Goal: Task Accomplishment & Management: Manage account settings

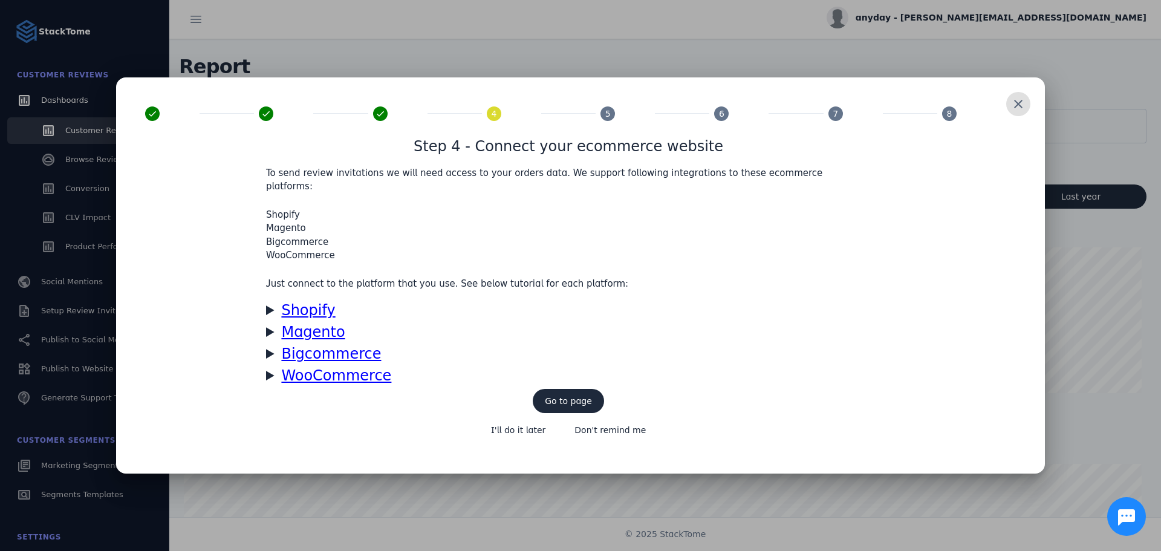
click at [1025, 110] on span at bounding box center [1017, 103] width 29 height 29
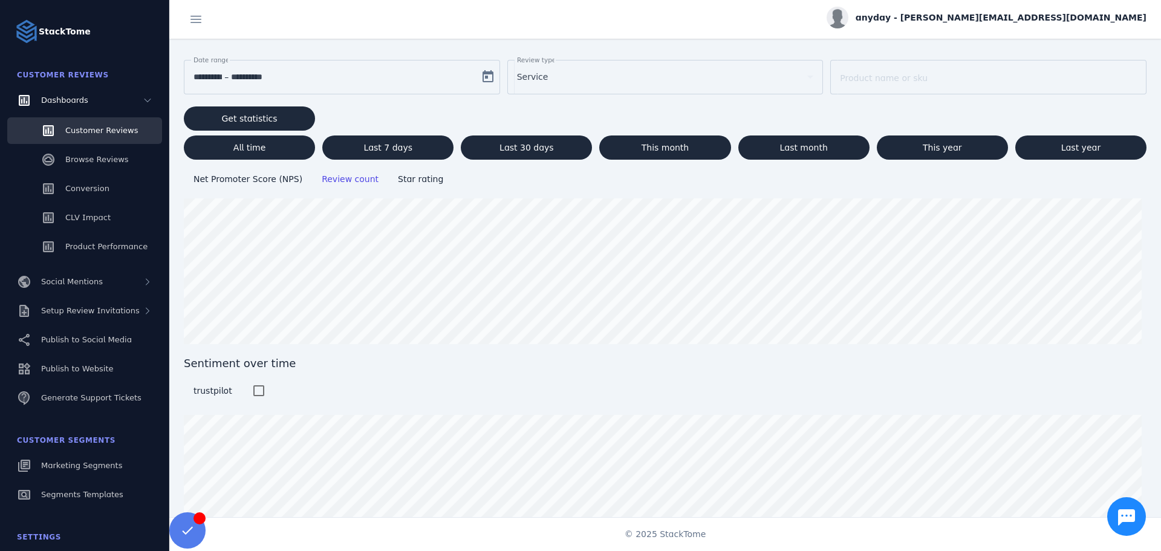
scroll to position [92, 0]
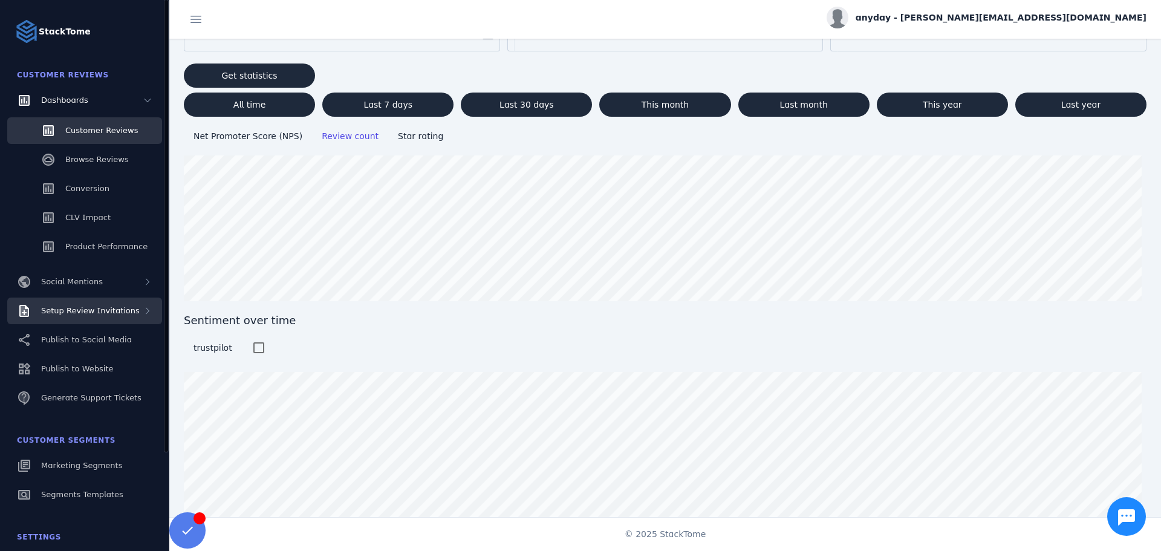
click at [128, 311] on span "Setup Review Invitations" at bounding box center [90, 310] width 99 height 9
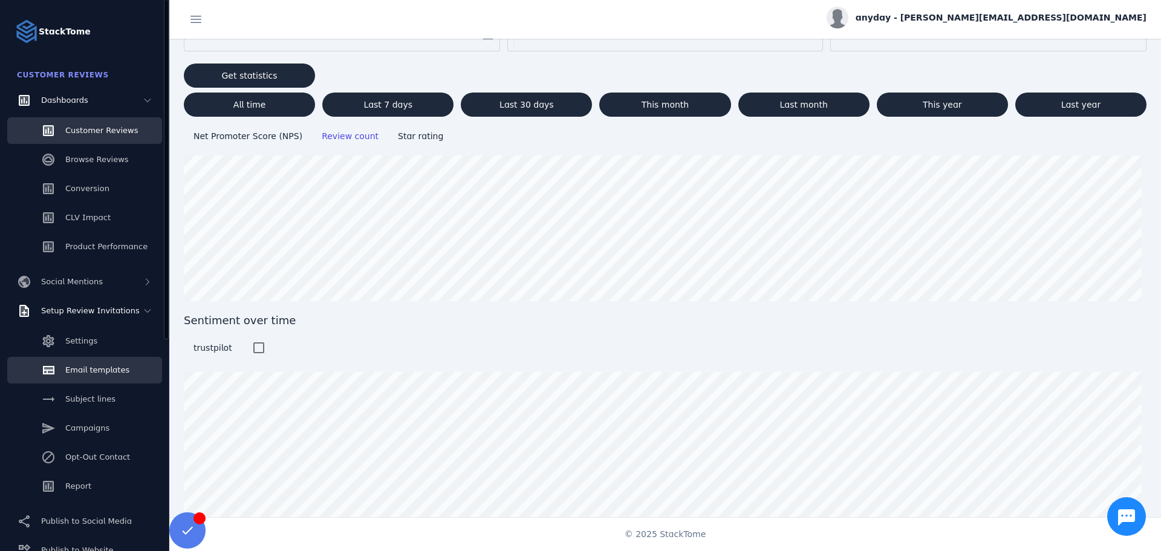
click at [105, 365] on span "Email templates" at bounding box center [97, 369] width 64 height 9
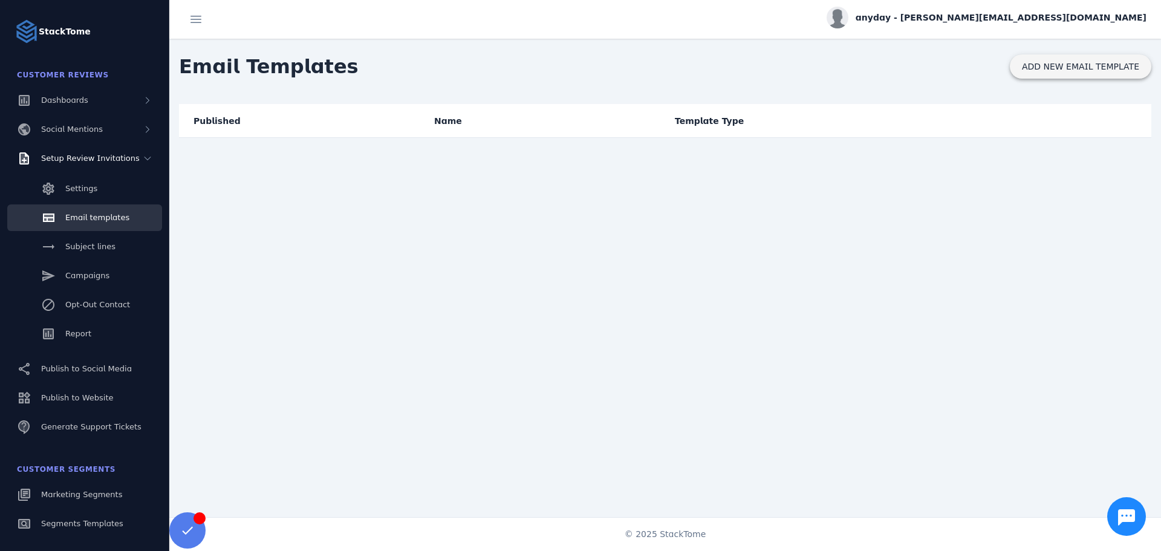
click at [1079, 59] on span at bounding box center [1079, 66] width 141 height 29
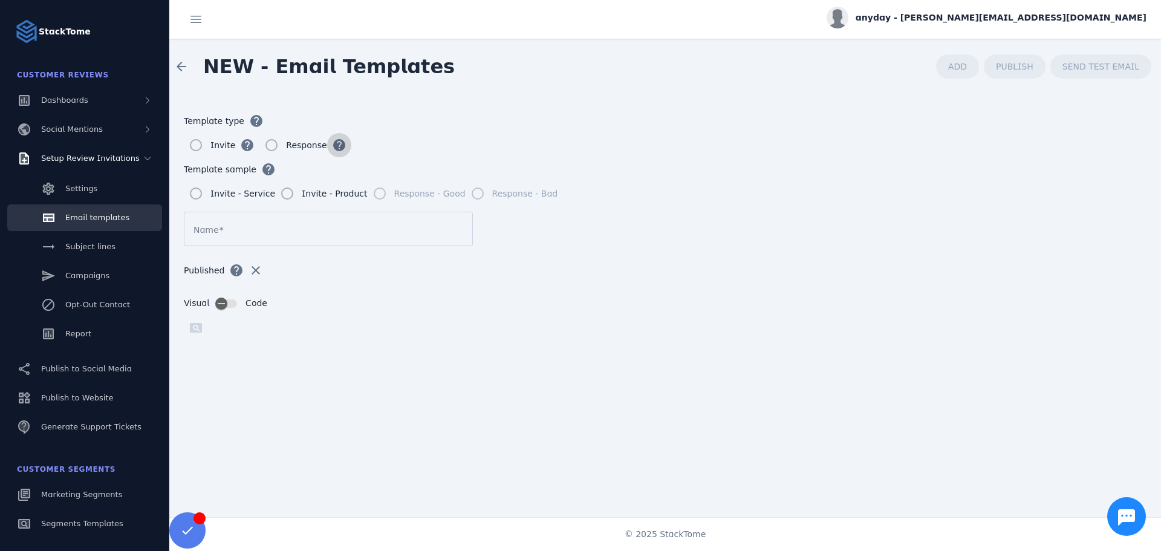
click at [337, 146] on span "button" at bounding box center [339, 145] width 29 height 29
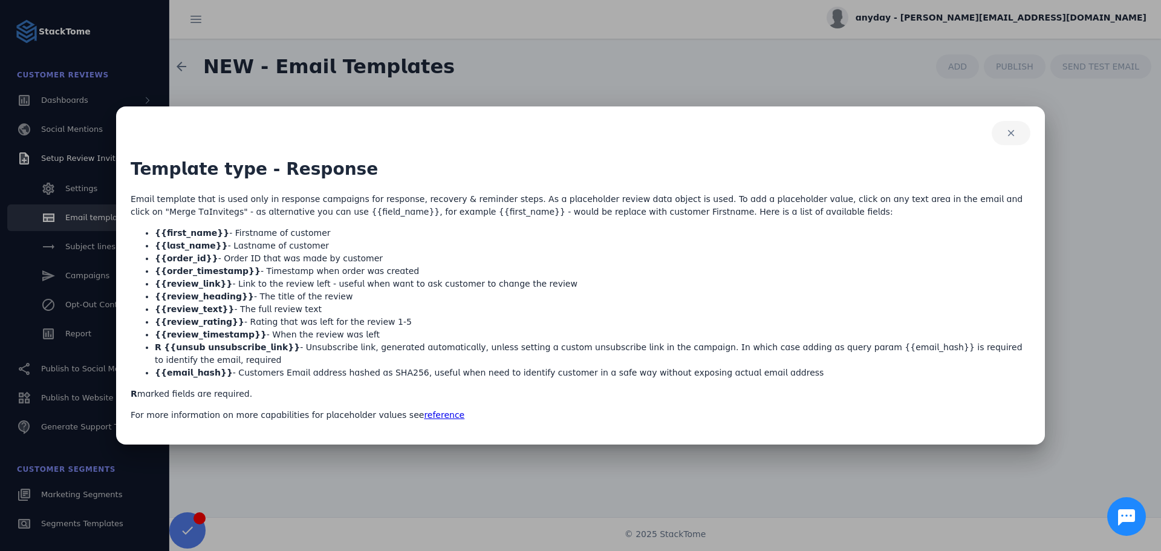
click at [1009, 135] on span "button" at bounding box center [1010, 132] width 39 height 29
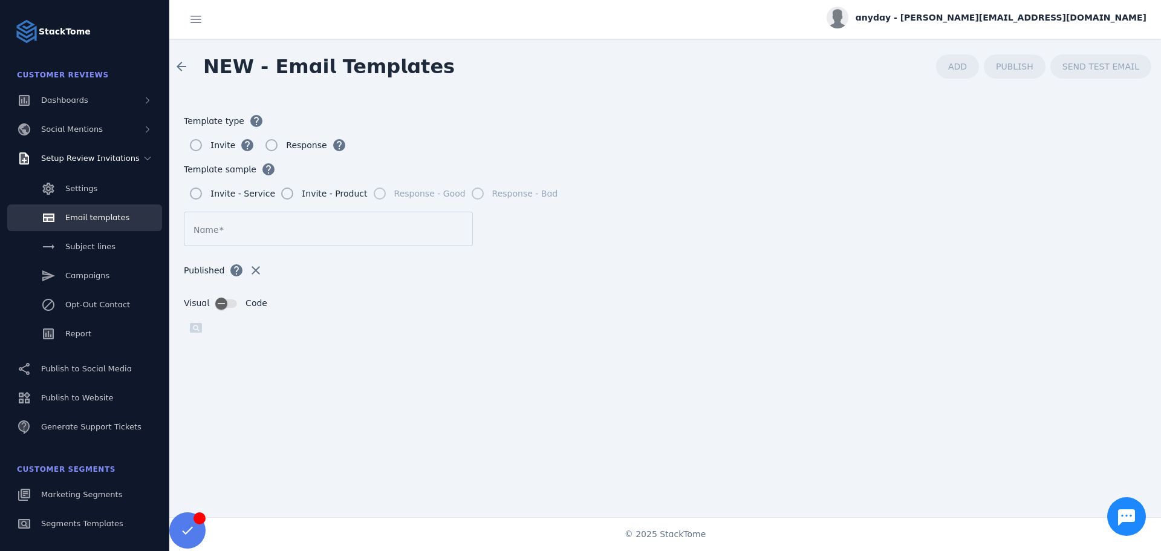
click at [240, 238] on div at bounding box center [328, 229] width 270 height 34
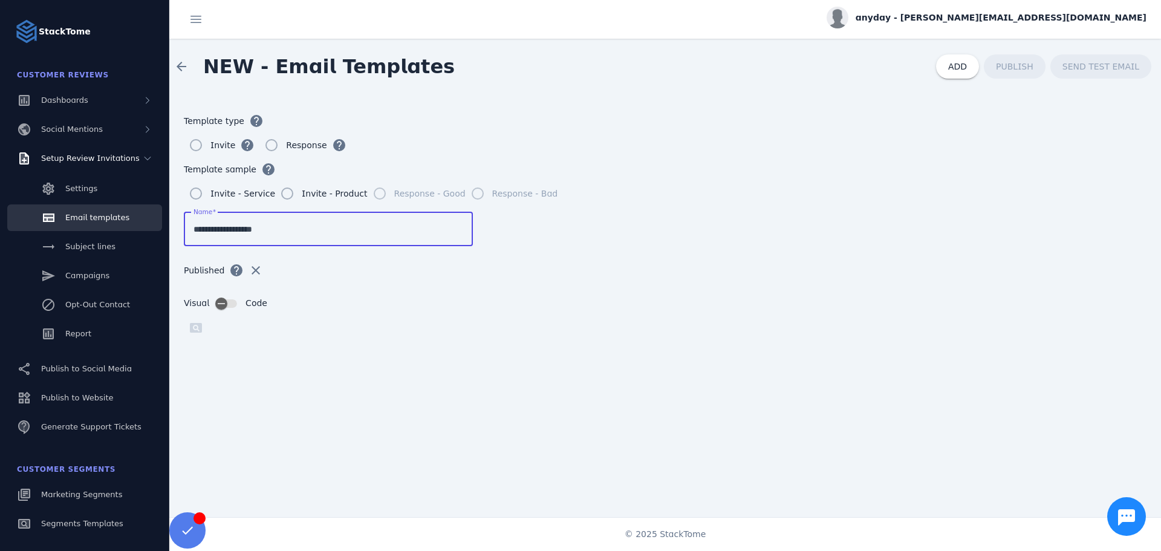
type input "**********"
click at [650, 290] on div "Published help clear" at bounding box center [665, 277] width 962 height 39
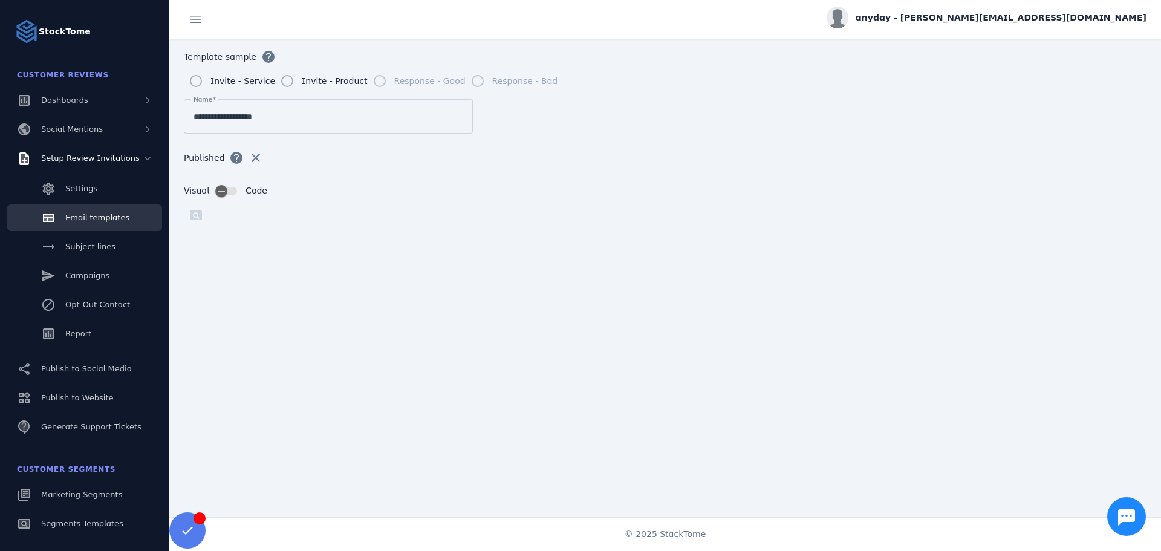
scroll to position [129, 0]
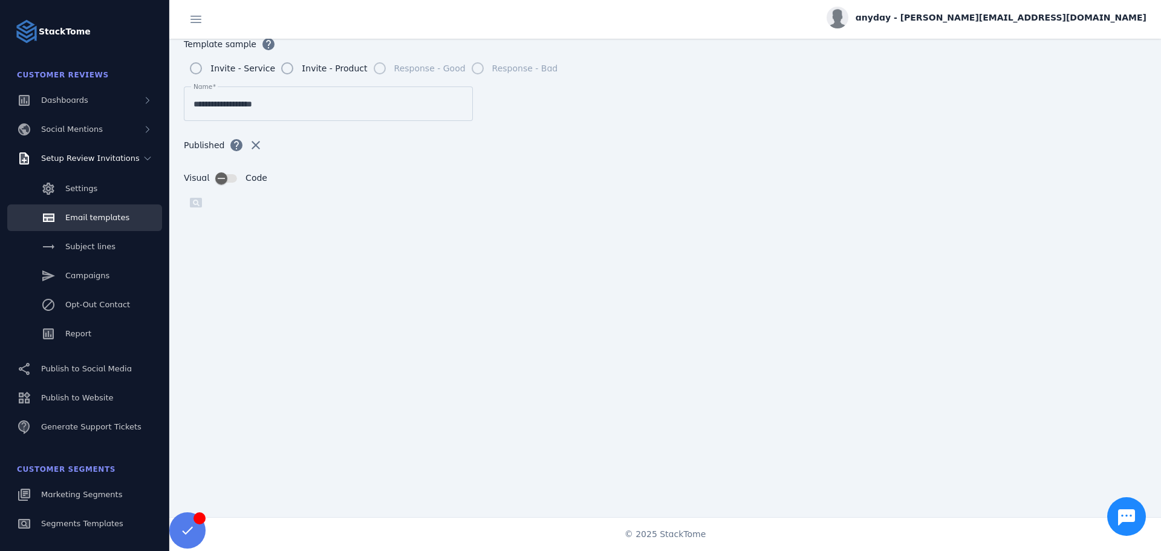
click at [237, 174] on div at bounding box center [227, 178] width 24 height 8
click at [230, 172] on div "button" at bounding box center [221, 178] width 24 height 24
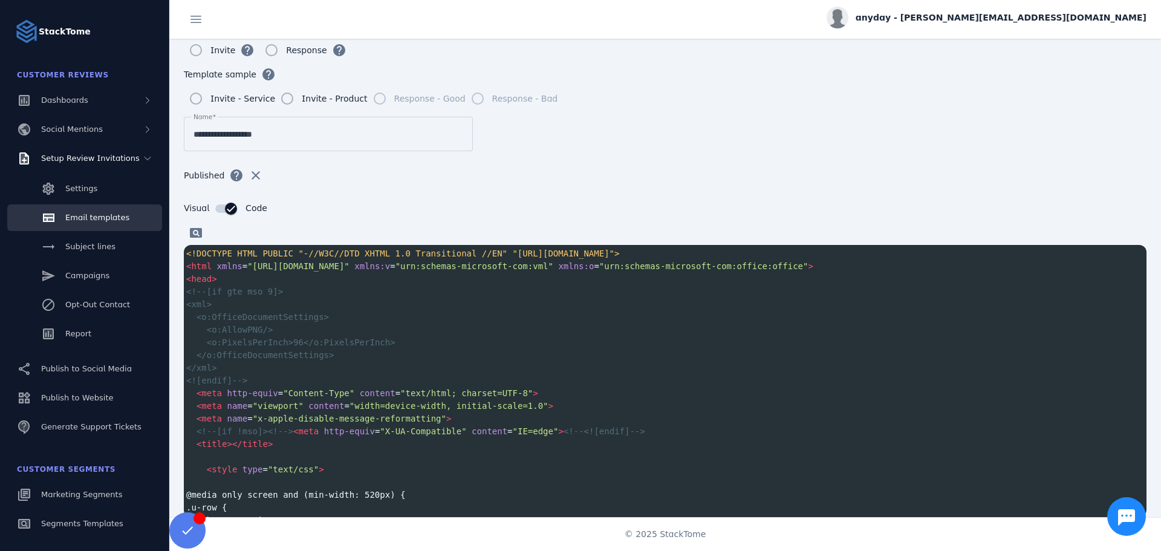
scroll to position [94, 0]
click at [377, 361] on pre "</o:OfficeDocumentSettings>" at bounding box center [665, 355] width 962 height 13
type textarea "**********"
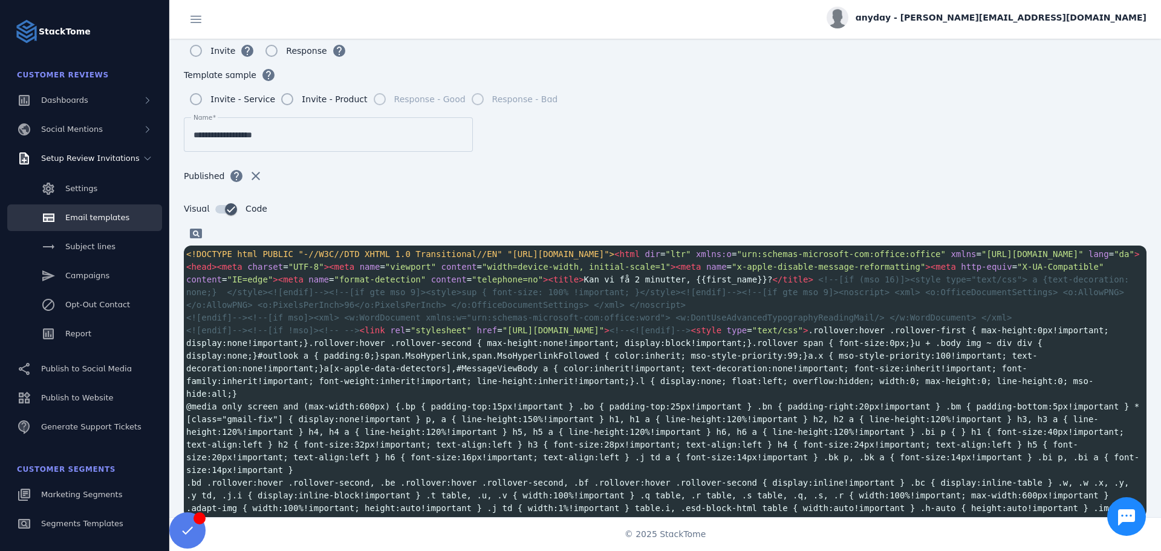
scroll to position [1167, 0]
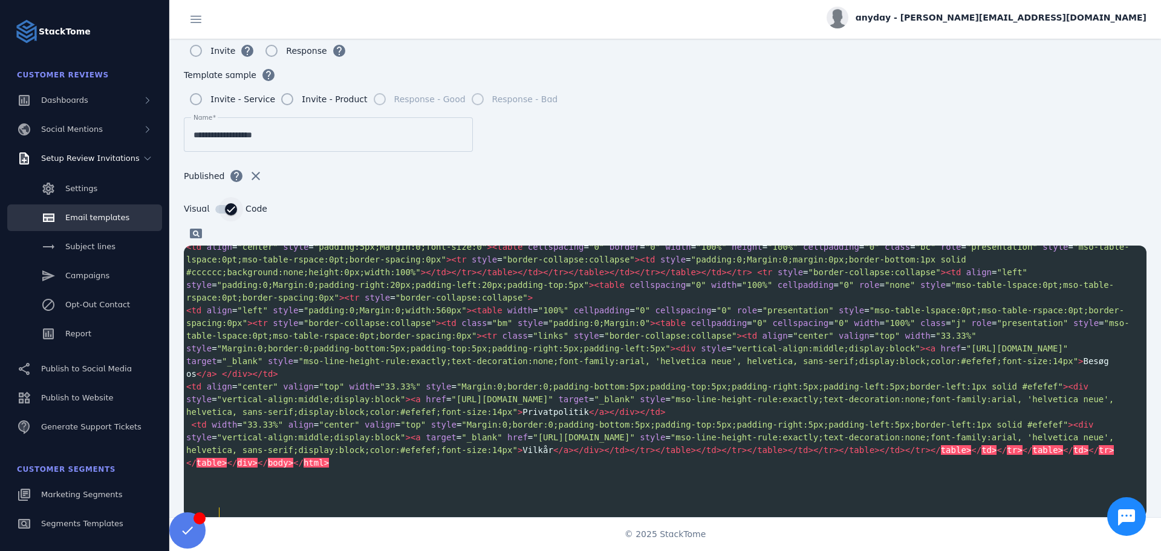
click at [225, 212] on icon "button" at bounding box center [230, 209] width 11 height 11
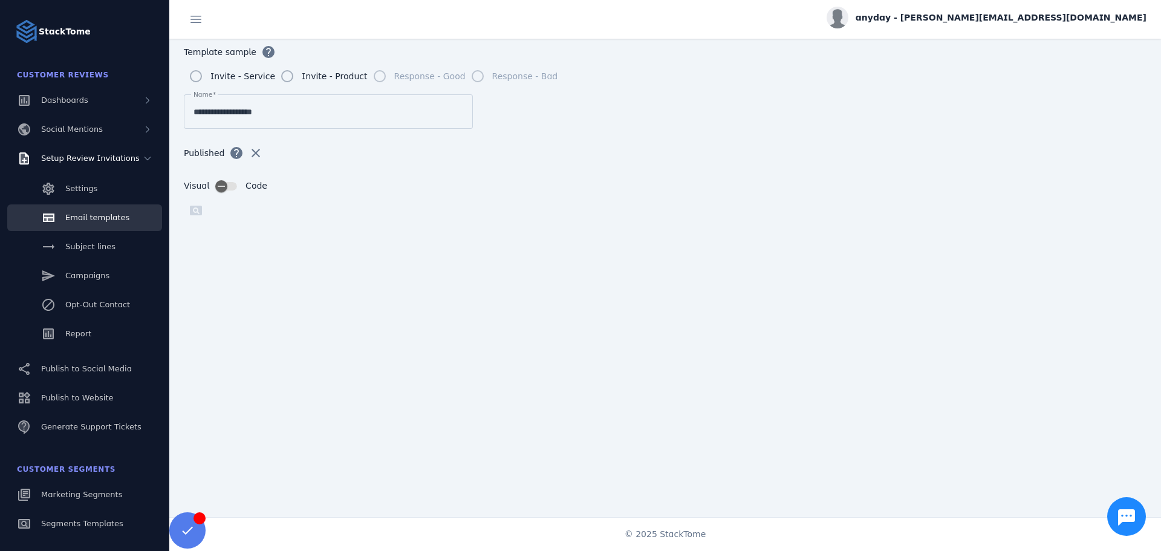
scroll to position [129, 0]
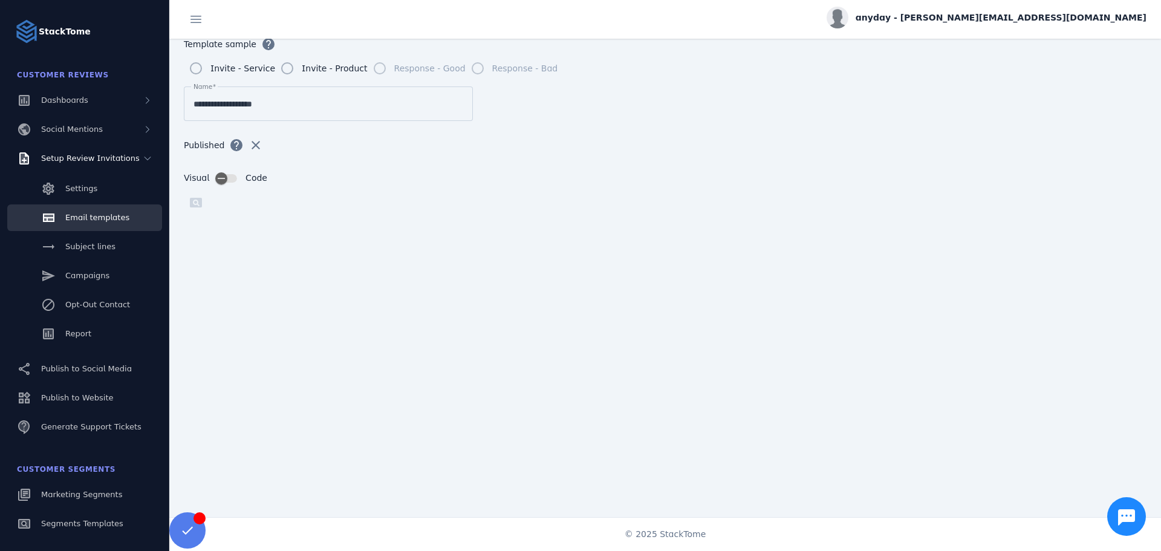
click at [246, 175] on span "Code" at bounding box center [256, 178] width 22 height 13
click at [228, 177] on div "button" at bounding box center [221, 178] width 24 height 24
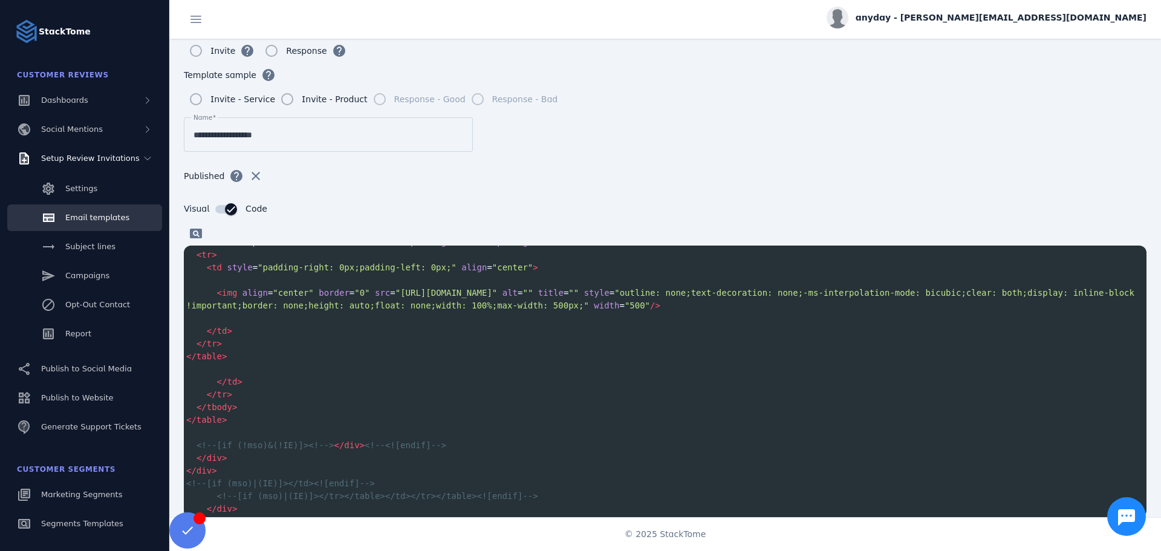
scroll to position [0, 0]
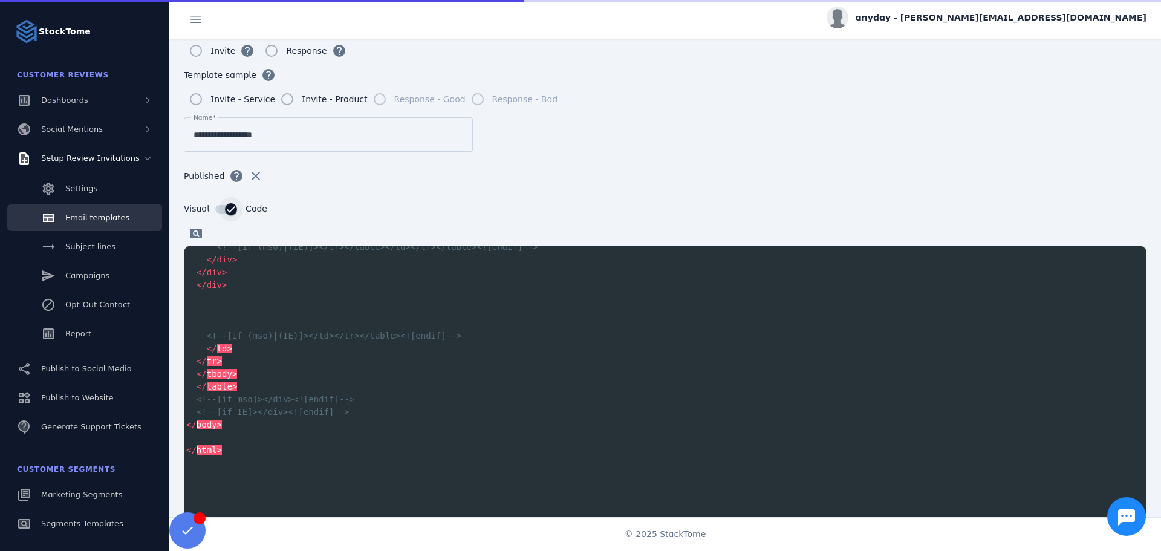
click at [223, 216] on div "button" at bounding box center [231, 209] width 24 height 24
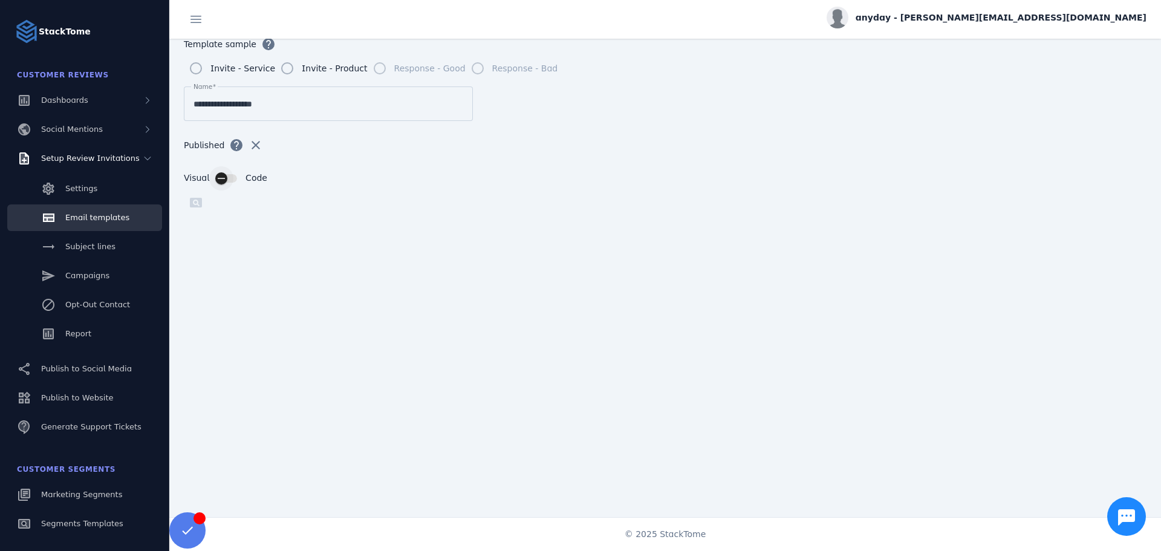
click at [224, 173] on icon "button" at bounding box center [221, 178] width 11 height 11
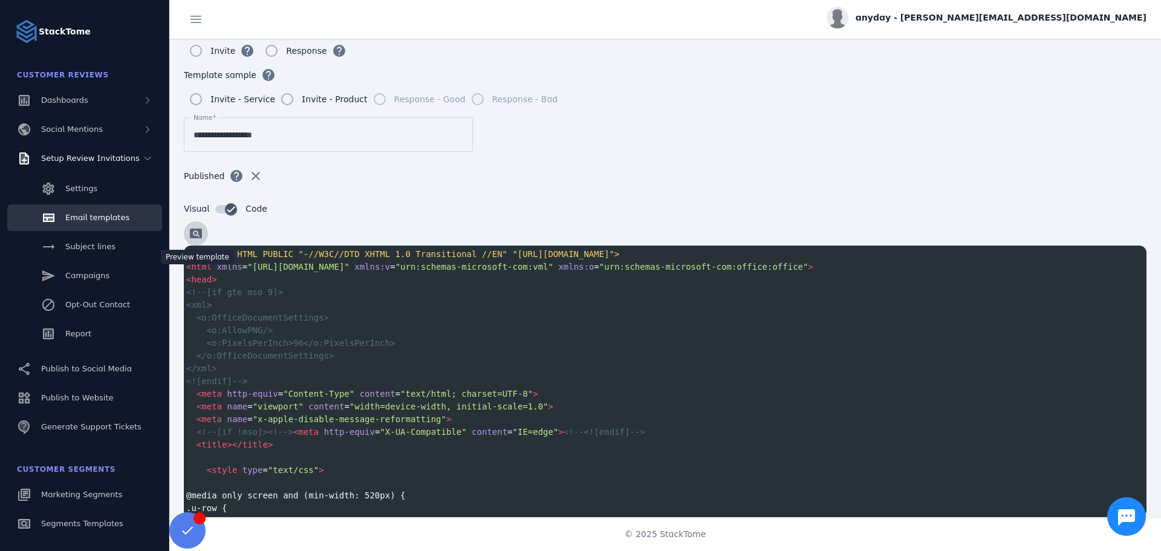
click at [191, 235] on span at bounding box center [195, 233] width 29 height 29
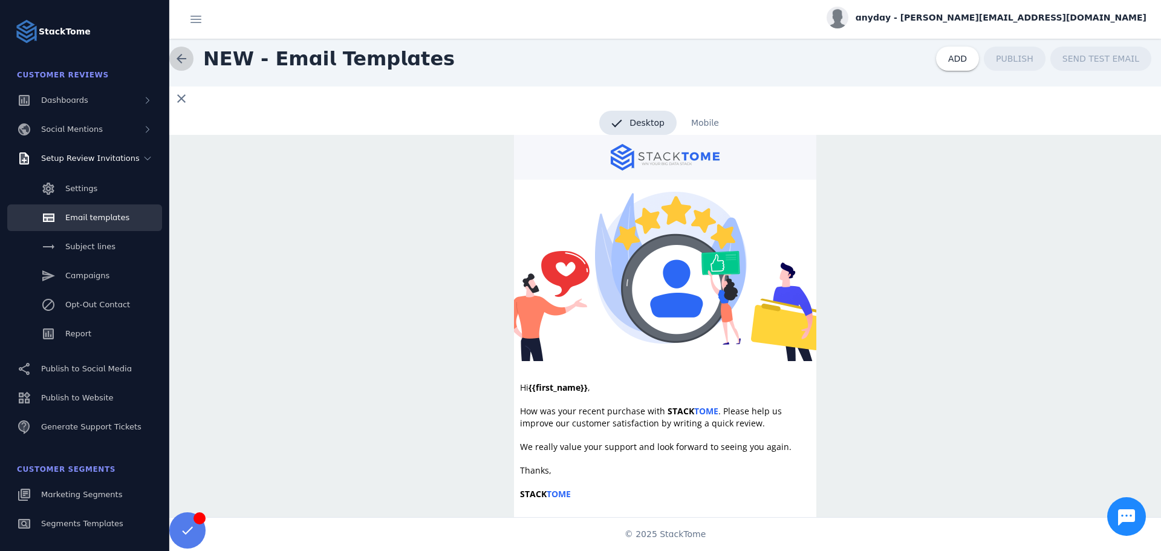
click at [175, 54] on span at bounding box center [181, 58] width 29 height 29
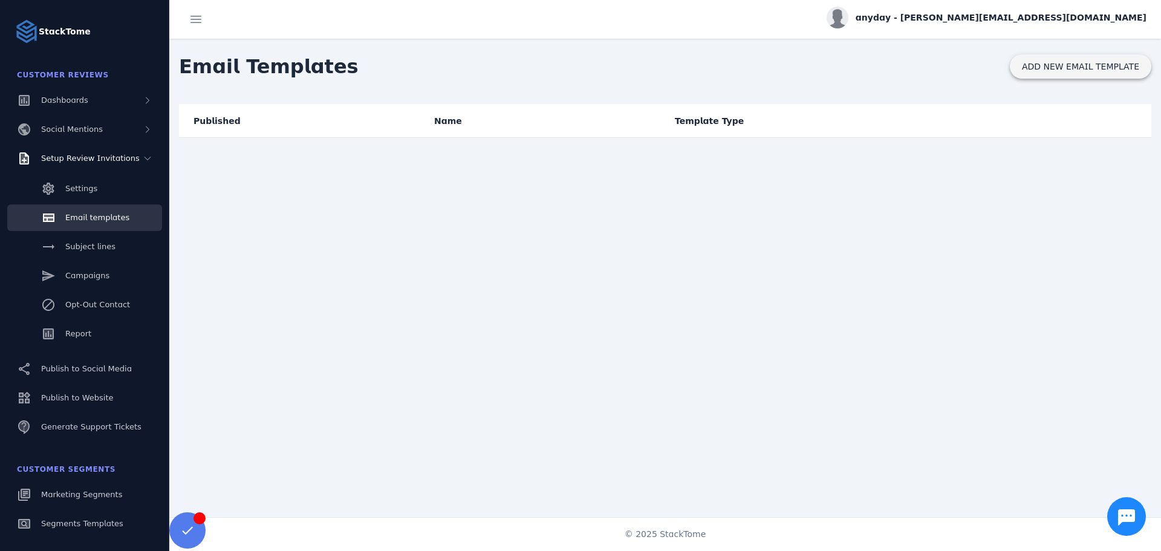
click at [1084, 62] on span "ADD NEW EMAIL TEMPLATE" at bounding box center [1080, 66] width 117 height 8
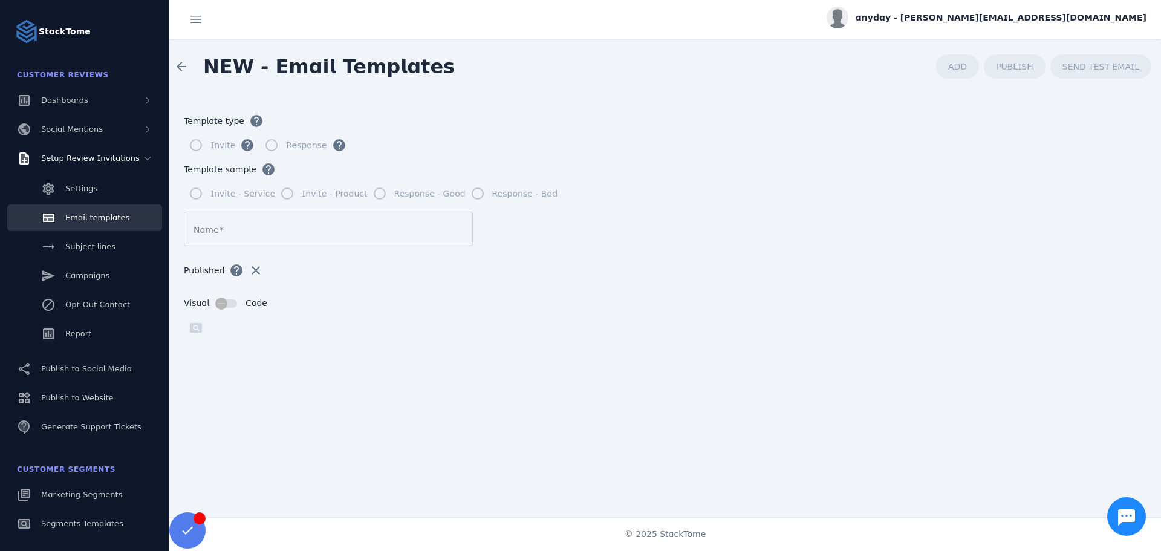
click at [250, 219] on div at bounding box center [328, 229] width 270 height 34
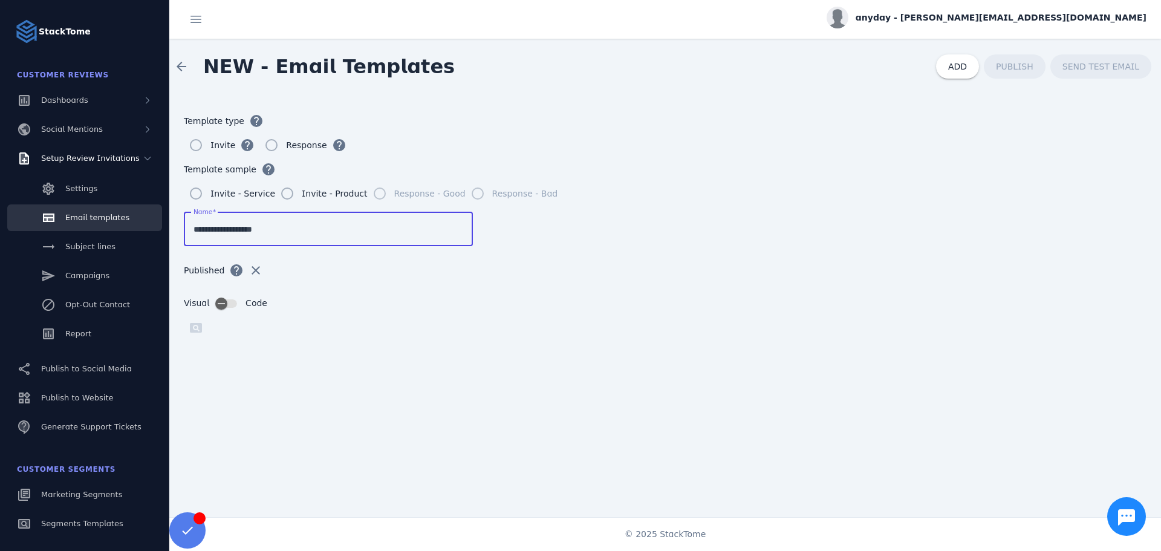
type input "**********"
click at [327, 297] on div "Visual Code" at bounding box center [665, 303] width 962 height 13
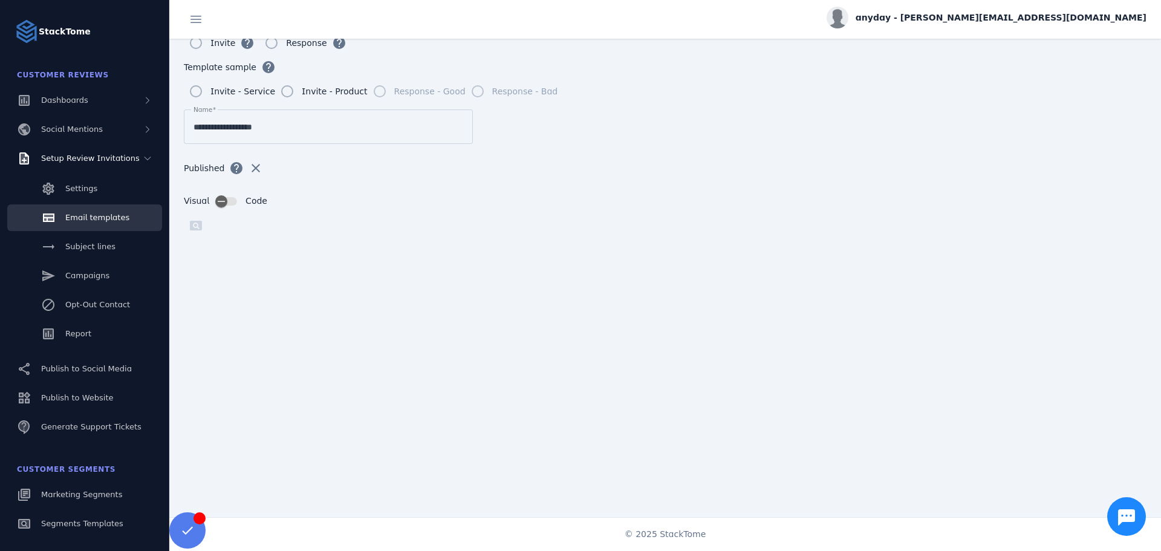
scroll to position [129, 0]
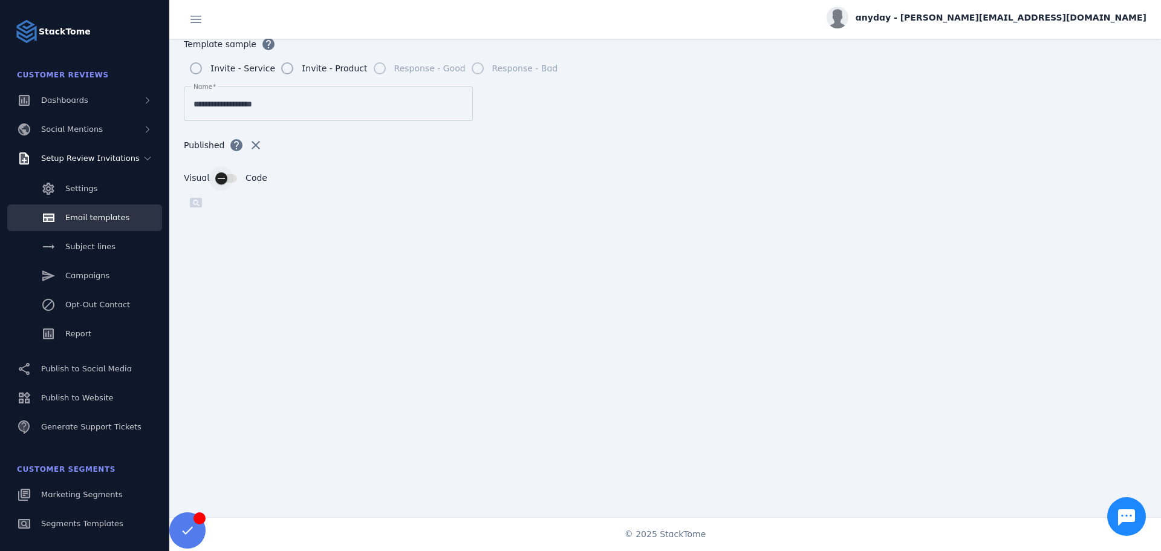
click at [230, 177] on div "button" at bounding box center [221, 178] width 24 height 24
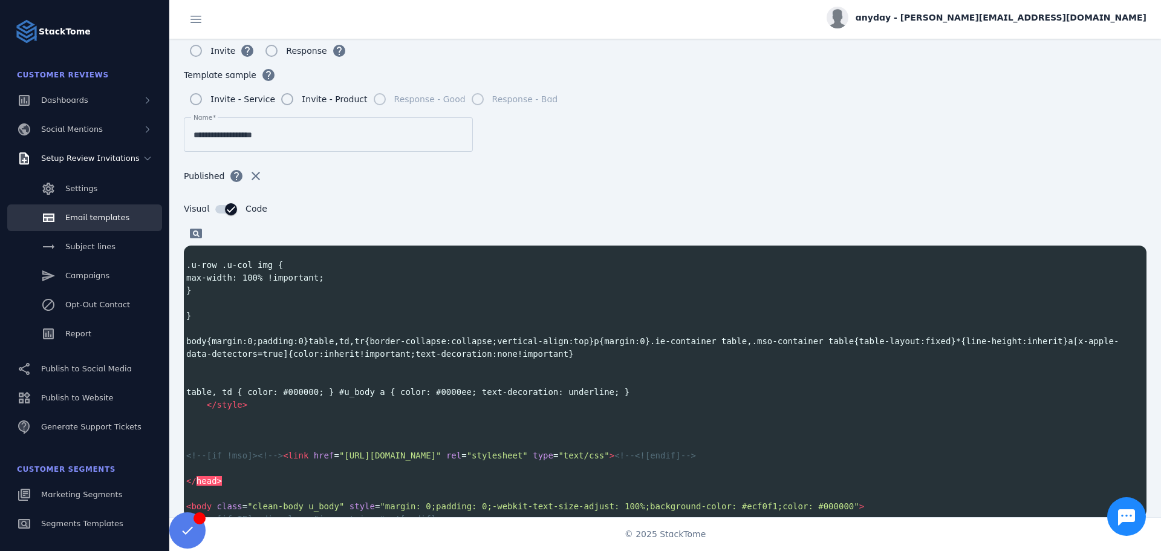
scroll to position [1370, 0]
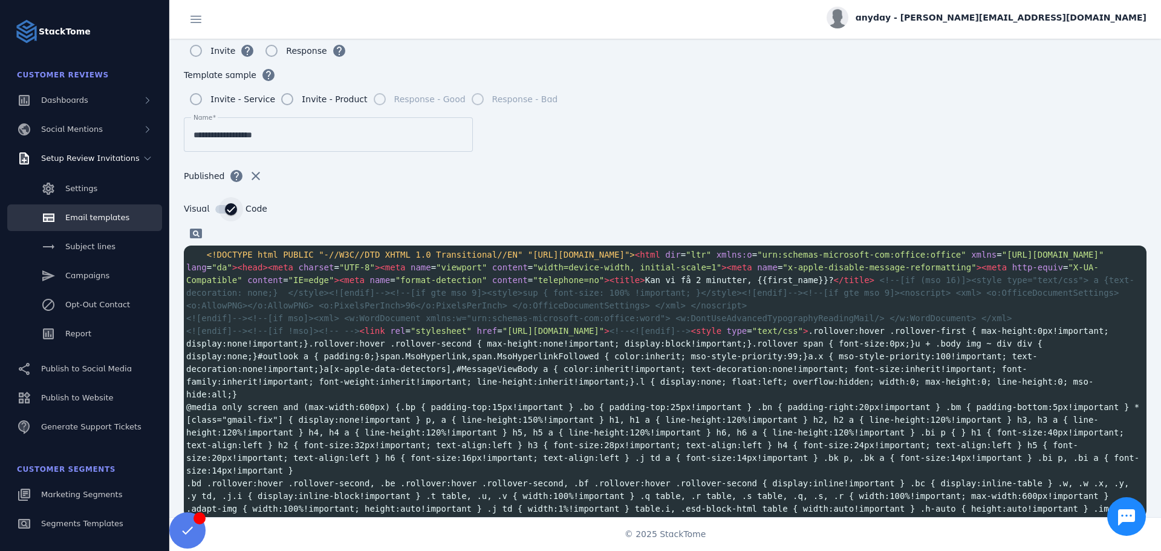
click at [217, 208] on div "button" at bounding box center [226, 209] width 22 height 8
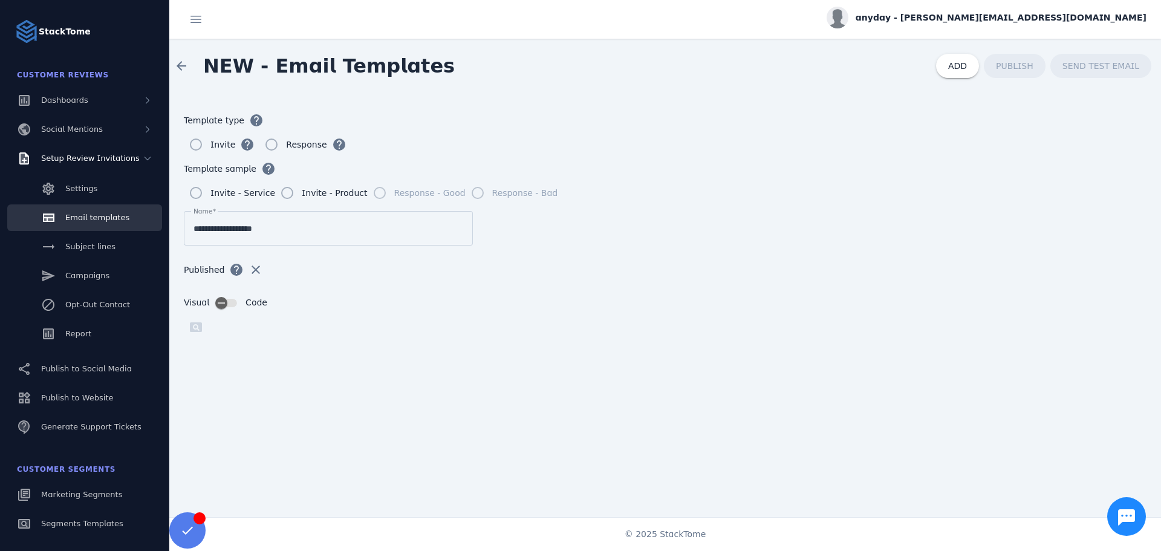
scroll to position [0, 0]
click at [236, 309] on form "**********" at bounding box center [664, 309] width 991 height 430
click at [230, 308] on div "button" at bounding box center [221, 303] width 24 height 24
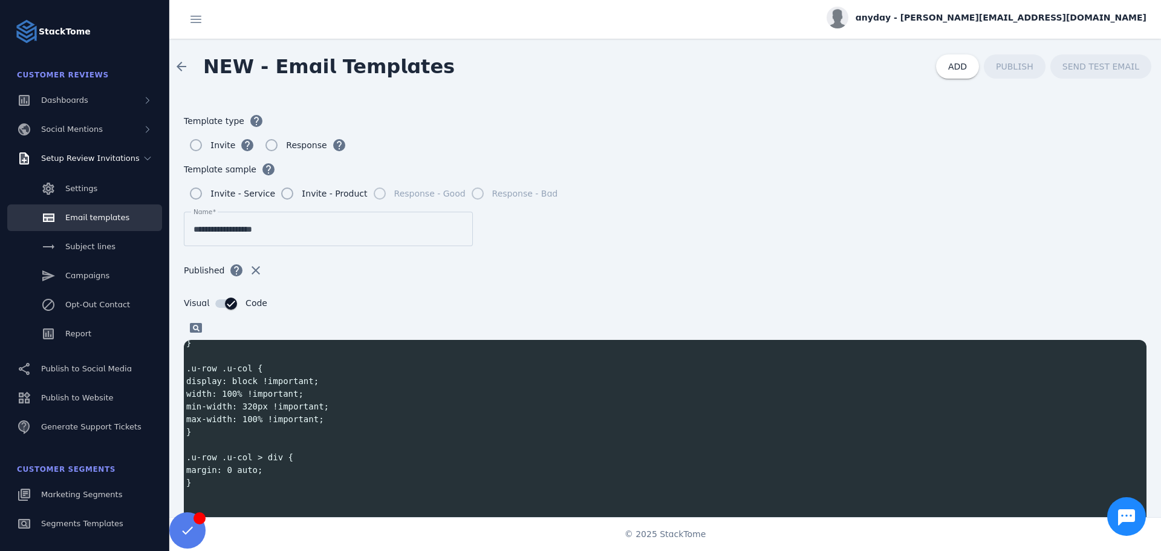
scroll to position [564, 0]
click at [475, 451] on pre ".u-row .u-col > div {" at bounding box center [665, 457] width 962 height 13
type textarea "**********"
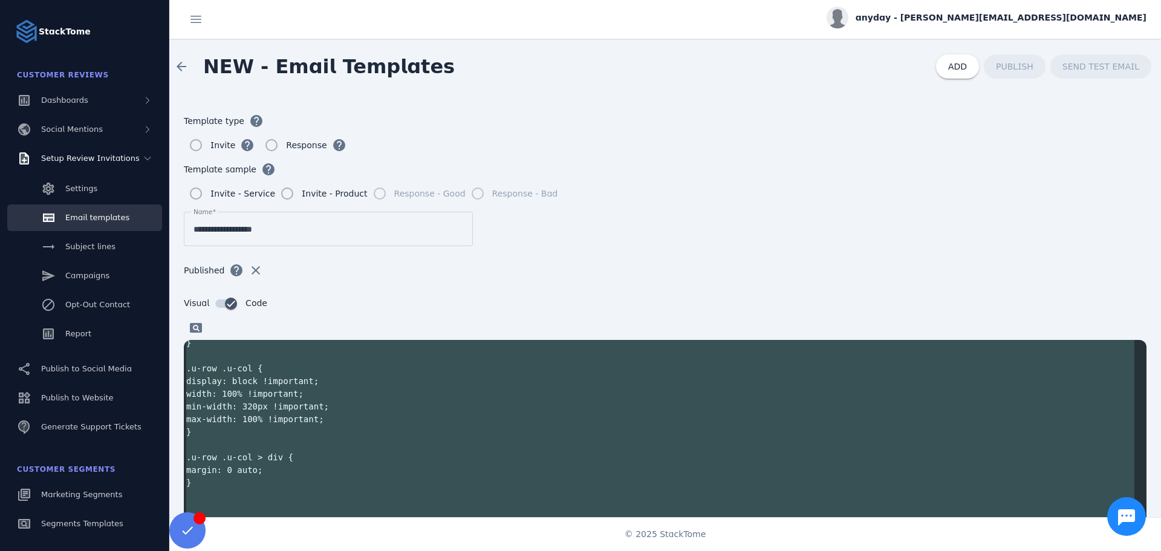
scroll to position [0, 0]
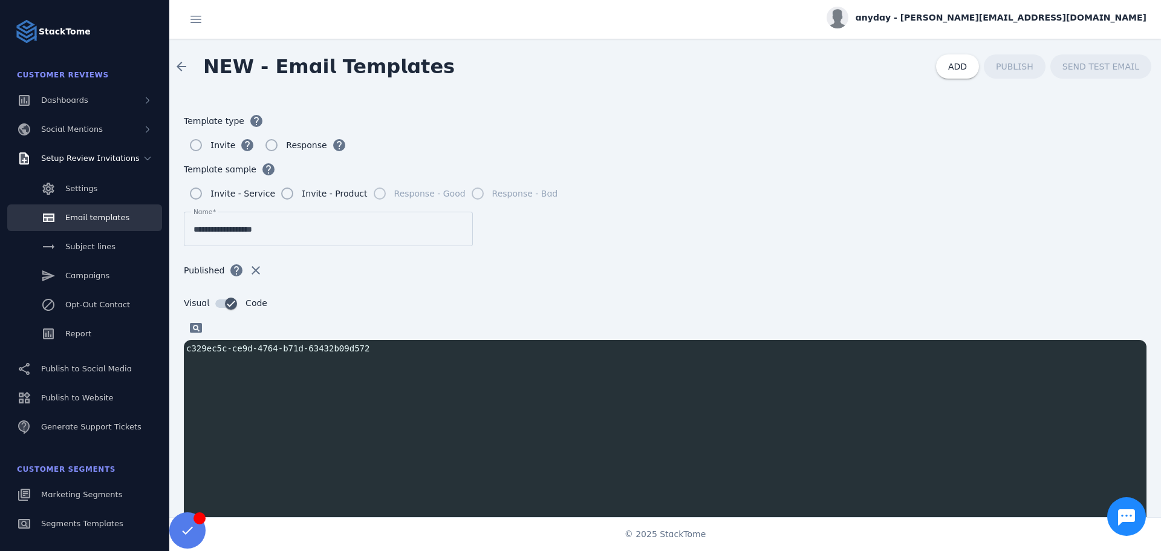
click at [326, 393] on div "x c329ec5c-ce9d-4764-b71d-63432b09d572 ​ ​" at bounding box center [680, 491] width 993 height 302
type textarea "**********"
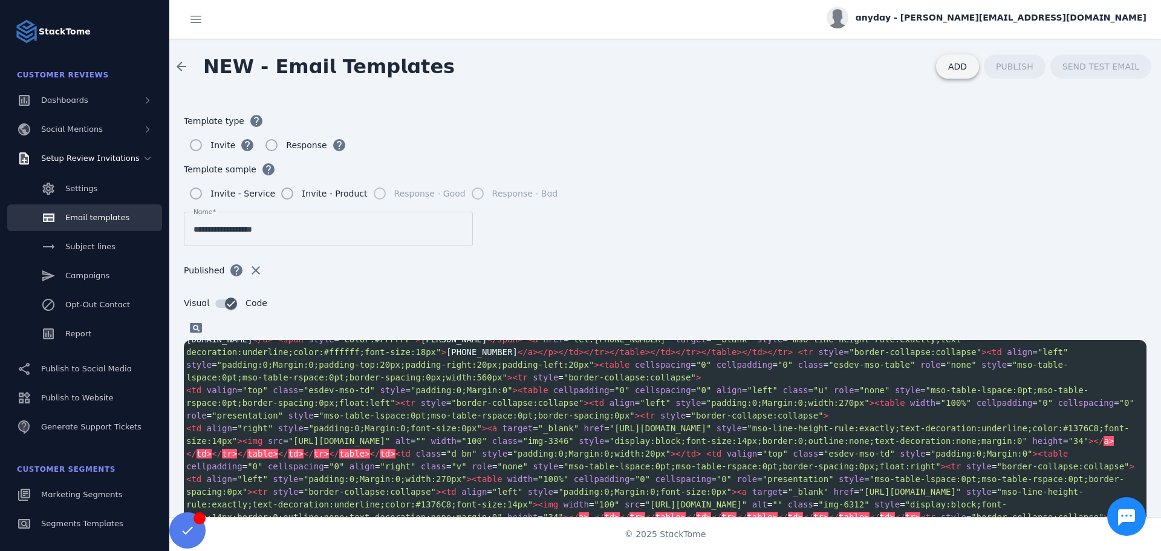
click at [964, 65] on span "ADD" at bounding box center [957, 67] width 19 height 10
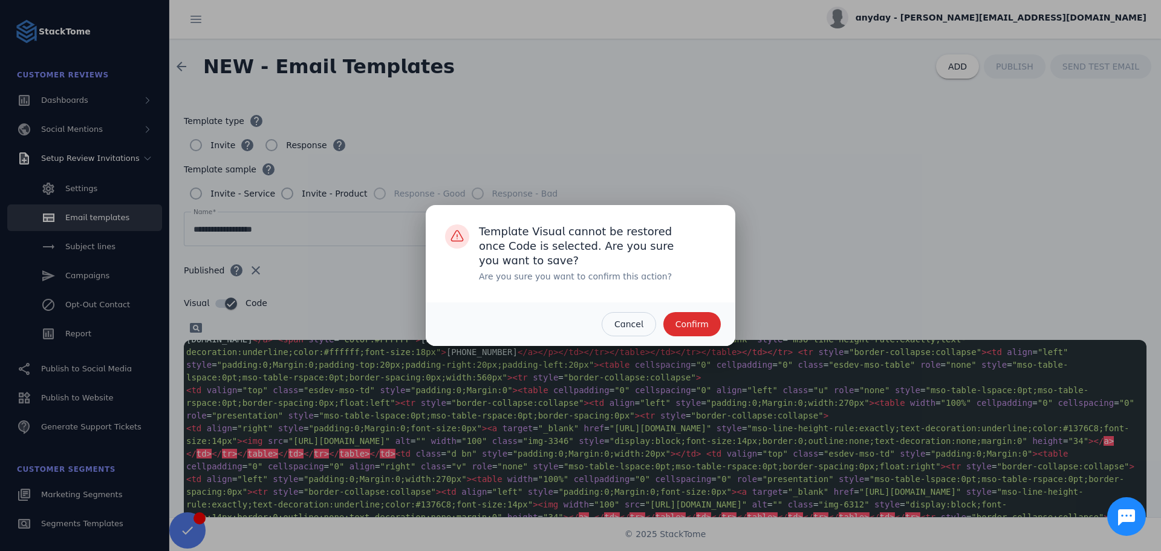
click at [685, 320] on span "Confirm" at bounding box center [691, 324] width 33 height 8
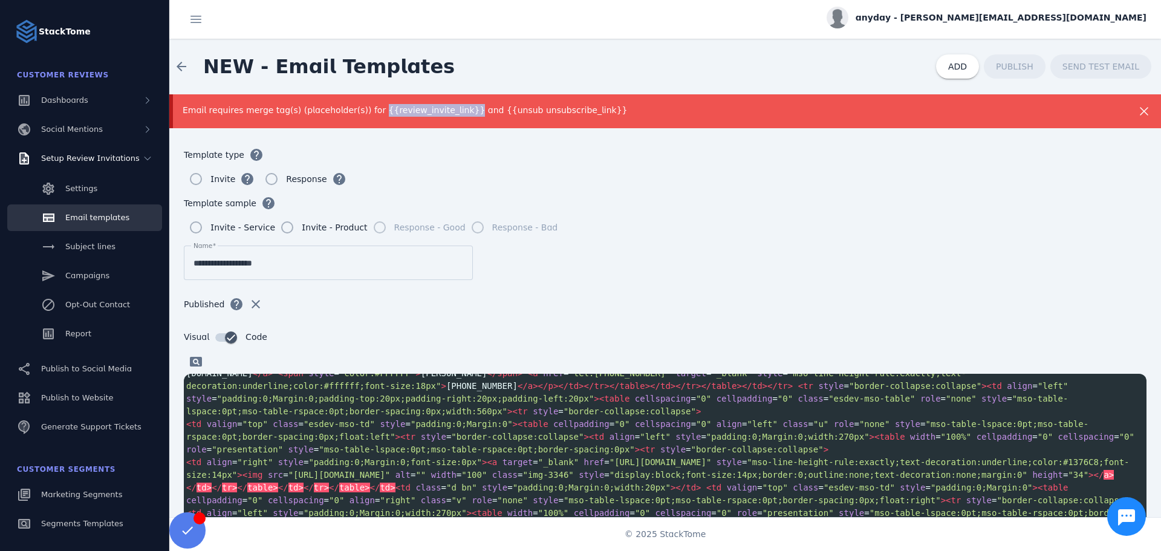
drag, startPoint x: 375, startPoint y: 112, endPoint x: 459, endPoint y: 118, distance: 84.2
click at [459, 118] on div "Email requires merge tag(s) (placeholder(s)) for {{review_invite_link}} and {{u…" at bounding box center [664, 111] width 991 height 34
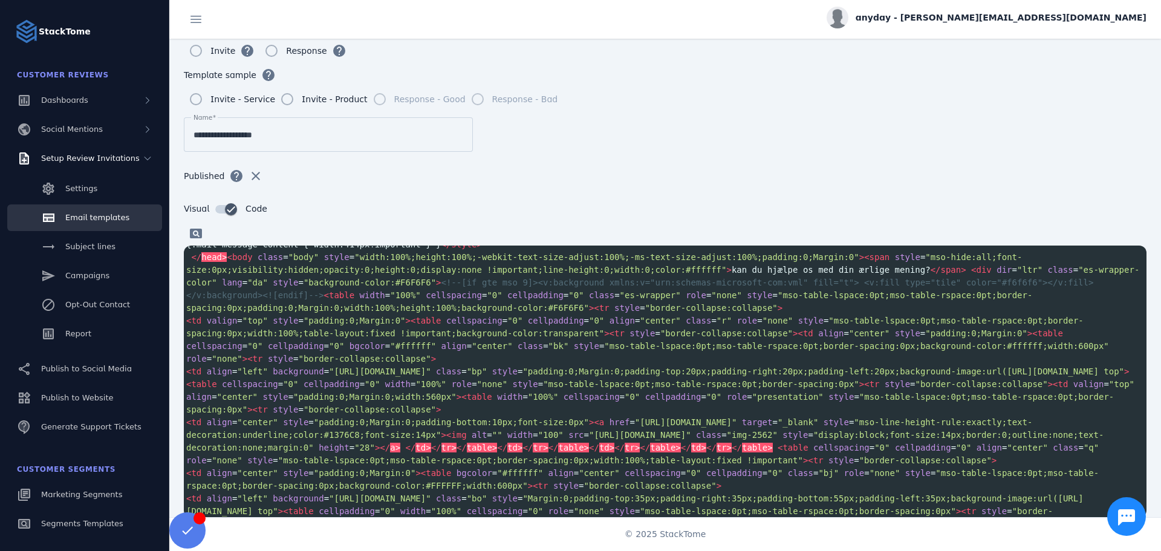
scroll to position [280, 0]
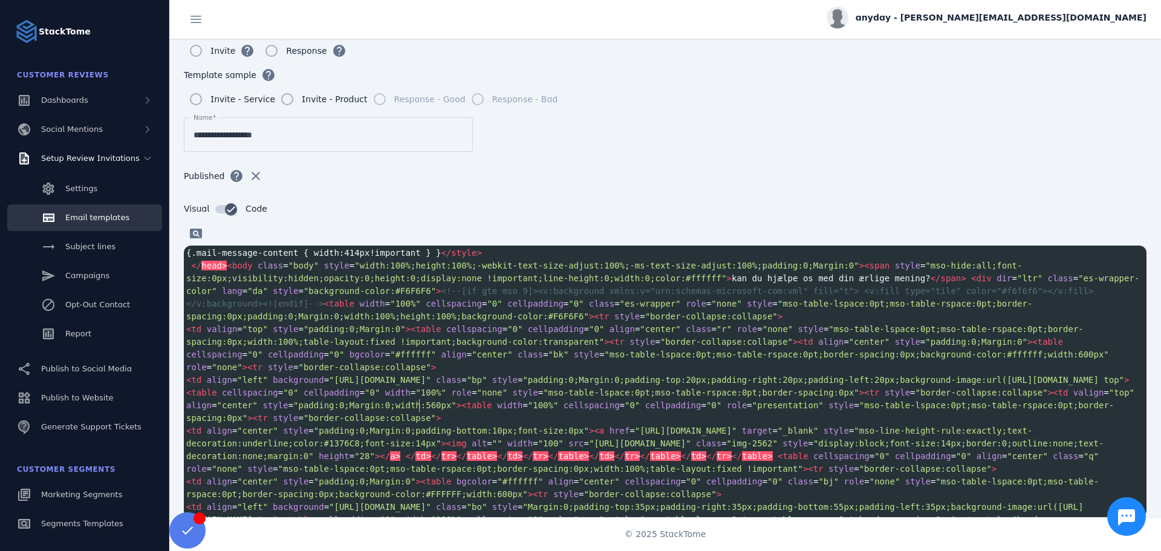
click at [554, 407] on pre "< td align = "left" background = "[URL][DOMAIN_NAME]" class = "bp" style = "pad…" at bounding box center [665, 399] width 962 height 51
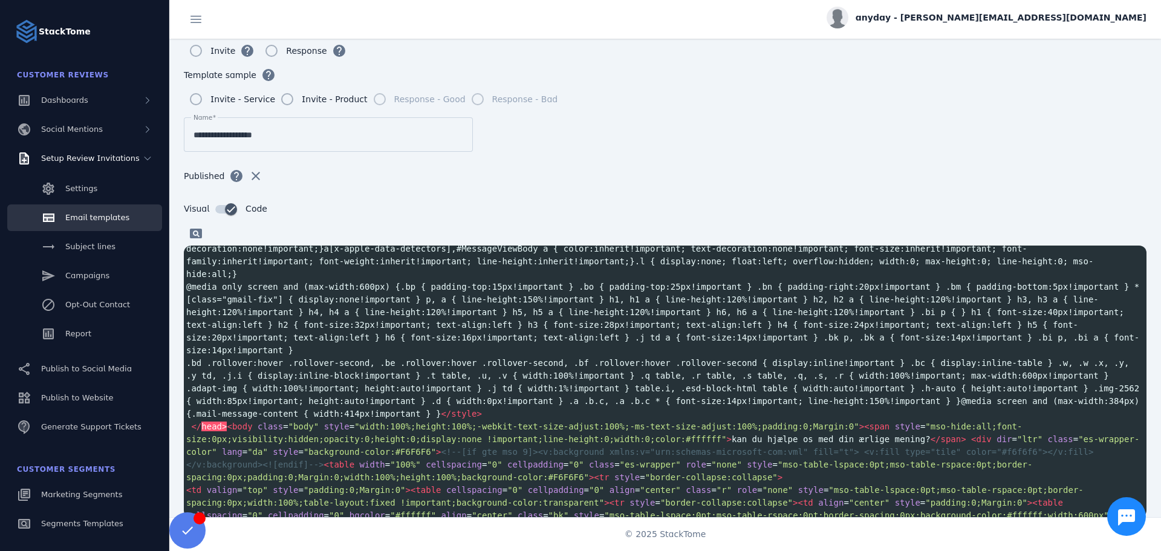
scroll to position [62, 0]
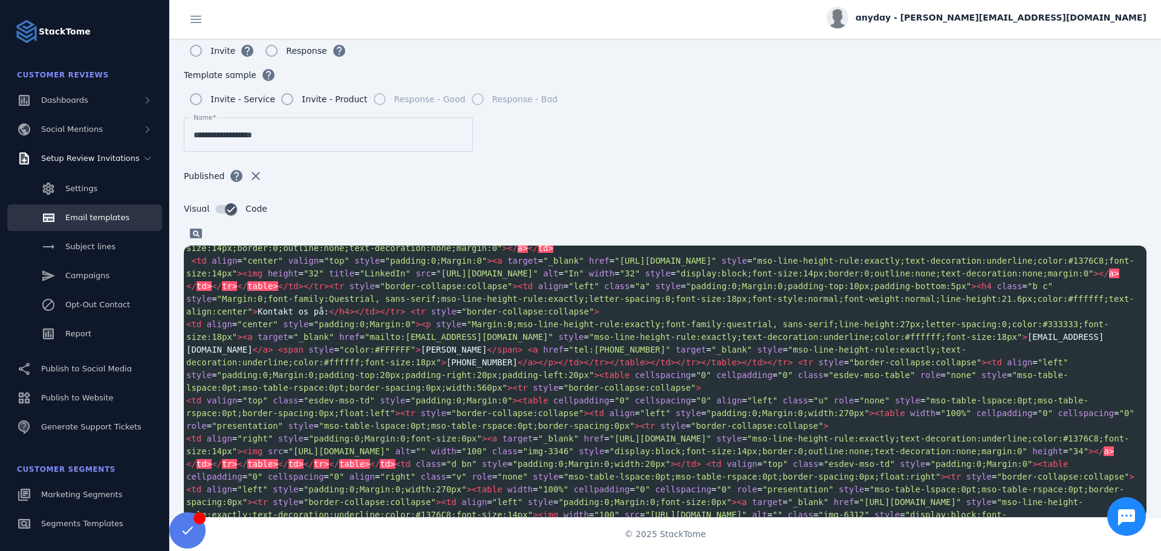
click at [380, 329] on span ""padding:0;Margin:0"" at bounding box center [365, 324] width 102 height 10
type textarea "**********"
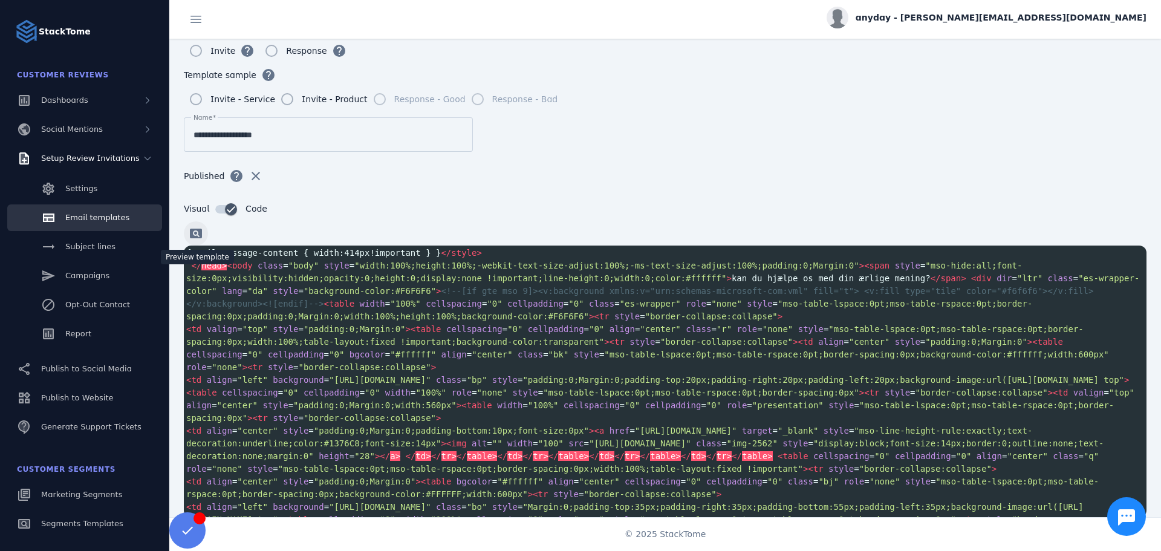
click at [190, 230] on span at bounding box center [195, 233] width 29 height 29
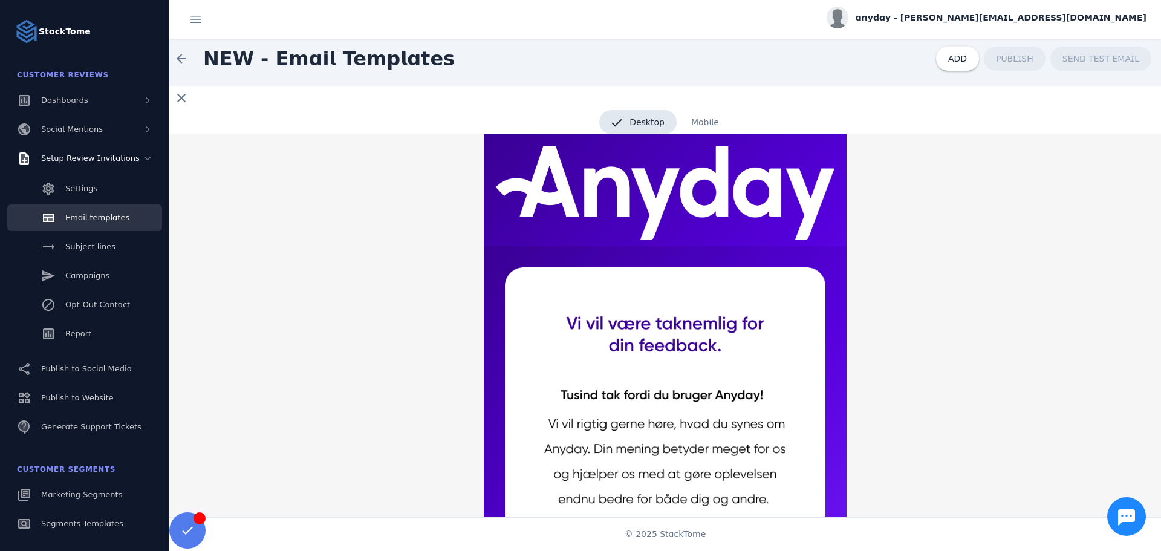
scroll to position [0, 0]
click at [705, 118] on span "Mobile" at bounding box center [705, 123] width 52 height 24
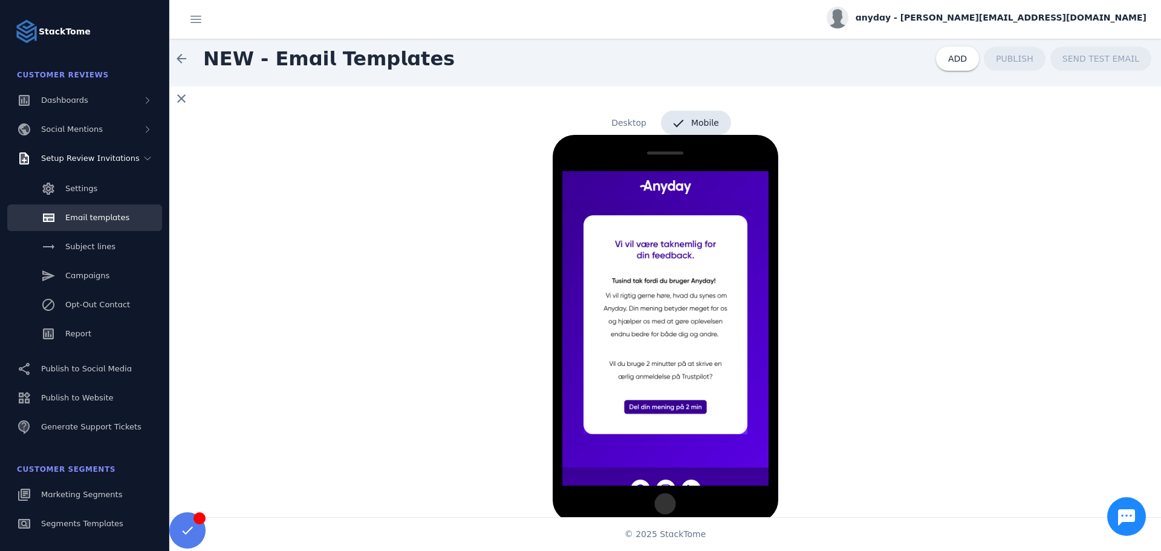
click at [631, 128] on span "Desktop" at bounding box center [628, 123] width 59 height 24
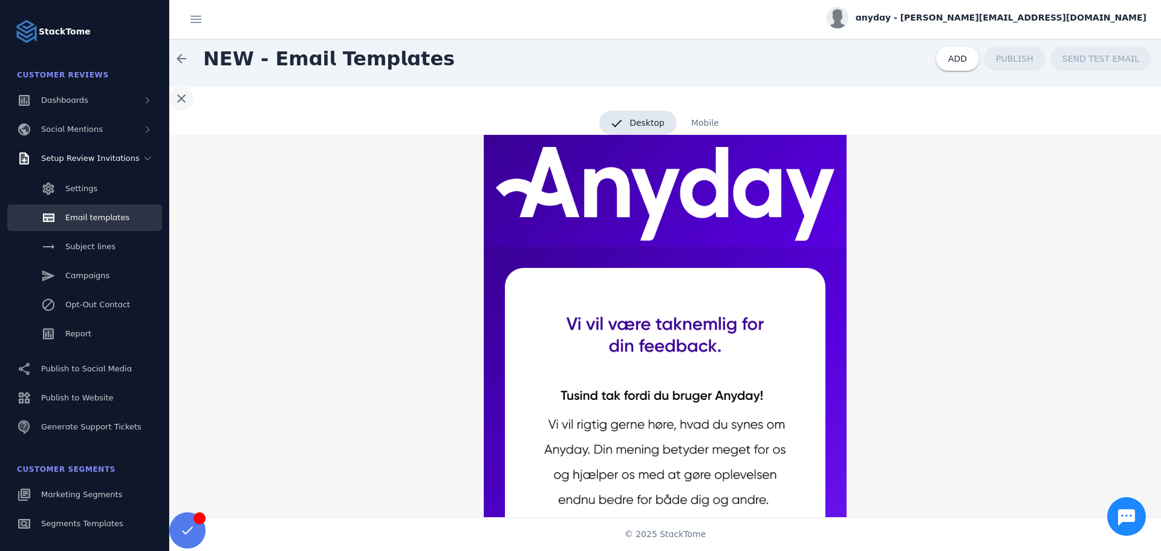
click at [185, 102] on span at bounding box center [181, 98] width 29 height 29
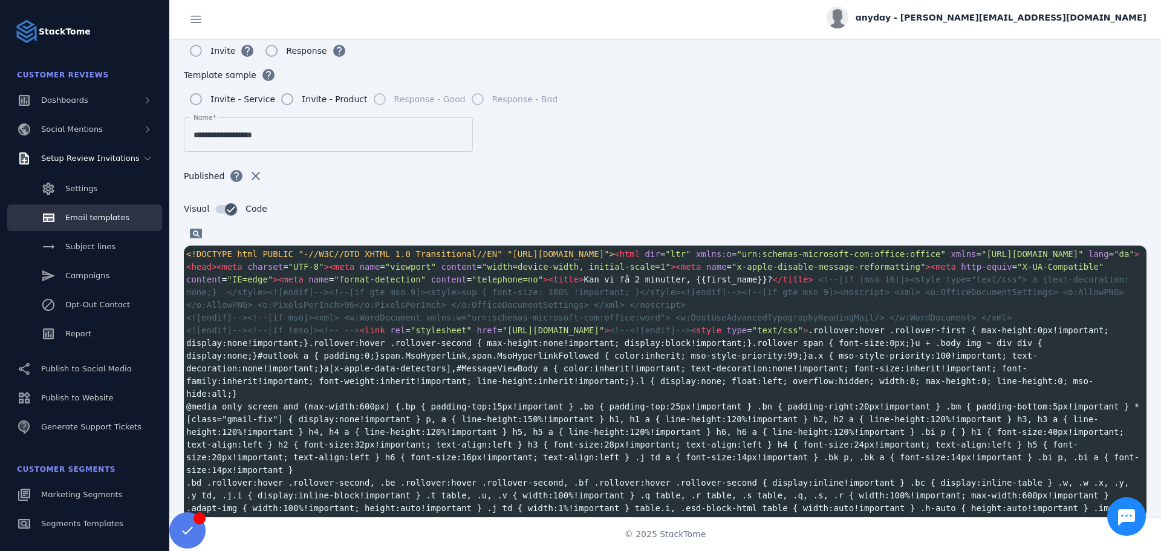
scroll to position [80, 0]
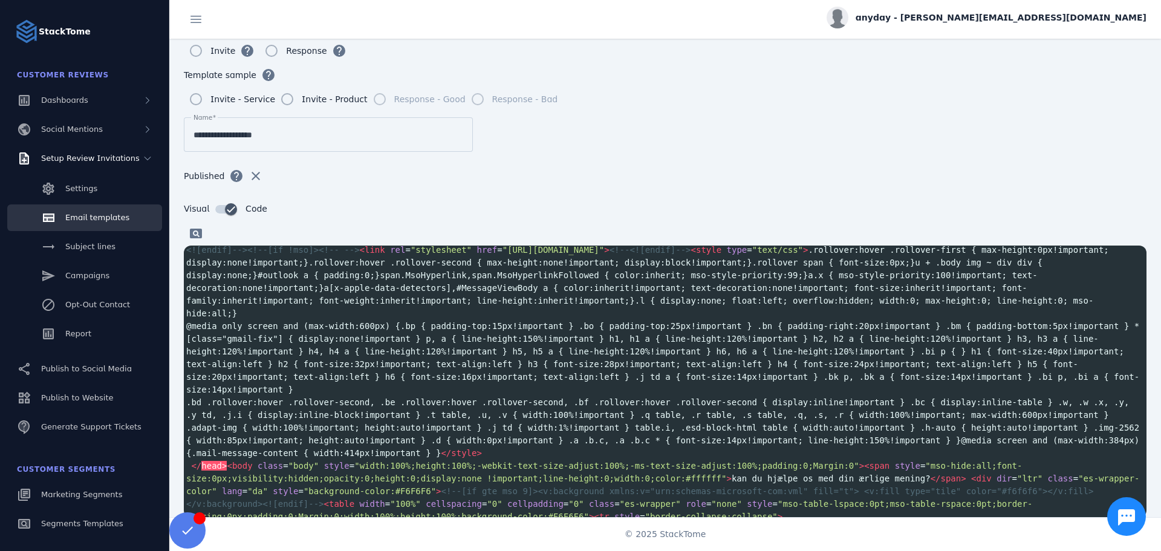
click at [556, 366] on span "@media only screen and (max-width:600px) {.bp { padding-top:15px!important } .b…" at bounding box center [662, 357] width 953 height 73
click at [650, 364] on span "@media only screen and (max-width:600px) {.bp { padding-top:15px!important } .b…" at bounding box center [662, 357] width 953 height 73
type textarea "**********"
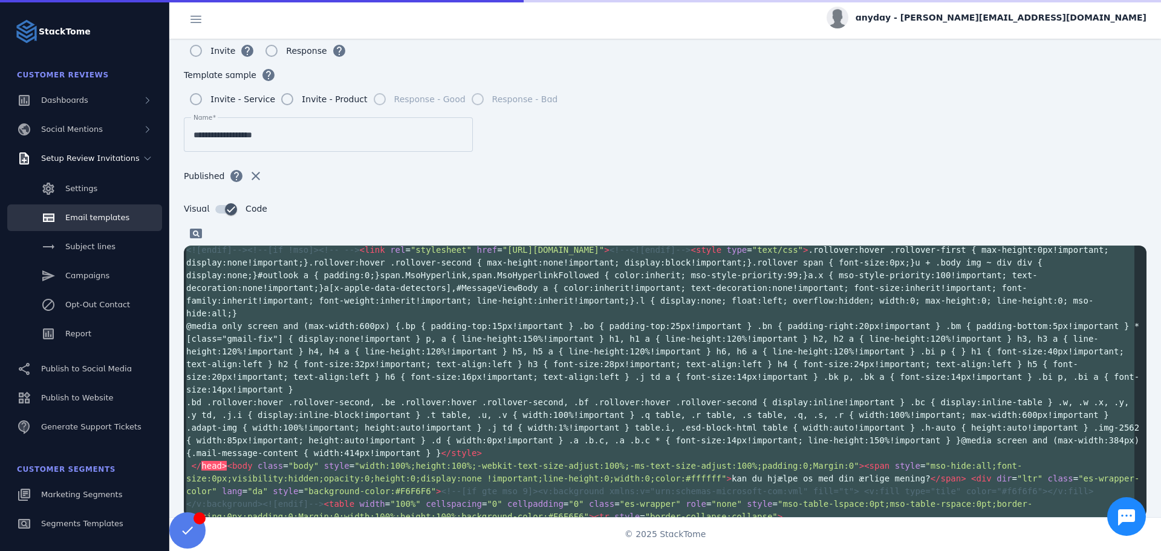
click at [356, 287] on span "<![endif]--><!--[if !mso]><!-- --> < link rel = "stylesheet" href = "[URL][DOMA…" at bounding box center [649, 281] width 927 height 73
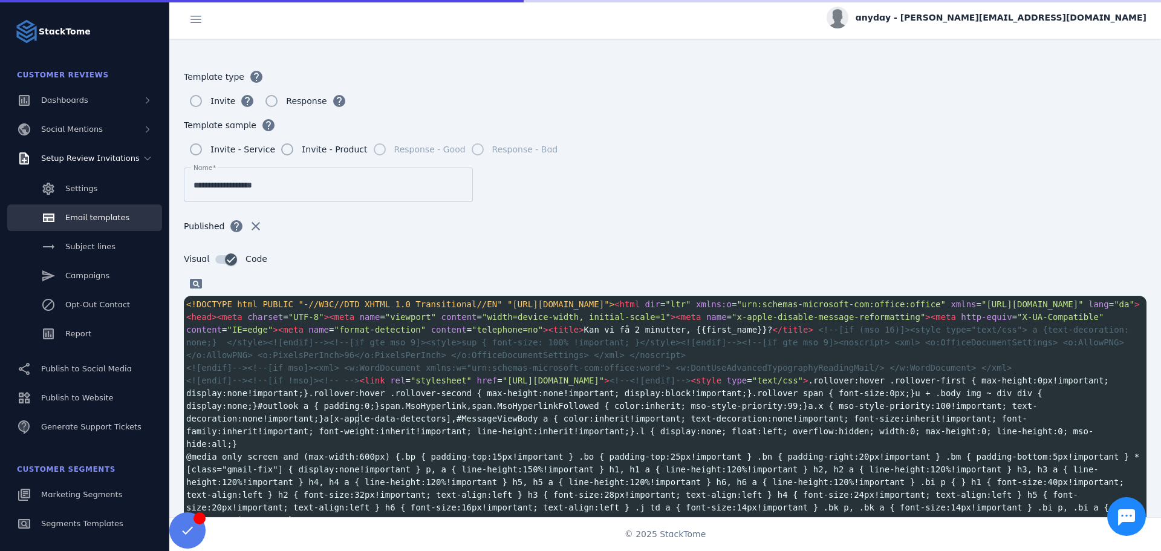
scroll to position [0, 0]
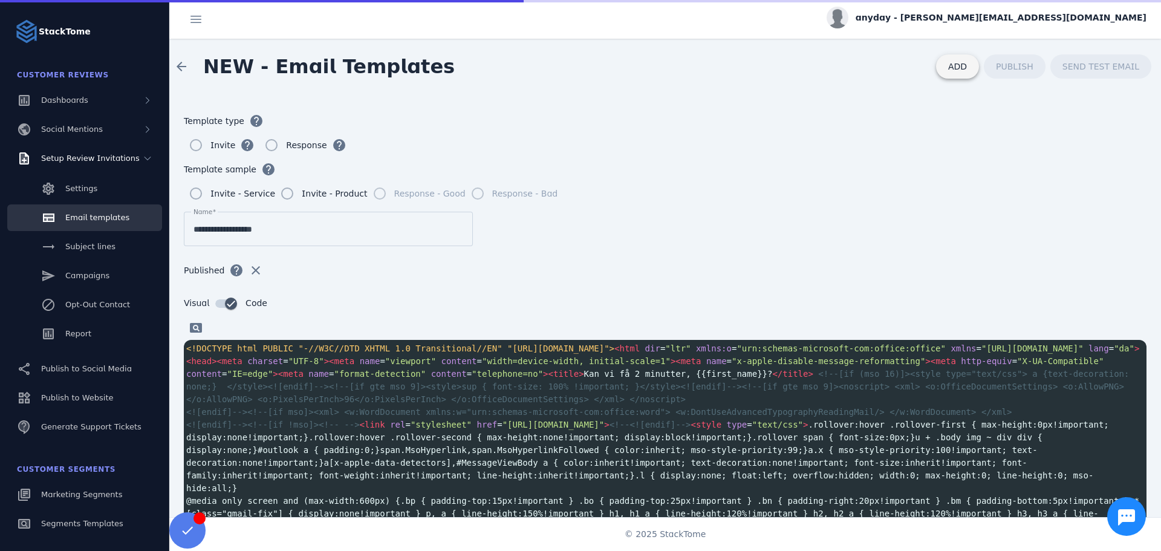
click at [948, 76] on span at bounding box center [957, 66] width 43 height 29
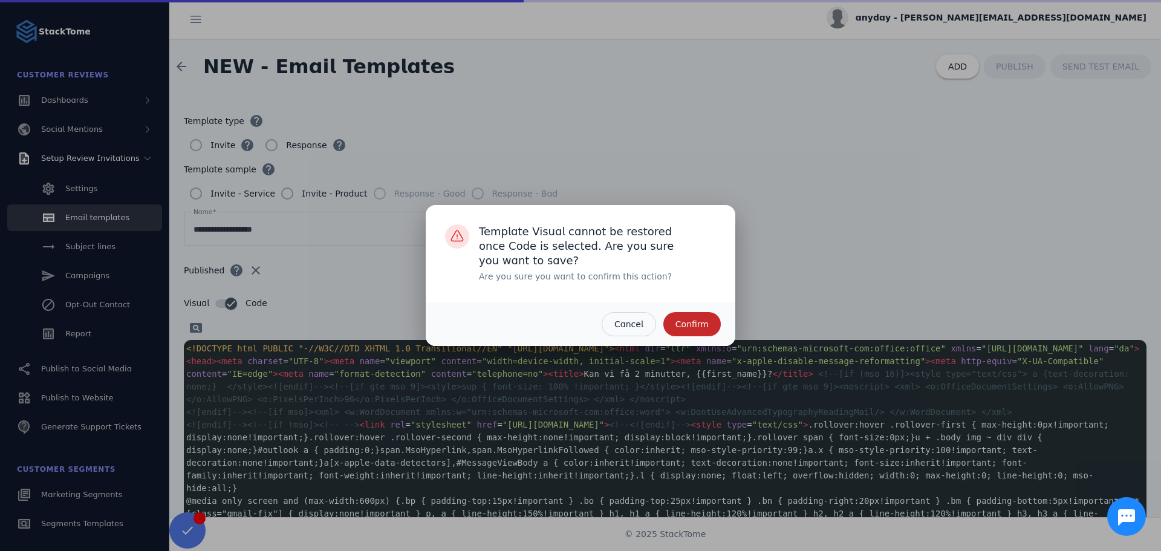
click at [718, 333] on span "button" at bounding box center [691, 323] width 57 height 29
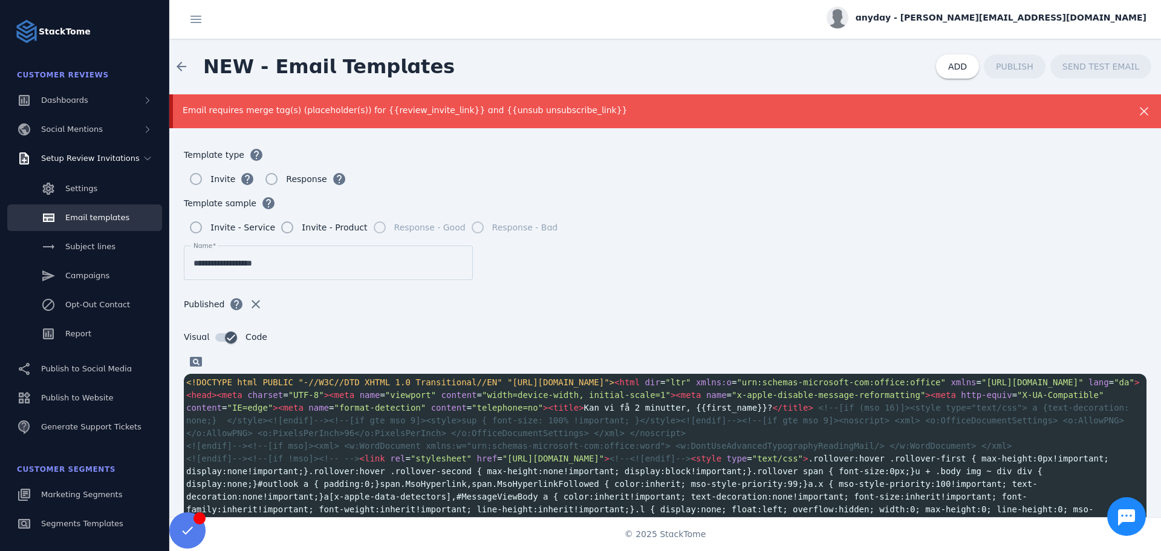
click at [360, 421] on span "<!--[if (mso 16)]><style type="text/css"> a {text-decoration: none;} </style><!…" at bounding box center [660, 420] width 948 height 35
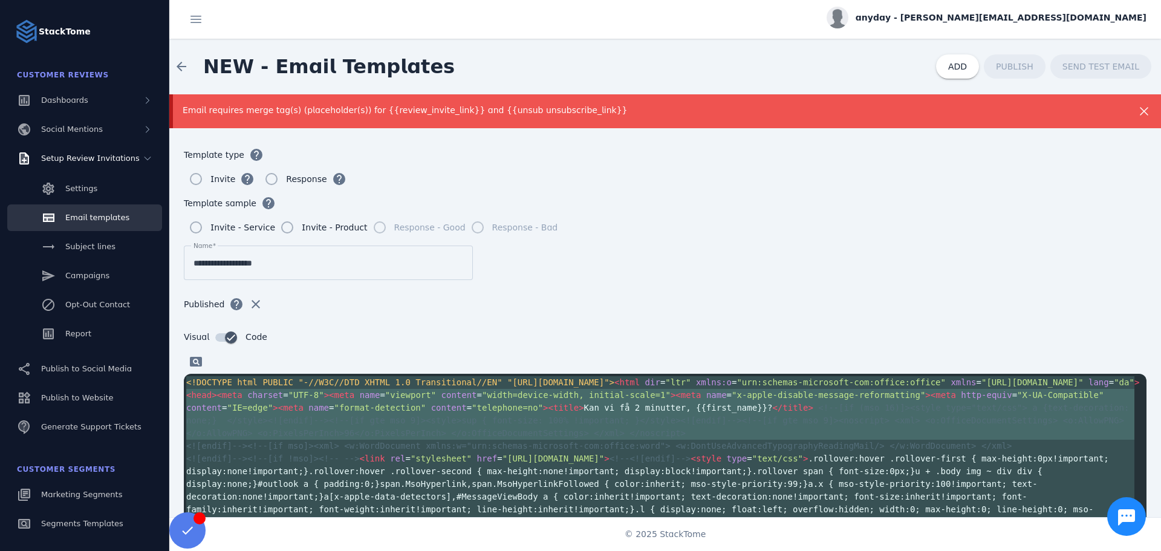
paste textarea "**********"
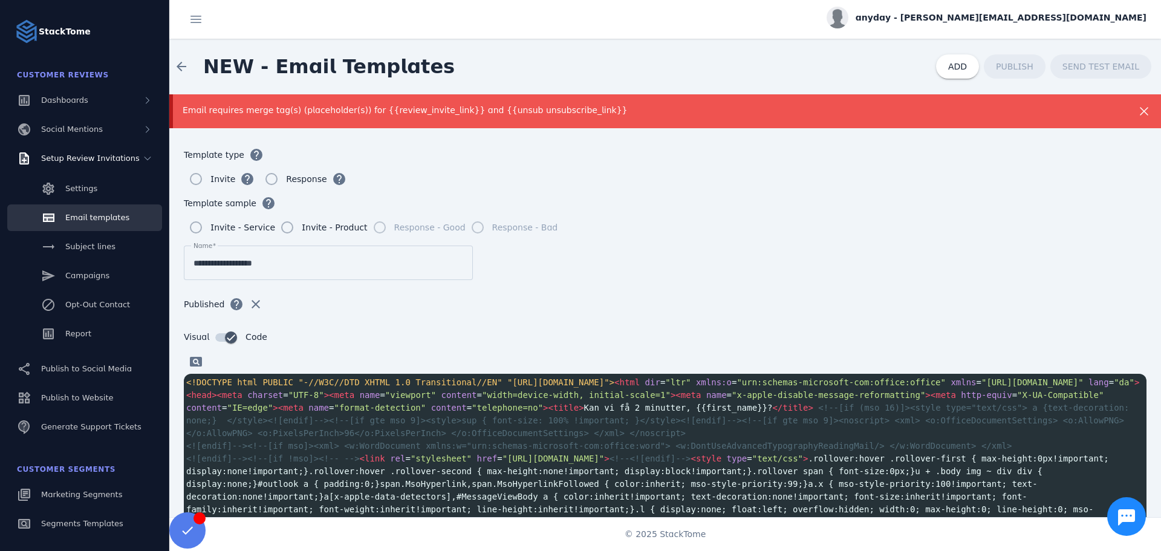
scroll to position [128, 0]
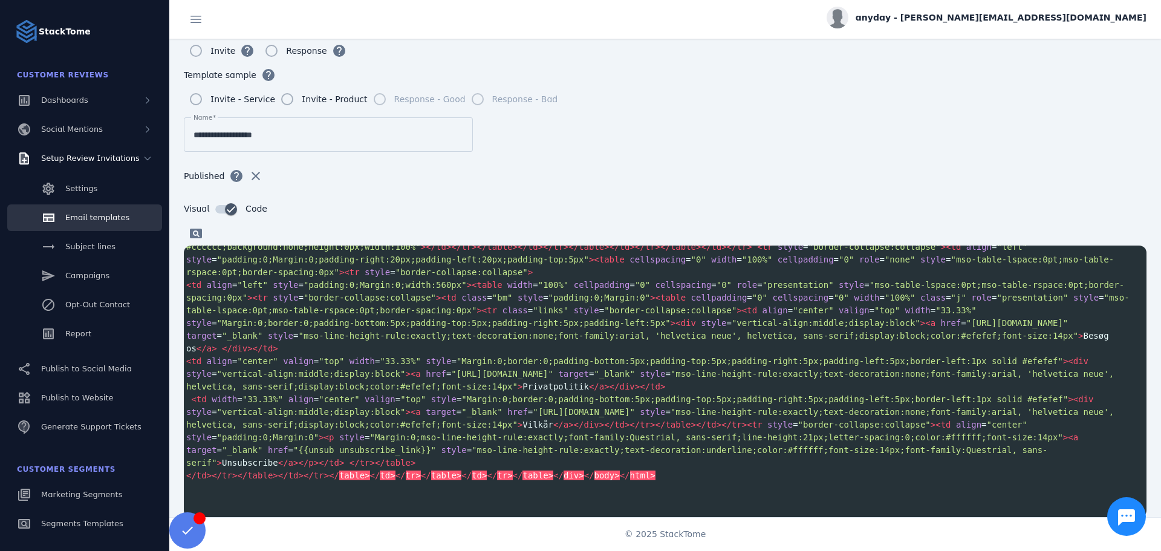
type textarea "**********"
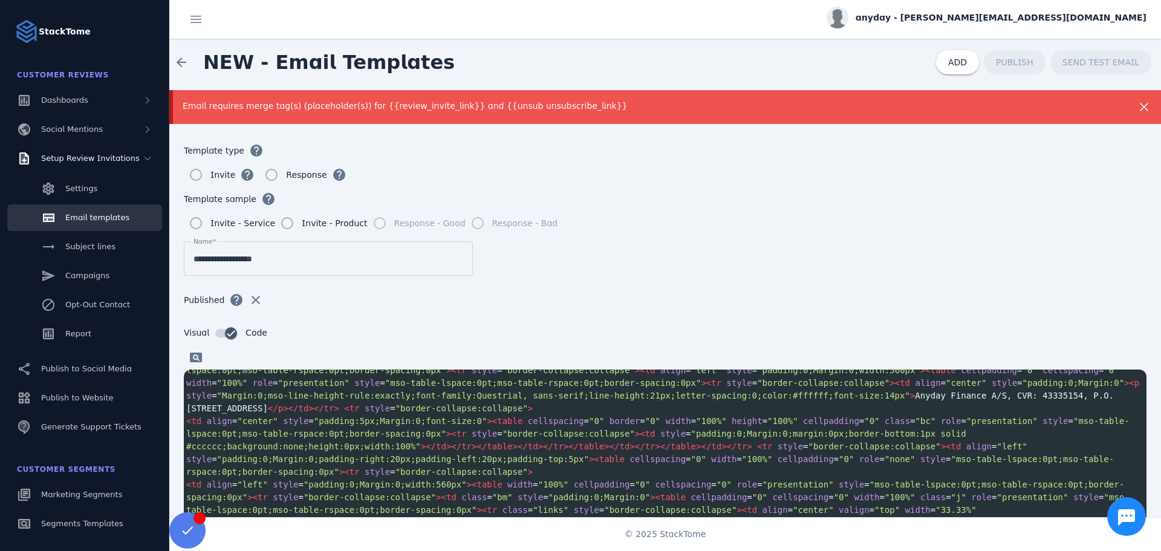
scroll to position [0, 0]
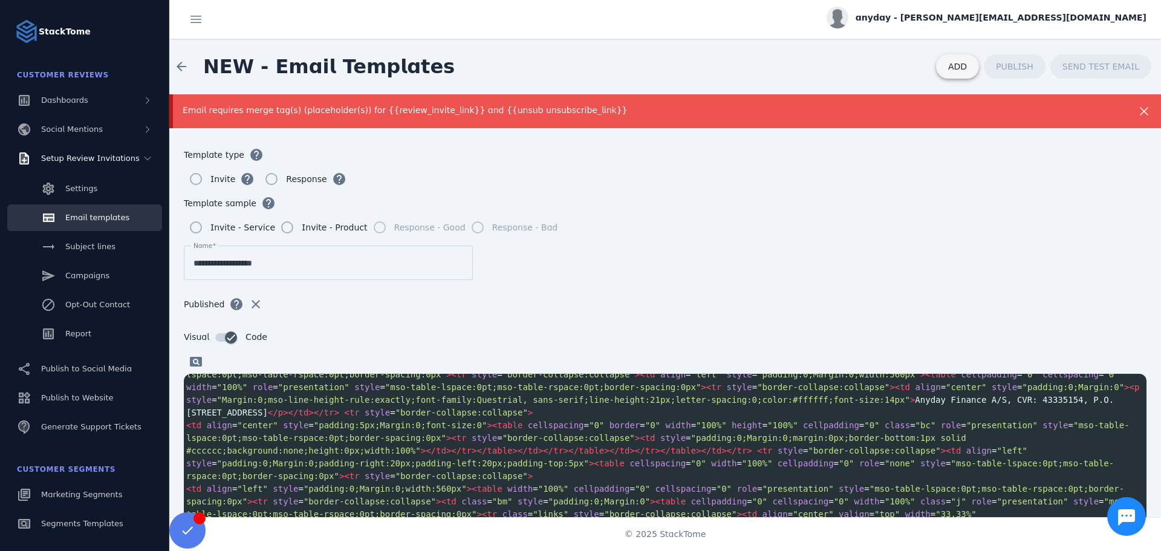
click at [968, 66] on span at bounding box center [957, 66] width 43 height 29
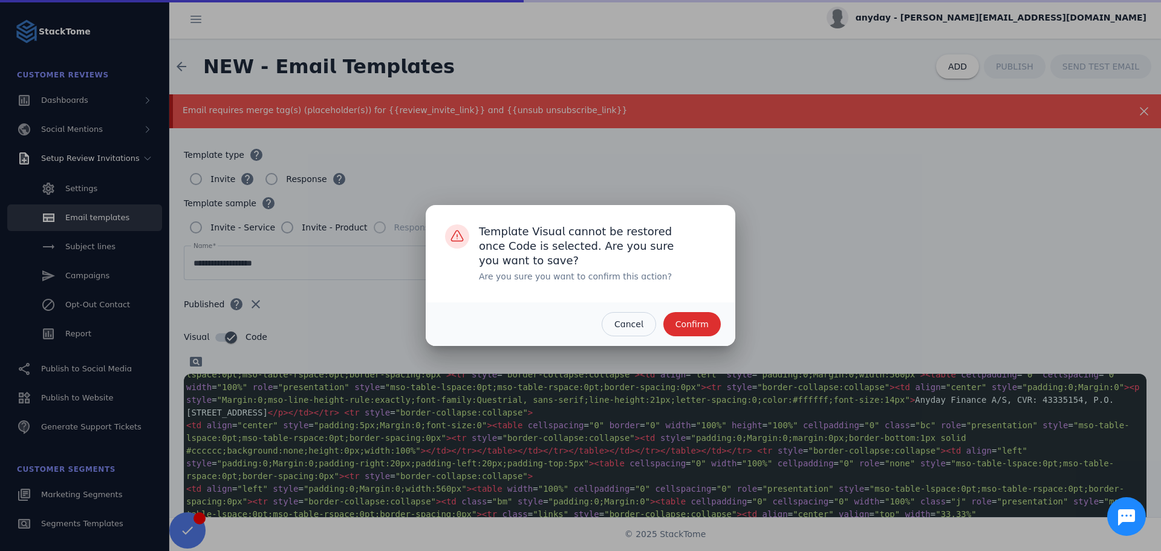
click at [701, 326] on span "Confirm" at bounding box center [691, 324] width 33 height 8
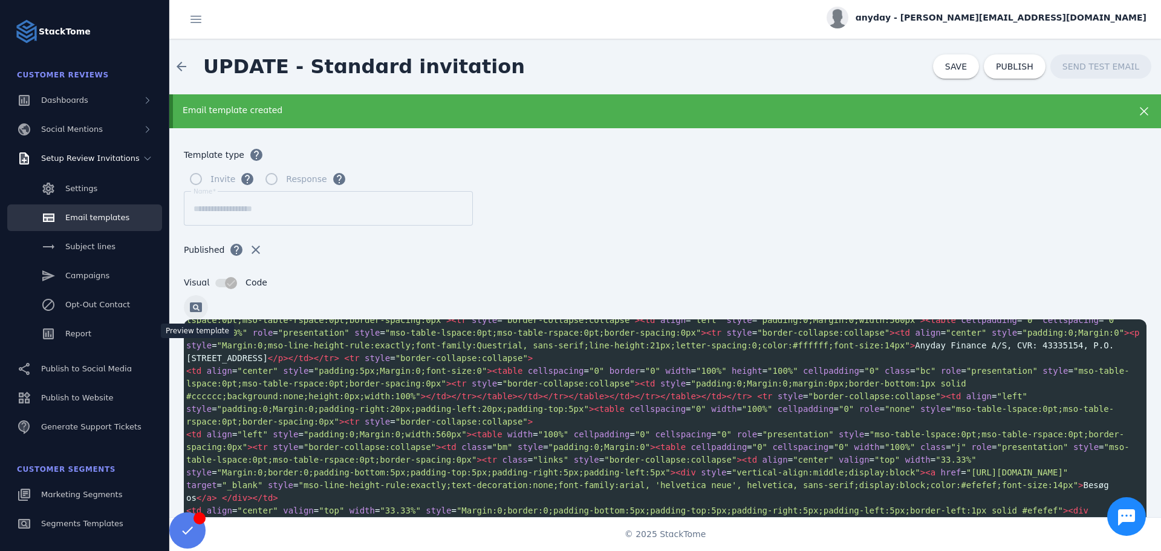
click at [197, 302] on span at bounding box center [195, 307] width 29 height 29
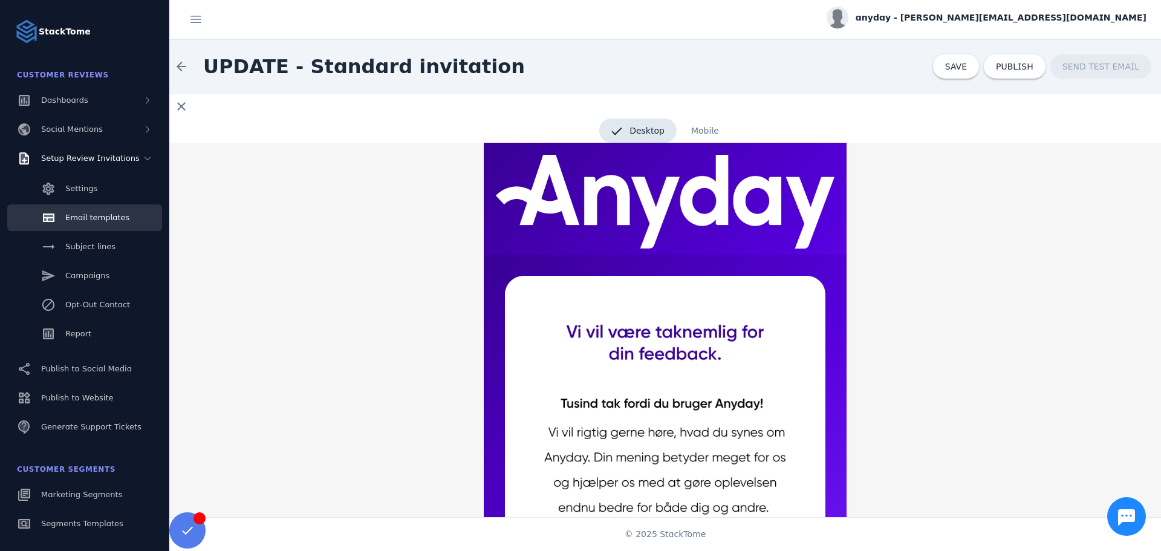
scroll to position [161, 0]
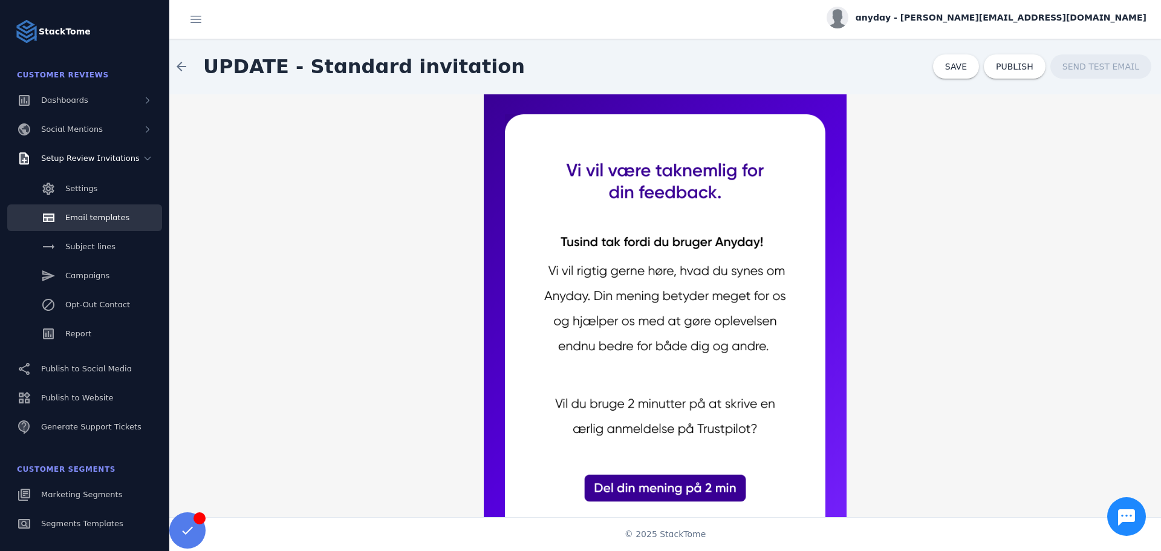
click at [660, 488] on img at bounding box center [665, 327] width 320 height 427
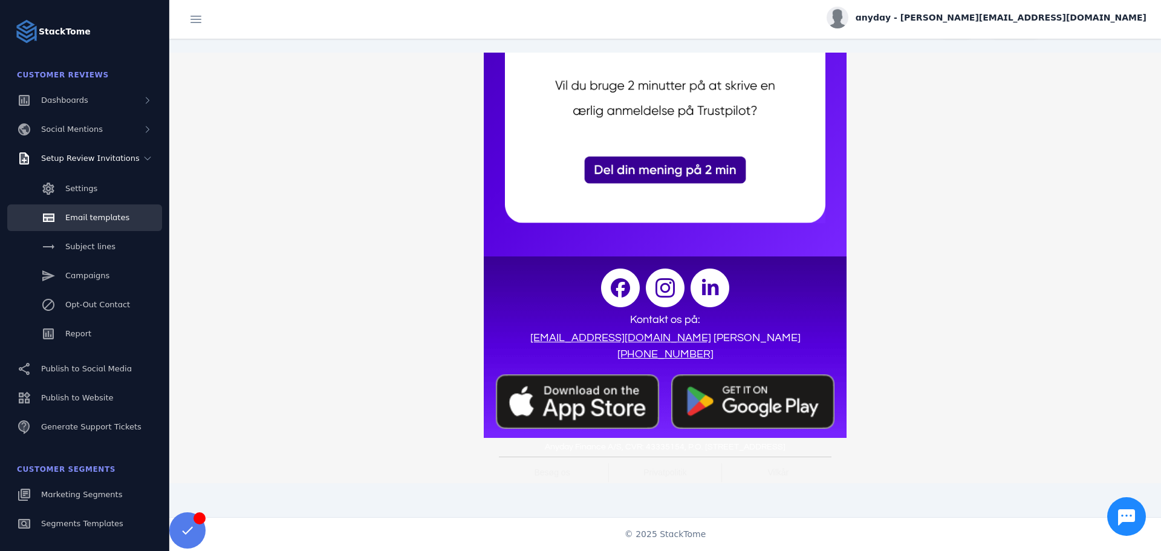
scroll to position [0, 0]
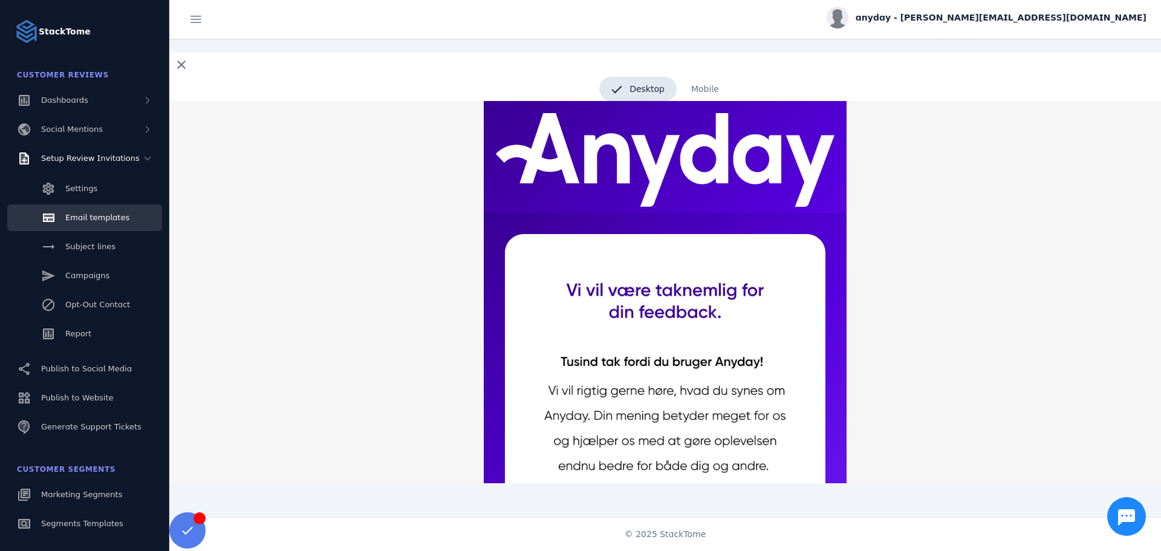
click at [711, 74] on div "close" at bounding box center [664, 65] width 991 height 24
click at [701, 91] on span "Mobile" at bounding box center [705, 89] width 52 height 24
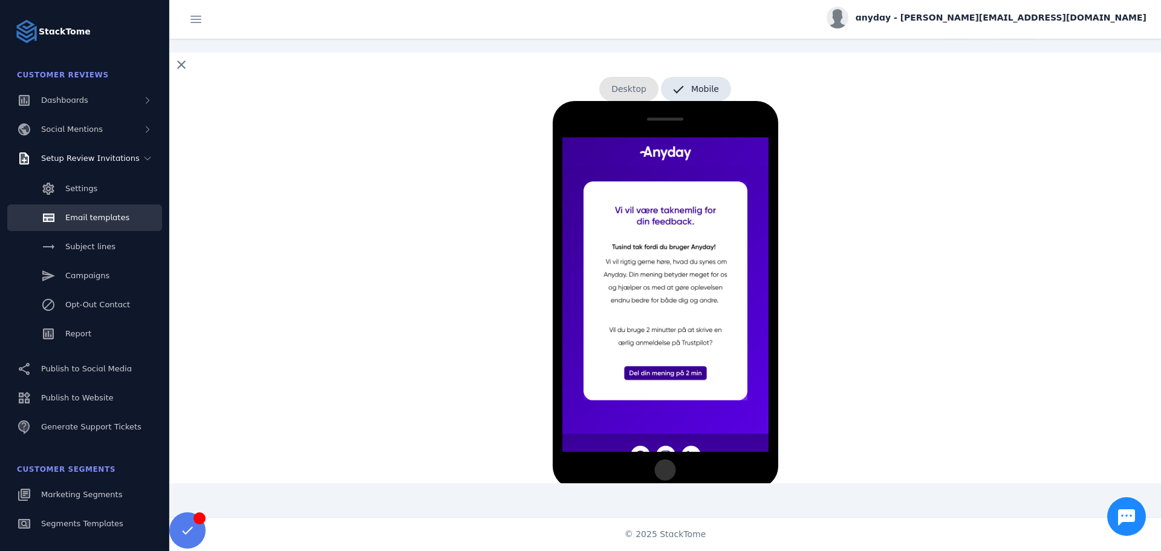
click at [629, 90] on span "Desktop" at bounding box center [628, 89] width 59 height 24
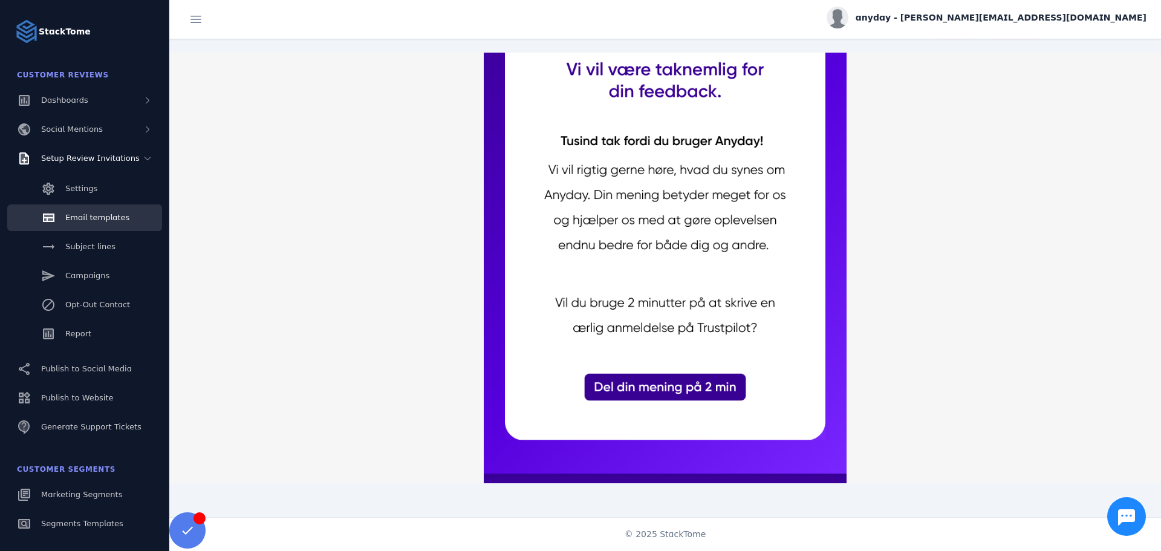
scroll to position [438, 0]
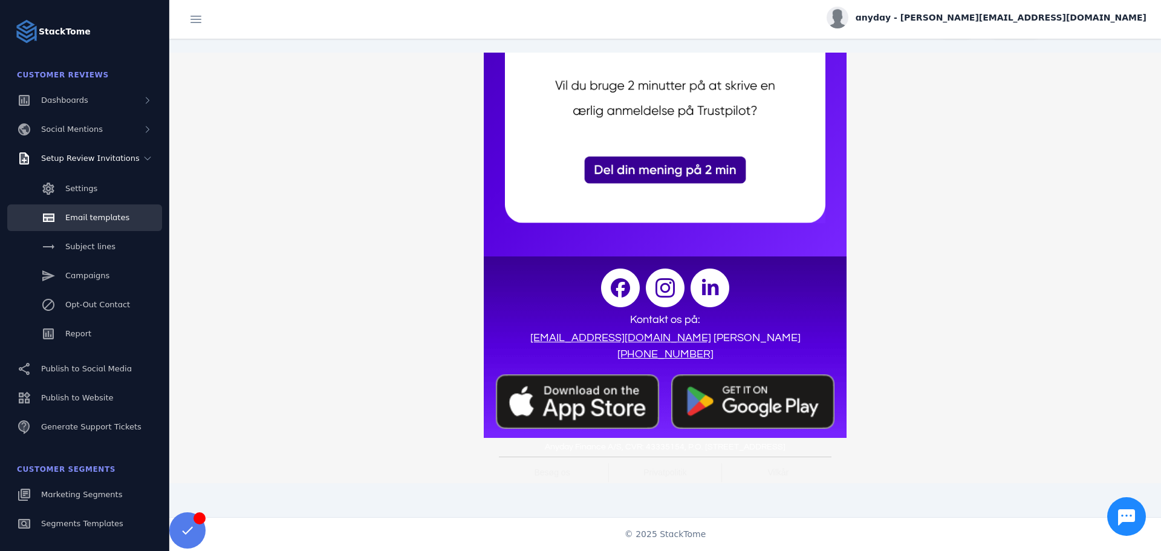
click at [594, 453] on td at bounding box center [665, 456] width 339 height 7
click at [601, 392] on img at bounding box center [577, 401] width 163 height 55
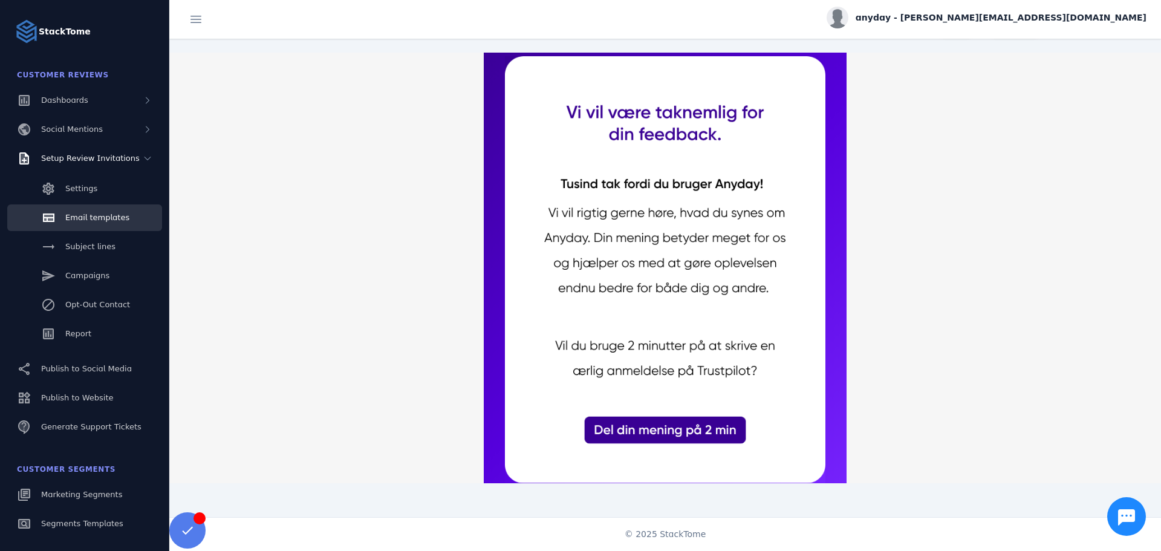
scroll to position [0, 0]
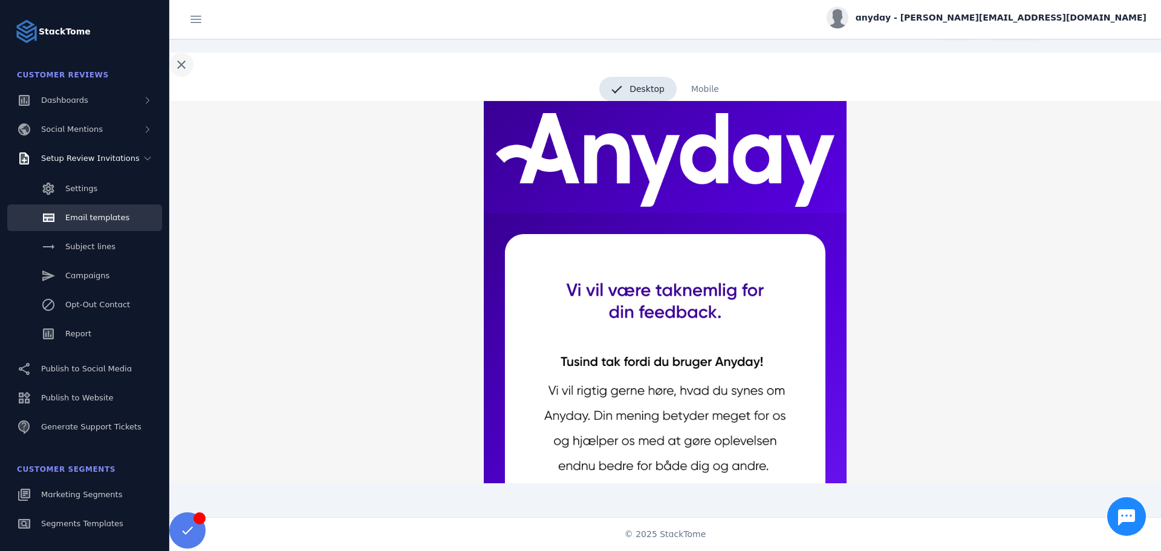
click at [186, 69] on span at bounding box center [181, 64] width 29 height 29
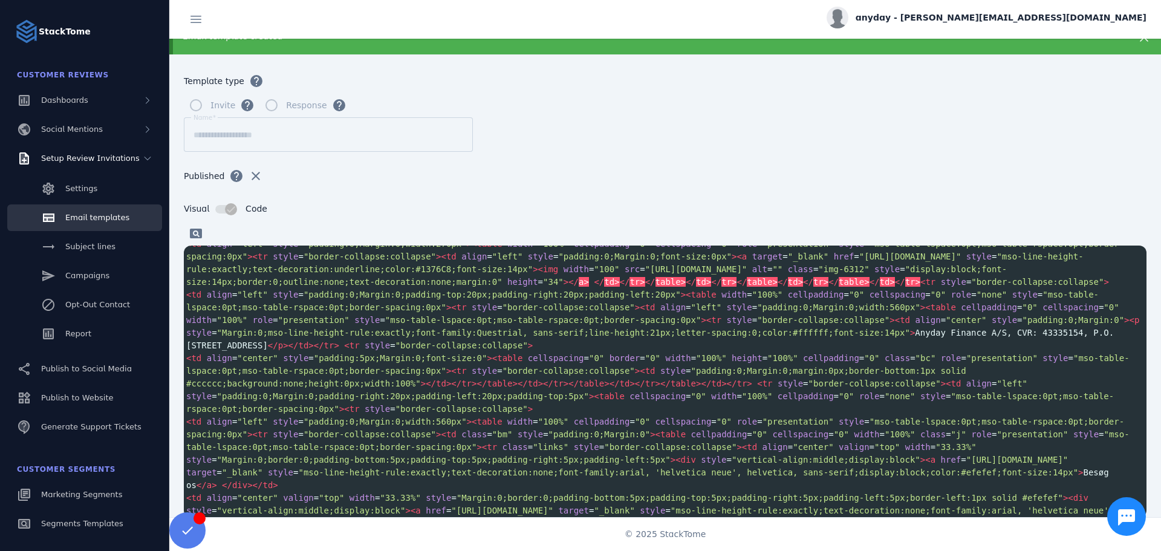
scroll to position [1044, 0]
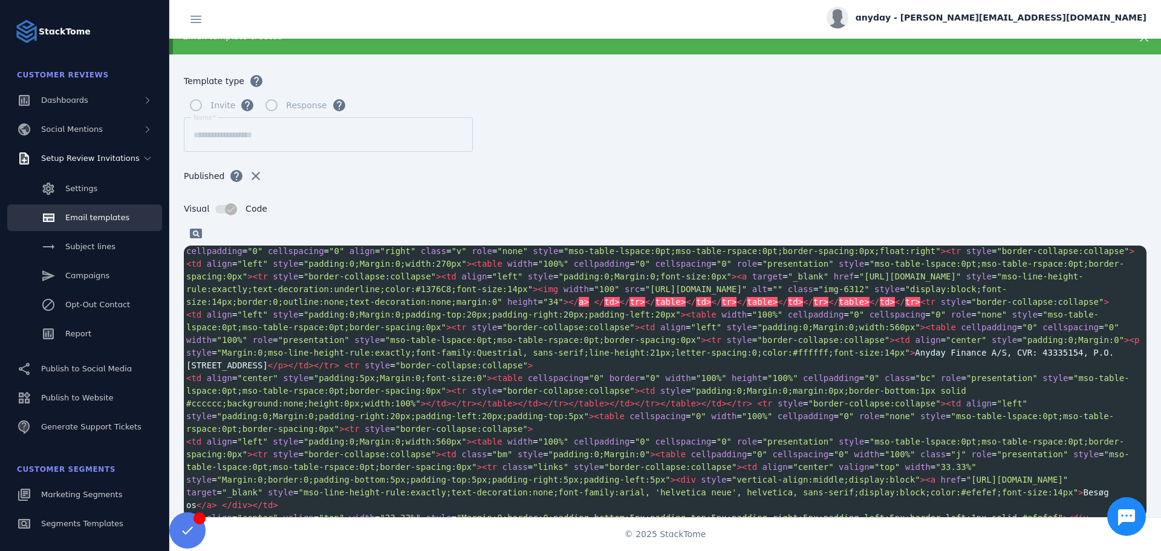
click at [859, 281] on span ""[URL][DOMAIN_NAME]"" at bounding box center [910, 276] width 102 height 10
click at [202, 233] on span at bounding box center [195, 233] width 29 height 29
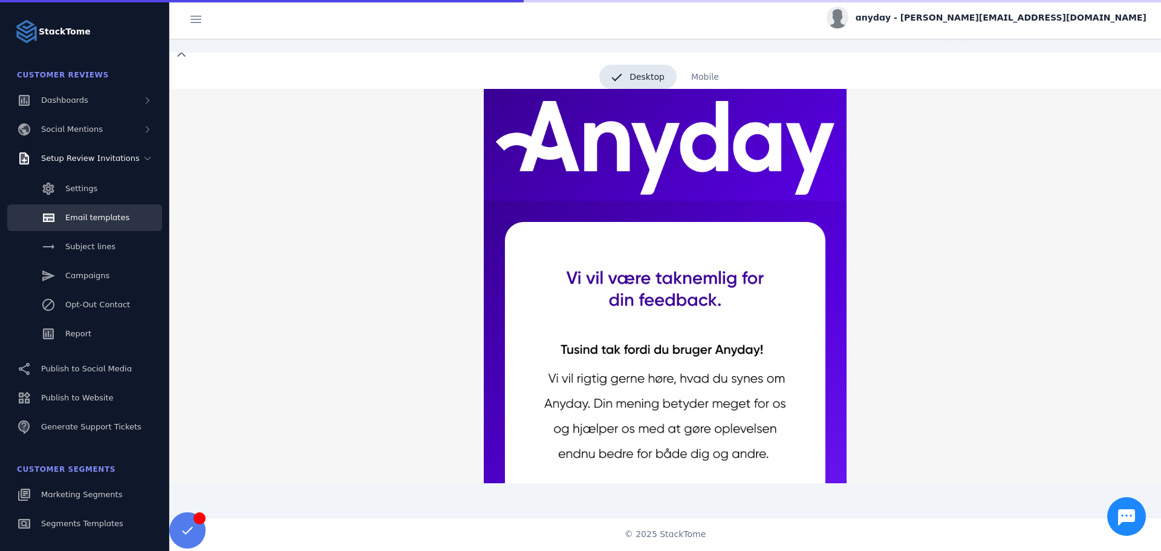
scroll to position [0, 0]
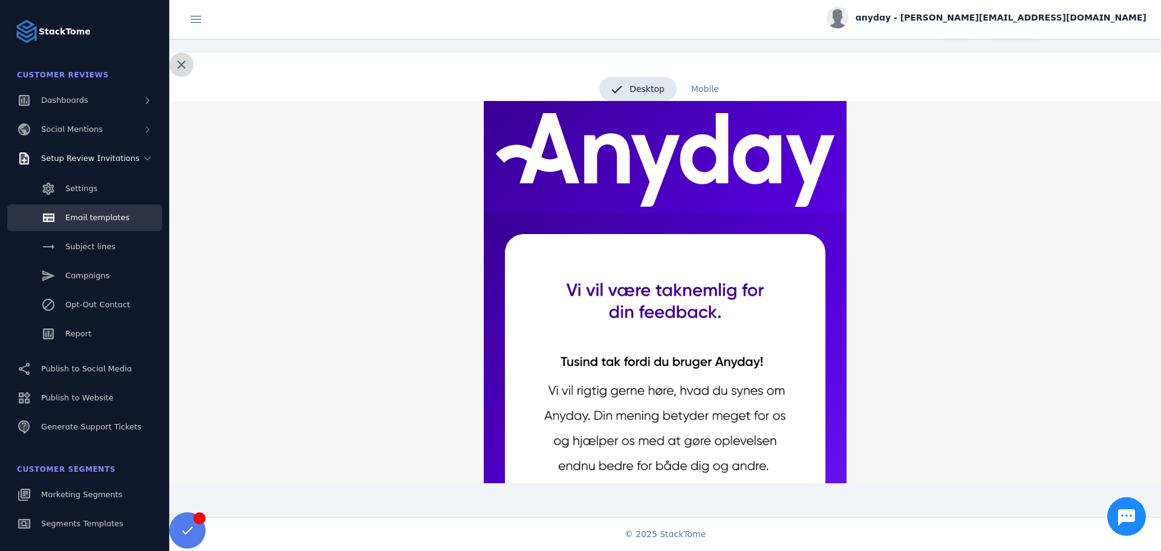
click at [181, 63] on span at bounding box center [181, 64] width 29 height 29
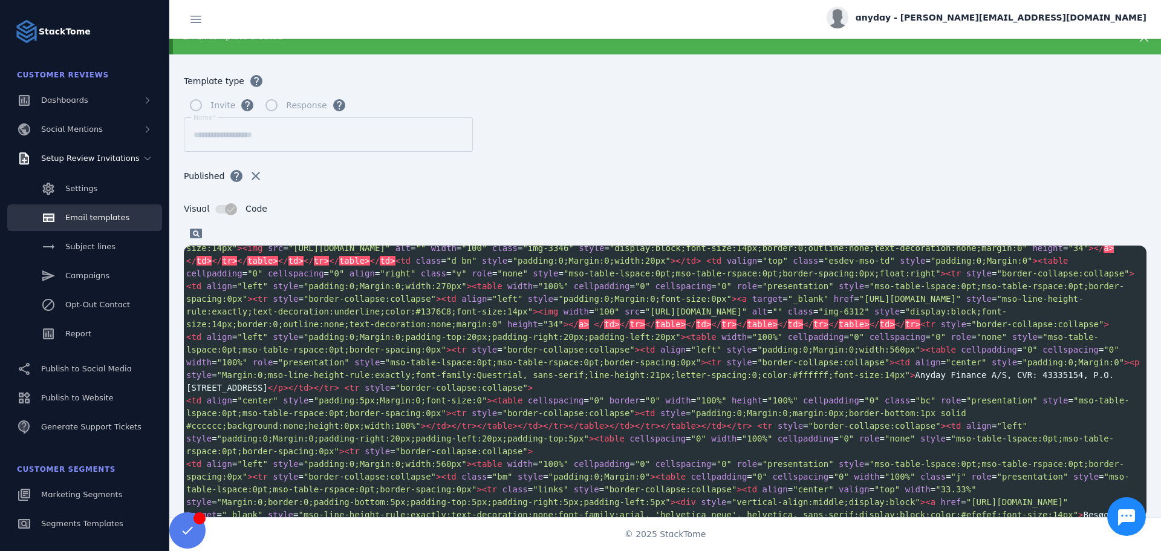
scroll to position [1048, 0]
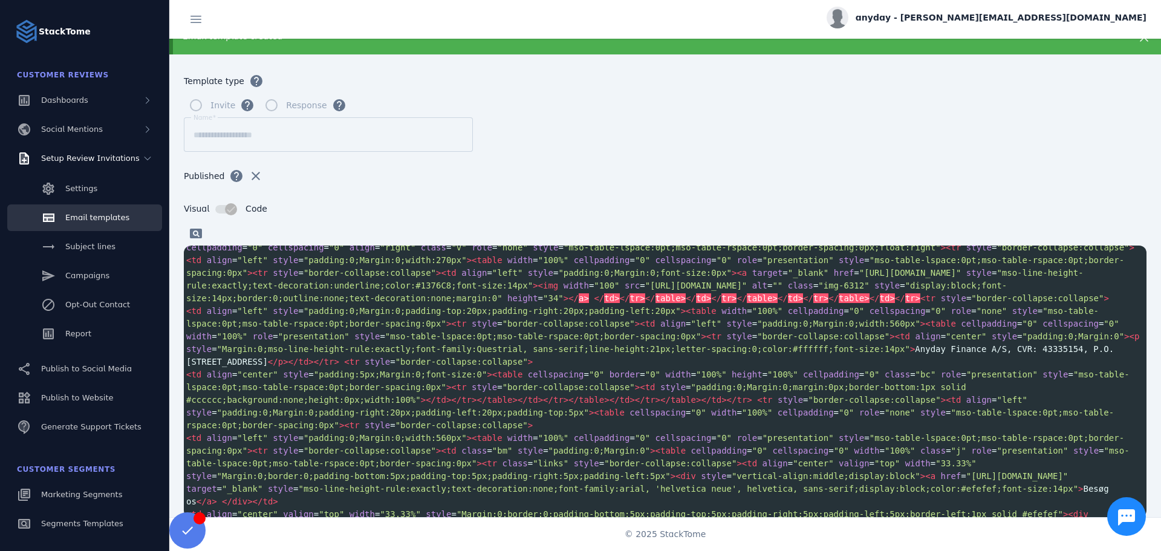
click at [859, 277] on span ""[URL][DOMAIN_NAME]"" at bounding box center [910, 273] width 102 height 10
type textarea "**"
click at [859, 277] on span ""[URL][DOMAIN_NAME]"" at bounding box center [910, 273] width 102 height 10
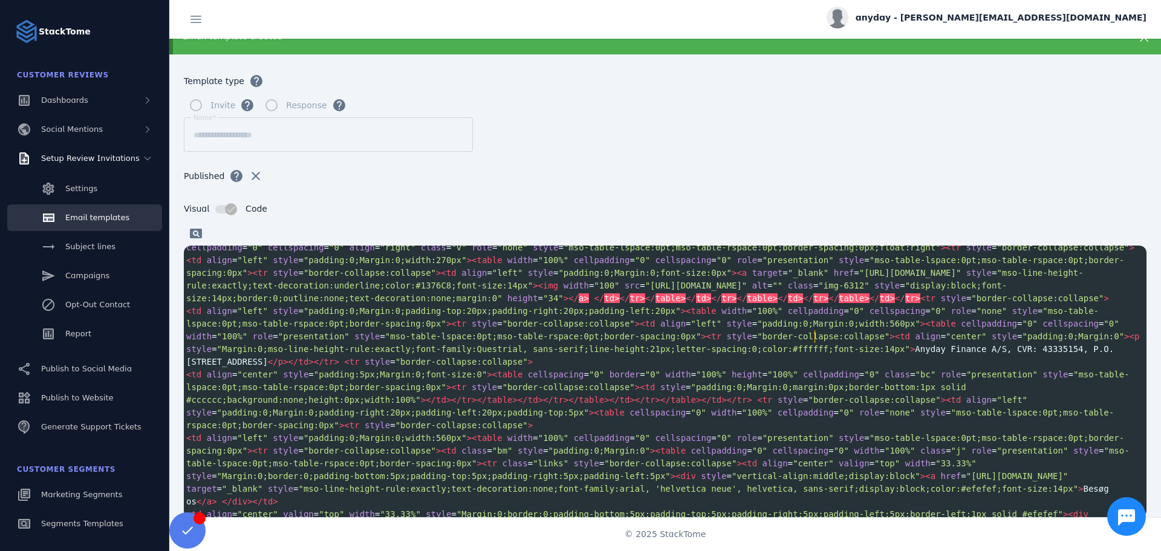
type textarea "***"
click at [859, 277] on span ""[URL][DOMAIN_NAME]"" at bounding box center [910, 273] width 102 height 10
click at [594, 290] on span ""100"" at bounding box center [606, 285] width 25 height 10
type textarea "*******"
click at [594, 290] on span ""100"" at bounding box center [606, 285] width 25 height 10
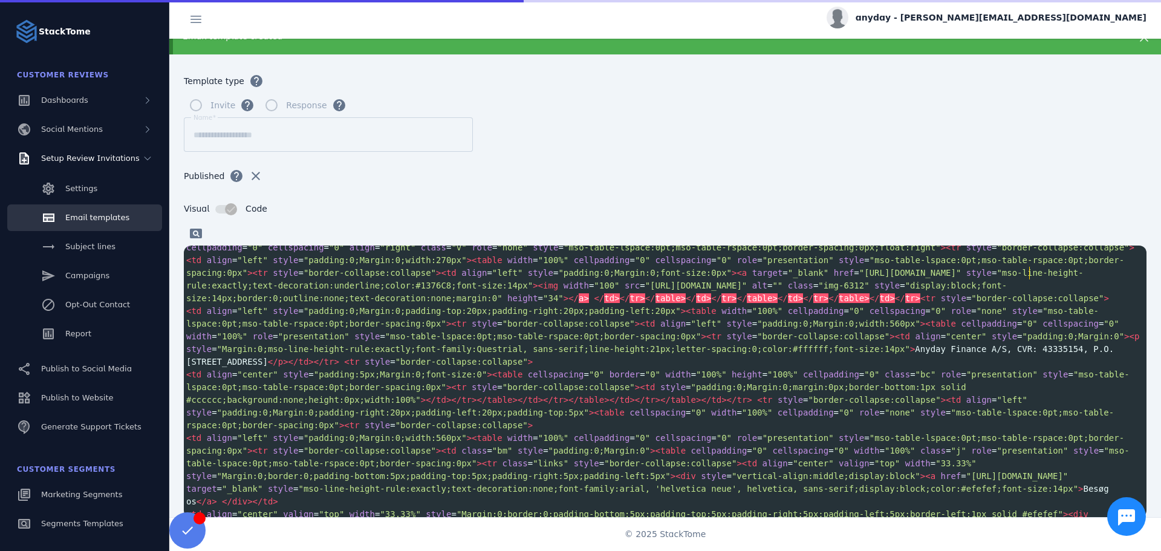
click at [487, 227] on span ""100"" at bounding box center [473, 222] width 25 height 10
type textarea "*****"
click at [487, 227] on span ""100"" at bounding box center [473, 222] width 25 height 10
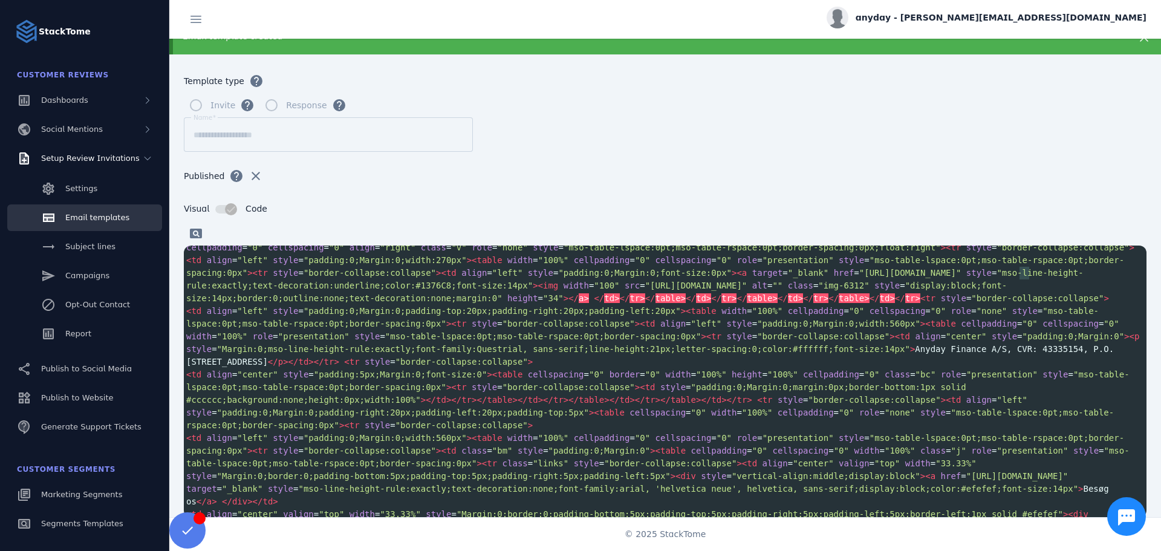
click at [487, 227] on span ""100"" at bounding box center [473, 222] width 25 height 10
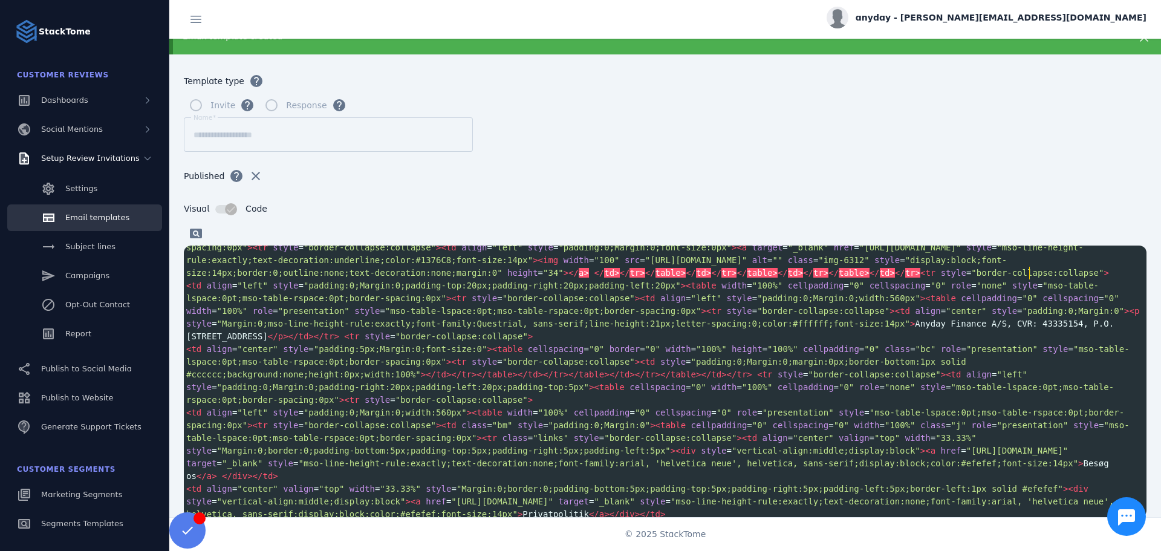
type textarea "**"
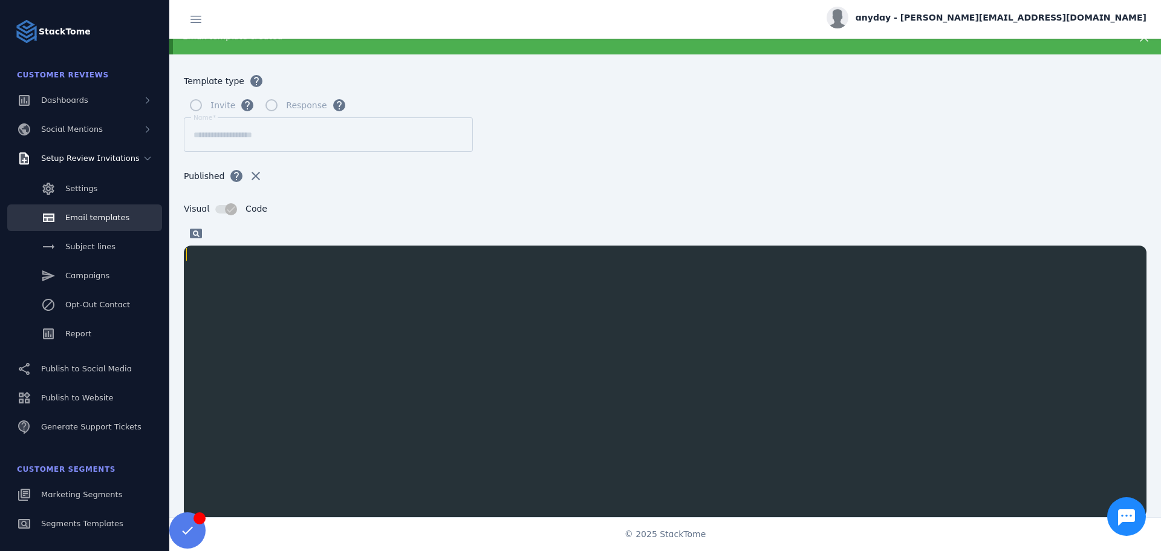
click at [682, 364] on div "x" at bounding box center [680, 396] width 993 height 302
paste textarea "**********"
type textarea "**********"
click at [375, 400] on div "x ​" at bounding box center [680, 396] width 993 height 302
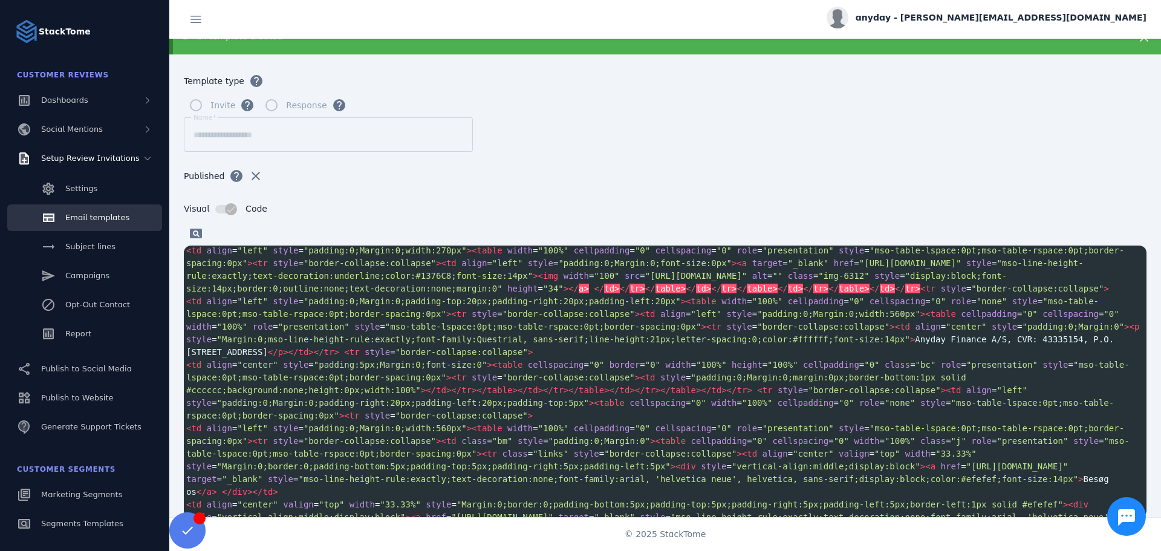
scroll to position [1044, 0]
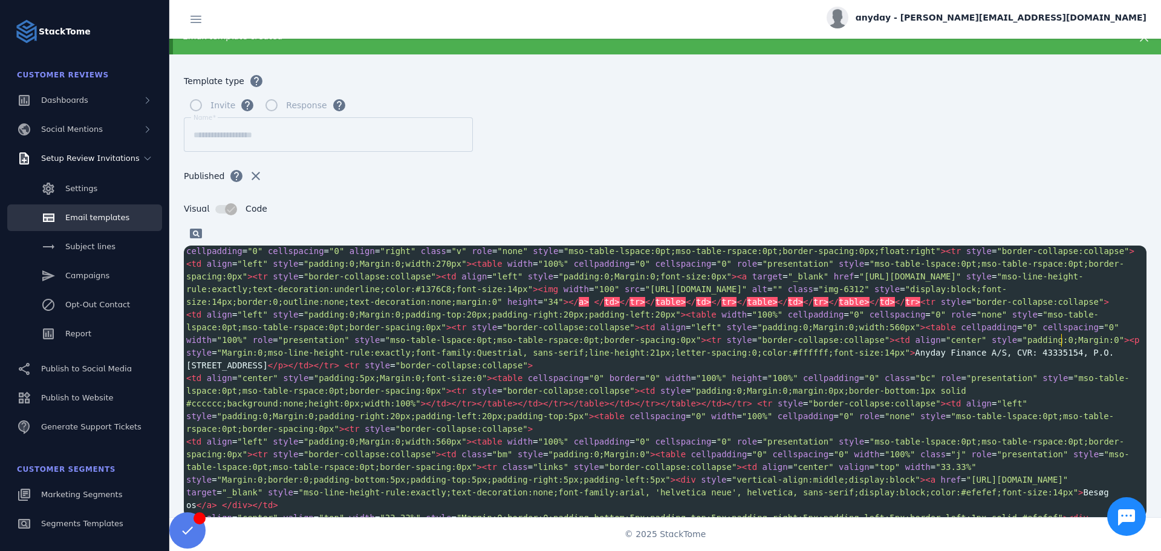
click at [1063, 308] on pre "< td align = "left" style = "padding:0;Margin:0;width:270px" >< table width = "…" at bounding box center [665, 283] width 962 height 51
click at [487, 230] on span ""100"" at bounding box center [473, 226] width 25 height 10
type textarea "***"
click at [487, 230] on span ""100"" at bounding box center [473, 226] width 25 height 10
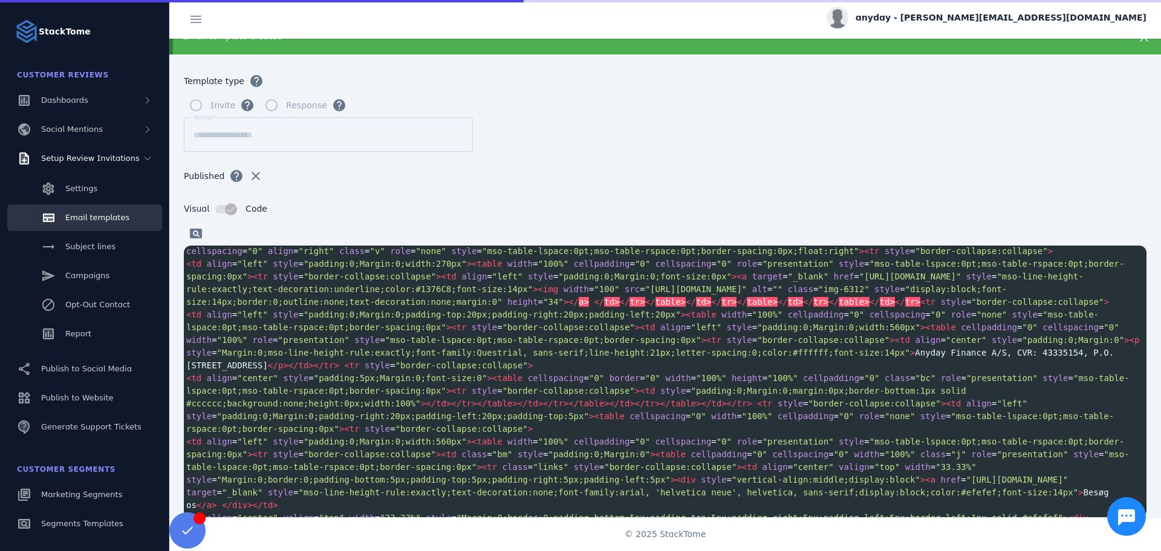
type textarea "*"
click at [1063, 230] on span ""34"" at bounding box center [1073, 226] width 21 height 10
type textarea "*"
click at [594, 294] on span ""100"" at bounding box center [606, 289] width 25 height 10
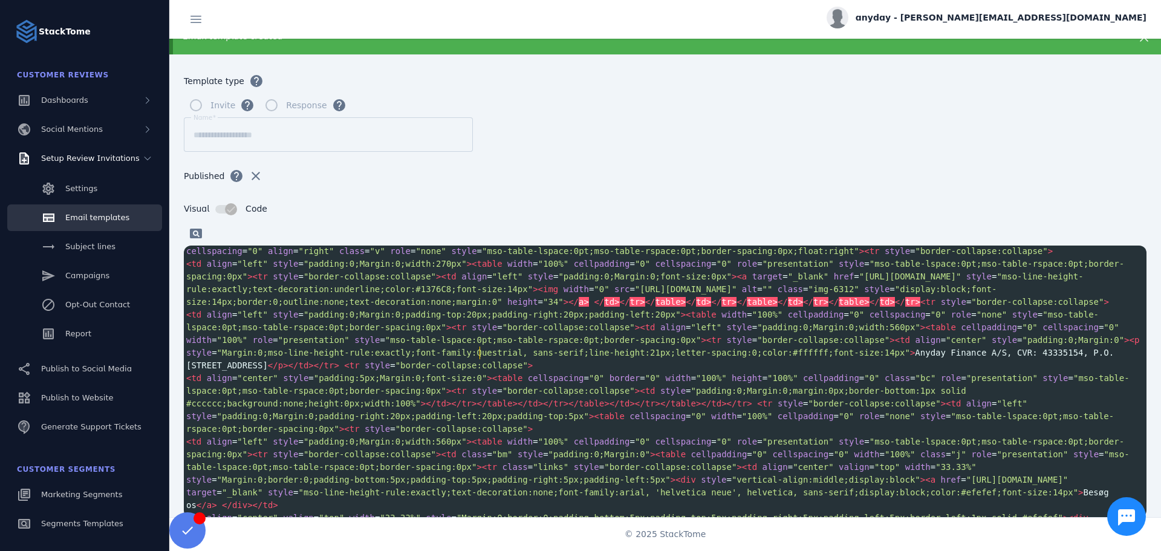
type textarea "*"
click at [563, 306] on span ""34"" at bounding box center [553, 302] width 21 height 10
type textarea "*"
click at [197, 232] on span at bounding box center [195, 233] width 29 height 29
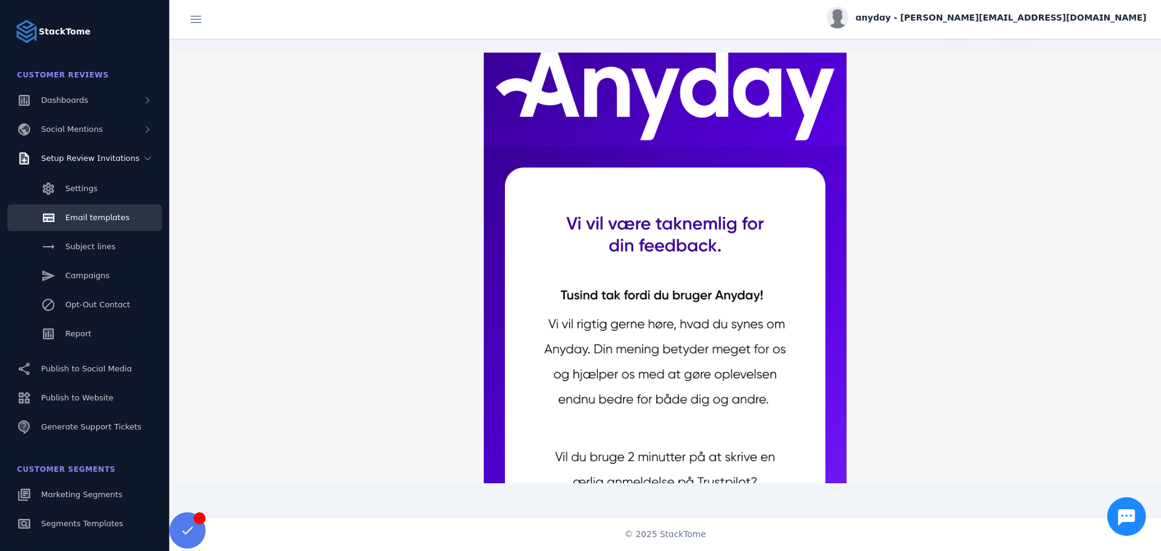
scroll to position [0, 0]
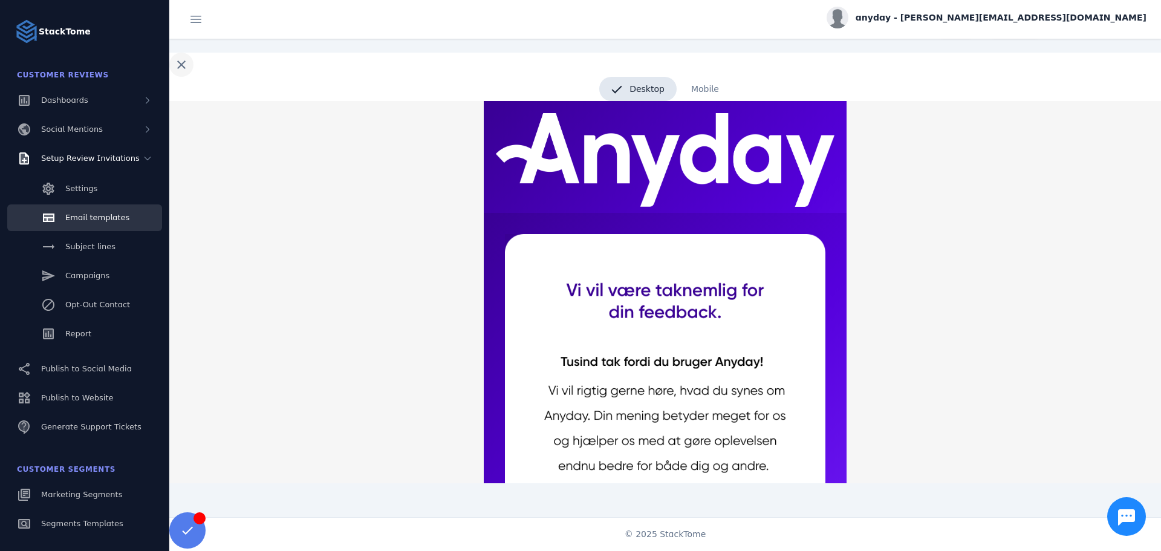
click at [183, 63] on span at bounding box center [181, 64] width 29 height 29
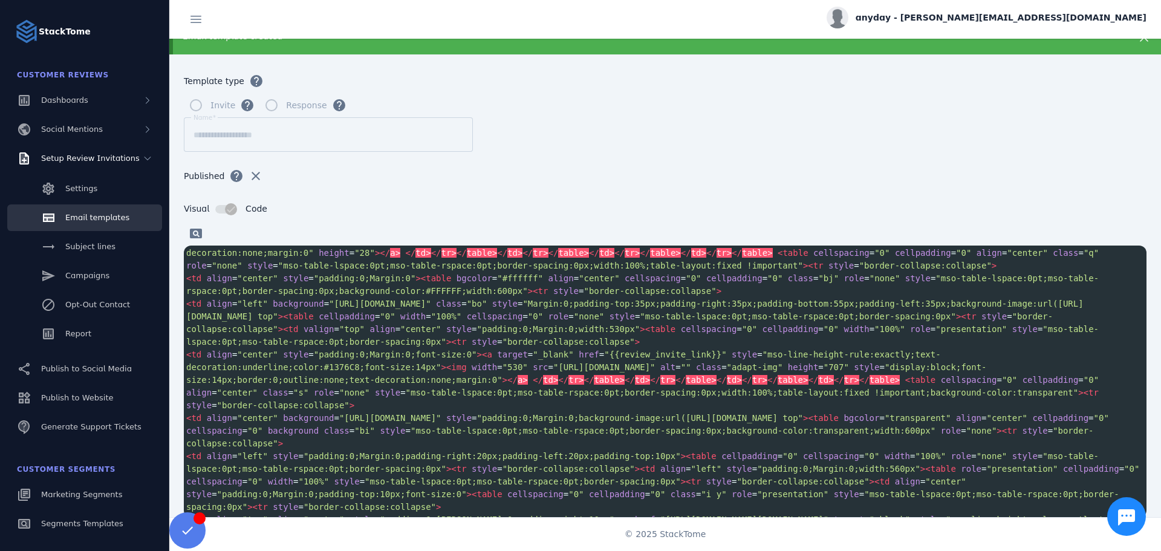
scroll to position [403, 0]
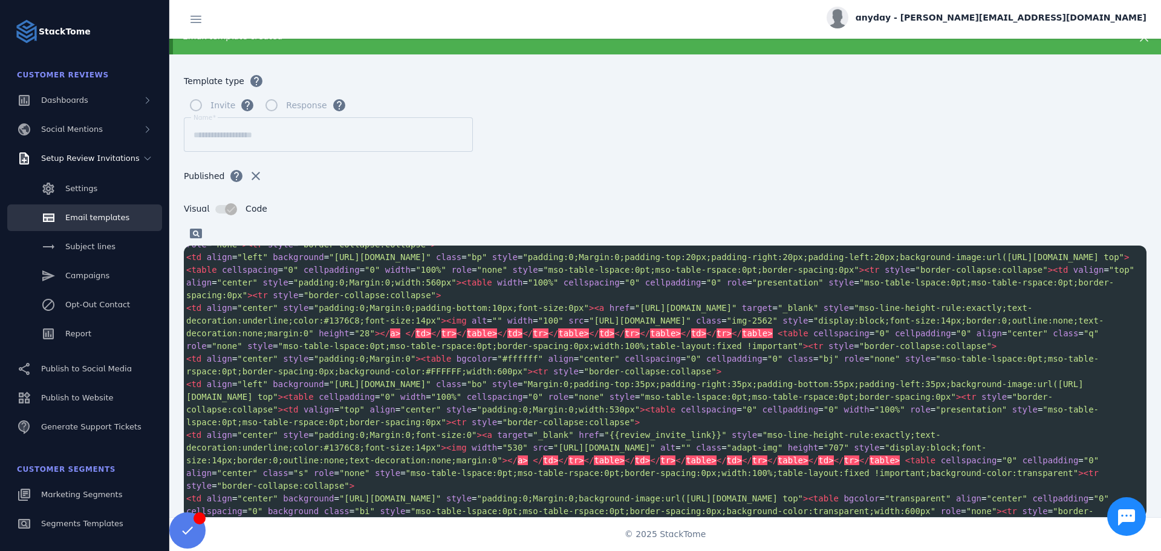
click at [375, 338] on span ""28"" at bounding box center [364, 333] width 21 height 10
type textarea "*****"
click at [375, 338] on span ""28"" at bounding box center [364, 333] width 21 height 10
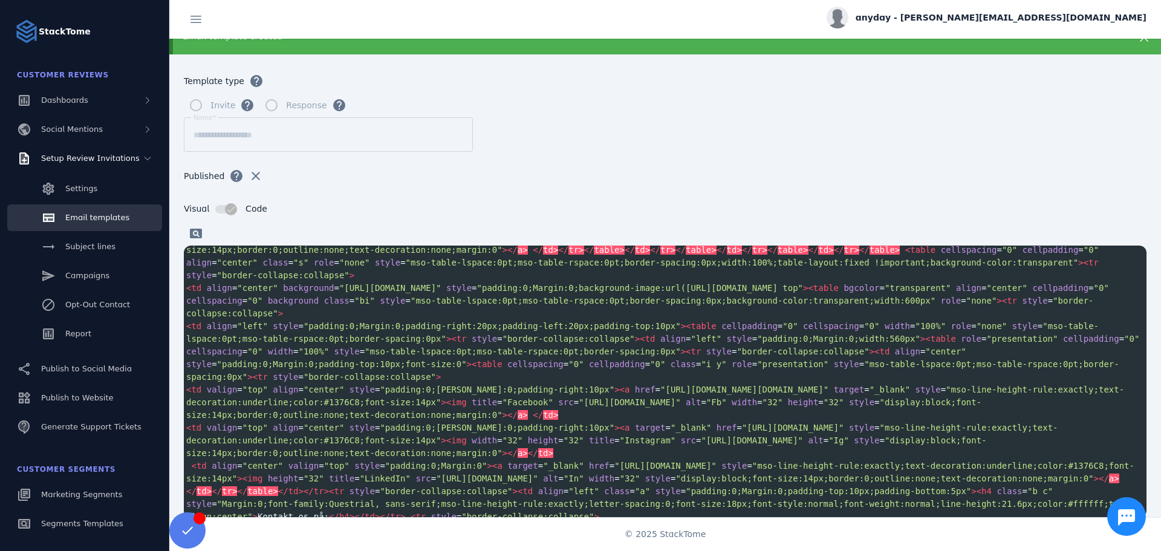
scroll to position [564, 0]
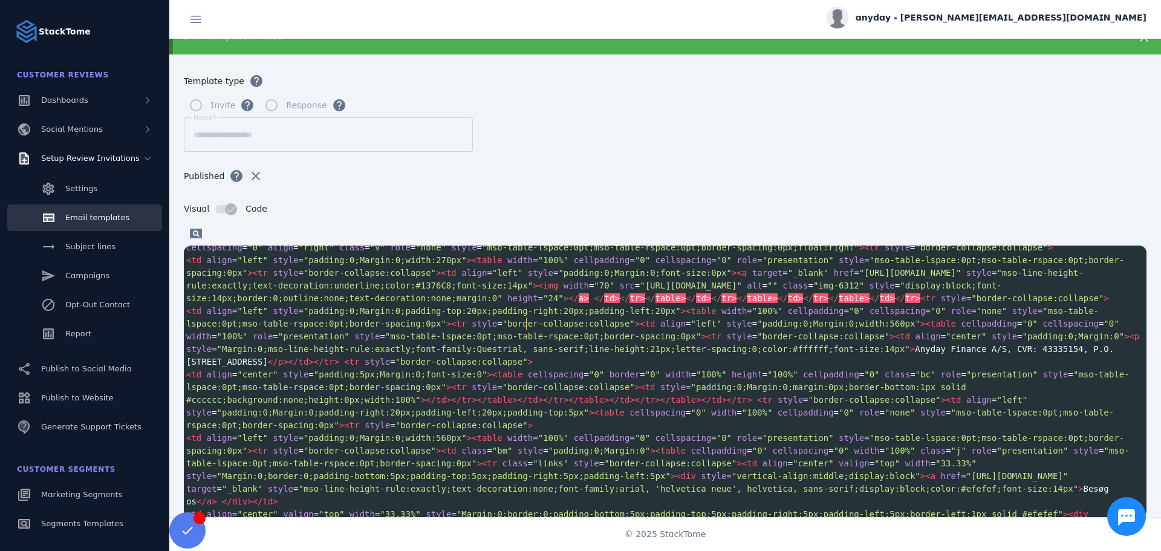
click at [538, 265] on span ""100%"" at bounding box center [553, 260] width 31 height 10
drag, startPoint x: 528, startPoint y: 325, endPoint x: 513, endPoint y: 322, distance: 15.4
click at [538, 265] on span ""100%"" at bounding box center [553, 260] width 31 height 10
type textarea "*"
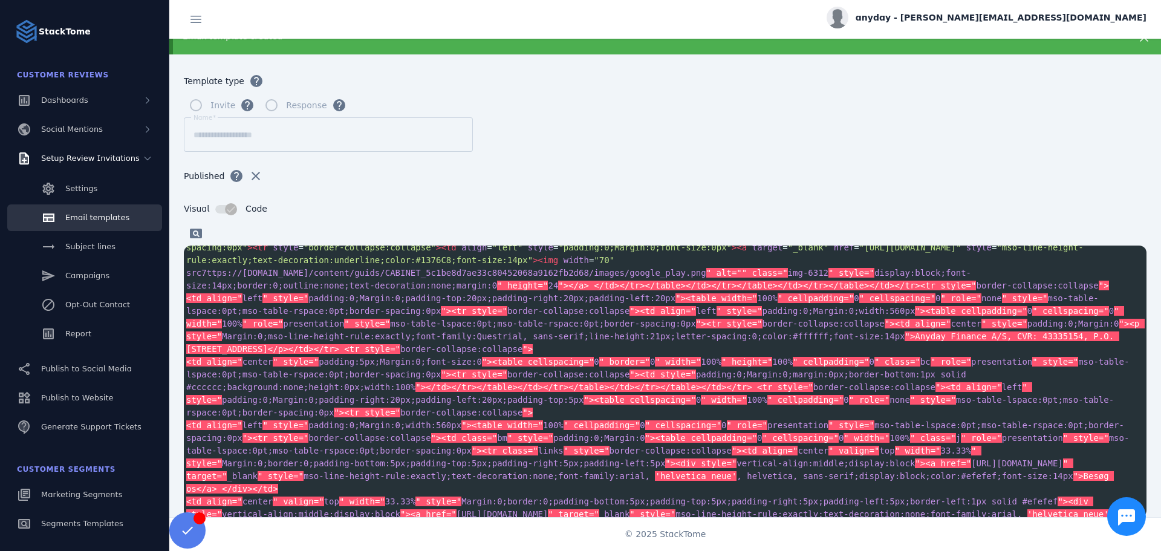
click at [541, 292] on pre "< td align = "left" style = "padding:0;Margin:0;width:270px" >< table width = "…" at bounding box center [665, 259] width 962 height 63
type textarea "***"
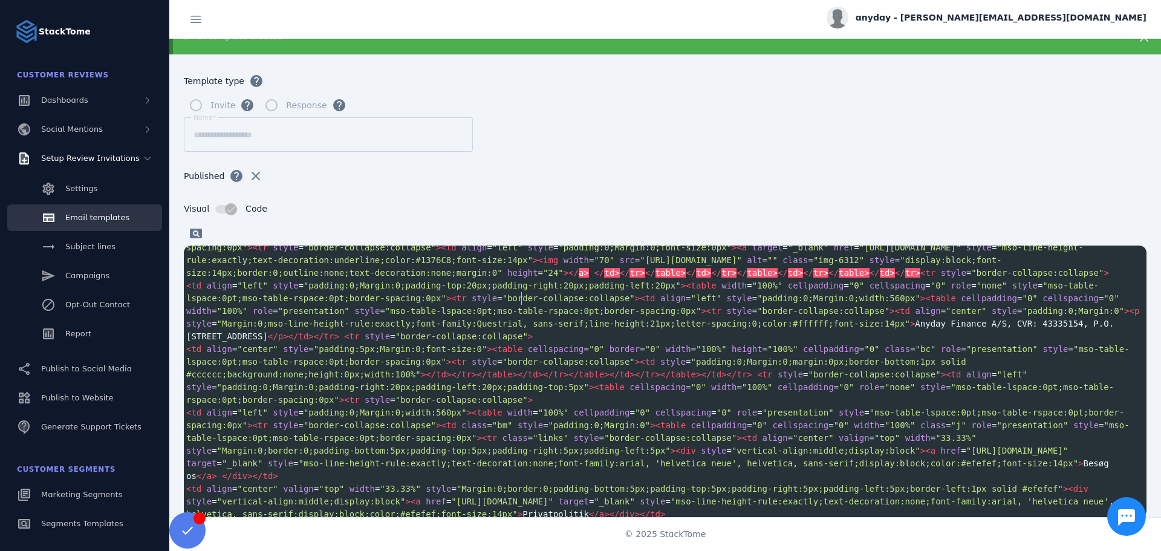
click at [538, 239] on span ""100%"" at bounding box center [553, 235] width 31 height 10
type textarea "*"
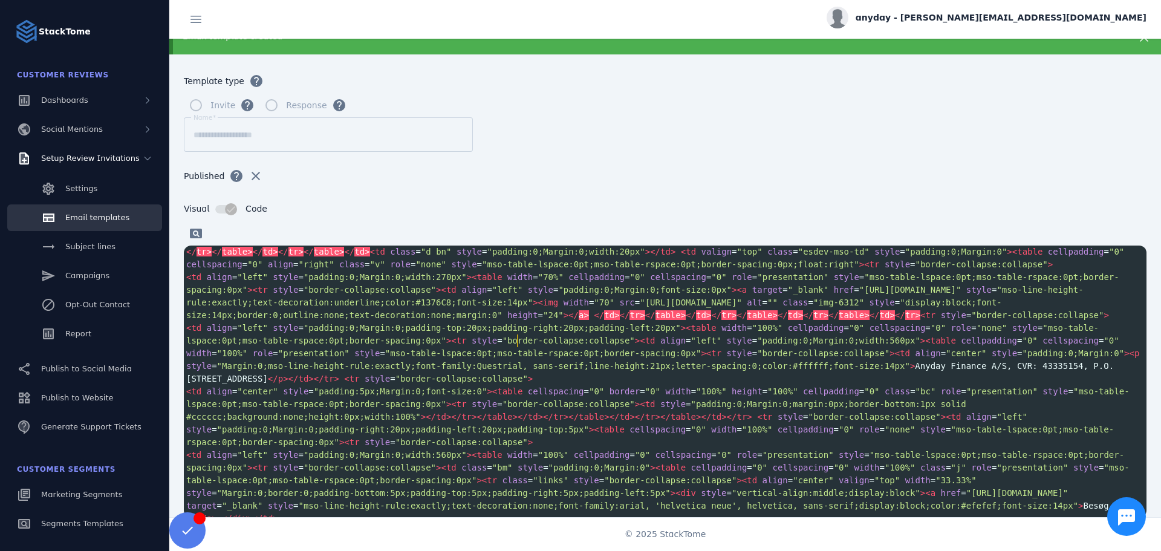
scroll to position [993, 0]
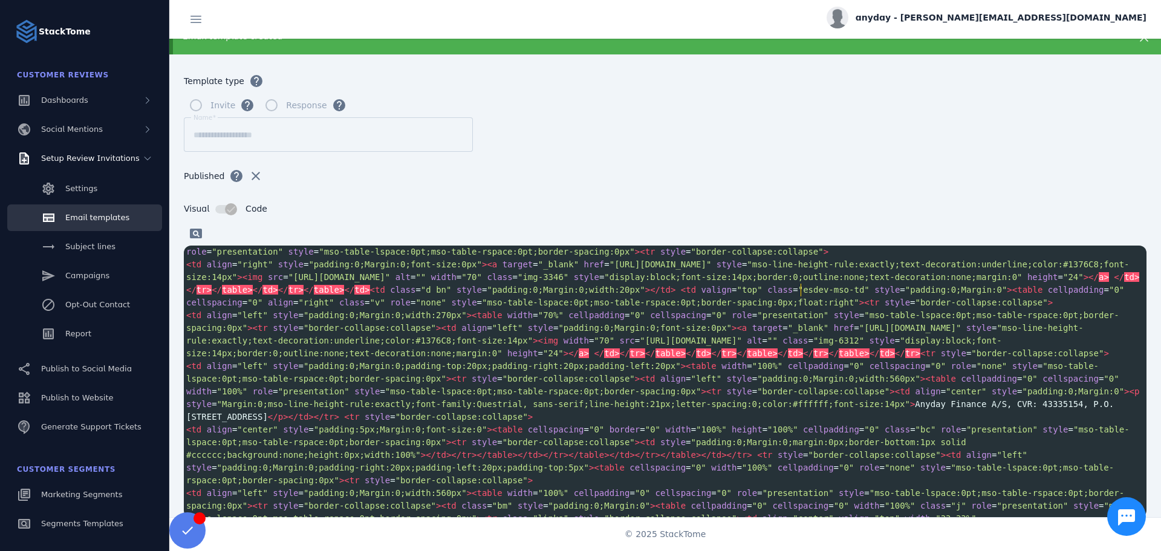
click at [941, 244] on span ""100%"" at bounding box center [956, 239] width 31 height 10
type textarea "*"
click at [193, 234] on span at bounding box center [195, 233] width 29 height 29
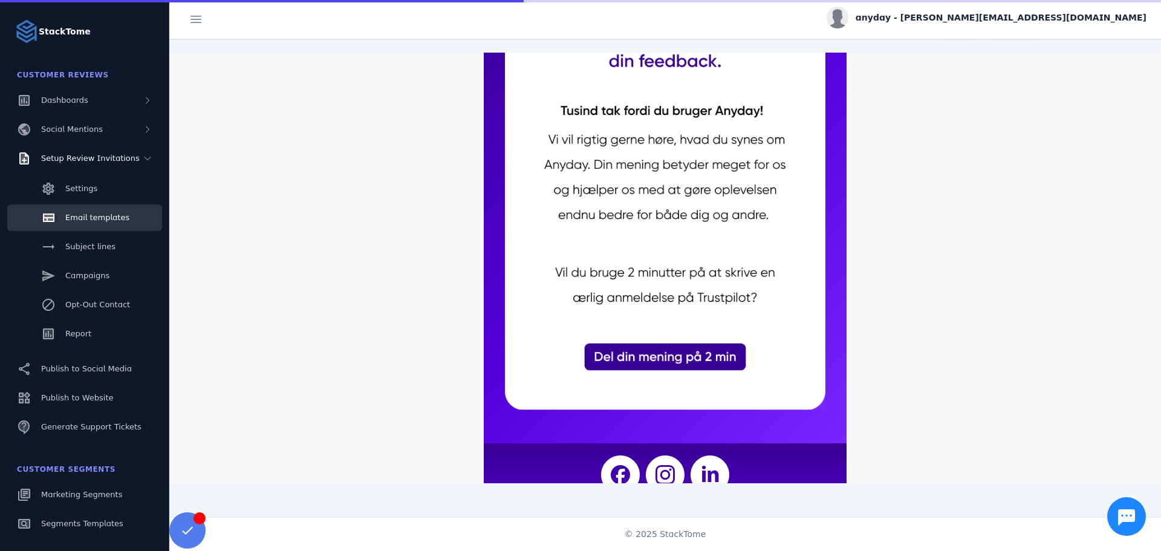
scroll to position [421, 0]
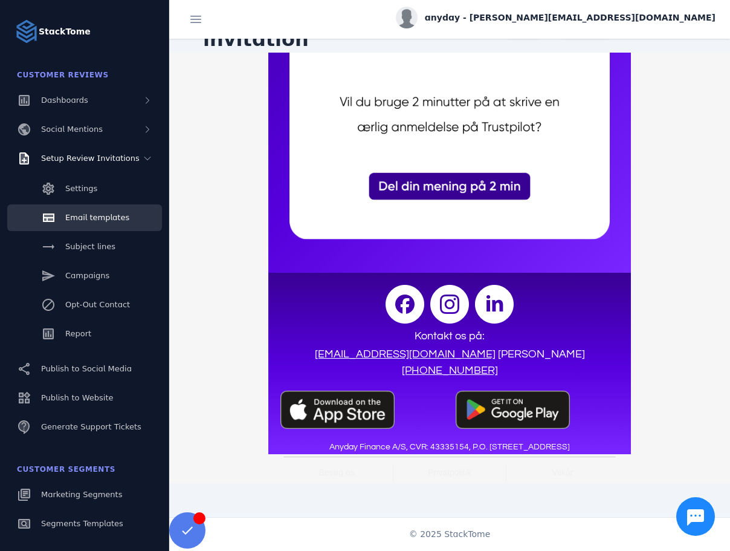
click at [523, 393] on img at bounding box center [513, 409] width 114 height 38
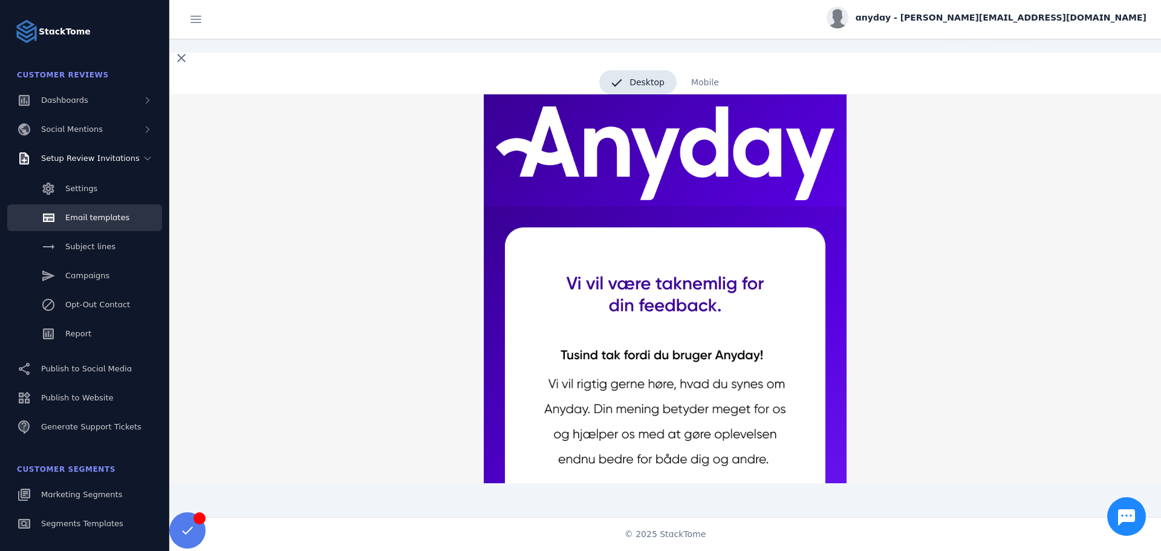
scroll to position [0, 0]
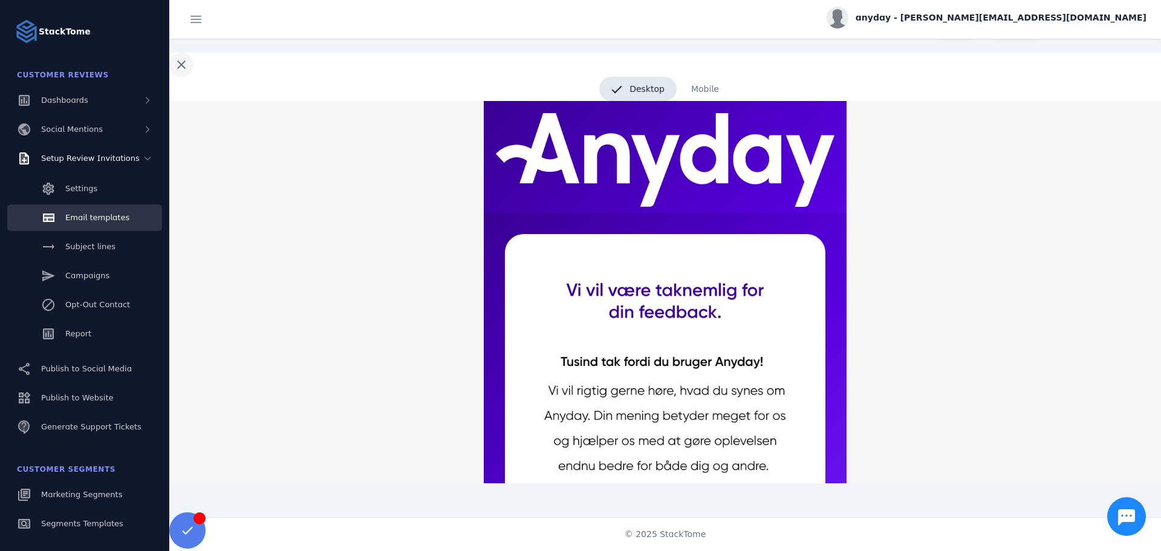
click at [184, 68] on span at bounding box center [181, 64] width 29 height 29
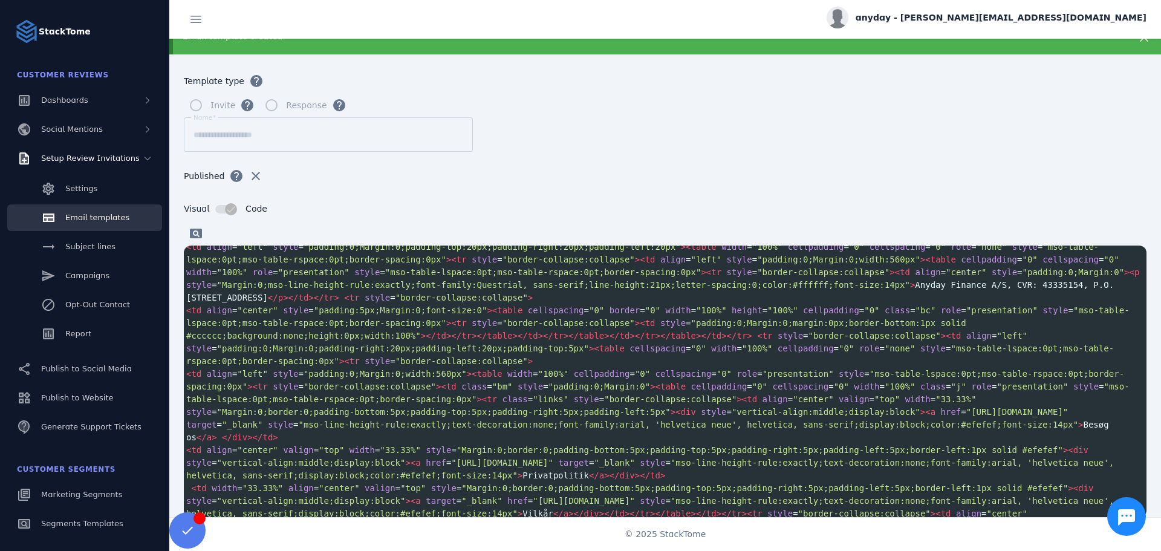
scroll to position [964, 0]
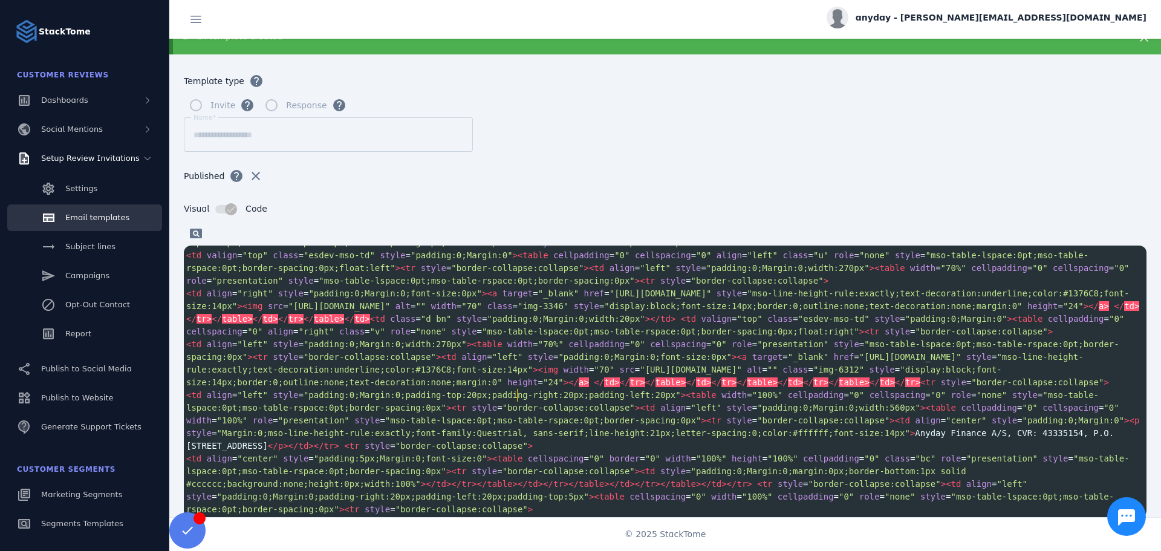
click at [516, 338] on pre "< td align = "right" style = "padding:0;Margin:0;font-size:0px" >< a target = "…" at bounding box center [665, 312] width 962 height 51
click at [538, 349] on span ""70%"" at bounding box center [550, 344] width 25 height 10
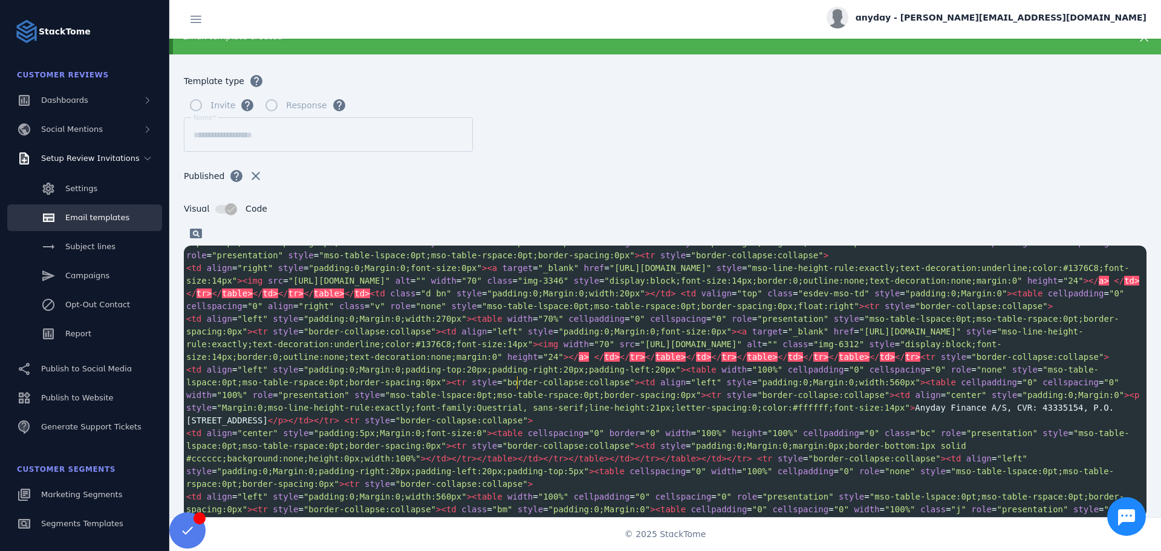
type textarea "*"
click at [538, 323] on span ""70%"" at bounding box center [550, 319] width 25 height 10
type textarea "*"
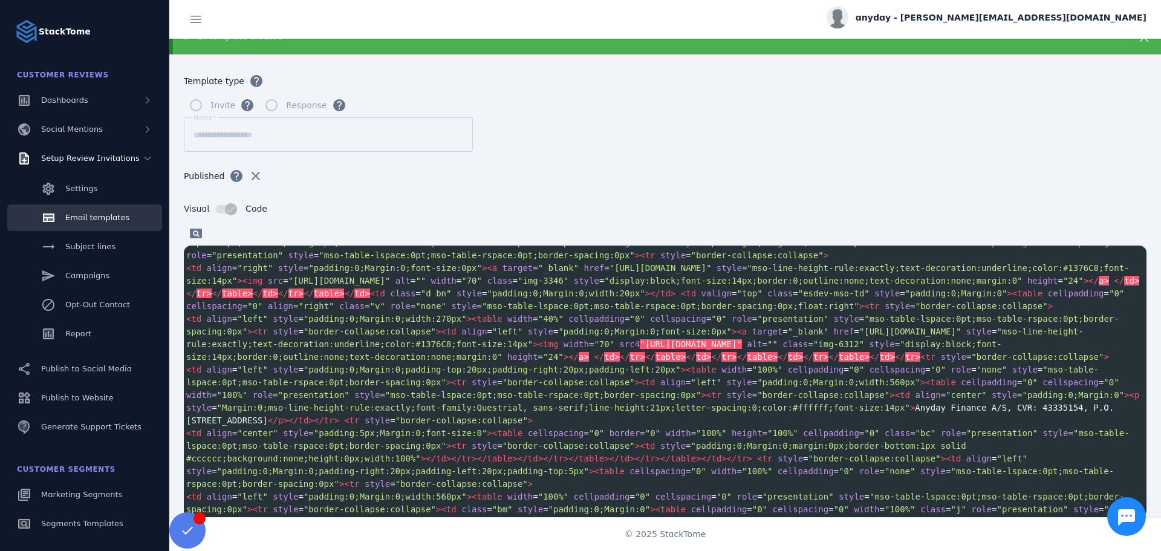
click at [559, 336] on span ""padding:0;Margin:0;font-size:0px"" at bounding box center [644, 331] width 173 height 10
click at [593, 374] on span ""padding:0;Margin:0;padding-top:20px;padding-right:20px;padding-left:20px"" at bounding box center [491, 369] width 377 height 10
click at [538, 323] on span ""70%"" at bounding box center [550, 319] width 25 height 10
type textarea "*"
click at [941, 247] on span ""70%"" at bounding box center [953, 243] width 25 height 10
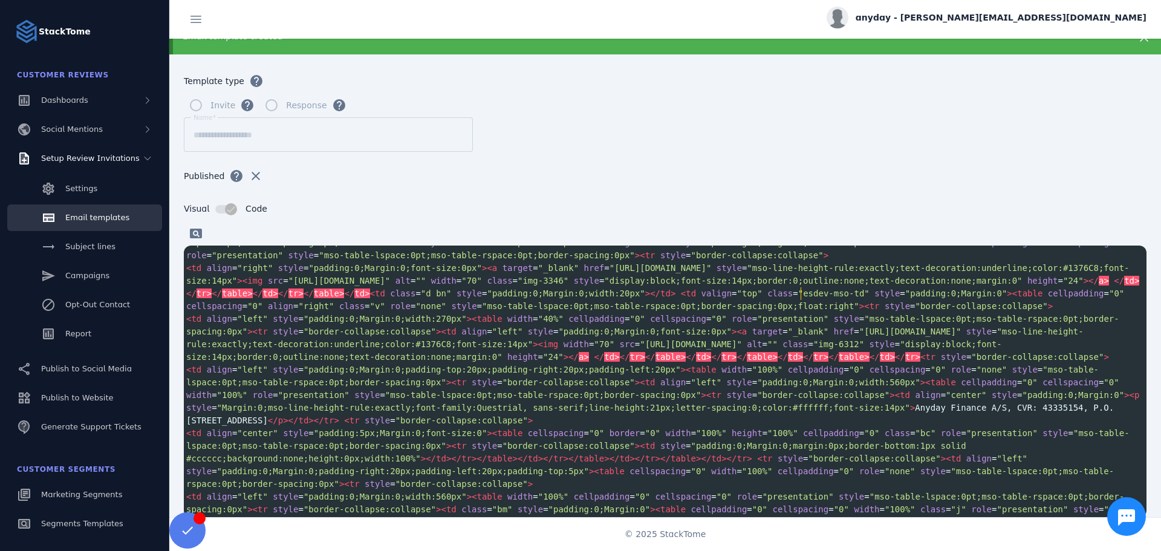
type textarea "**"
click at [198, 233] on span at bounding box center [195, 233] width 29 height 29
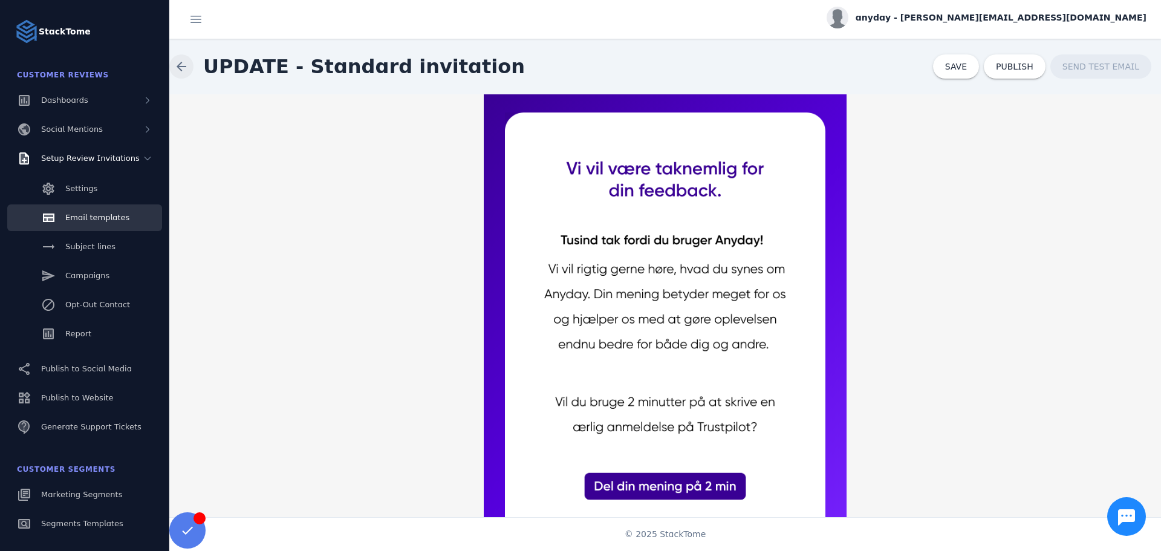
click at [178, 63] on span at bounding box center [181, 66] width 29 height 29
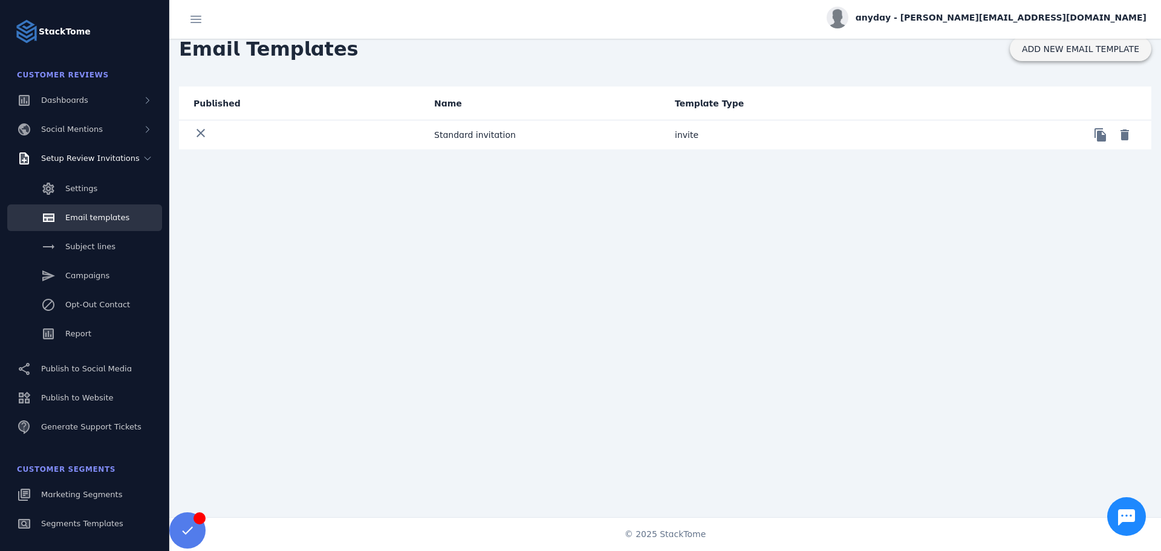
click at [1038, 55] on span at bounding box center [1079, 48] width 141 height 29
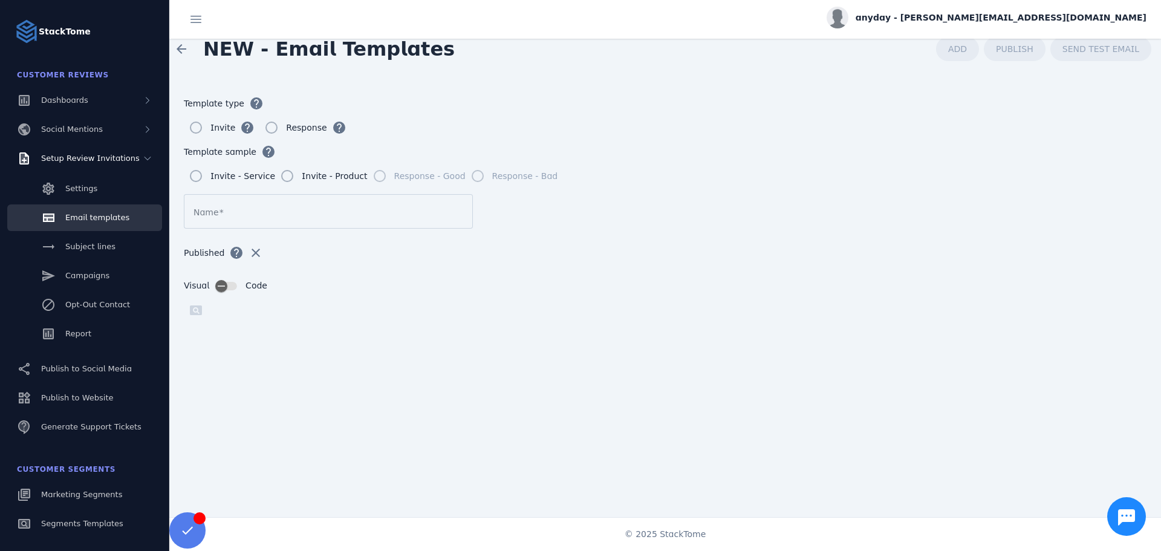
click at [199, 313] on div "pageview" at bounding box center [665, 310] width 962 height 24
click at [216, 290] on icon "button" at bounding box center [221, 285] width 11 height 11
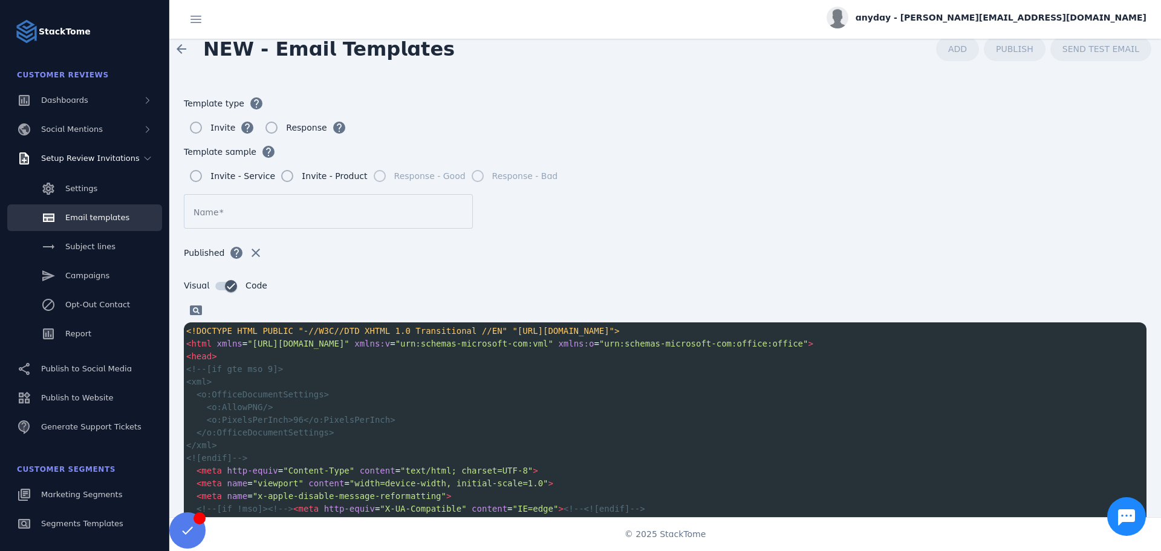
click at [488, 407] on pre "<o:AllowPNG/>" at bounding box center [665, 407] width 962 height 13
type textarea "**********"
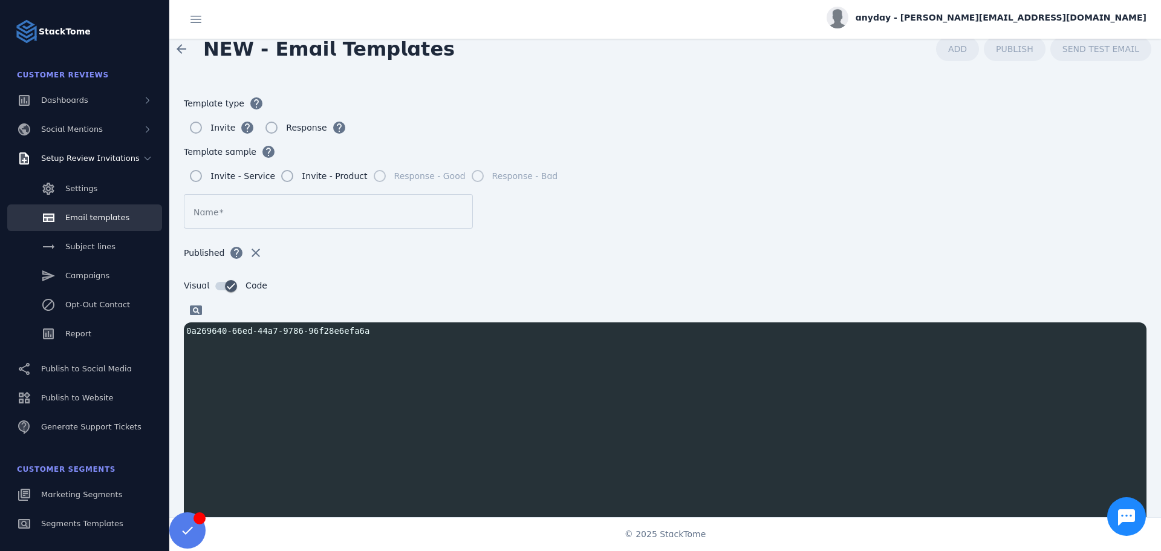
click at [491, 420] on div "x 0a269640-66ed-44a7-9786-96f28e6efa6a ​ ​" at bounding box center [680, 473] width 993 height 302
type textarea "**********"
click at [447, 449] on div "x 0a269640-66ed-44a7-9786-96f28e6efa6a ​ ​" at bounding box center [680, 473] width 993 height 302
type textarea "**********"
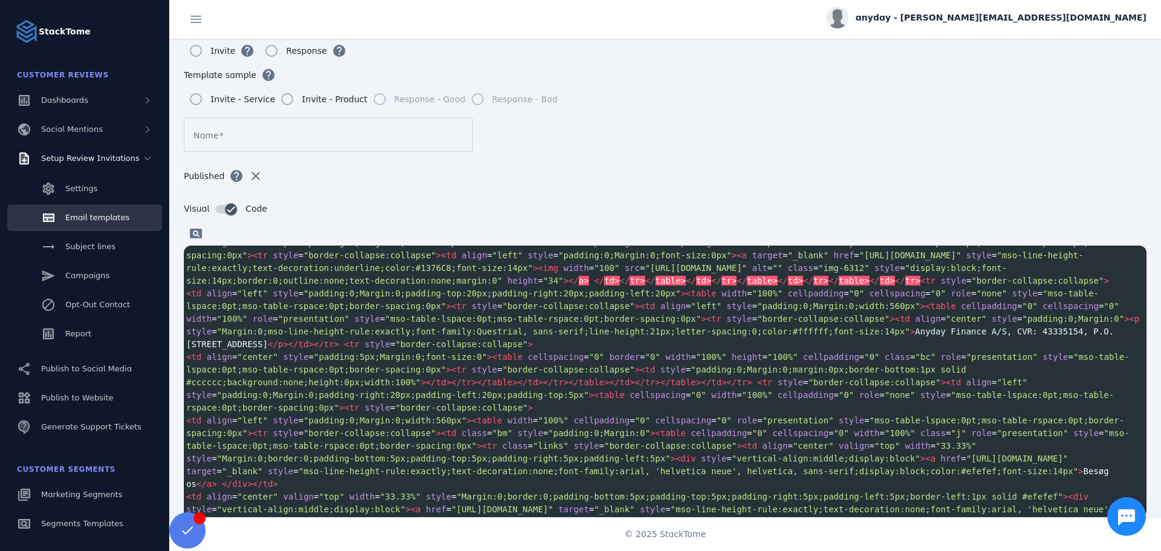
scroll to position [1044, 0]
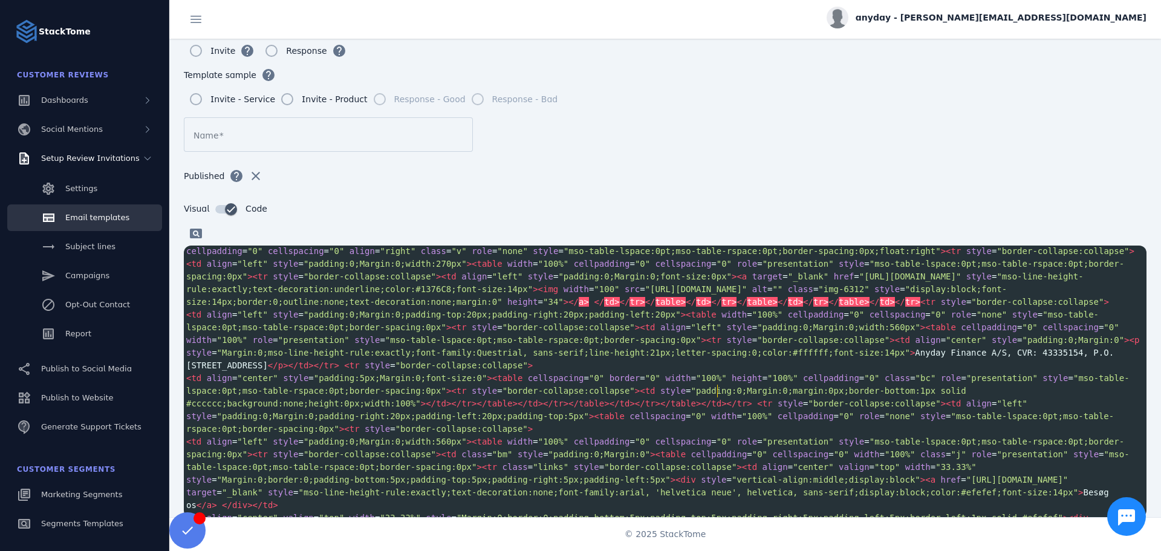
click at [752, 319] on span ""100%"" at bounding box center [767, 314] width 31 height 10
type textarea "***"
drag, startPoint x: 722, startPoint y: 392, endPoint x: 708, endPoint y: 393, distance: 14.0
click at [752, 319] on span ""100%"" at bounding box center [767, 314] width 31 height 10
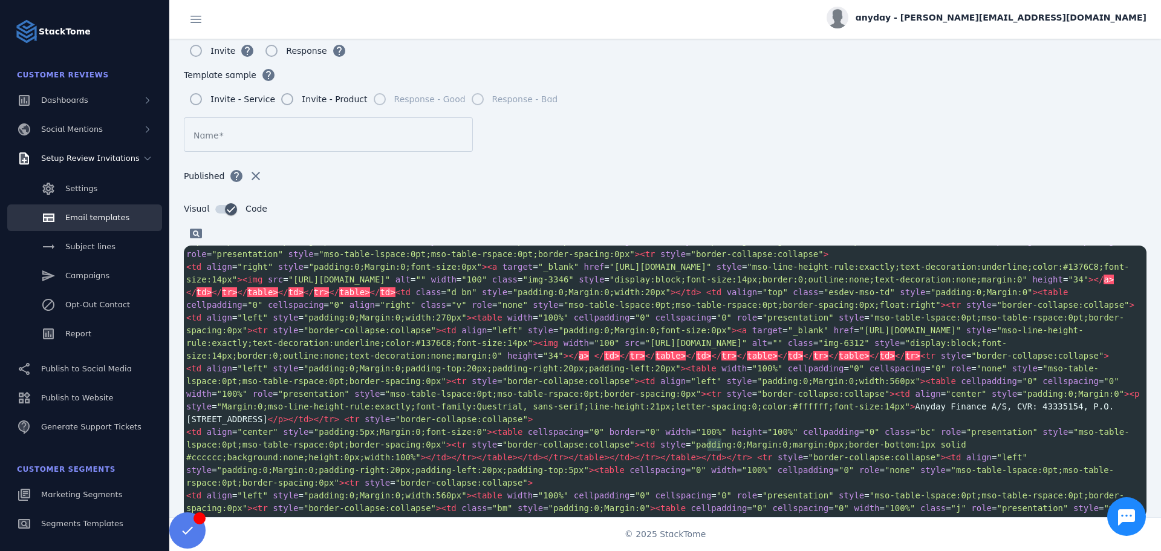
scroll to position [964, 0]
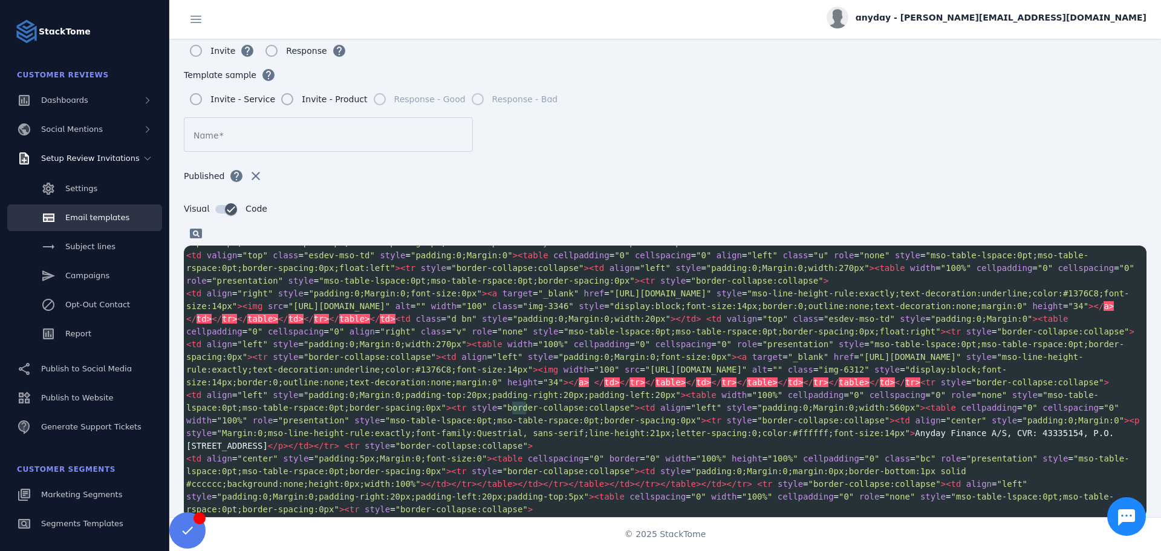
type textarea "****"
drag, startPoint x: 526, startPoint y: 407, endPoint x: 510, endPoint y: 409, distance: 17.0
click at [538, 349] on span ""100%"" at bounding box center [553, 344] width 31 height 10
type textarea "**"
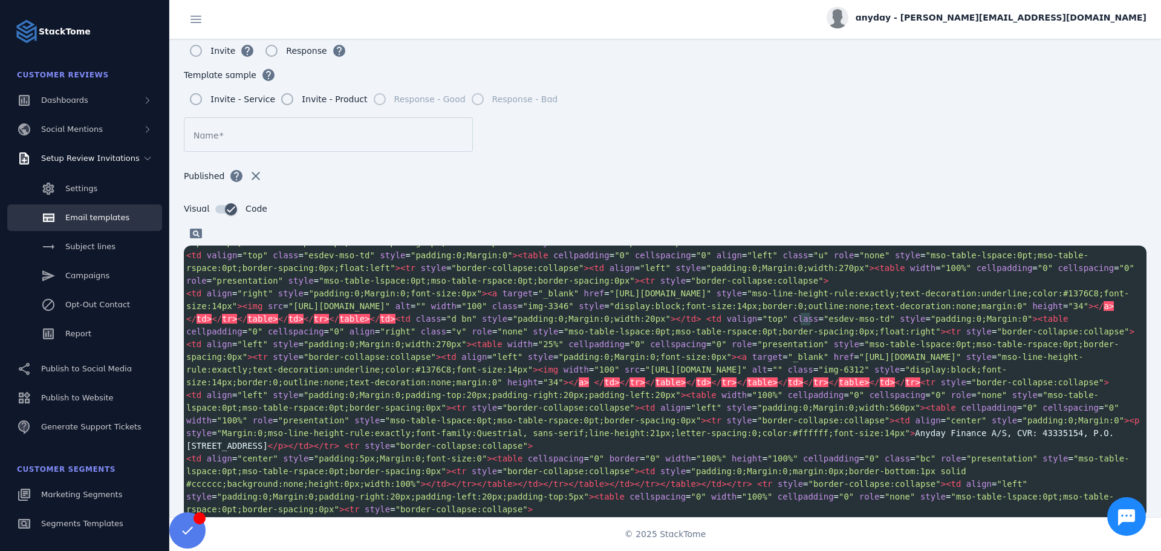
type textarea "***"
drag, startPoint x: 808, startPoint y: 319, endPoint x: 798, endPoint y: 319, distance: 10.3
click at [941, 273] on span ""100%"" at bounding box center [956, 268] width 31 height 10
click at [757, 338] on pre "< td align = "right" style = "padding:0;Margin:0;font-size:0px" >< a target = "…" at bounding box center [665, 312] width 962 height 51
click at [941, 273] on span ""100%"" at bounding box center [956, 268] width 31 height 10
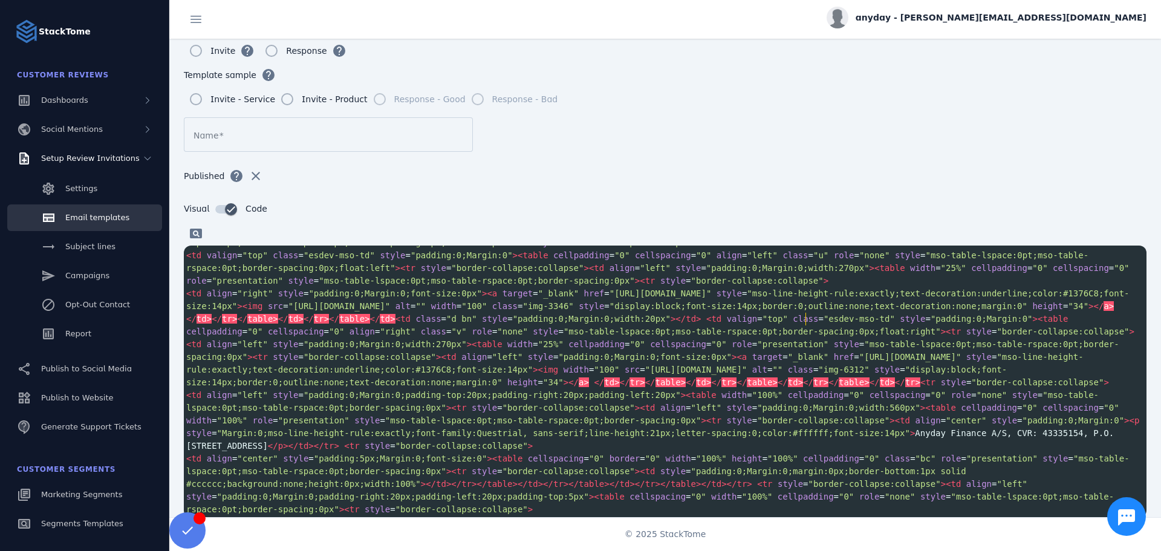
scroll to position [0, 8]
type textarea "**"
click at [195, 237] on span at bounding box center [195, 233] width 29 height 29
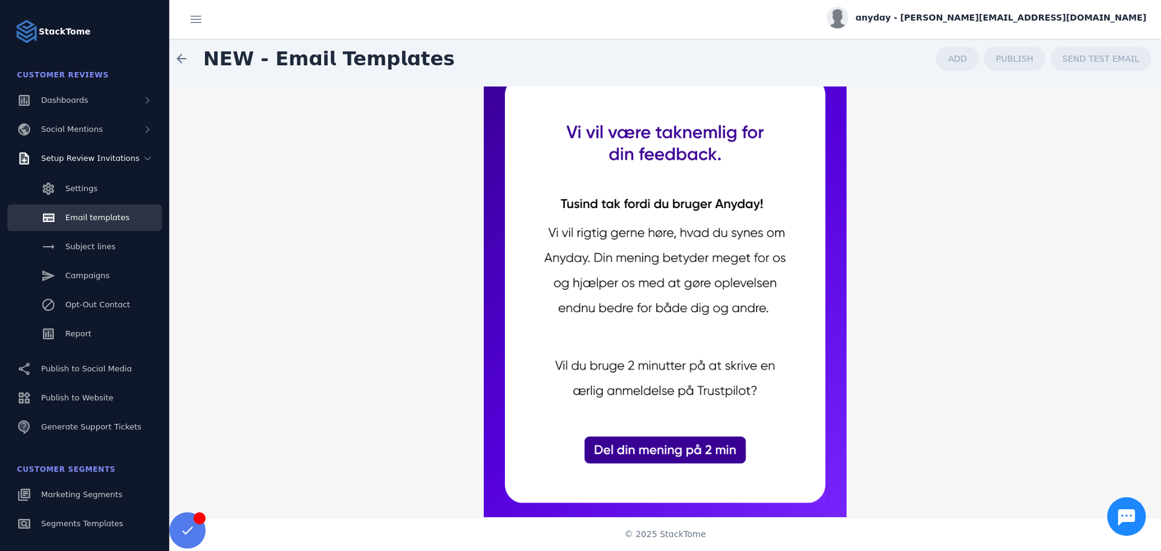
scroll to position [0, 0]
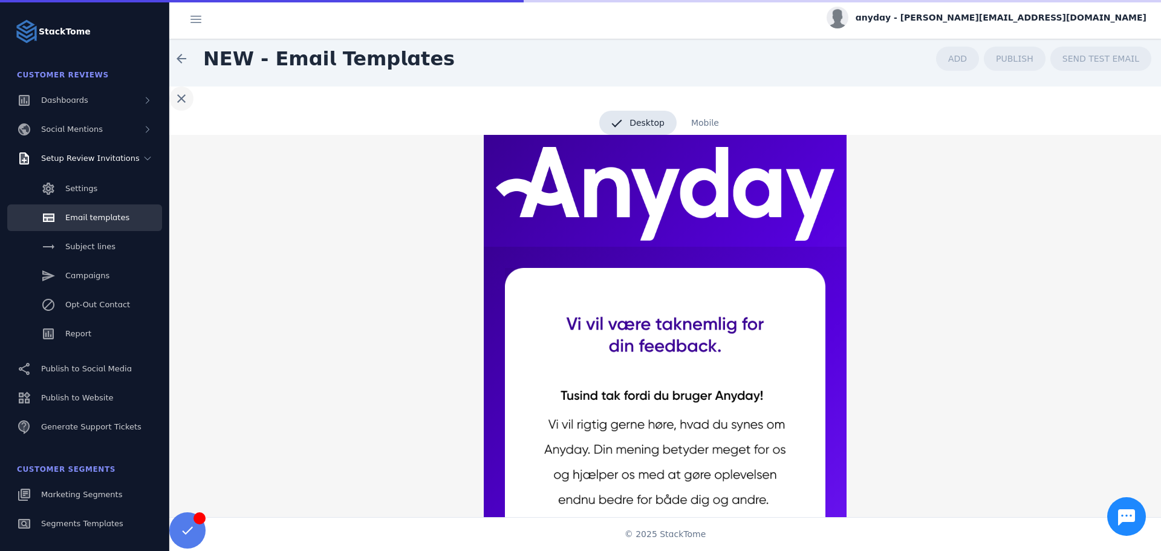
click at [178, 98] on span at bounding box center [181, 98] width 29 height 29
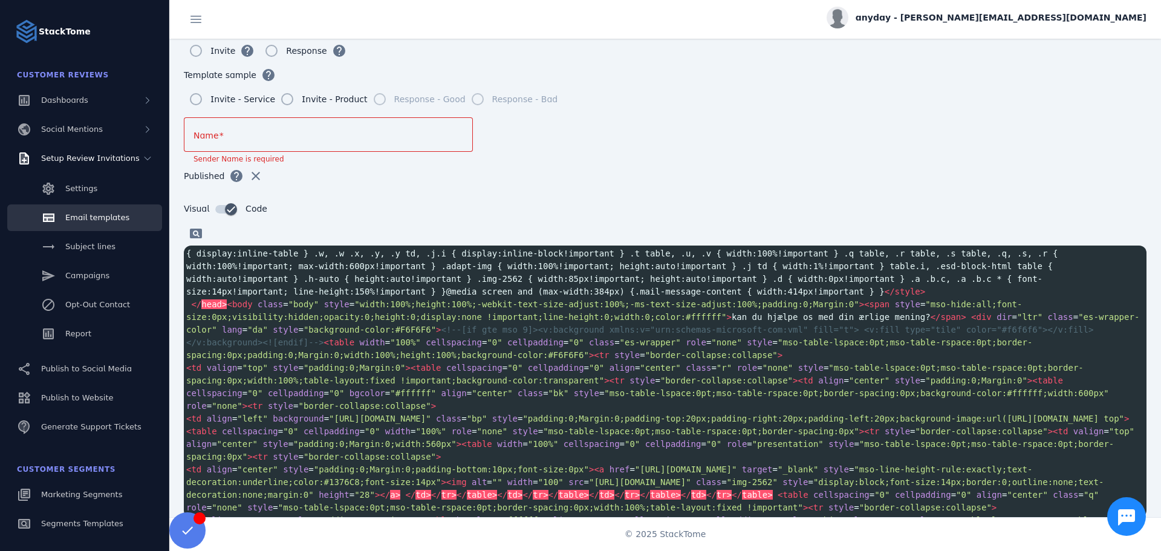
scroll to position [162, 0]
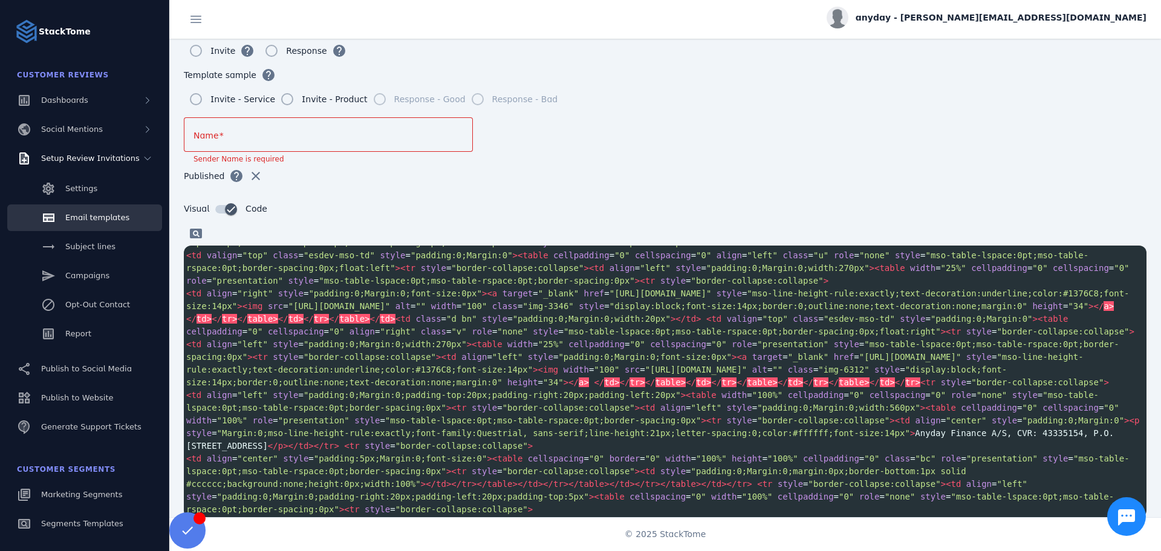
drag, startPoint x: 523, startPoint y: 408, endPoint x: 560, endPoint y: 414, distance: 37.4
click at [538, 349] on span ""25%"" at bounding box center [550, 344] width 25 height 10
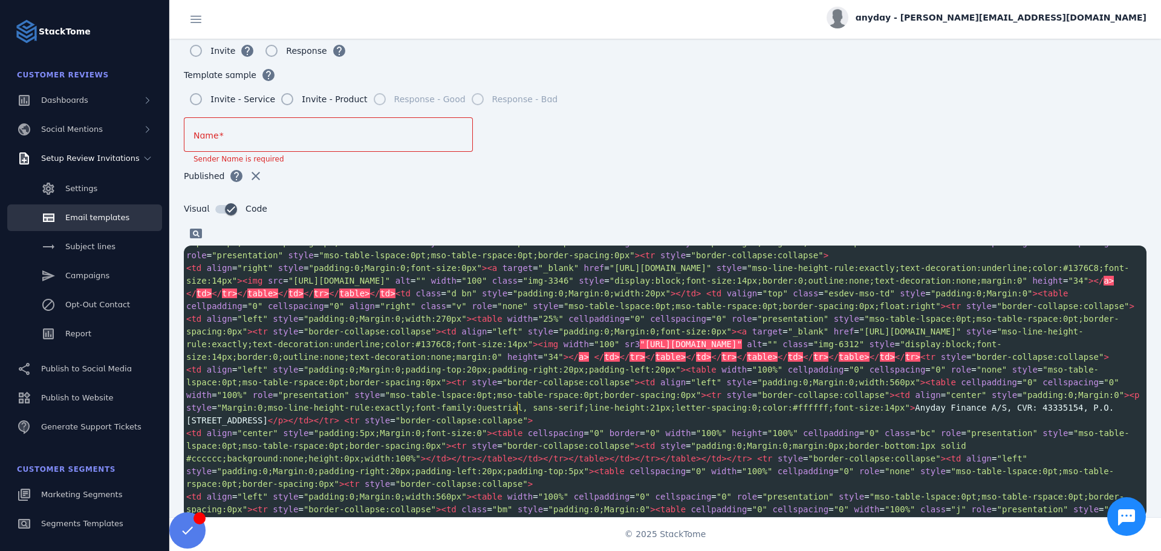
type textarea "**"
click at [568, 323] on span "cellpadding" at bounding box center [596, 319] width 56 height 10
click at [531, 363] on pre "< td align = "left" style = "padding:0;Margin:0;width:270px" >< table width = "…" at bounding box center [665, 338] width 962 height 51
click at [538, 323] on span ""25%"" at bounding box center [550, 319] width 25 height 10
type textarea "**"
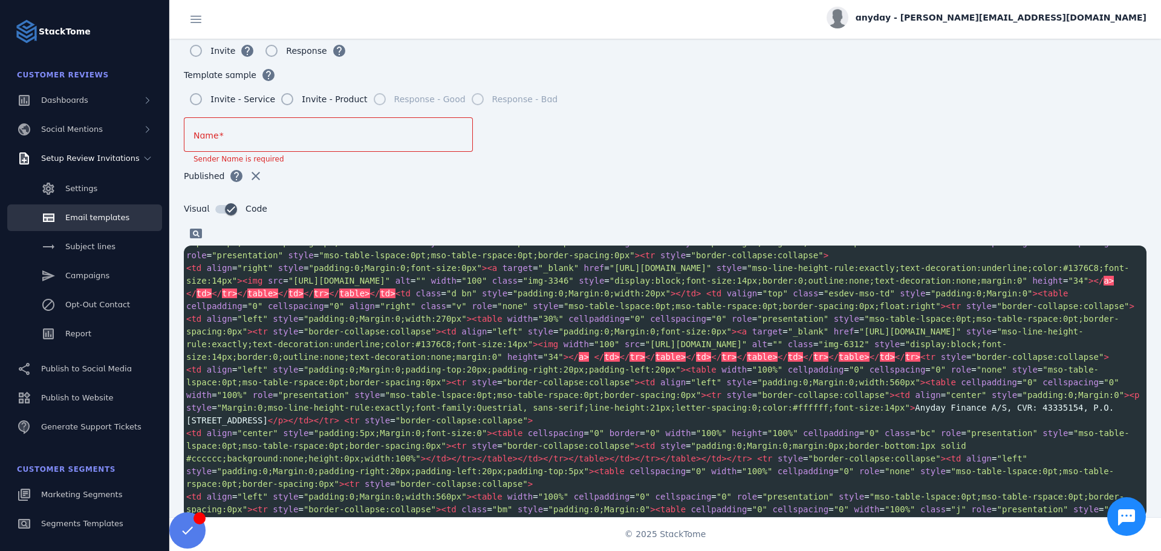
click at [941, 247] on span ""25%"" at bounding box center [953, 243] width 25 height 10
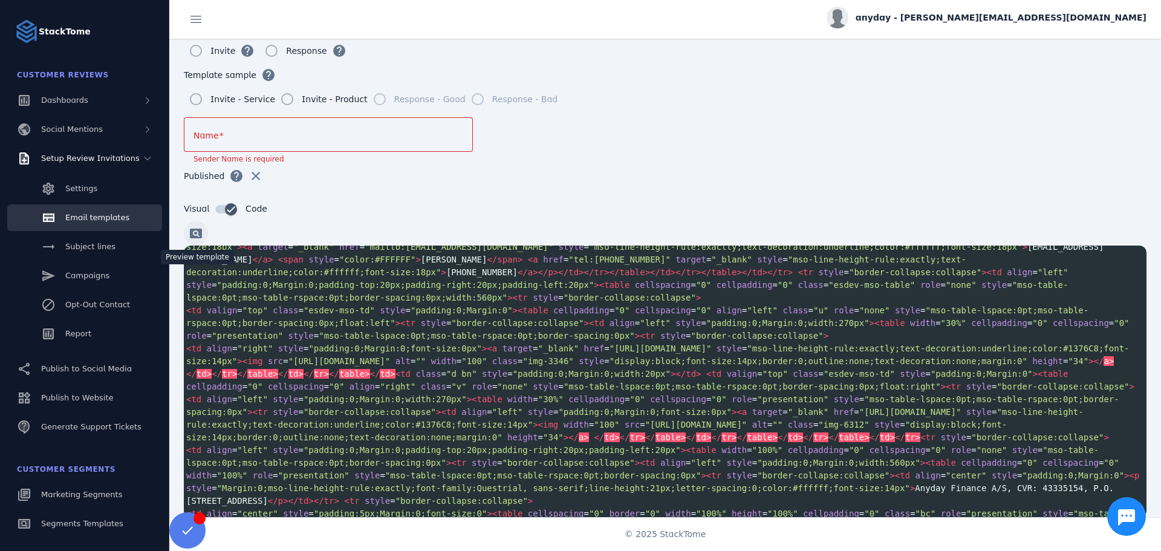
type textarea "**"
click at [193, 233] on span at bounding box center [195, 233] width 29 height 29
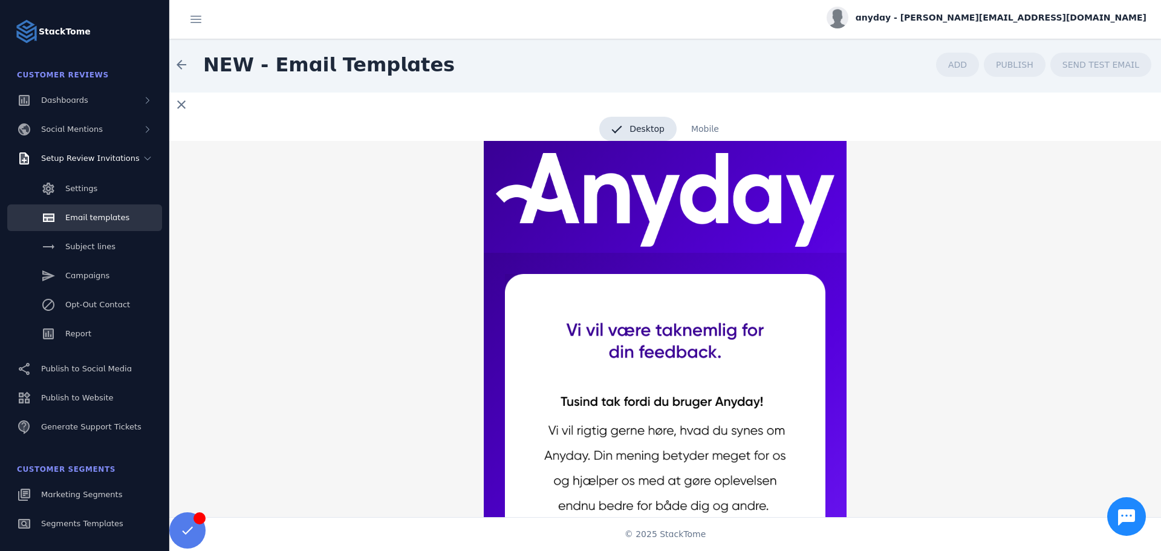
scroll to position [0, 0]
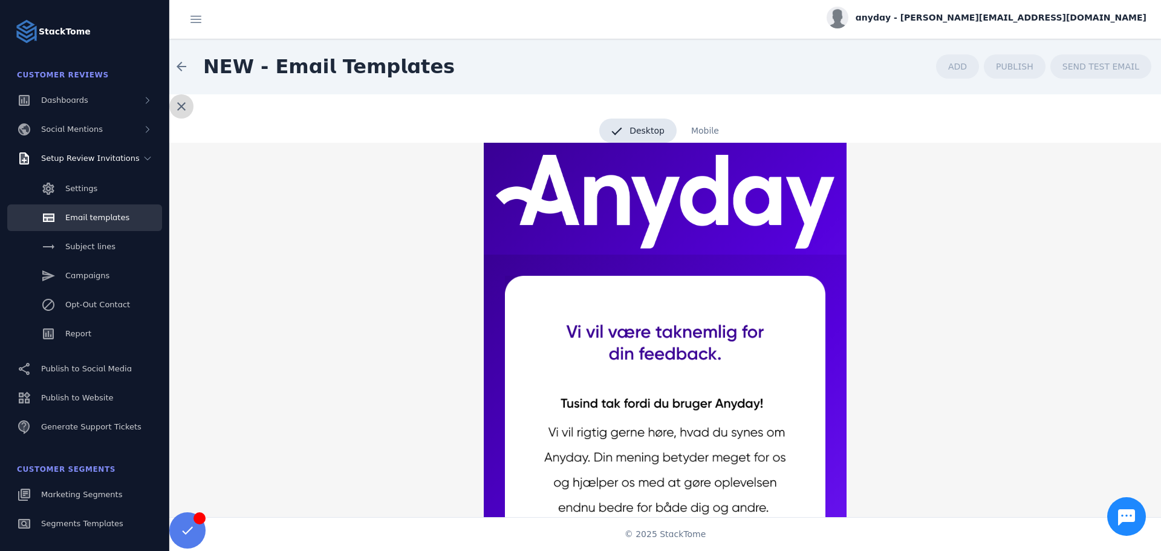
click at [179, 108] on span at bounding box center [181, 106] width 29 height 29
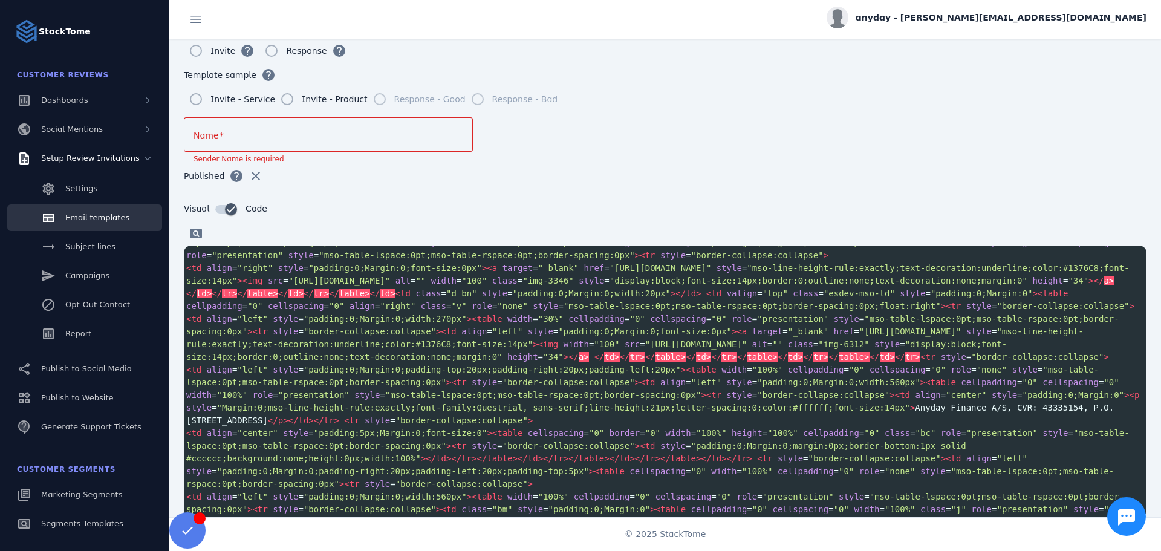
scroll to position [964, 0]
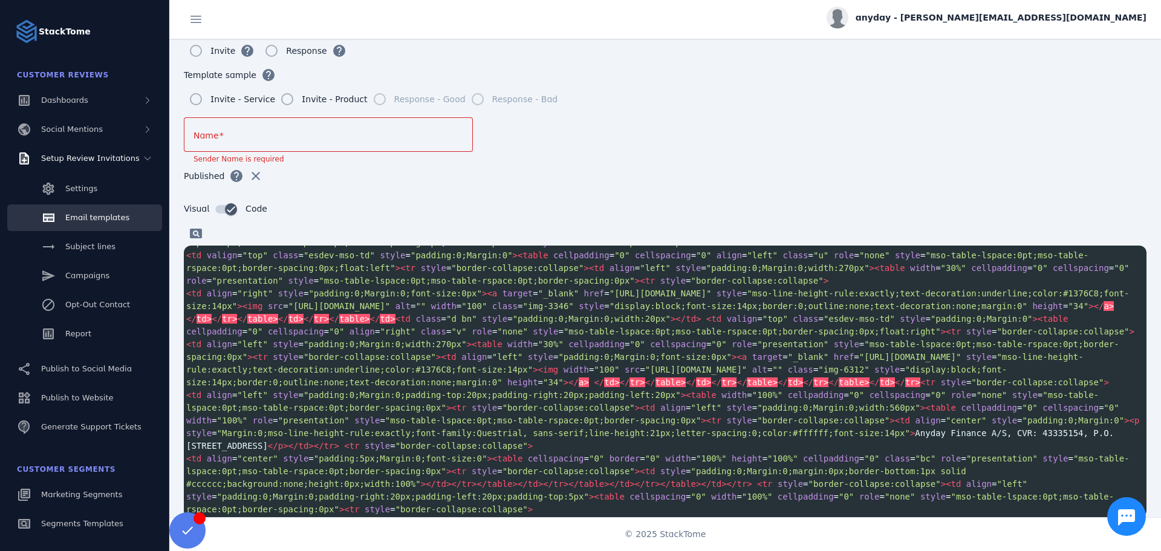
click at [747, 260] on span ""left"" at bounding box center [762, 255] width 31 height 10
type textarea "**"
click at [747, 260] on span ""left"" at bounding box center [762, 255] width 31 height 10
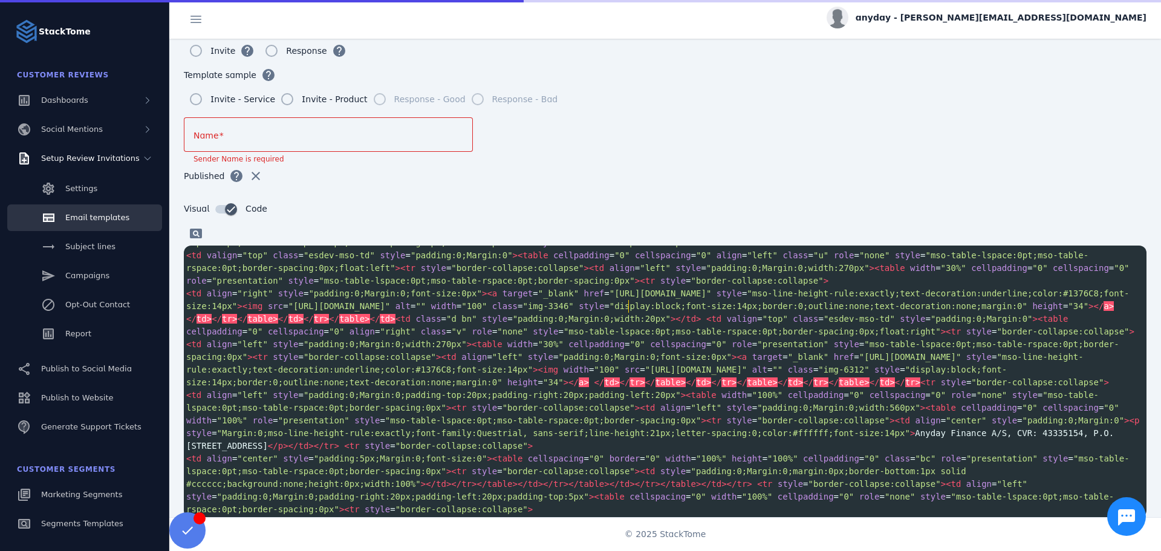
type textarea "**"
click at [747, 260] on span ""left"" at bounding box center [762, 255] width 31 height 10
type textarea "**"
click at [747, 260] on span ""left"" at bounding box center [762, 255] width 31 height 10
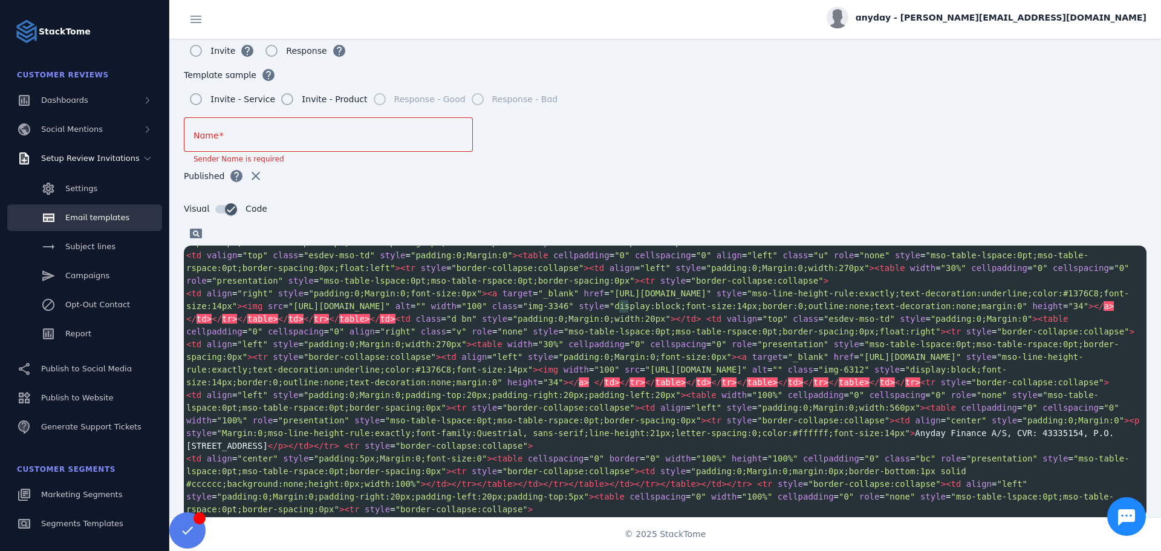
click at [728, 287] on pre "< td valign = "top" class = "esdev-mso-td" style = "padding:0;Margin:0" >< tabl…" at bounding box center [665, 268] width 962 height 38
click at [747, 260] on span ""left"" at bounding box center [762, 255] width 31 height 10
click at [696, 247] on span ""border-collapse:collapse"" at bounding box center [629, 243] width 132 height 10
click at [747, 260] on span ""left"" at bounding box center [762, 255] width 31 height 10
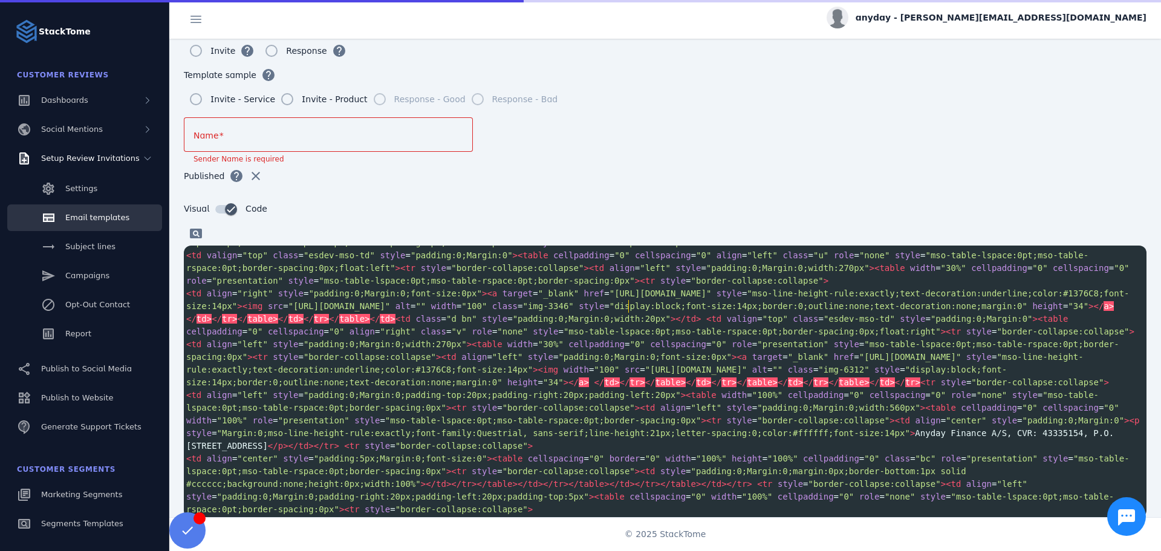
click at [726, 285] on span "< td valign = "top" class = "esdev-mso-td" style = "padding:0;Margin:0" >< tabl…" at bounding box center [660, 267] width 948 height 35
click at [727, 285] on span "< td valign = "top" class = "esdev-mso-td" style = "padding:0;Margin:0" >< tabl…" at bounding box center [660, 267] width 948 height 35
type textarea "**"
click at [756, 285] on span "< td valign = "top" class = "esdev-mso-td" style = "padding:0;Margin:0" >< tabl…" at bounding box center [660, 267] width 948 height 35
click at [772, 287] on pre "< td valign = "top" class = "esdev-mso-td" style = "padding:0;Margin:0" >< tabl…" at bounding box center [665, 268] width 962 height 38
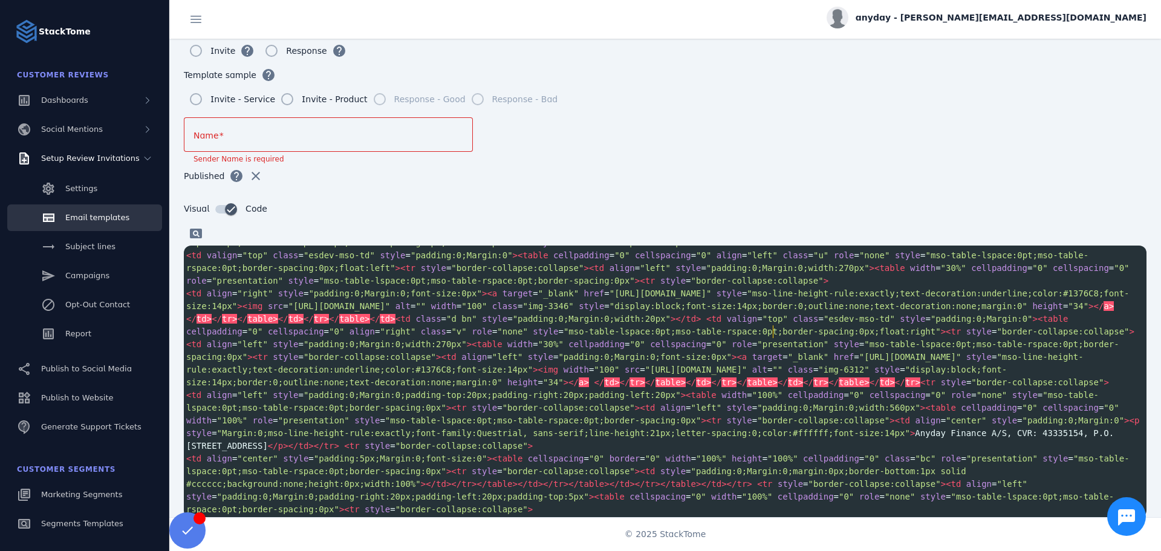
click at [797, 285] on span "< td valign = "top" class = "esdev-mso-td" style = "padding:0;Margin:0" >< tabl…" at bounding box center [660, 267] width 948 height 35
click at [895, 260] on span "style" at bounding box center [907, 255] width 25 height 10
click at [716, 260] on span "align" at bounding box center [728, 255] width 25 height 10
click at [696, 285] on span "< td valign = "top" class = "esdev-mso-td" style = "padding:0;Margin:0" >< tabl…" at bounding box center [660, 267] width 948 height 35
type textarea "**********"
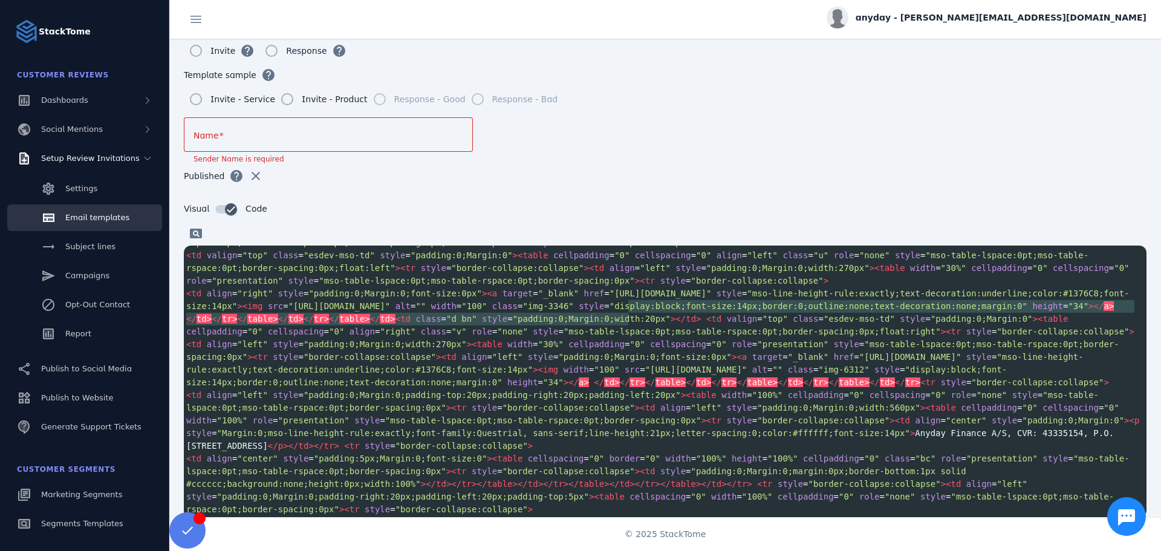
click at [553, 260] on span "cellpadding" at bounding box center [581, 255] width 56 height 10
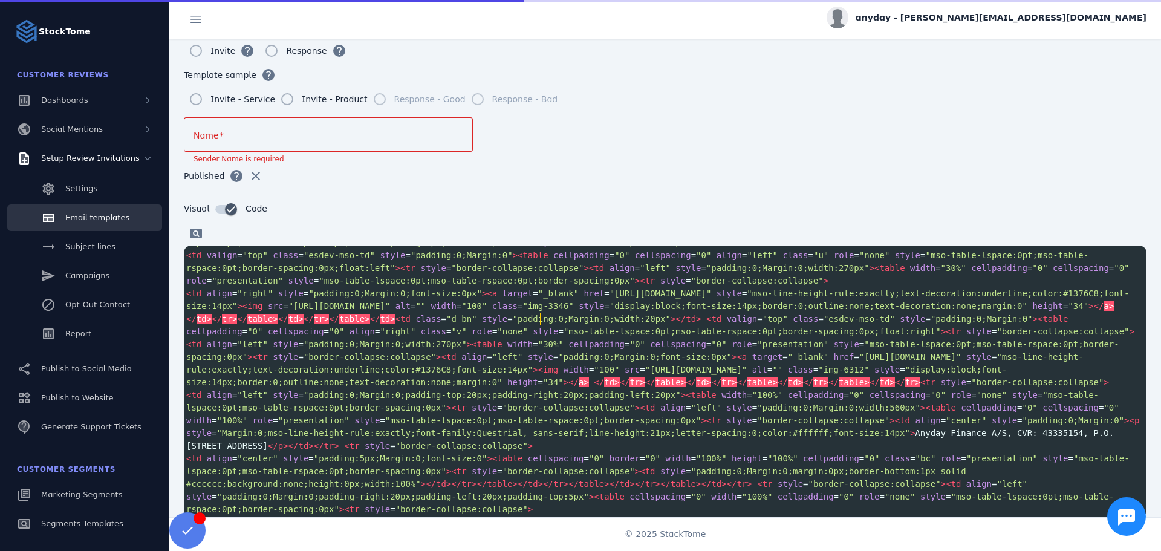
click at [640, 273] on span ""left"" at bounding box center [655, 268] width 31 height 10
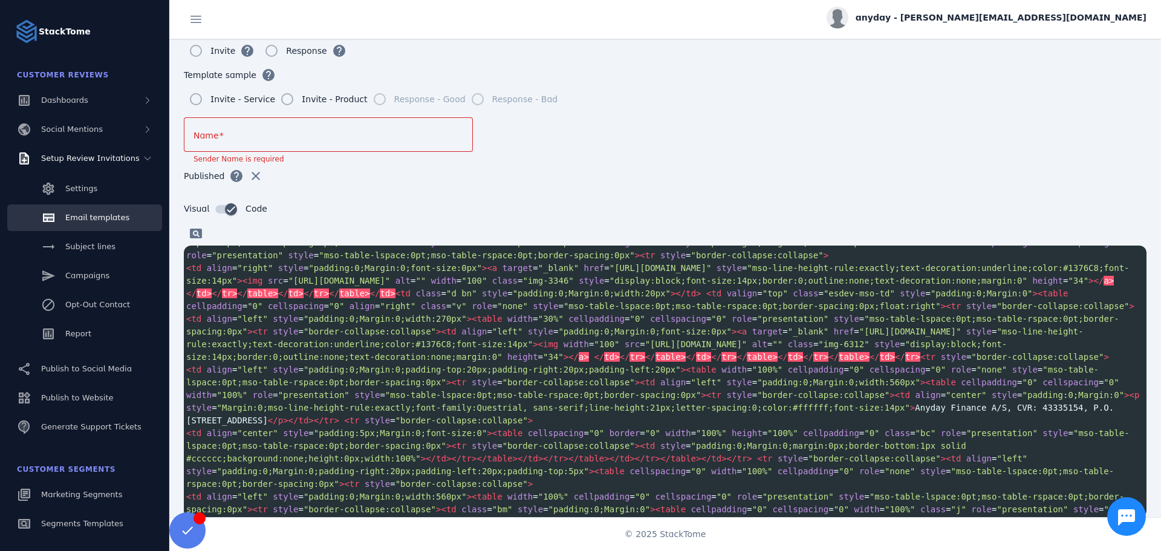
scroll to position [0, 0]
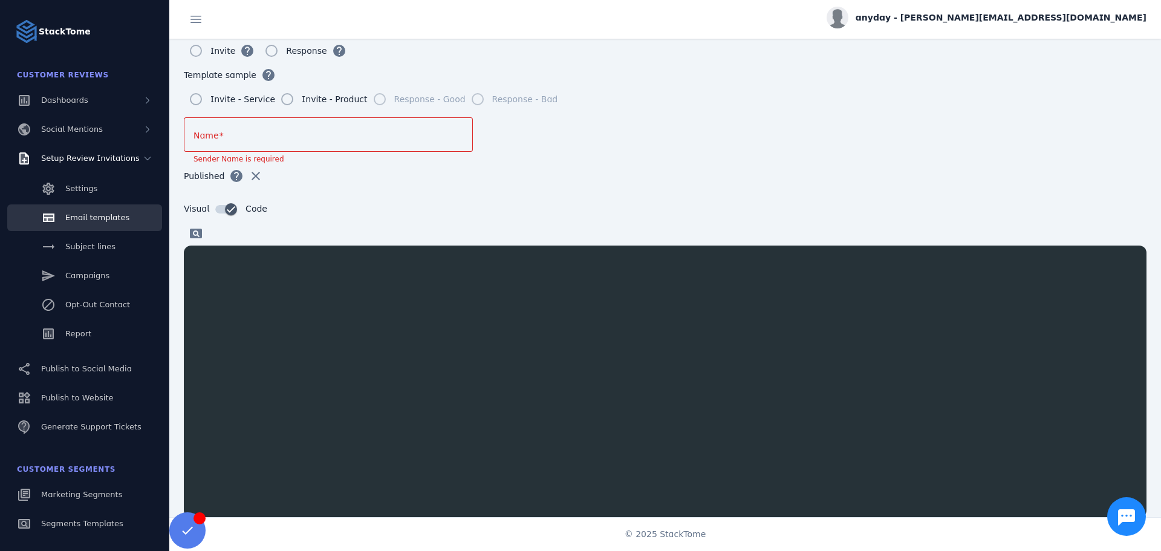
click at [293, 323] on div "x" at bounding box center [680, 396] width 993 height 302
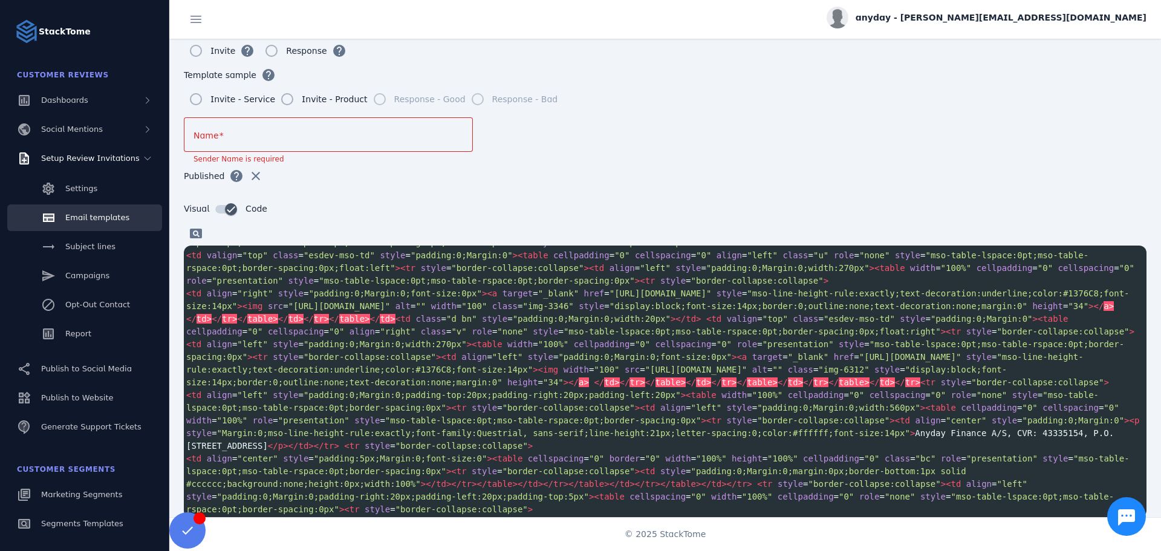
click at [941, 273] on span ""100%"" at bounding box center [956, 268] width 31 height 10
type textarea "*"
click at [747, 260] on span ""left"" at bounding box center [762, 255] width 31 height 10
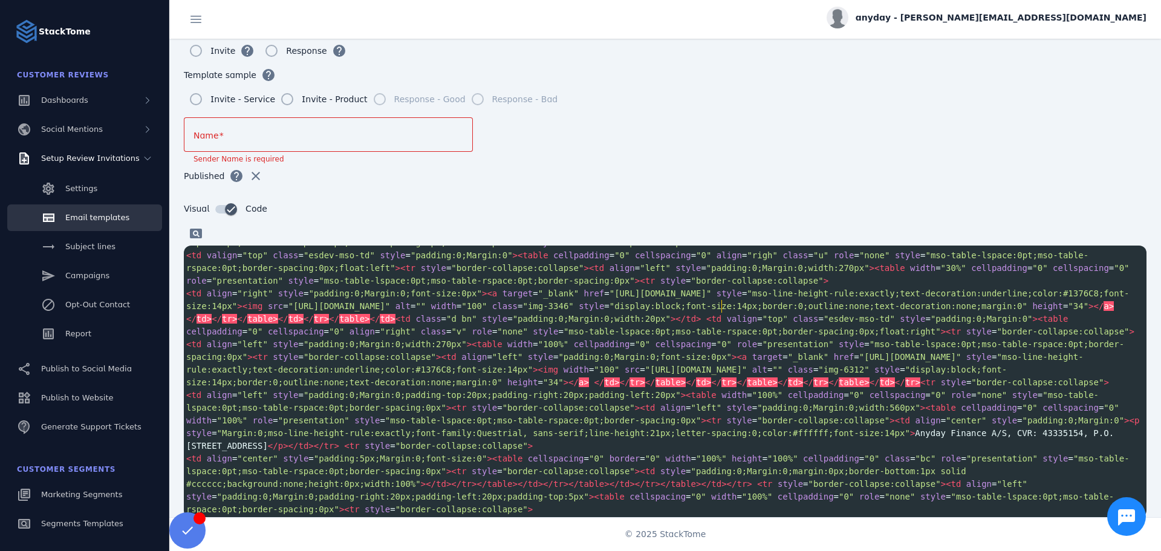
type textarea "*****"
click at [640, 273] on span ""left"" at bounding box center [655, 268] width 31 height 10
click at [538, 349] on span ""100%"" at bounding box center [553, 344] width 31 height 10
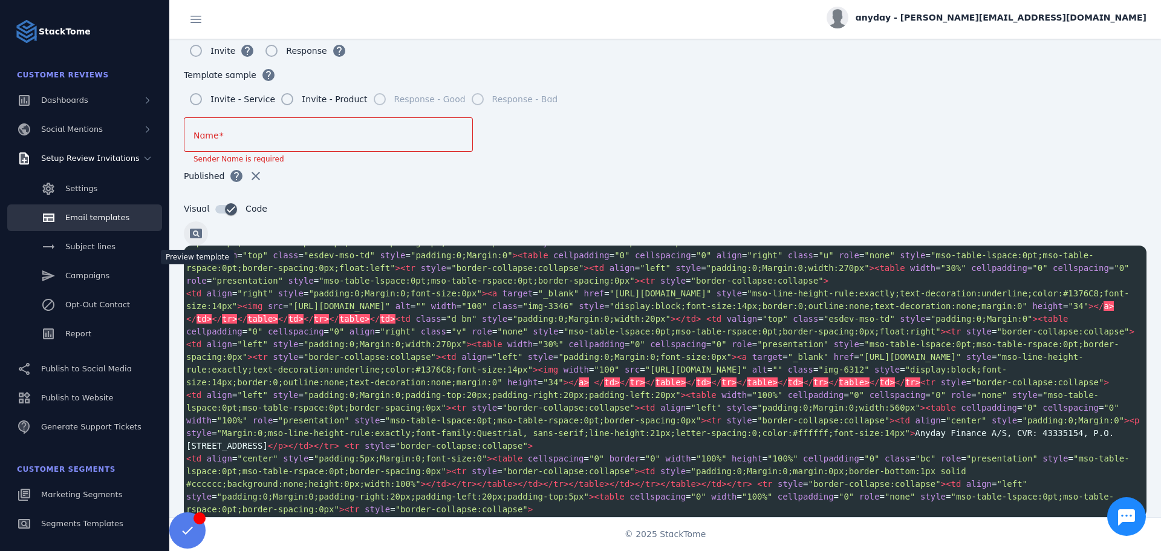
type textarea "*"
click at [196, 230] on span at bounding box center [195, 233] width 29 height 29
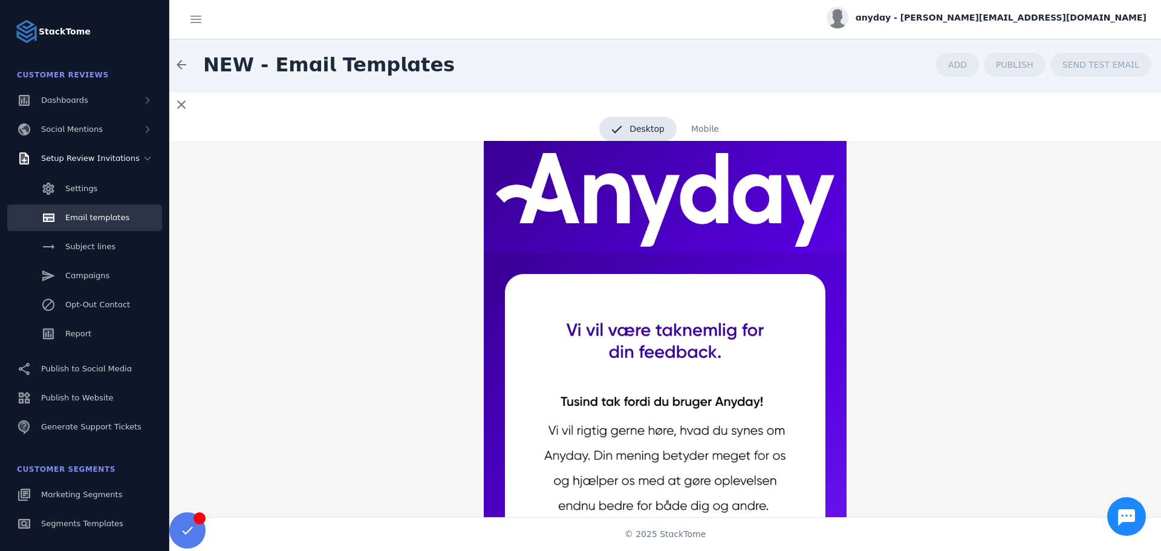
scroll to position [0, 0]
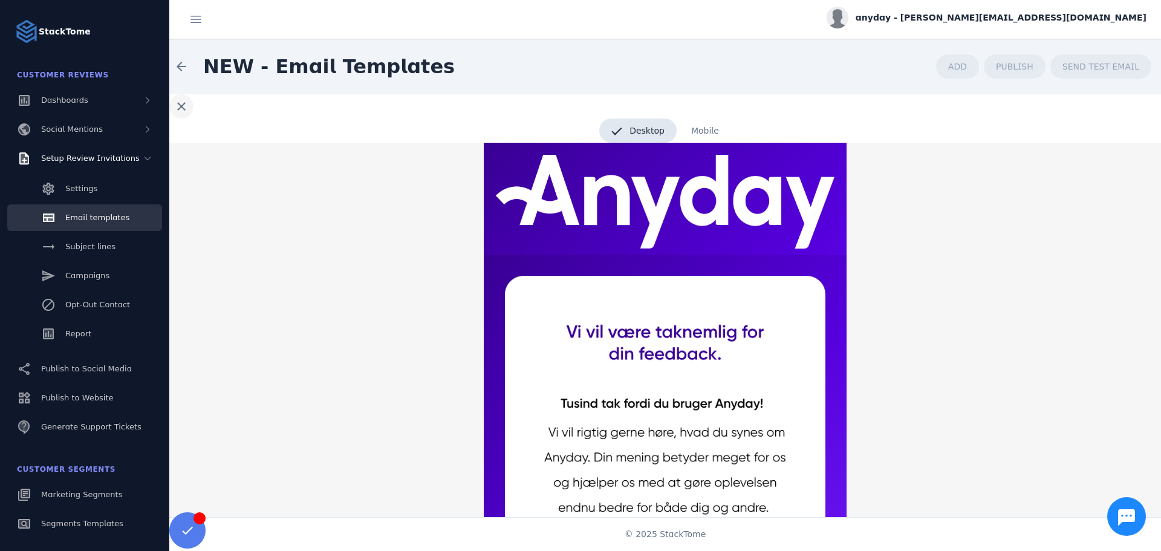
click at [189, 111] on span at bounding box center [181, 106] width 29 height 29
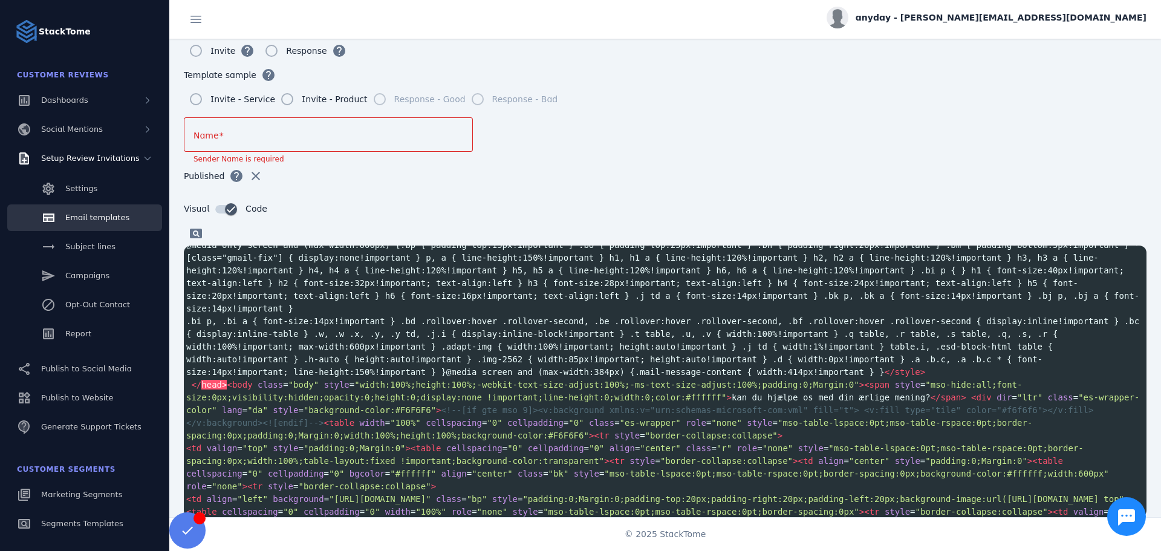
scroll to position [311, 0]
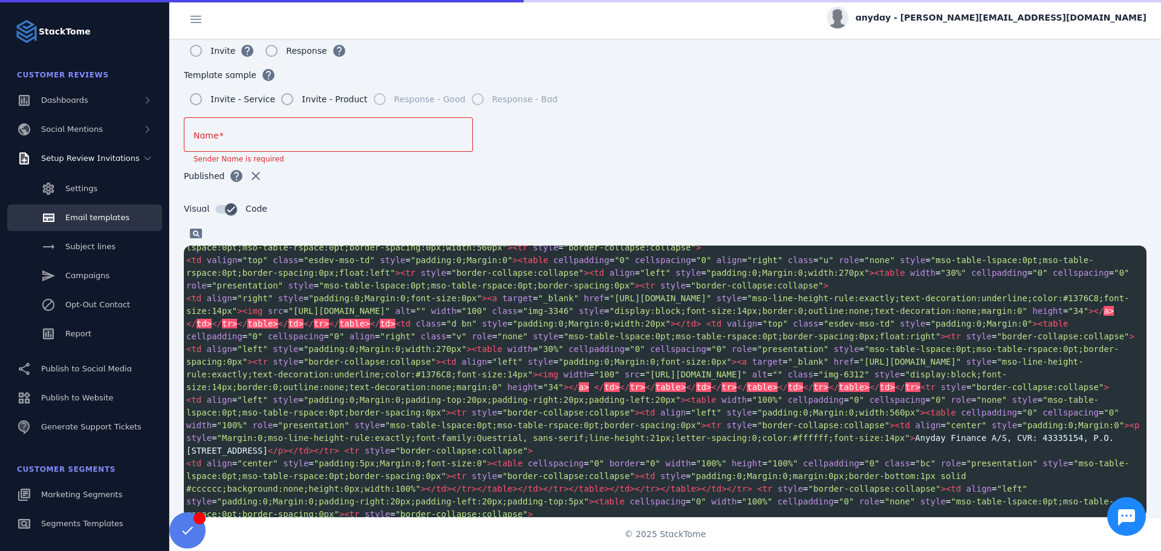
click at [640, 277] on span ""left"" at bounding box center [655, 273] width 31 height 10
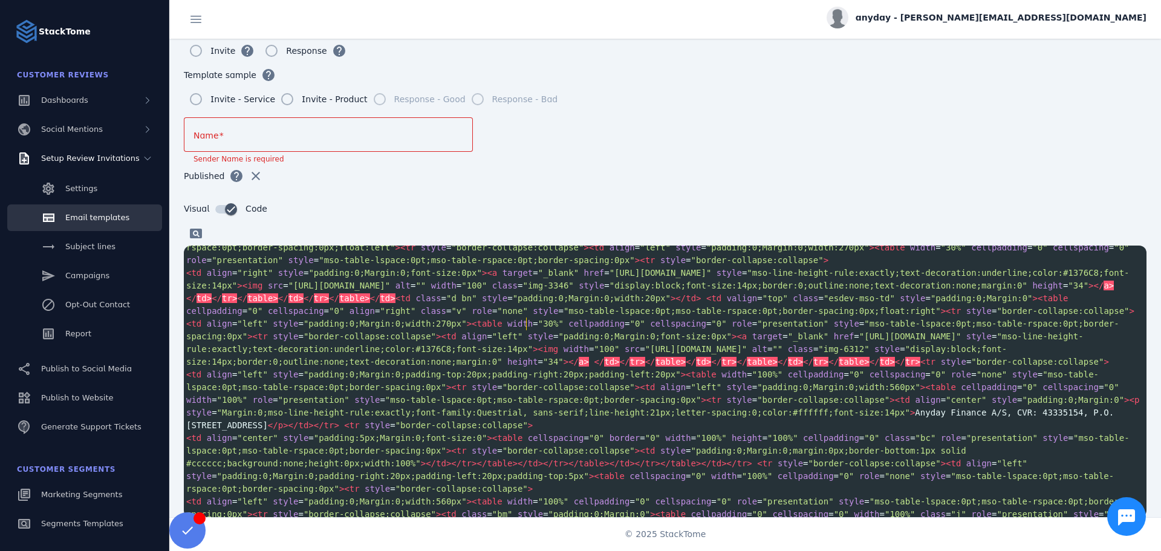
click at [640, 252] on span ""left"" at bounding box center [655, 247] width 31 height 10
type textarea "*****"
click at [192, 232] on span at bounding box center [195, 233] width 29 height 29
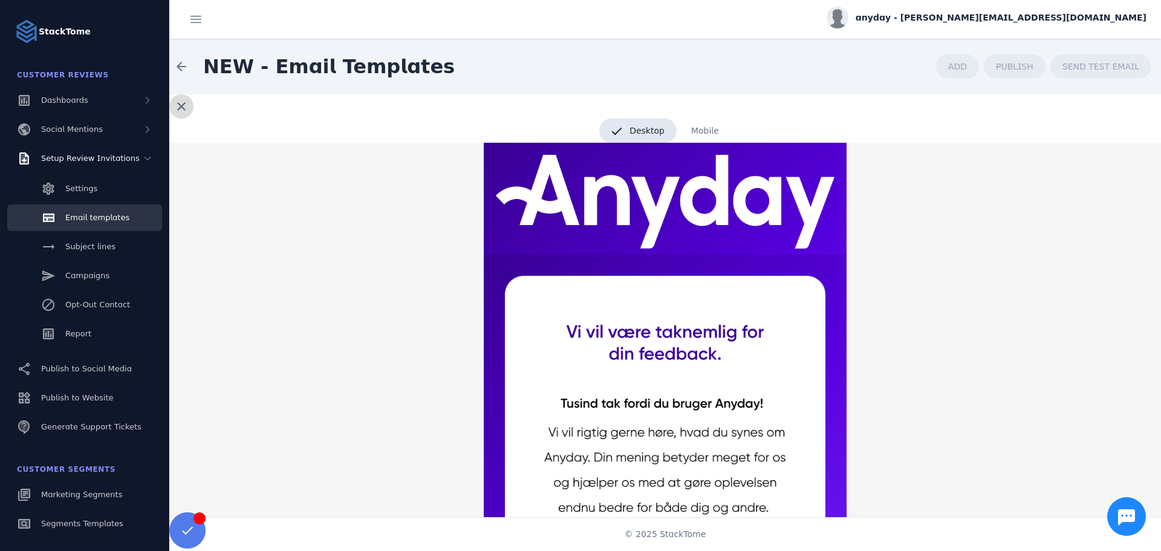
click at [184, 115] on span at bounding box center [181, 106] width 29 height 29
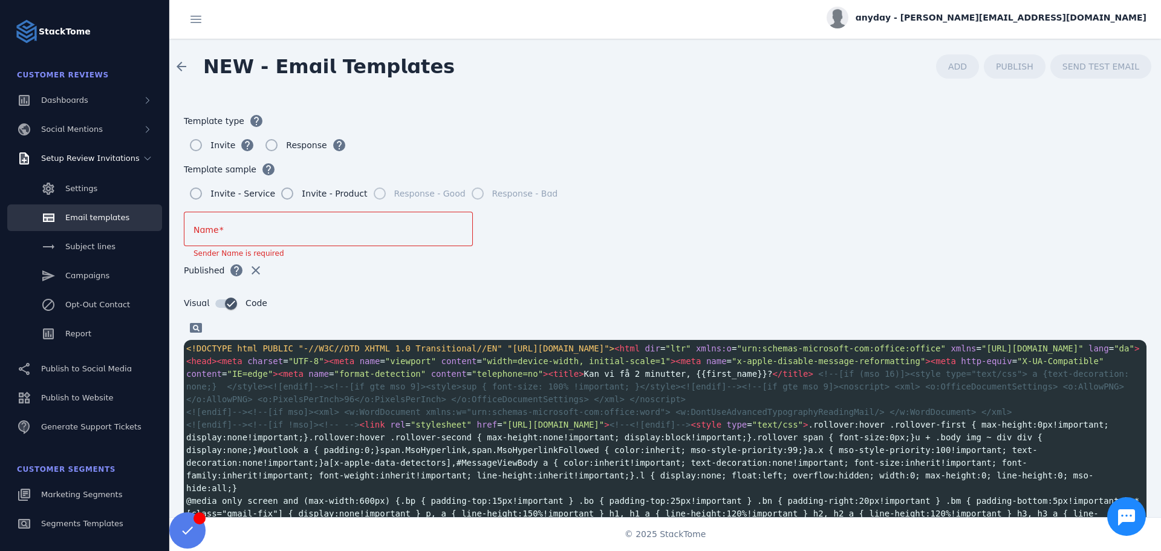
click at [361, 230] on input "Name" at bounding box center [328, 229] width 270 height 15
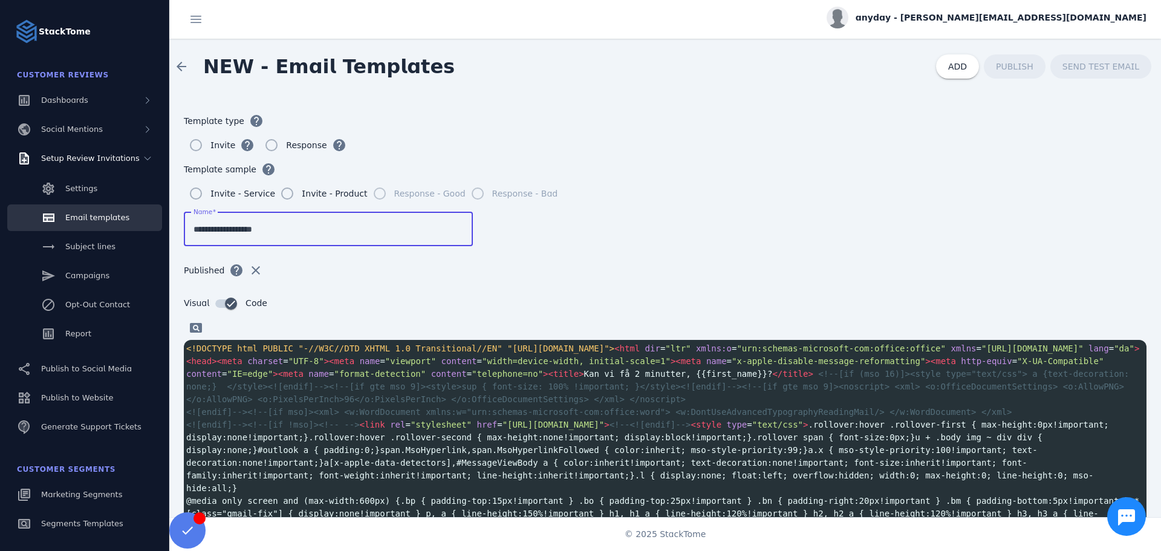
click at [616, 229] on form "**********" at bounding box center [664, 309] width 991 height 430
click at [956, 73] on span at bounding box center [957, 66] width 43 height 29
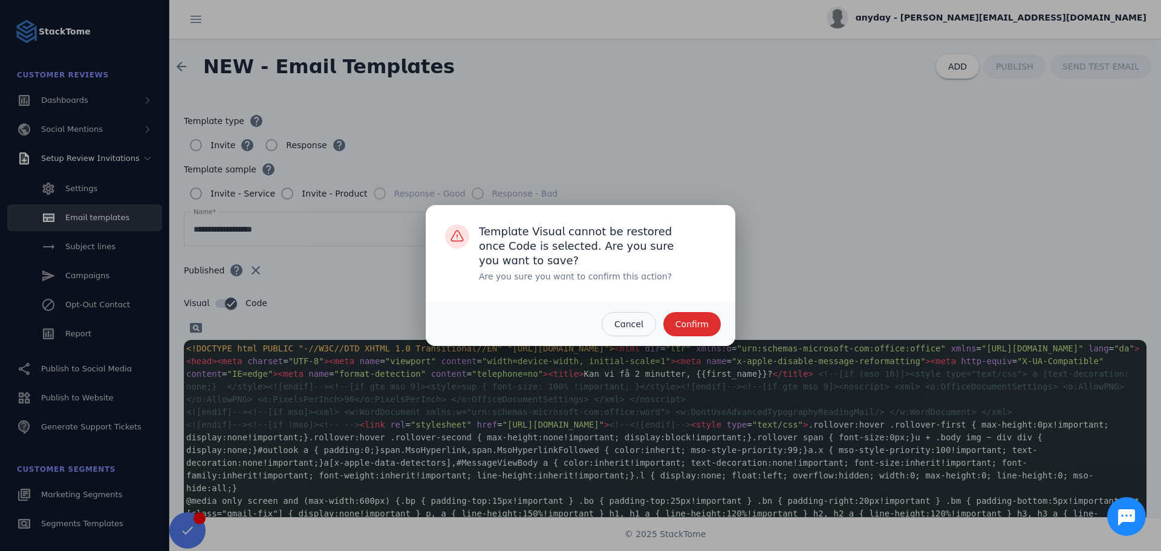
click at [705, 320] on span "Confirm" at bounding box center [691, 324] width 33 height 8
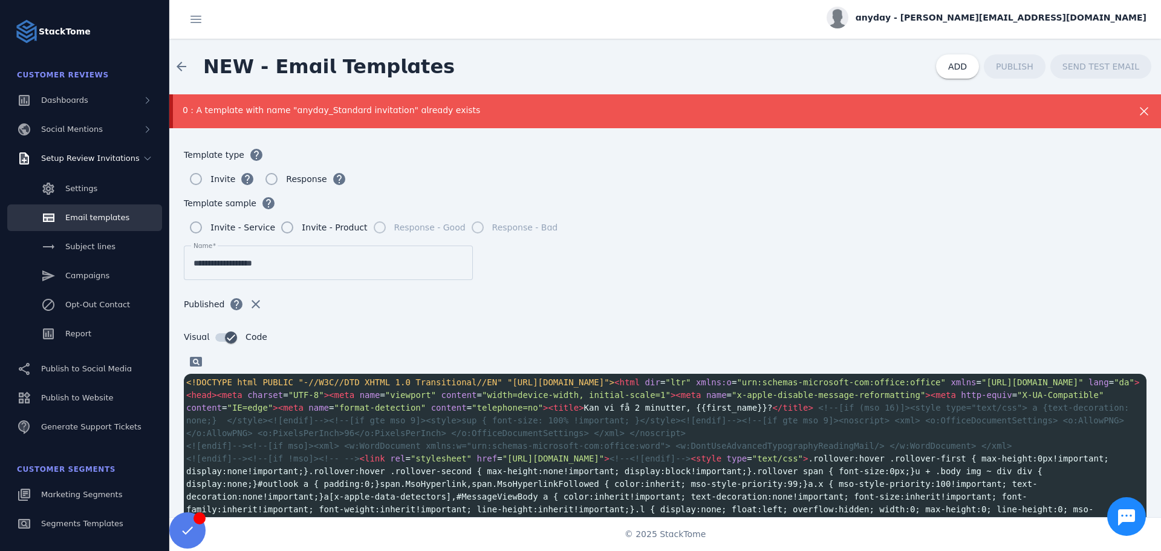
click at [325, 253] on div "**********" at bounding box center [328, 262] width 270 height 34
type input "**********"
click at [953, 69] on span "ADD" at bounding box center [957, 67] width 19 height 10
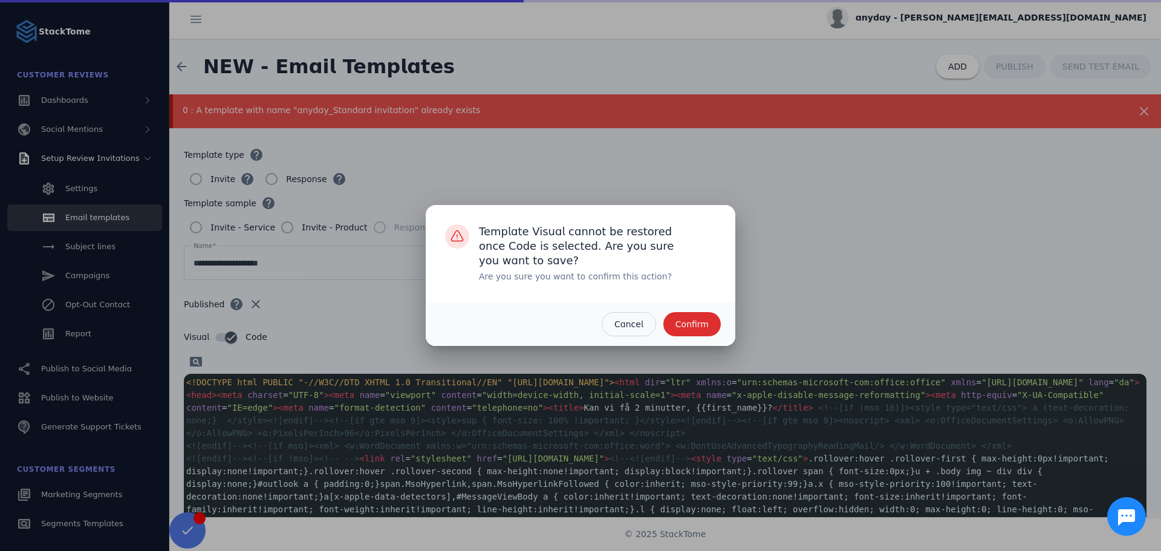
click at [696, 325] on span "Confirm" at bounding box center [691, 324] width 33 height 8
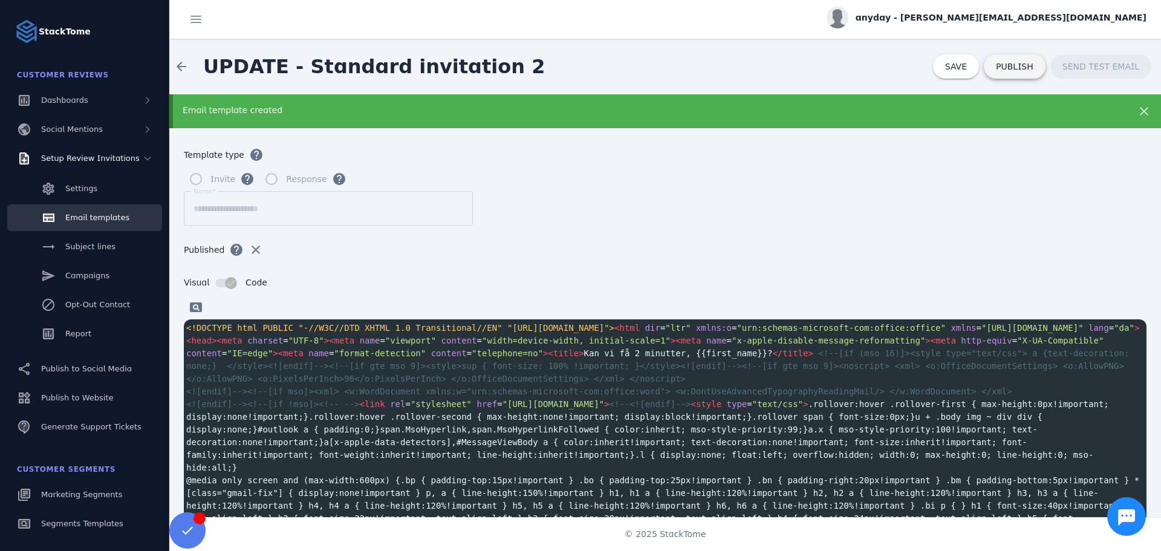
click at [1012, 70] on span "PUBLISH" at bounding box center [1014, 66] width 37 height 8
click at [1119, 70] on span "SEND TEST EMAIL" at bounding box center [1100, 66] width 77 height 8
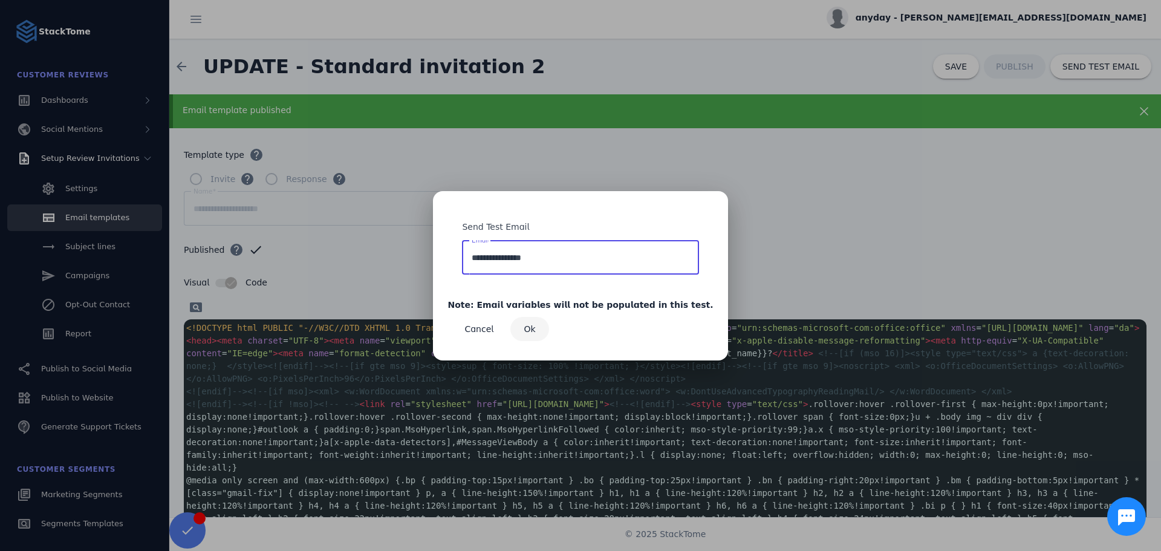
click at [536, 325] on span "Ok" at bounding box center [529, 329] width 11 height 8
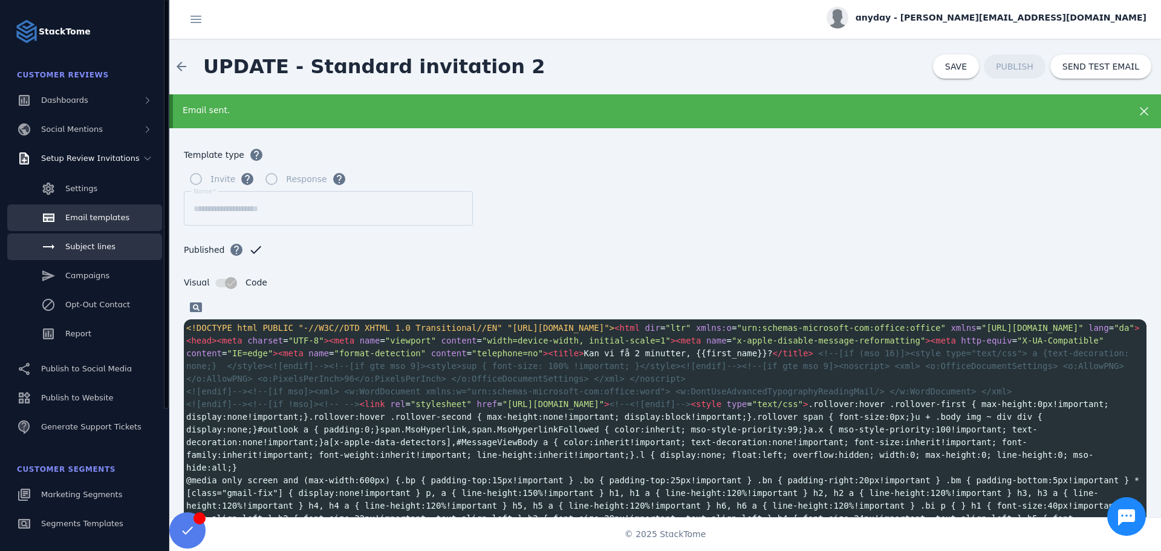
click at [100, 245] on span "Subject lines" at bounding box center [90, 246] width 50 height 9
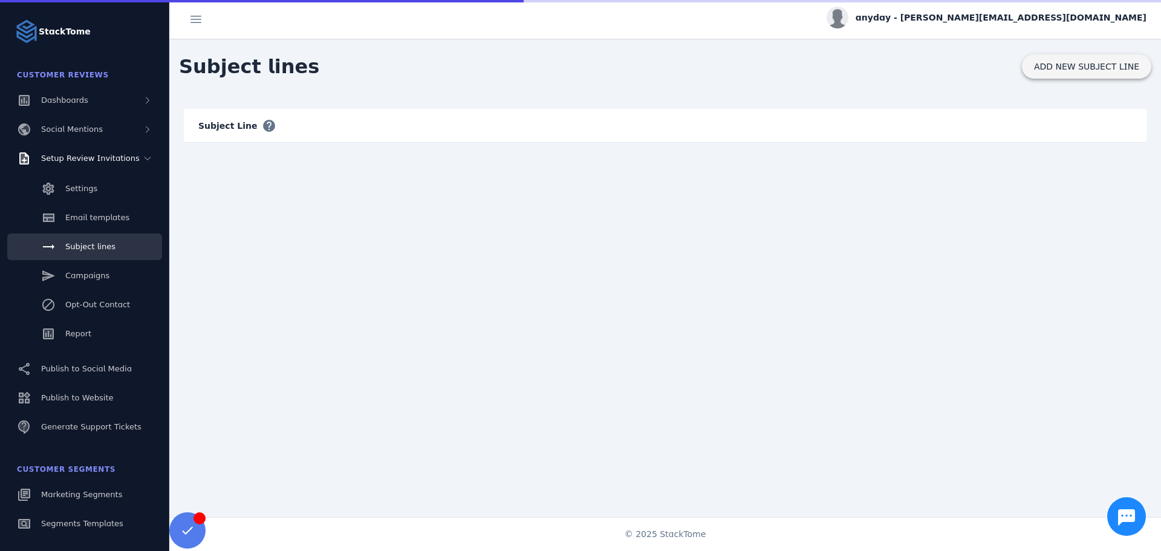
click at [1048, 60] on span at bounding box center [1086, 66] width 129 height 29
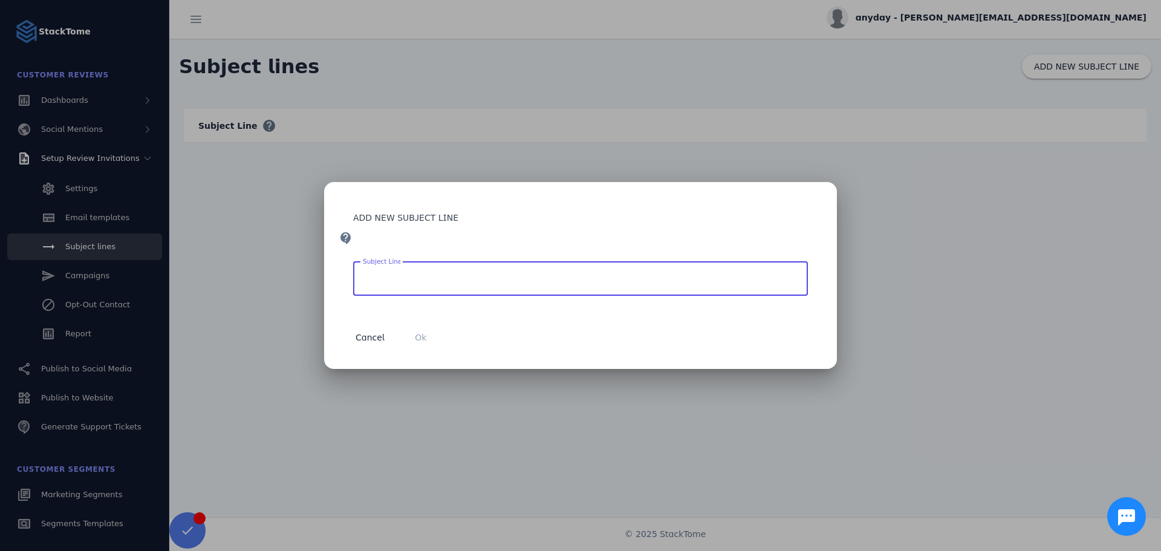
click at [407, 277] on input "Subject Line" at bounding box center [580, 278] width 435 height 15
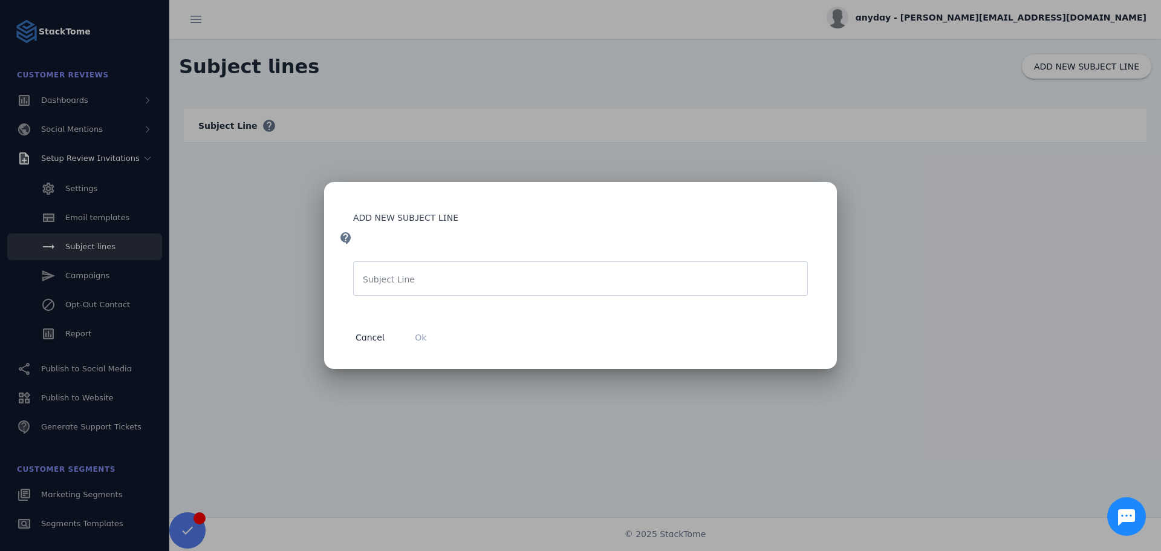
click at [395, 279] on mat-label "Subject Line" at bounding box center [389, 279] width 52 height 10
click at [395, 279] on input "Subject Line" at bounding box center [580, 278] width 435 height 15
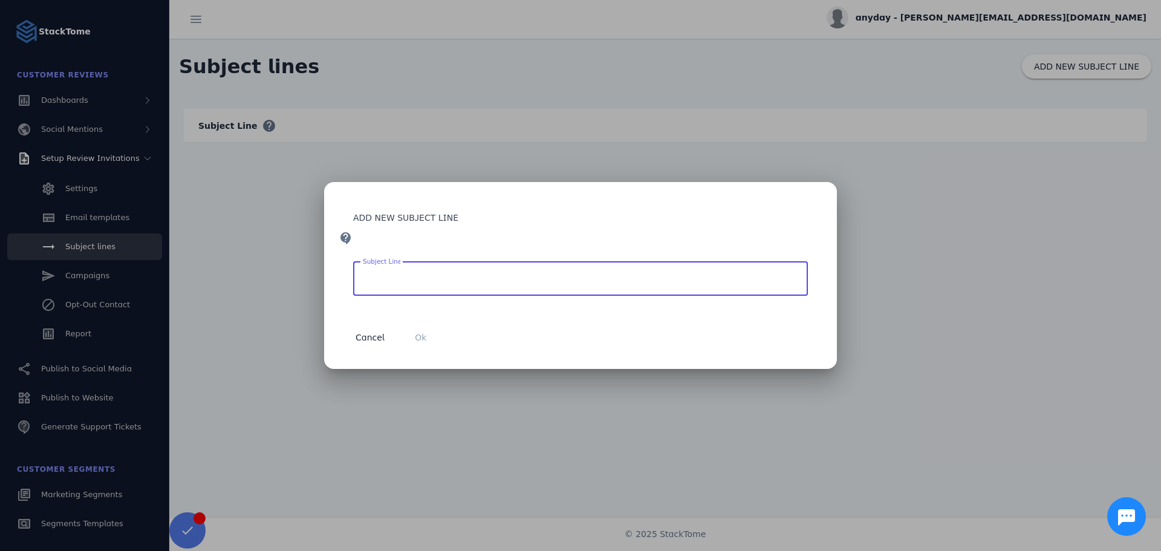
paste input "**********"
type input "**********"
click at [427, 335] on span "button" at bounding box center [420, 337] width 39 height 29
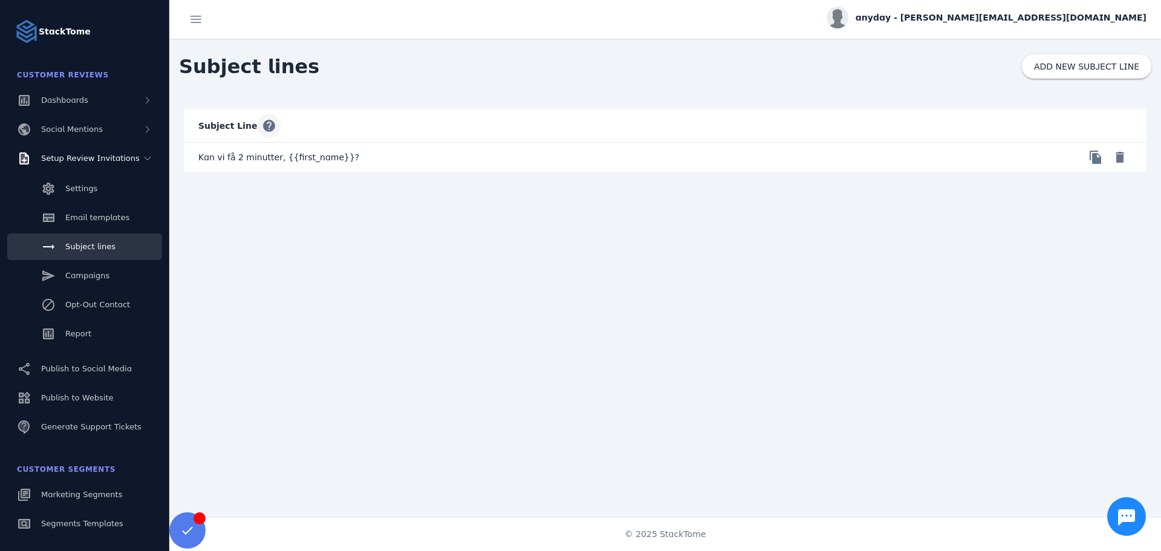
click at [260, 125] on span "button" at bounding box center [268, 125] width 29 height 29
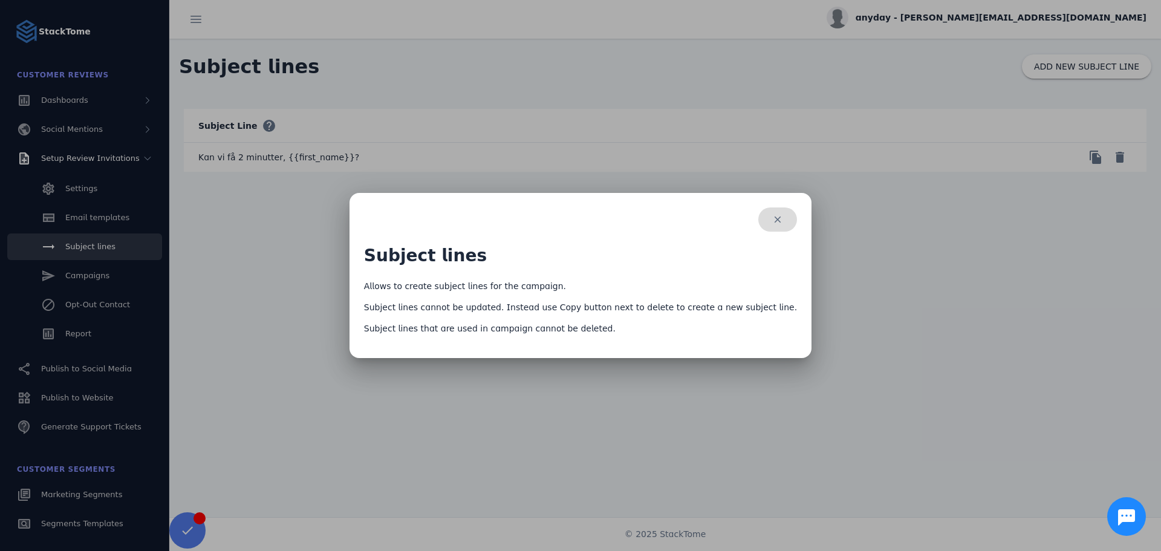
click at [769, 221] on span "button" at bounding box center [777, 219] width 39 height 29
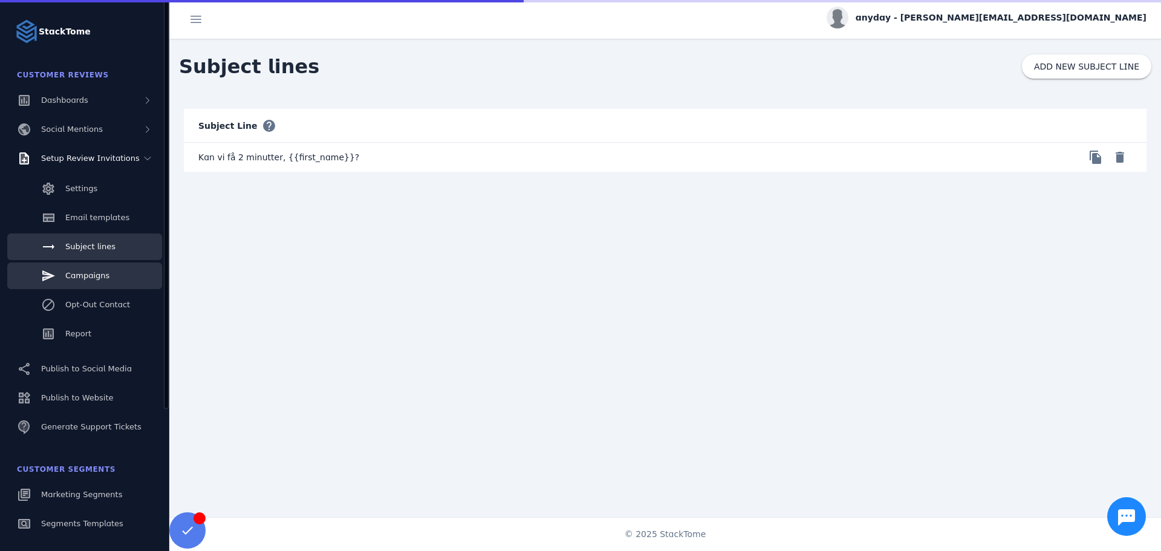
click at [102, 275] on span "Campaigns" at bounding box center [87, 275] width 44 height 9
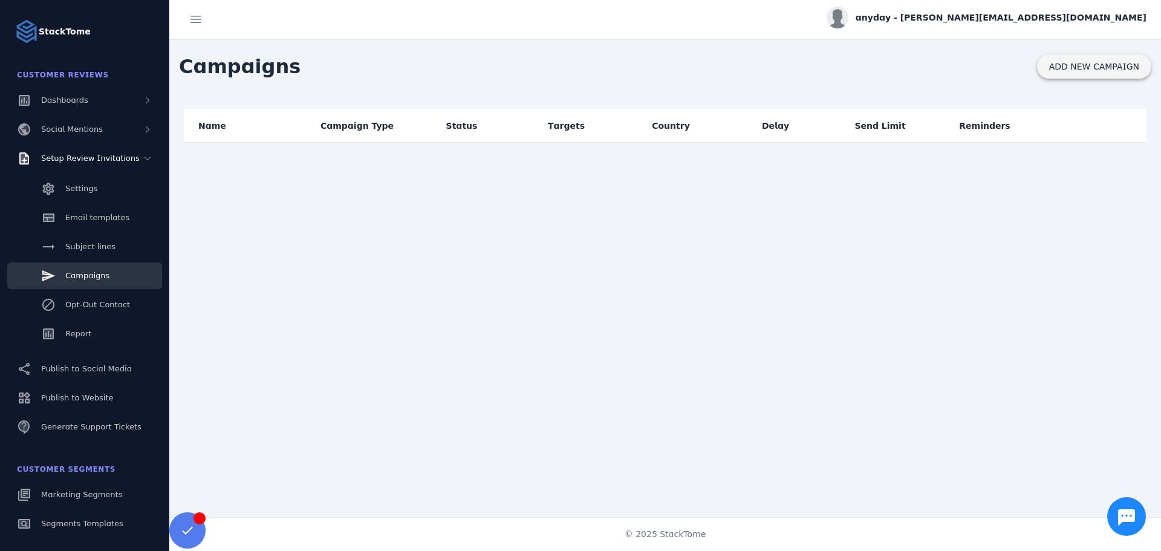
click at [1114, 70] on span "ADD NEW CAMPAIGN" at bounding box center [1094, 66] width 90 height 8
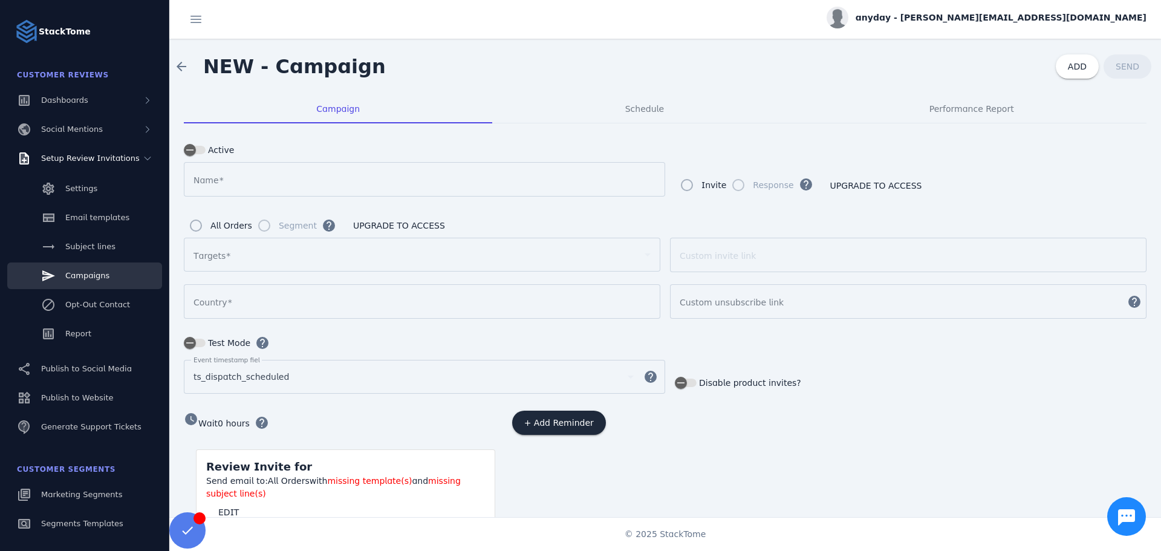
click at [271, 175] on input "Name" at bounding box center [424, 179] width 462 height 15
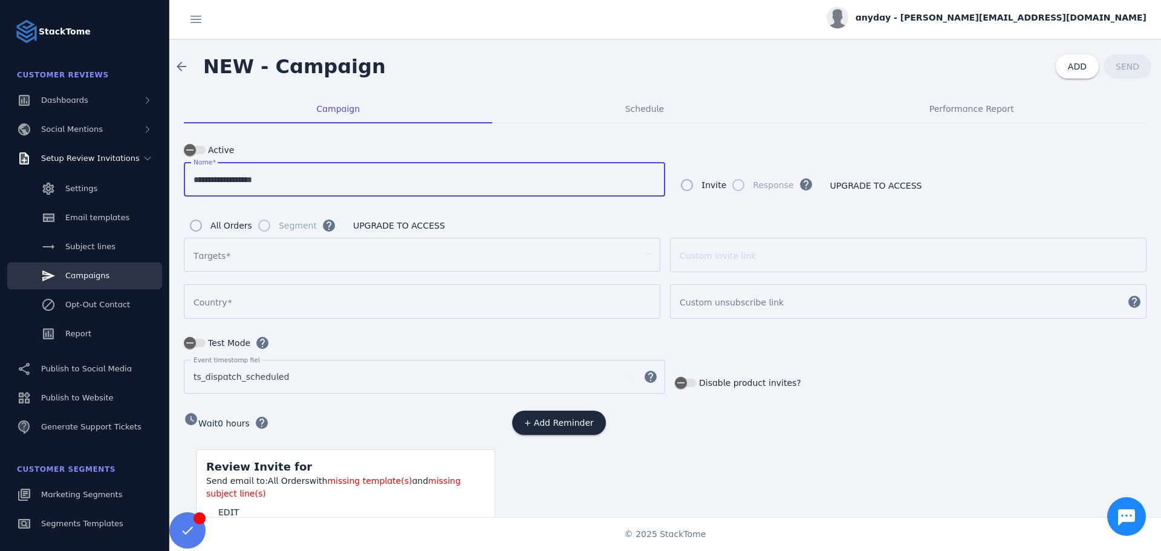
type input "**********"
click at [504, 57] on div "arrow_back NEW - Campaign ADD SEND" at bounding box center [664, 67] width 991 height 56
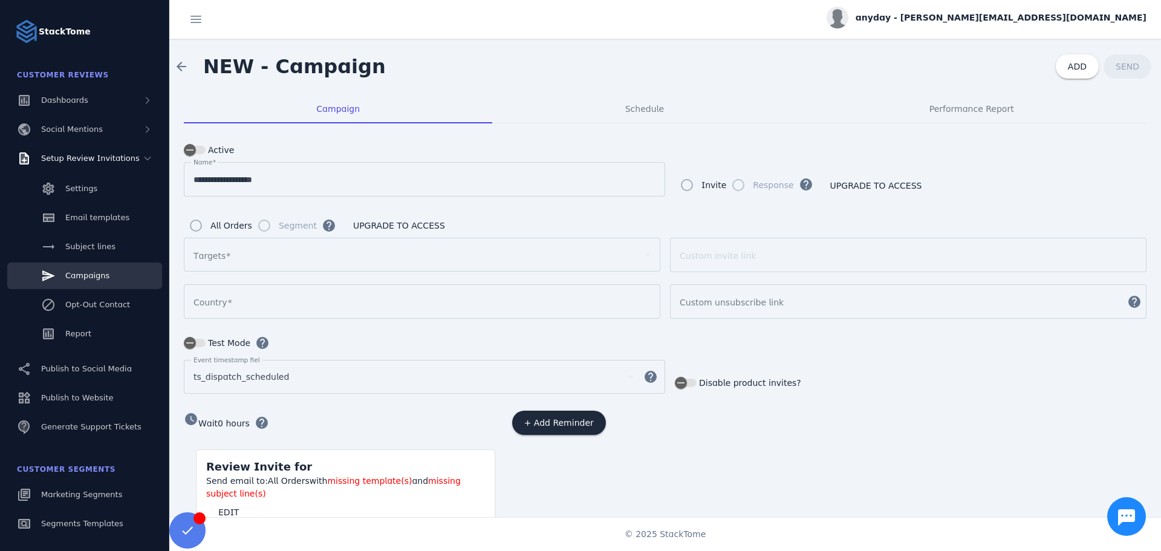
click at [259, 251] on div at bounding box center [416, 254] width 446 height 15
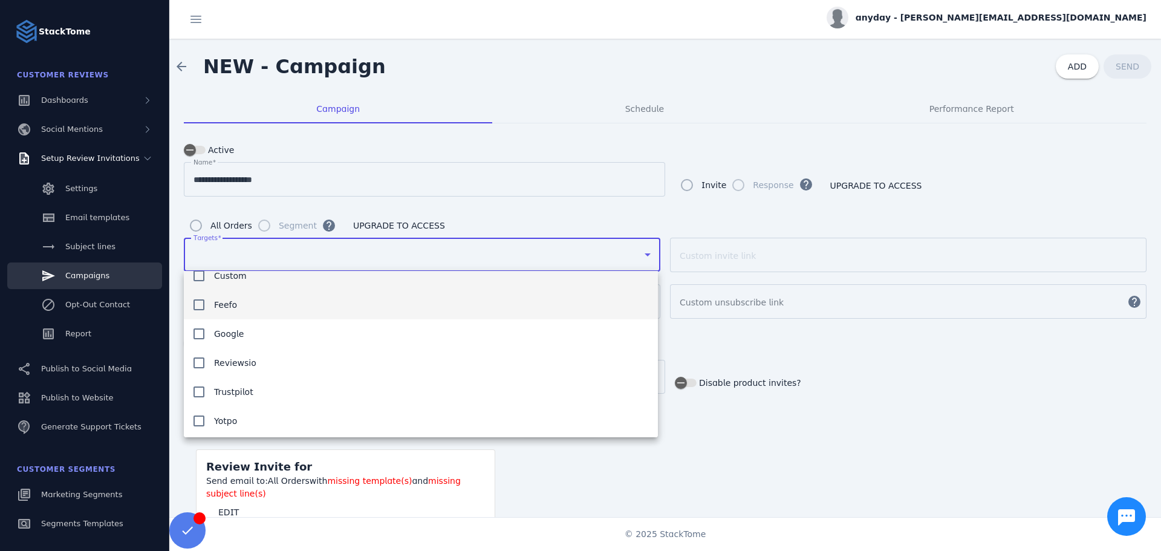
scroll to position [18, 0]
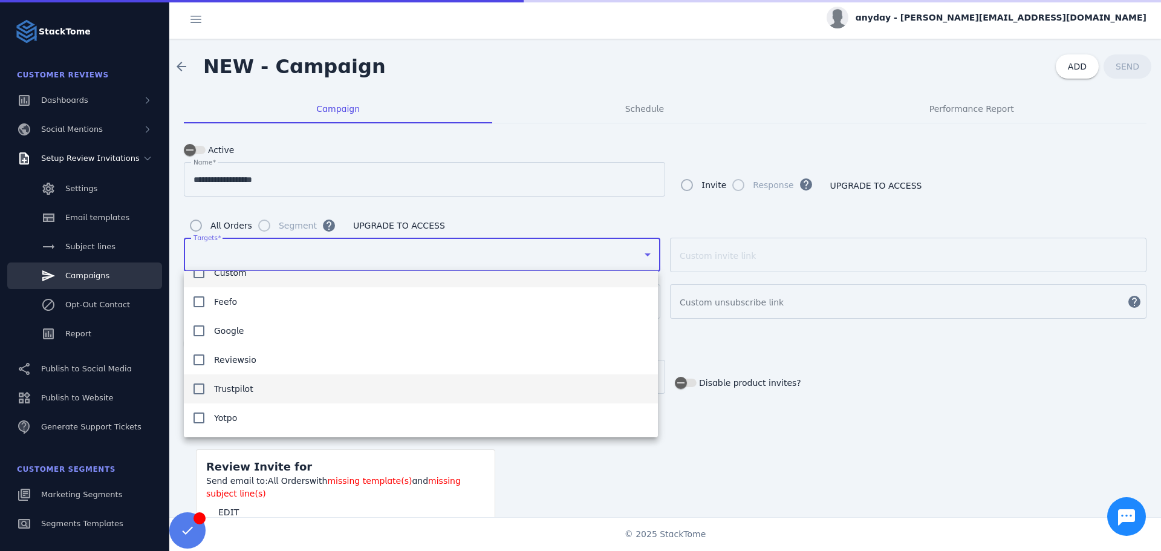
click at [257, 386] on mat-option "Trustpilot" at bounding box center [421, 388] width 474 height 29
click at [550, 205] on div at bounding box center [580, 275] width 1161 height 551
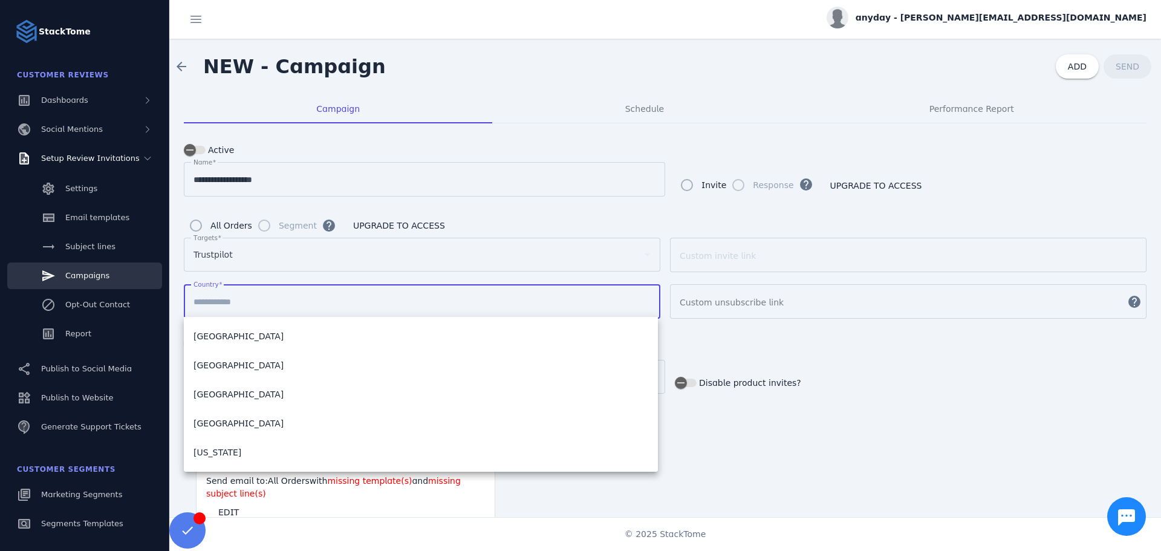
click at [261, 300] on input "Country" at bounding box center [421, 301] width 457 height 15
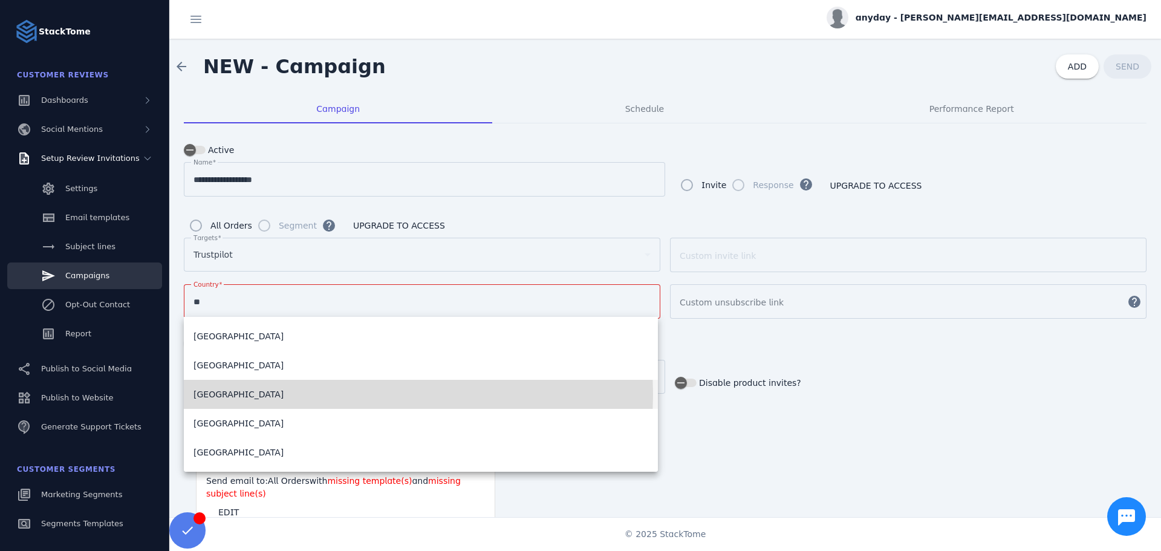
click at [253, 394] on mat-option "[GEOGRAPHIC_DATA]" at bounding box center [421, 394] width 474 height 29
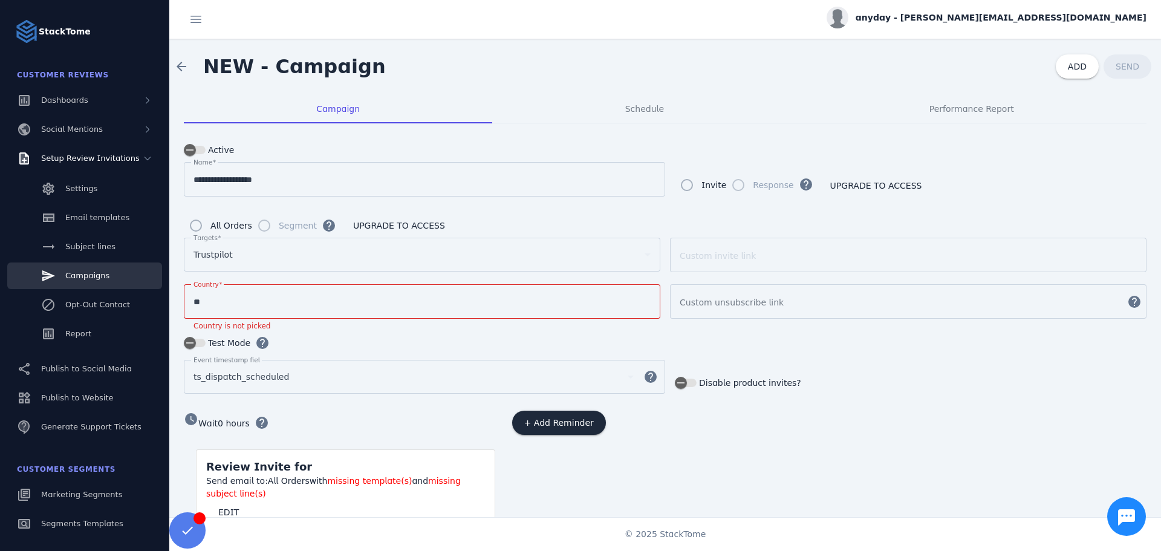
type input "*******"
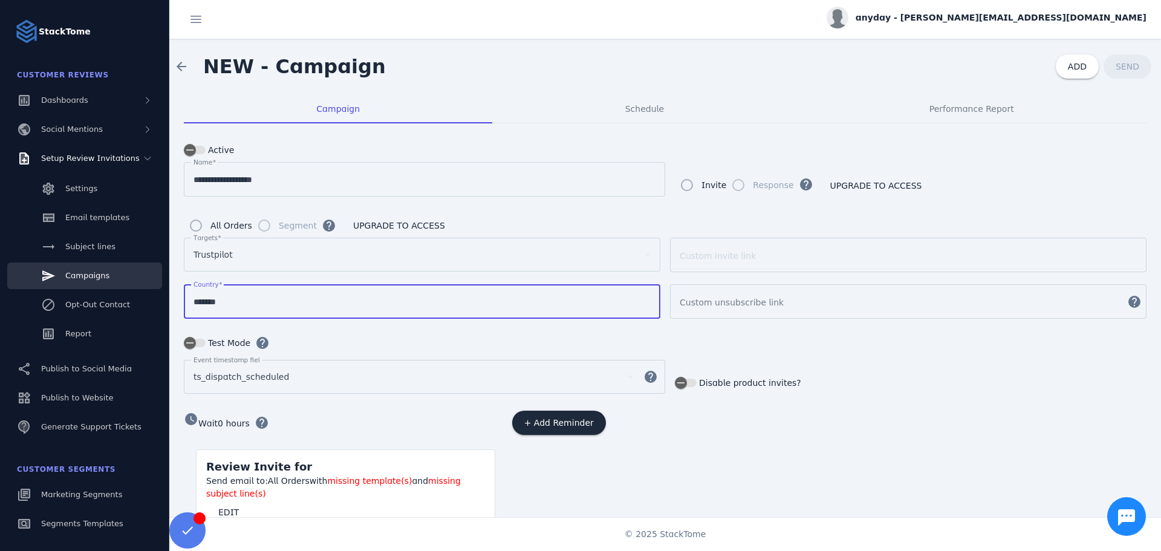
click at [480, 254] on div "Trustpilot" at bounding box center [416, 254] width 446 height 15
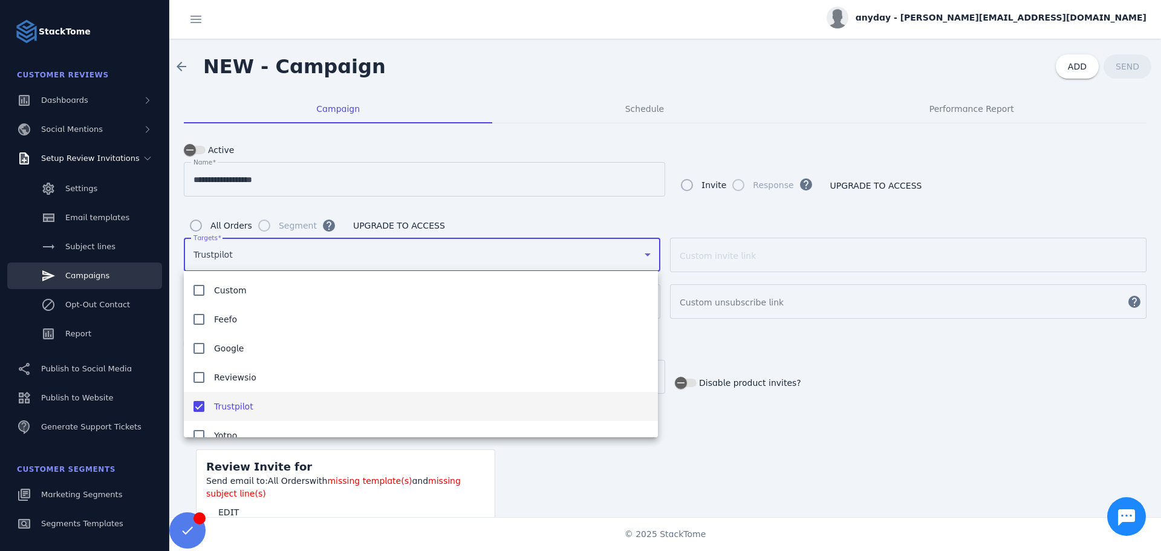
click at [776, 335] on div at bounding box center [580, 275] width 1161 height 551
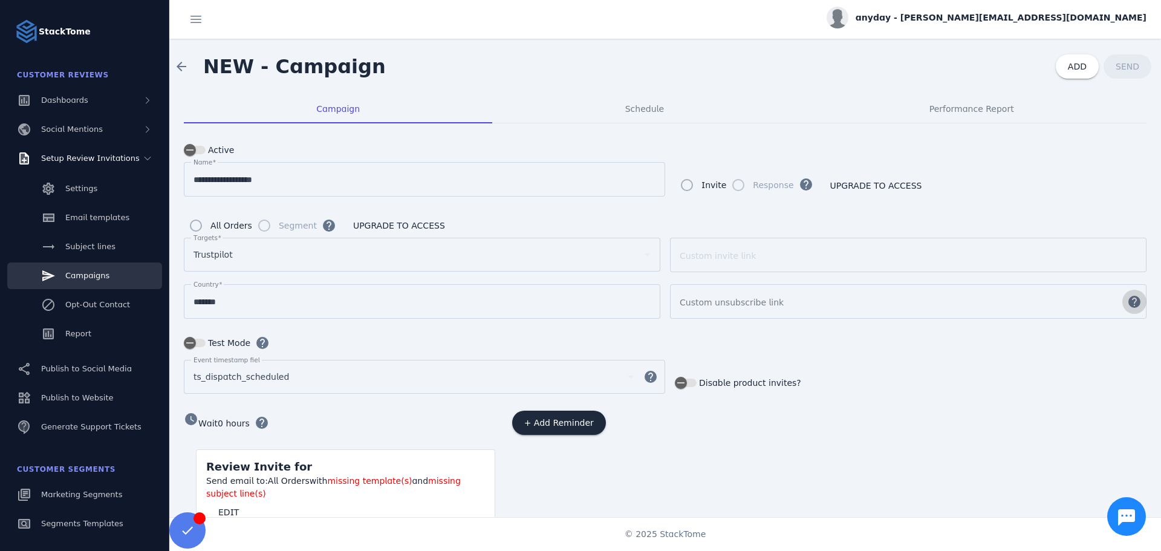
click at [1128, 305] on span "button" at bounding box center [1133, 301] width 29 height 29
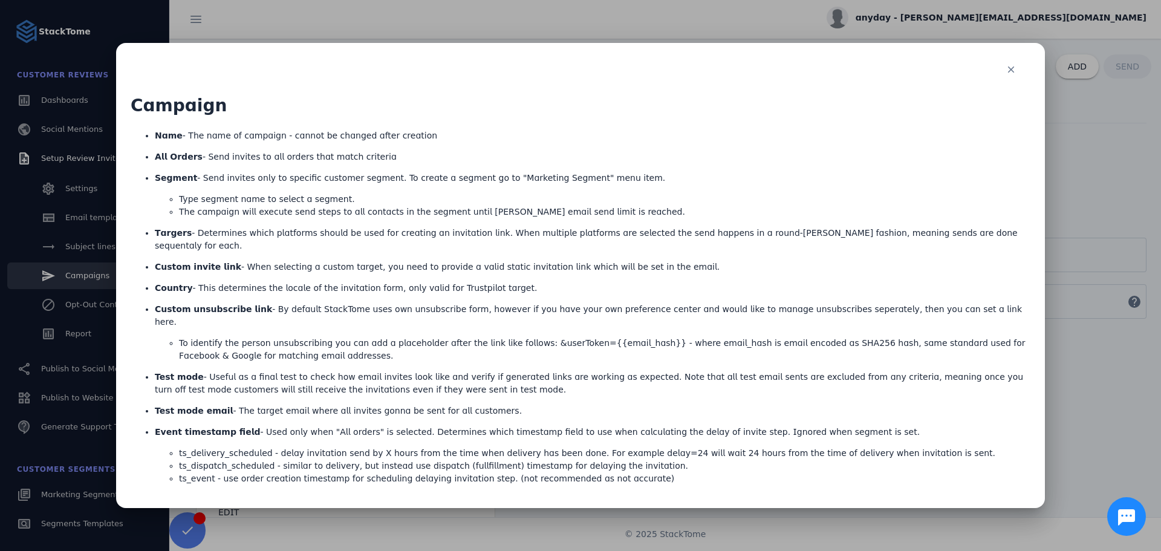
click at [1122, 426] on div at bounding box center [580, 275] width 1161 height 551
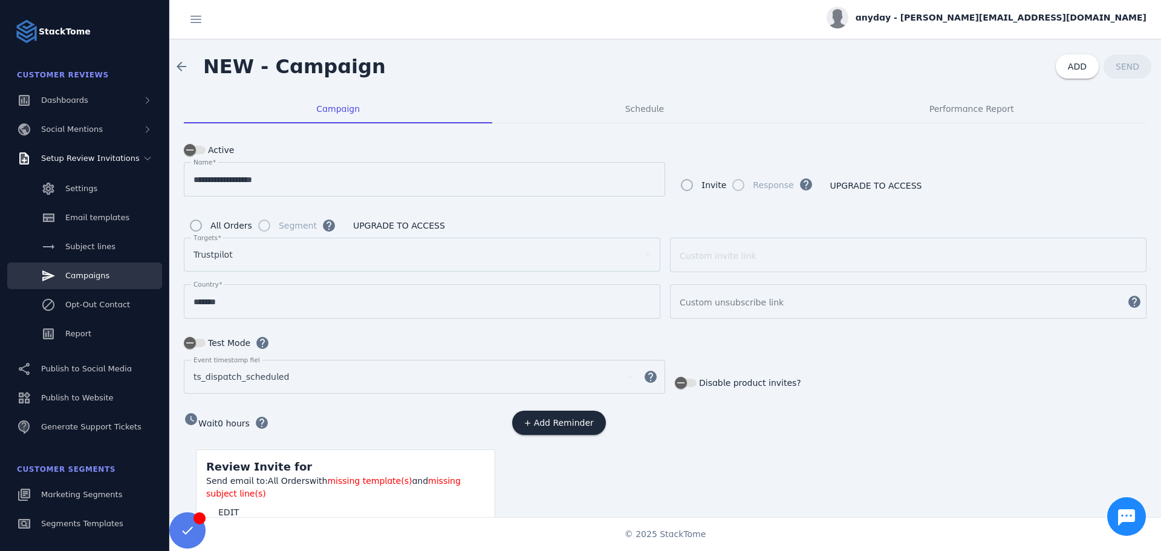
click at [294, 369] on div "ts_dispatch_scheduled" at bounding box center [407, 376] width 429 height 15
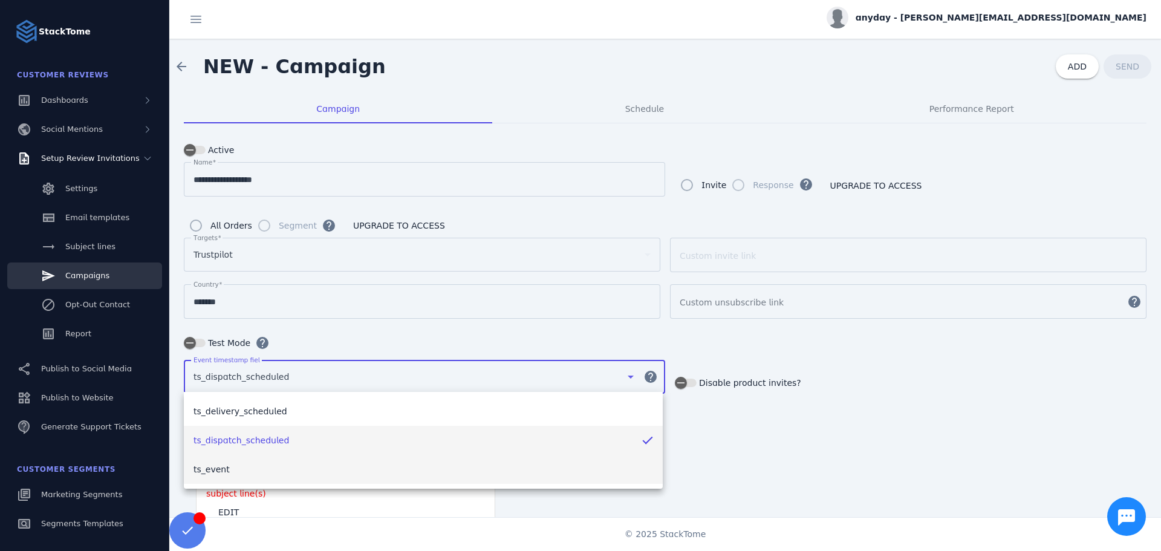
click at [245, 474] on mat-option "ts_event" at bounding box center [423, 469] width 479 height 29
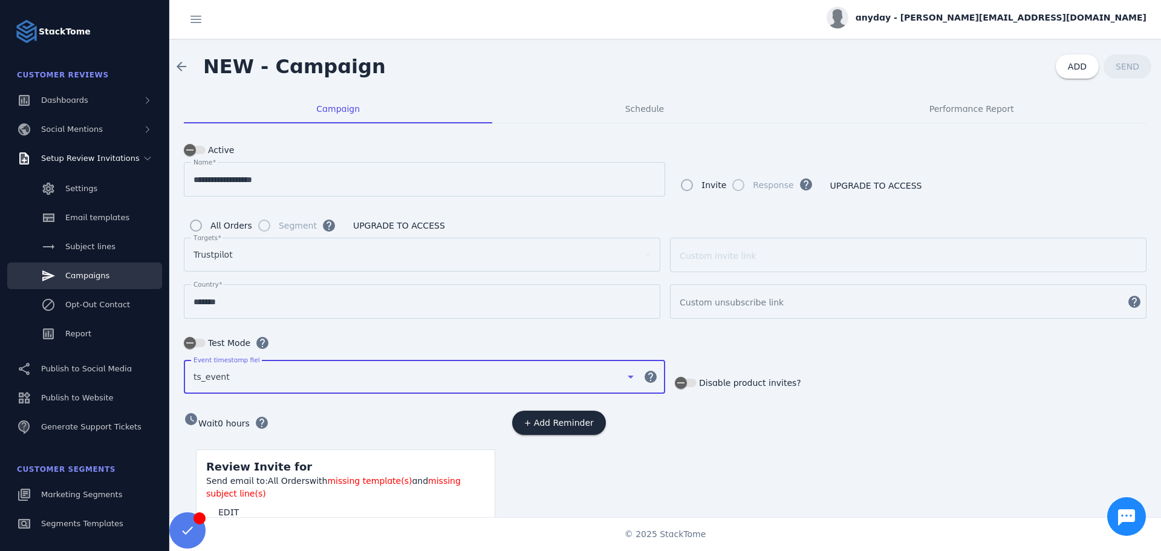
click at [305, 342] on div "Test Mode help" at bounding box center [665, 343] width 962 height 24
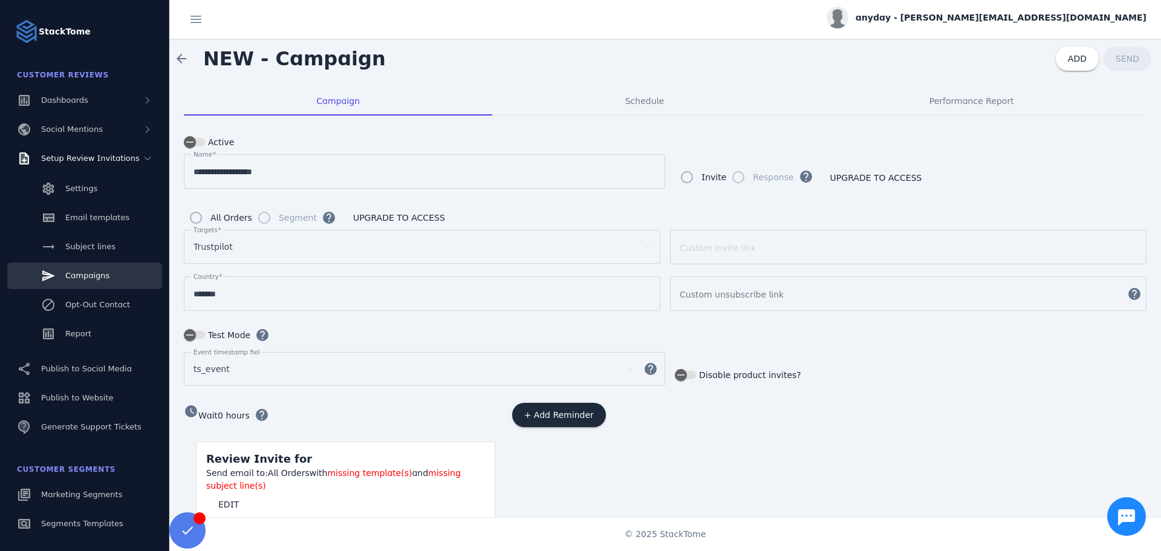
scroll to position [0, 0]
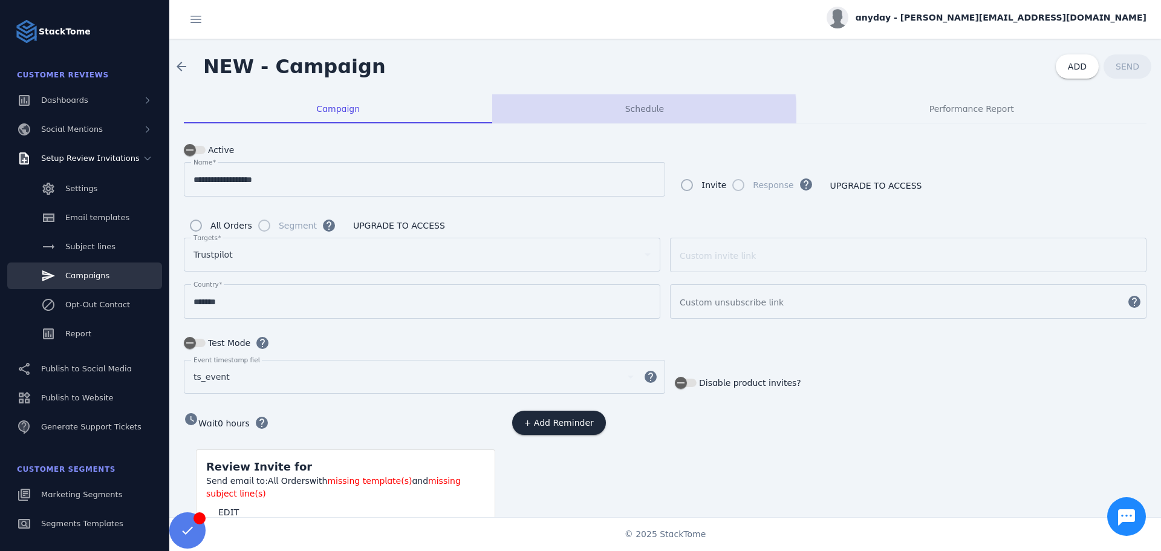
click at [641, 116] on span "Schedule" at bounding box center [644, 108] width 39 height 29
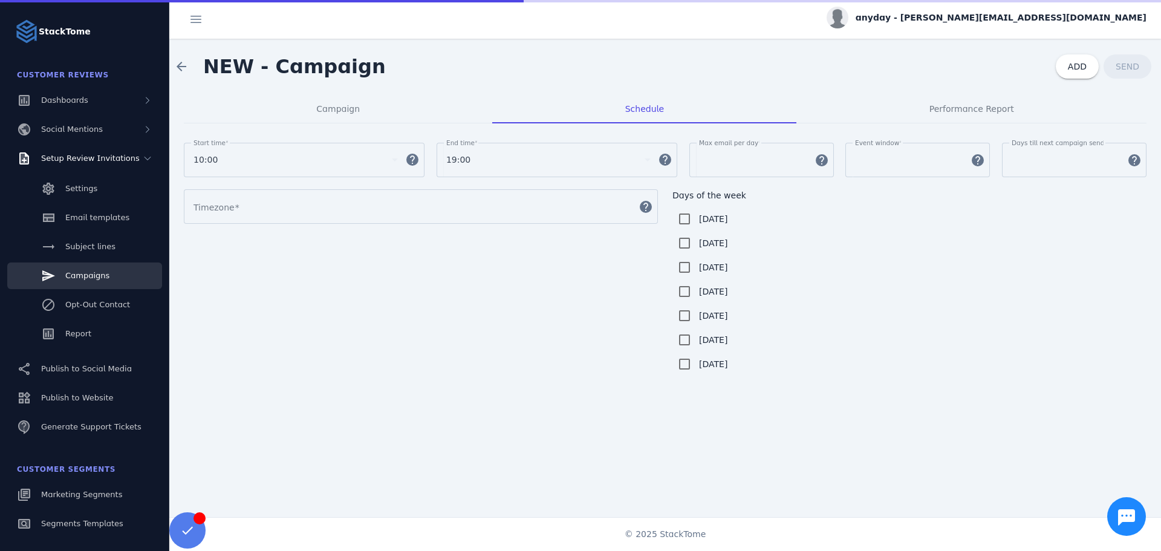
click at [710, 342] on label "[DATE]" at bounding box center [711, 339] width 31 height 15
click at [709, 366] on label "[DATE]" at bounding box center [711, 364] width 31 height 15
click at [250, 210] on input "Timezone" at bounding box center [412, 206] width 438 height 15
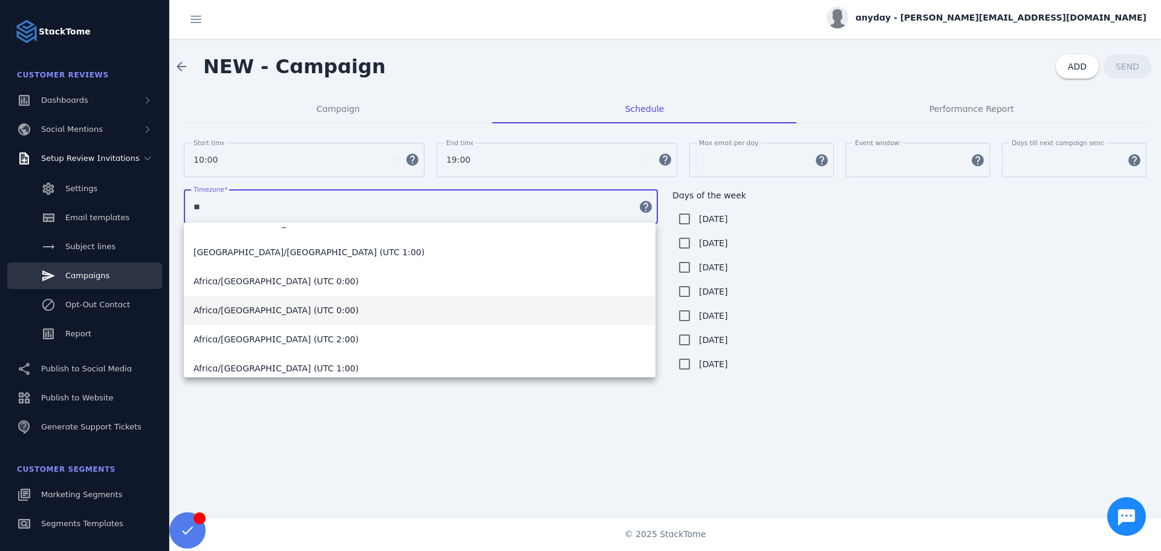
scroll to position [80, 0]
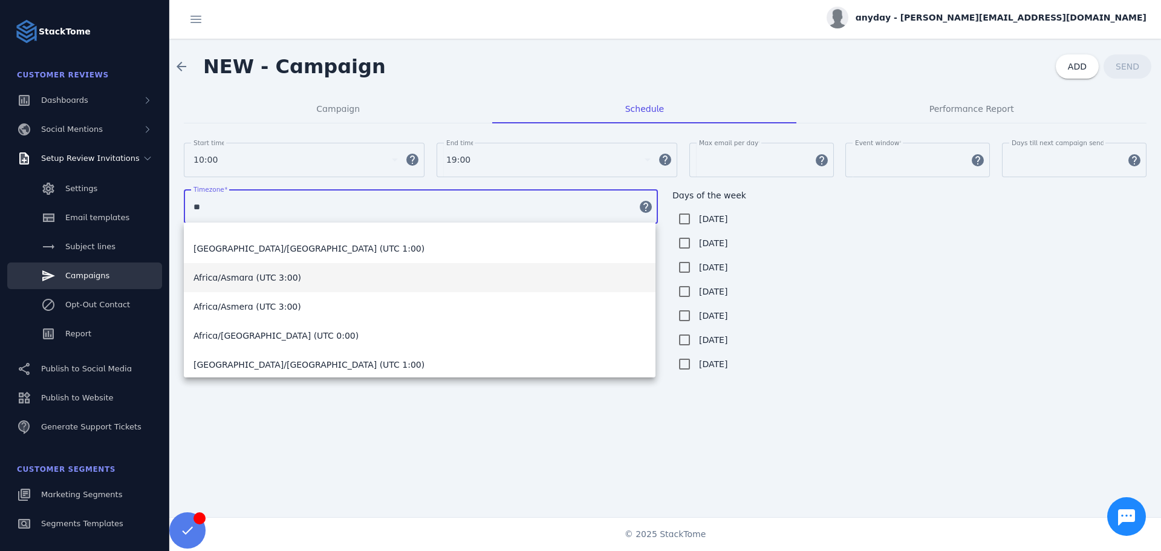
type input "*"
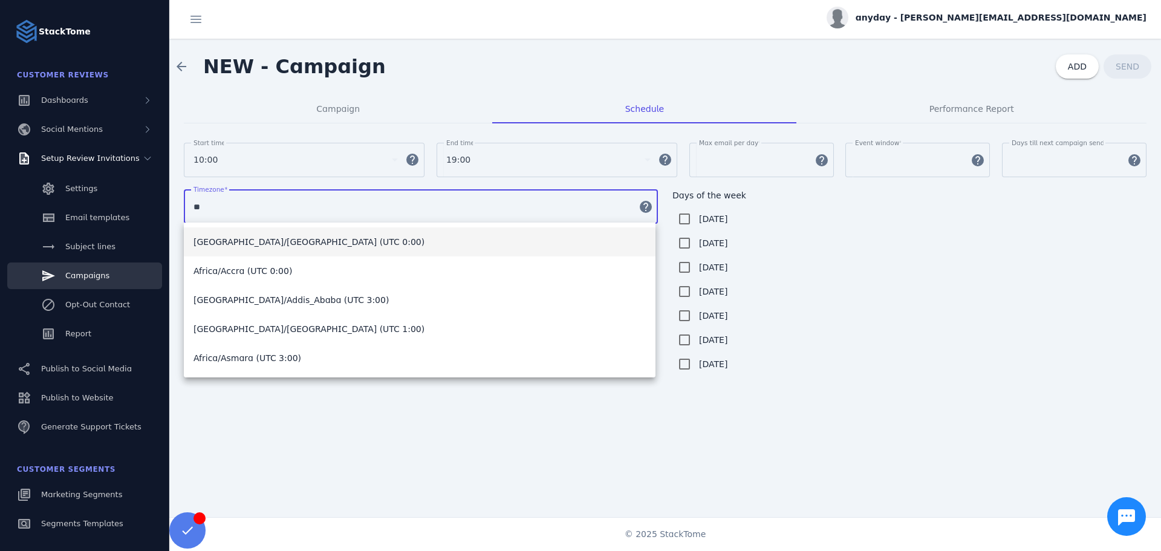
type input "*"
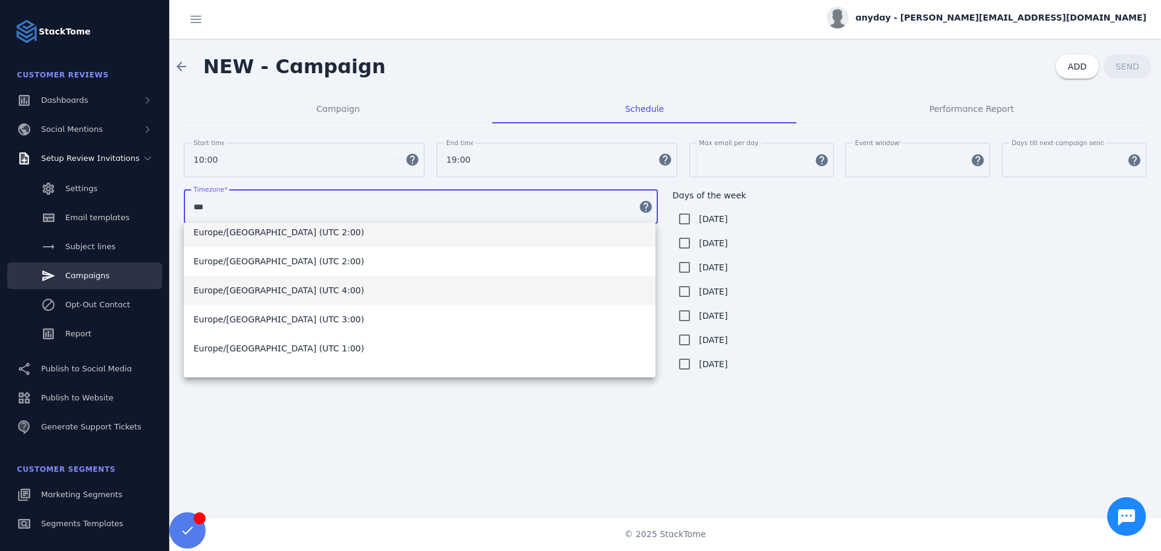
scroll to position [80, 0]
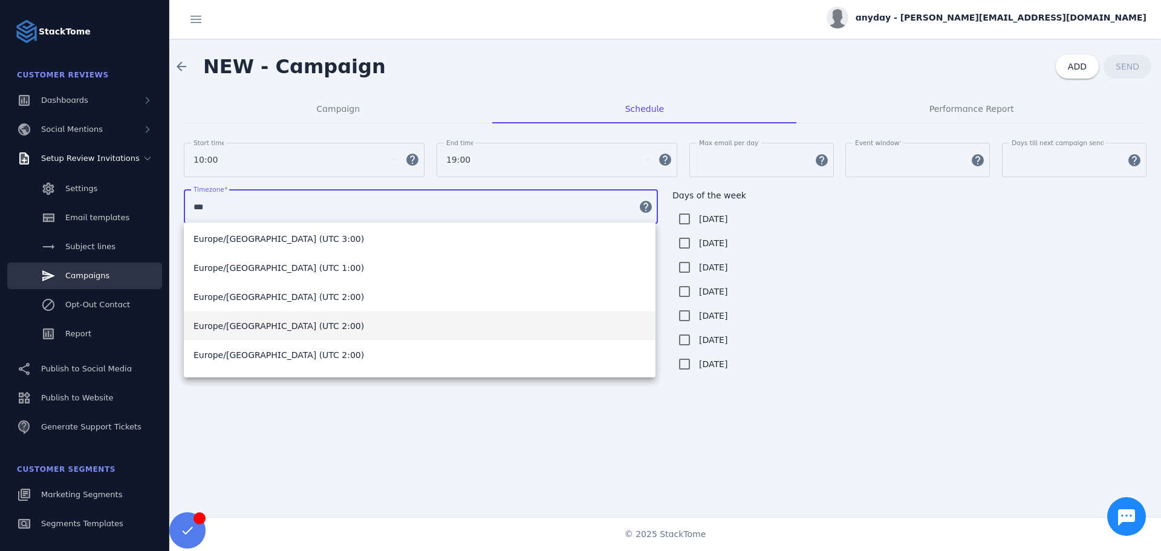
click at [302, 322] on mat-option "Europe/[GEOGRAPHIC_DATA] (UTC 2:00)" at bounding box center [419, 325] width 471 height 29
type input "**********"
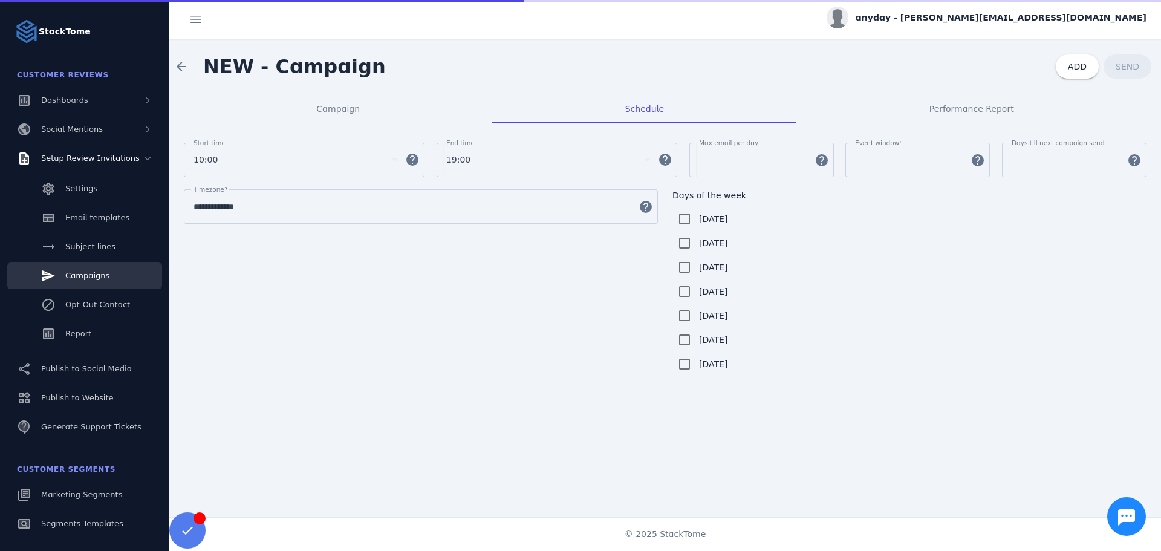
click at [406, 268] on div "**********" at bounding box center [665, 282] width 962 height 187
click at [924, 111] on div "Performance Report" at bounding box center [971, 108] width 350 height 29
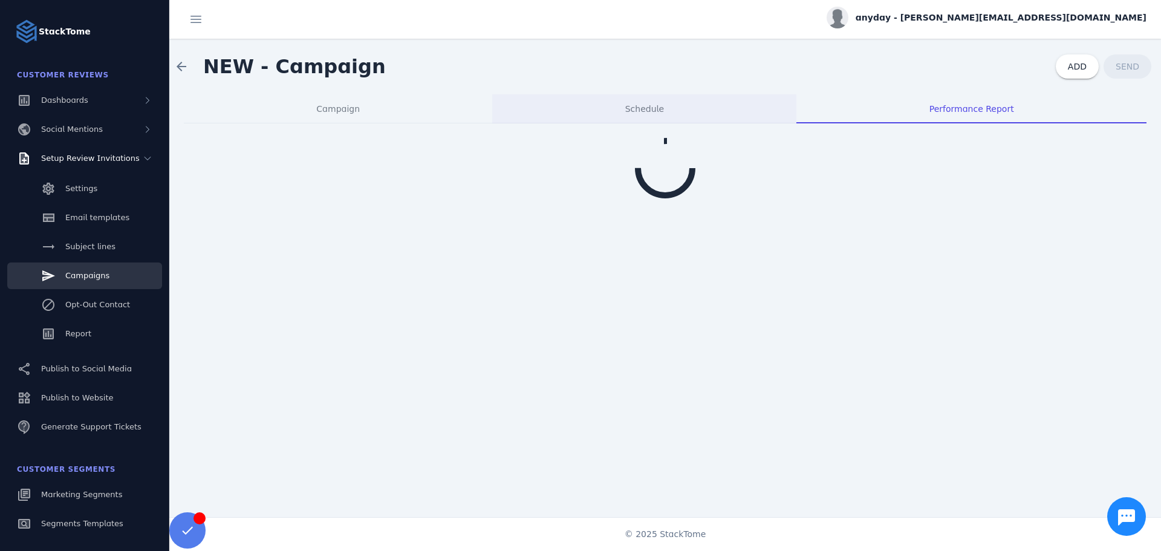
click at [678, 101] on div "Schedule" at bounding box center [644, 108] width 304 height 29
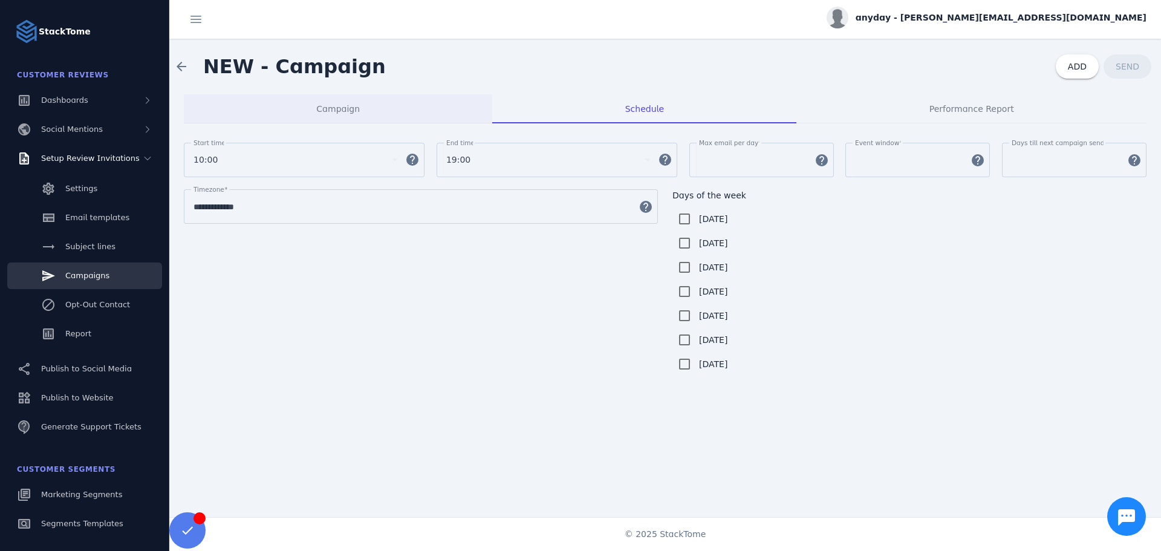
click at [371, 111] on div "Campaign" at bounding box center [338, 108] width 308 height 29
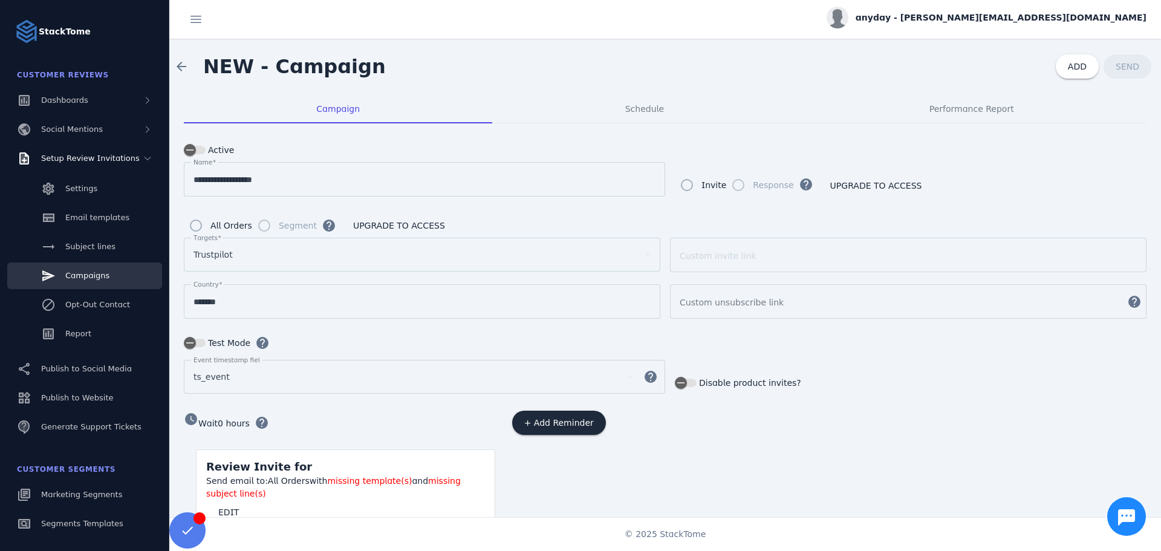
click at [211, 338] on label "Test Mode" at bounding box center [228, 342] width 45 height 15
click at [206, 339] on button "Test Mode" at bounding box center [195, 343] width 22 height 8
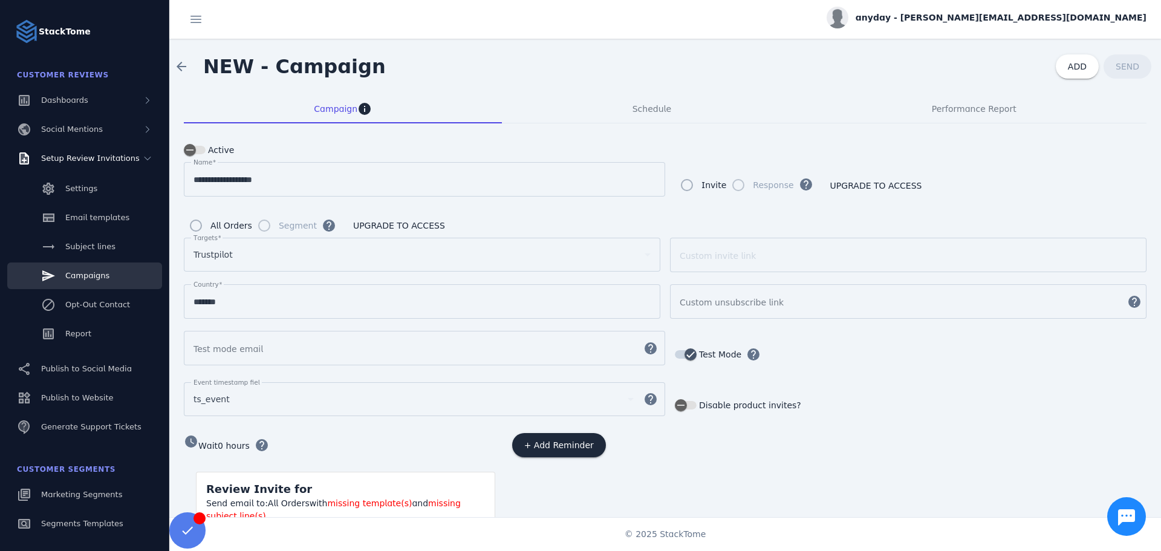
click at [296, 342] on input "Test mode email" at bounding box center [413, 348] width 440 height 15
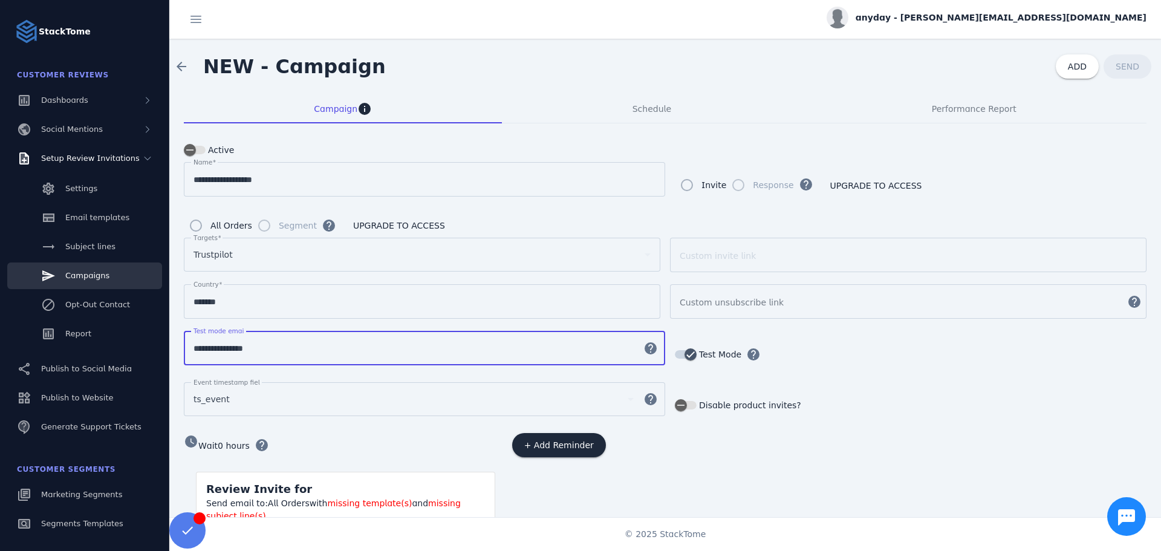
type input "**********"
click at [973, 428] on form "**********" at bounding box center [665, 350] width 962 height 424
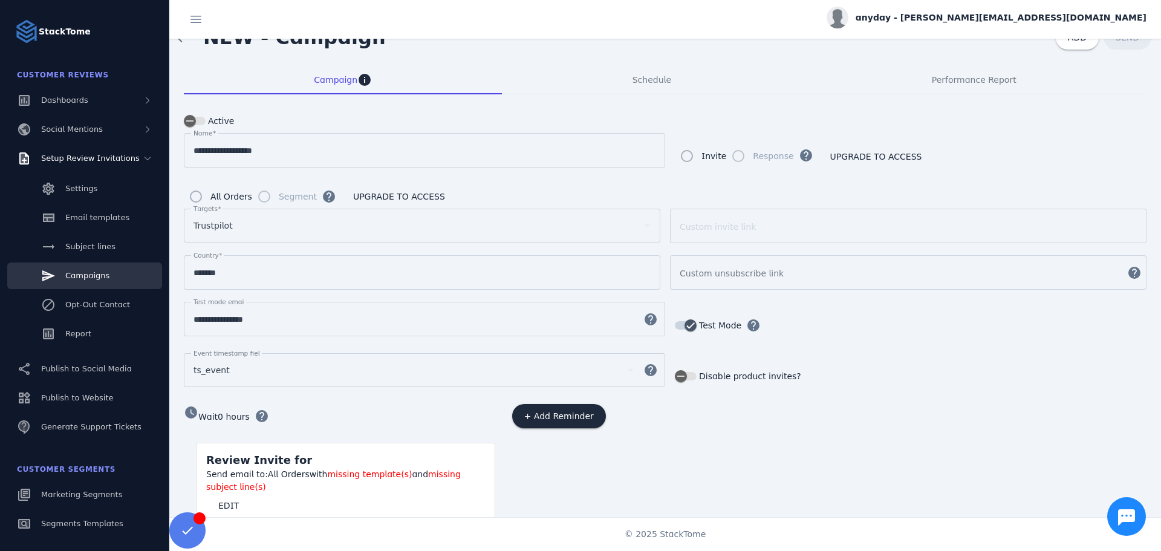
scroll to position [57, 0]
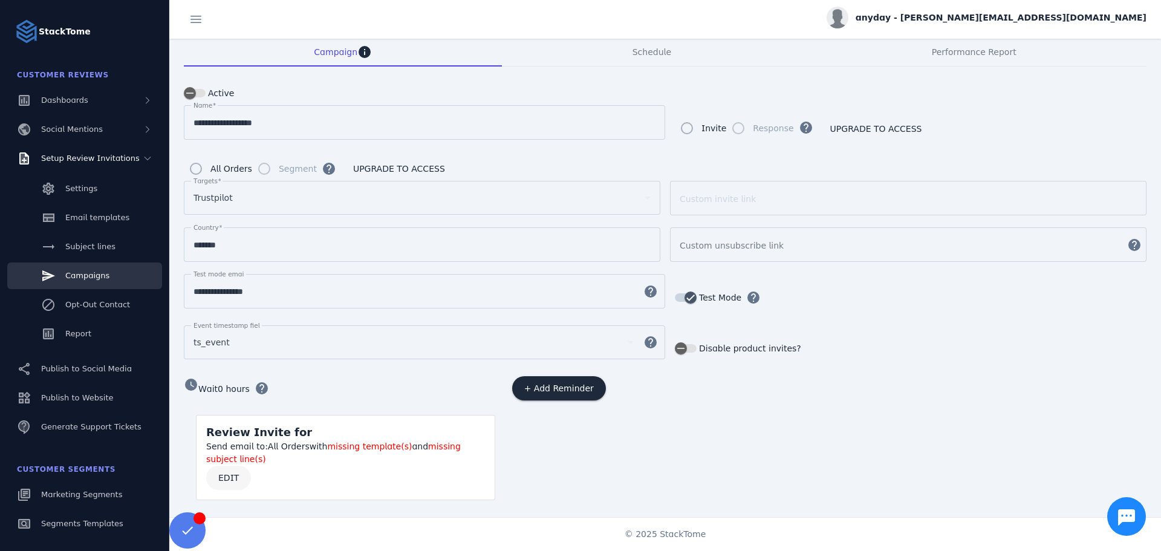
click at [233, 473] on span "EDIT" at bounding box center [228, 477] width 21 height 8
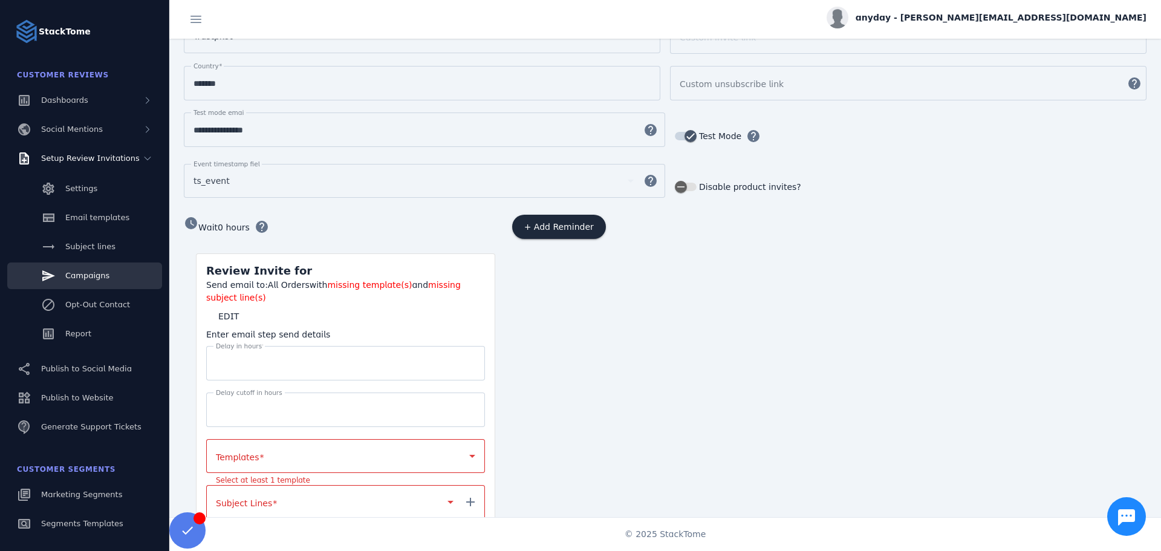
scroll to position [282, 0]
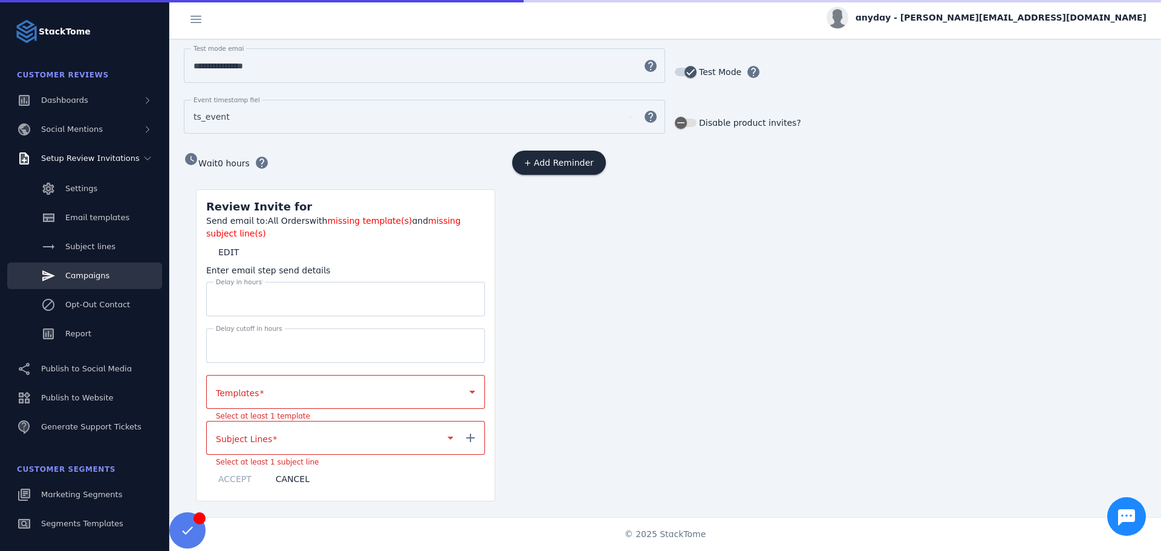
click at [283, 389] on div at bounding box center [340, 391] width 248 height 15
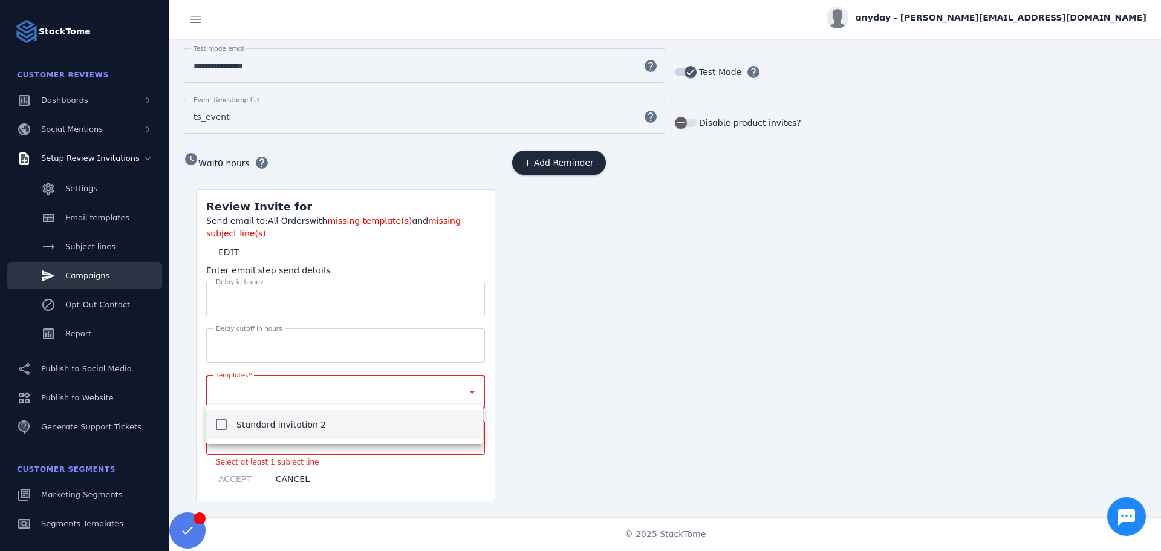
click at [279, 420] on span "Standard invitation 2" at bounding box center [280, 424] width 89 height 15
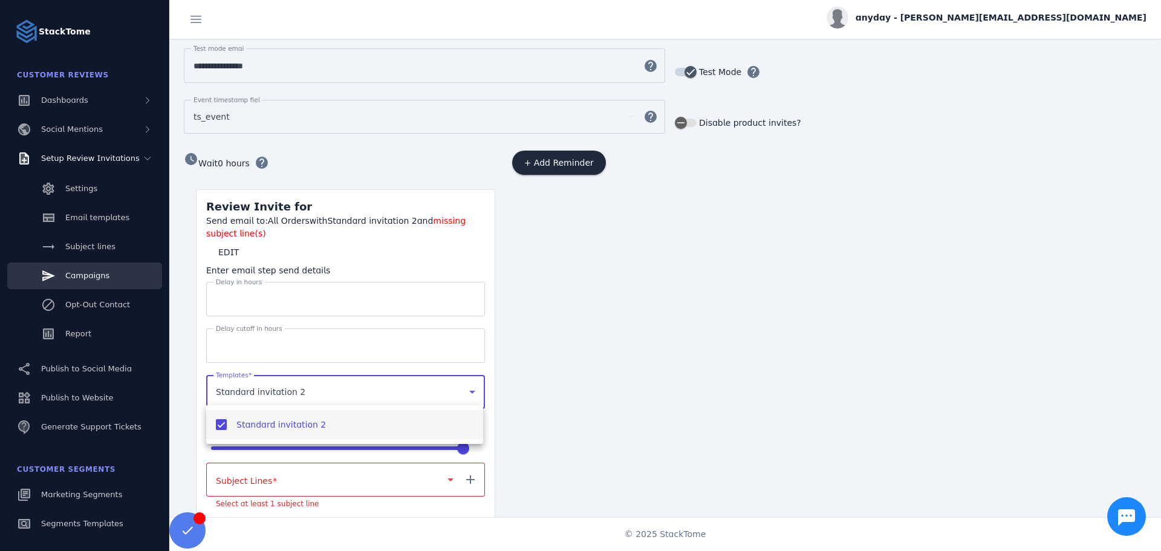
click at [305, 469] on div at bounding box center [580, 275] width 1161 height 551
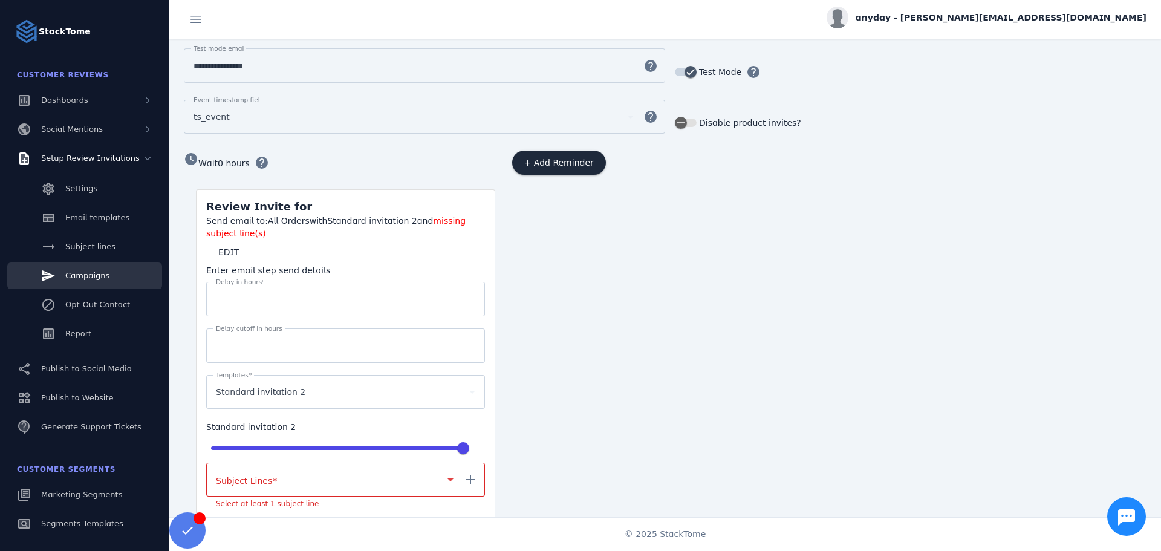
click at [300, 482] on div at bounding box center [329, 479] width 227 height 15
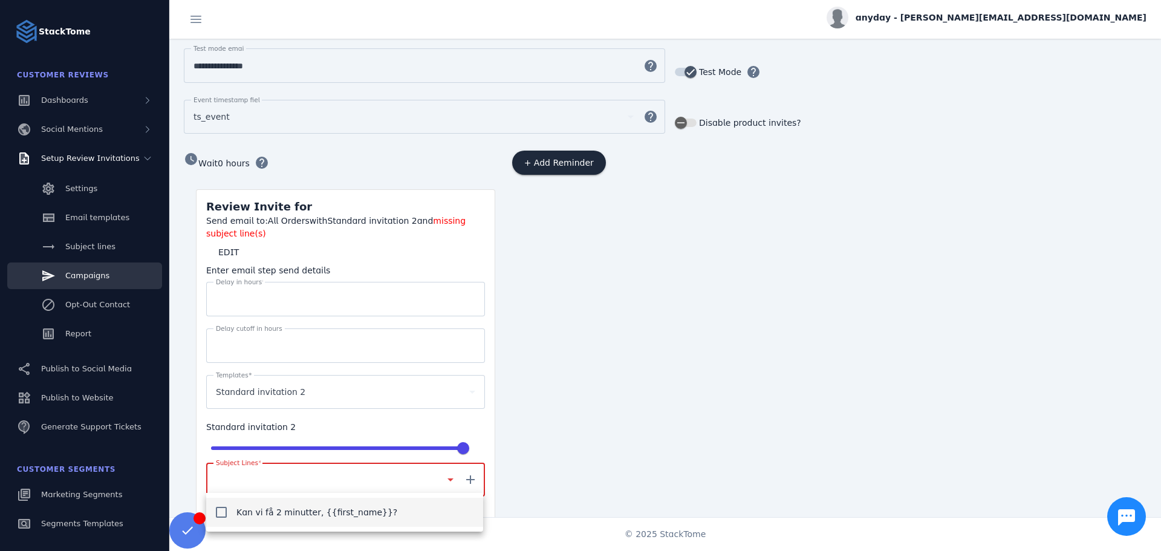
click at [290, 513] on span "Kan vi få 2 minutter, {{first_name}}?" at bounding box center [316, 512] width 161 height 15
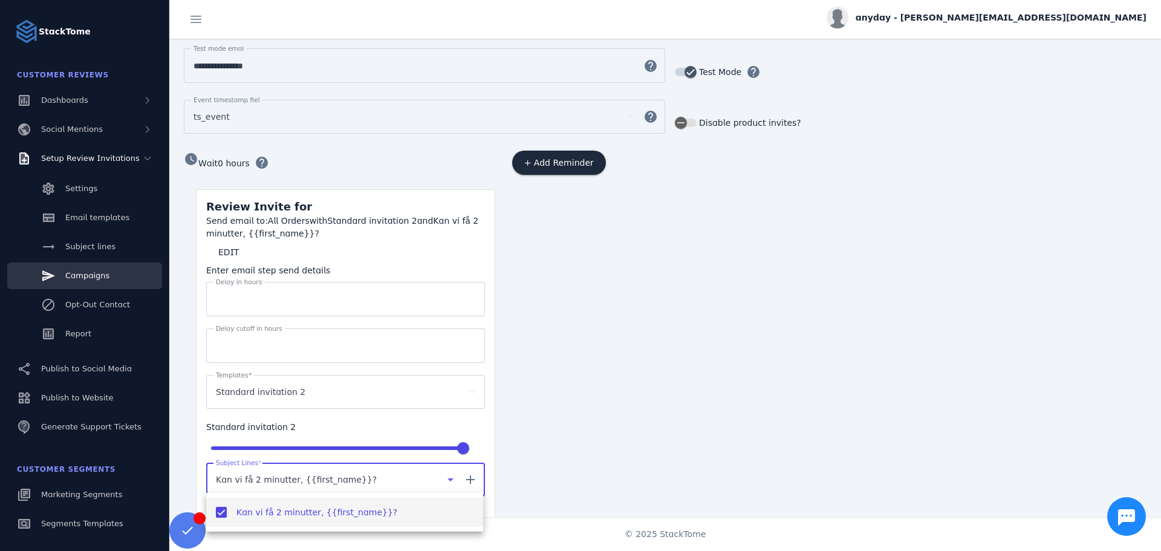
click at [633, 357] on div at bounding box center [580, 275] width 1161 height 551
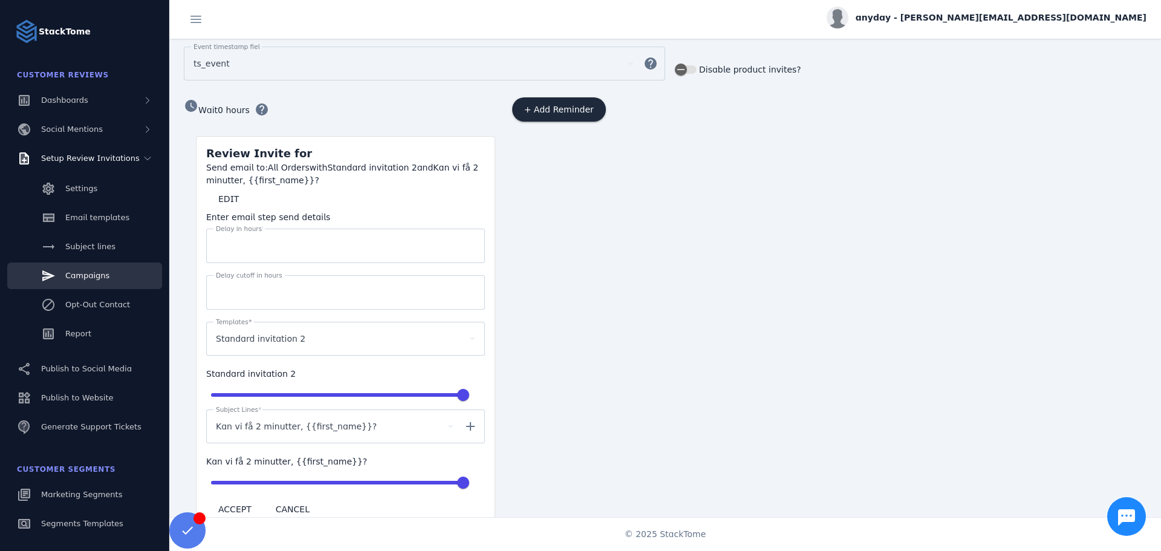
scroll to position [366, 0]
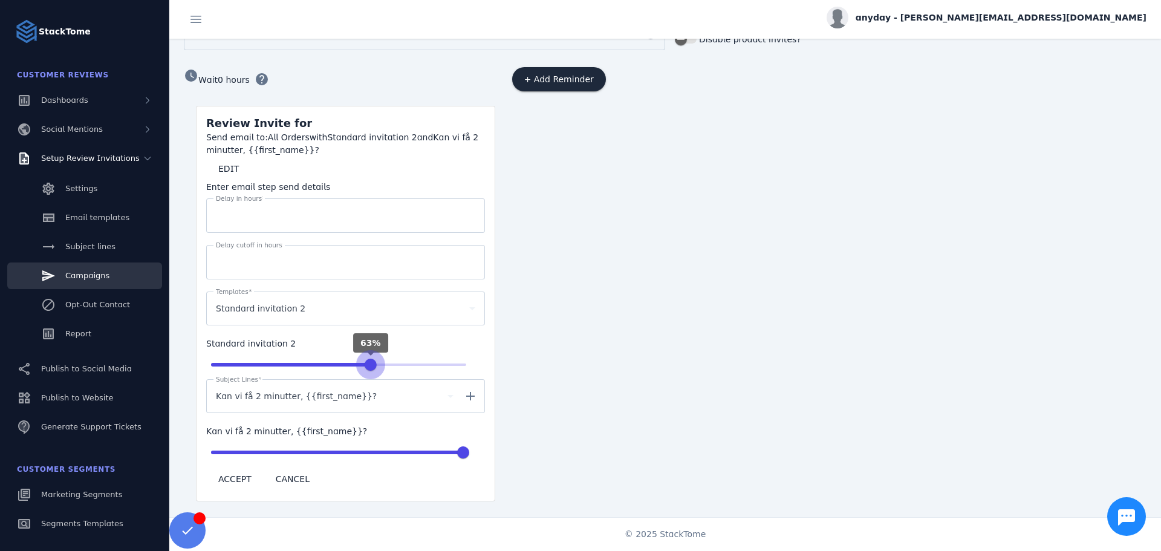
type input "***"
drag, startPoint x: 458, startPoint y: 364, endPoint x: 621, endPoint y: 418, distance: 172.0
click at [479, 378] on input "range" at bounding box center [338, 364] width 280 height 27
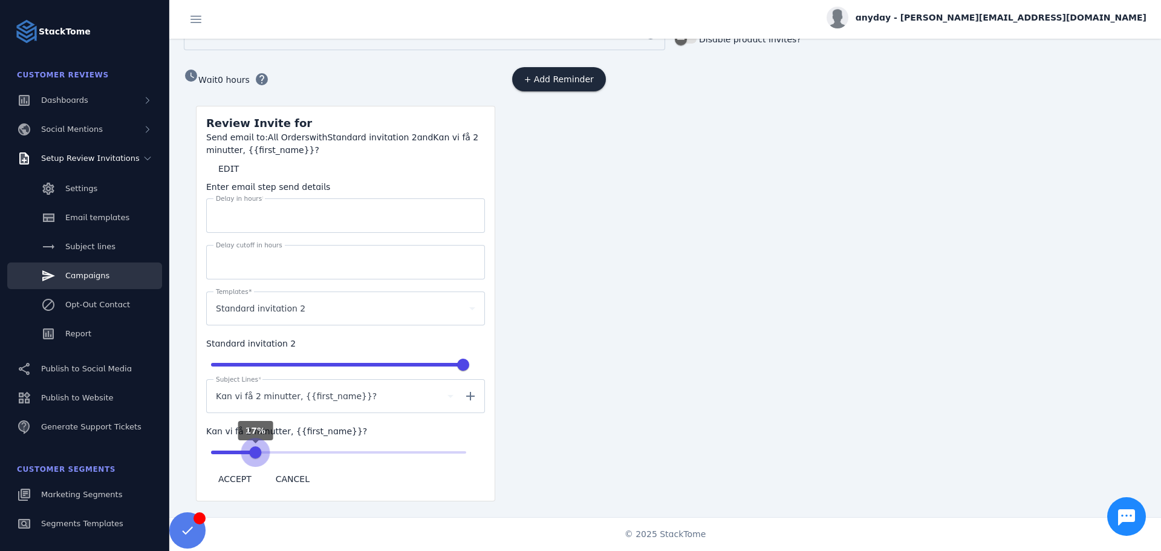
drag, startPoint x: 459, startPoint y: 453, endPoint x: 198, endPoint y: 448, distance: 261.2
click at [203, 449] on input "range" at bounding box center [338, 452] width 280 height 27
drag, startPoint x: 215, startPoint y: 444, endPoint x: 512, endPoint y: 498, distance: 301.6
type input "***"
click at [479, 465] on input "range" at bounding box center [338, 452] width 280 height 27
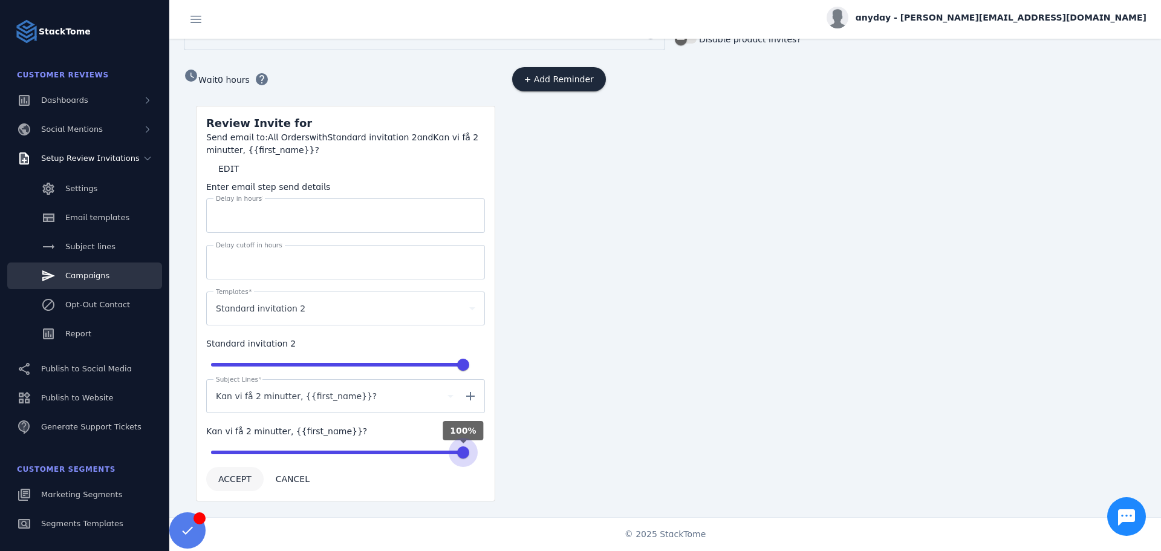
click at [236, 475] on span "ACCEPT" at bounding box center [234, 479] width 33 height 8
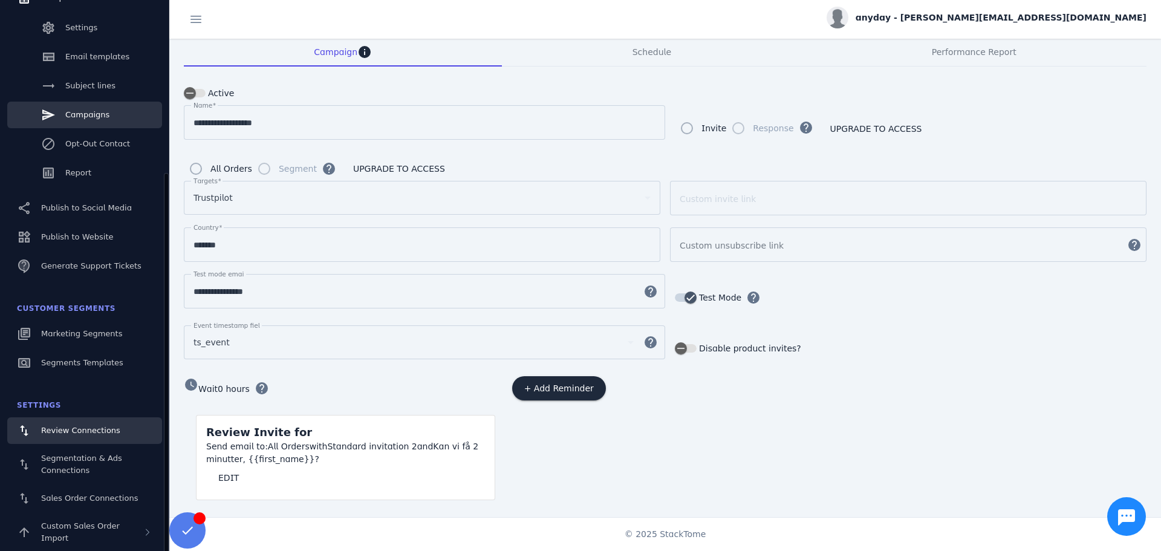
scroll to position [192, 0]
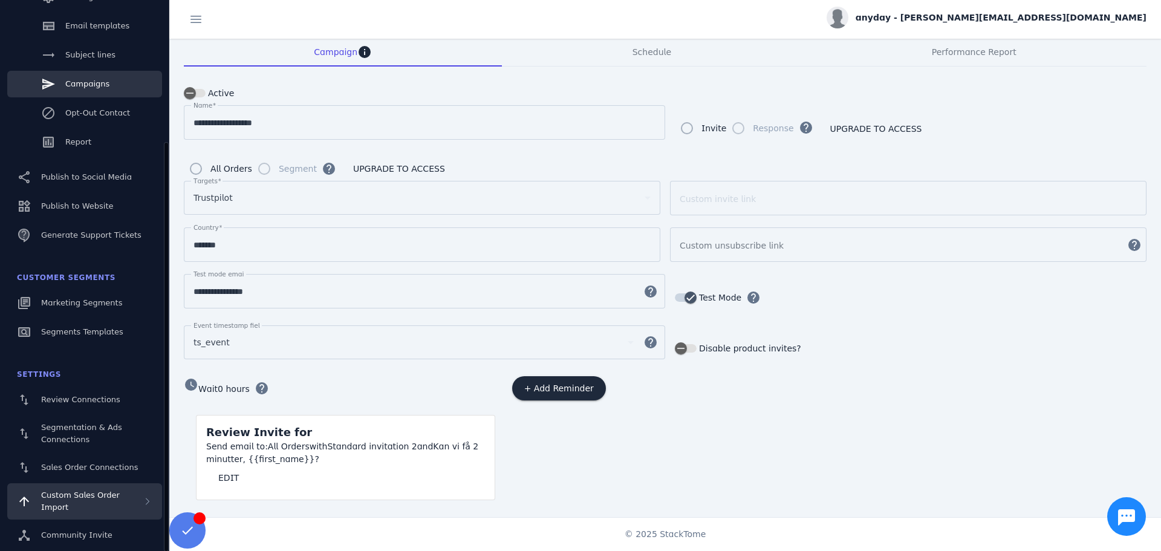
click at [85, 508] on div "Custom Sales Order Import" at bounding box center [92, 501] width 102 height 24
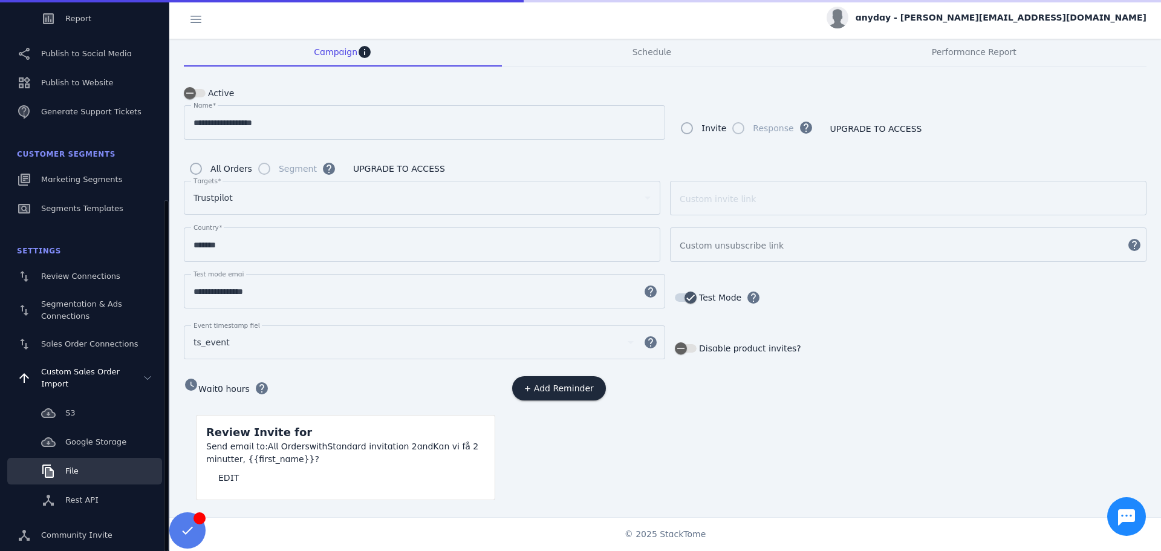
click at [93, 471] on link "File" at bounding box center [84, 471] width 155 height 27
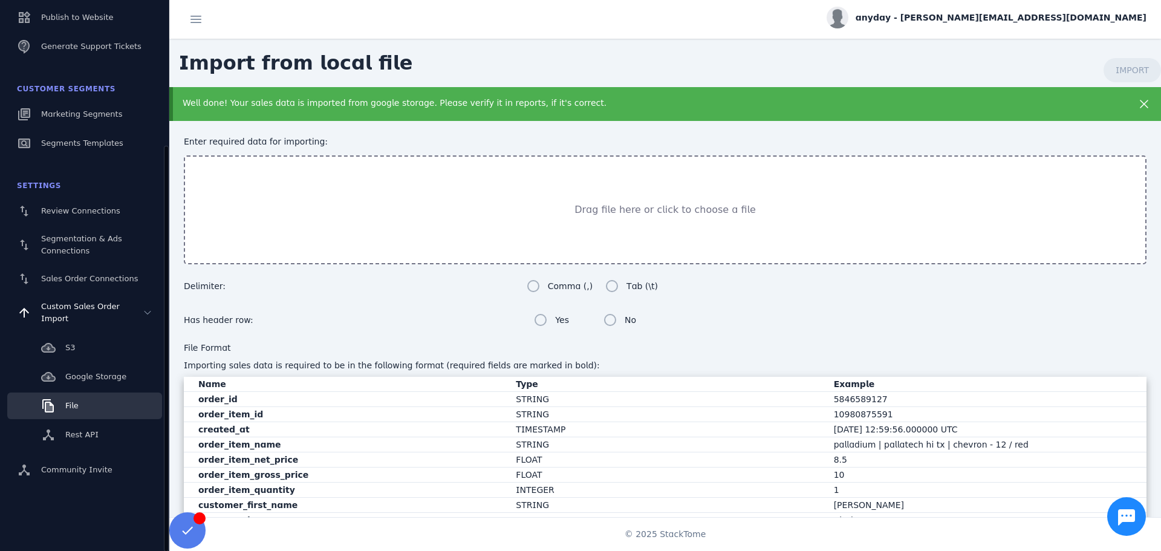
drag, startPoint x: 290, startPoint y: 319, endPoint x: 38, endPoint y: 504, distance: 312.2
click at [38, 504] on div "StackTome Customer Reviews Dashboards Social Mentions Setup Review Invitations …" at bounding box center [84, 275] width 169 height 551
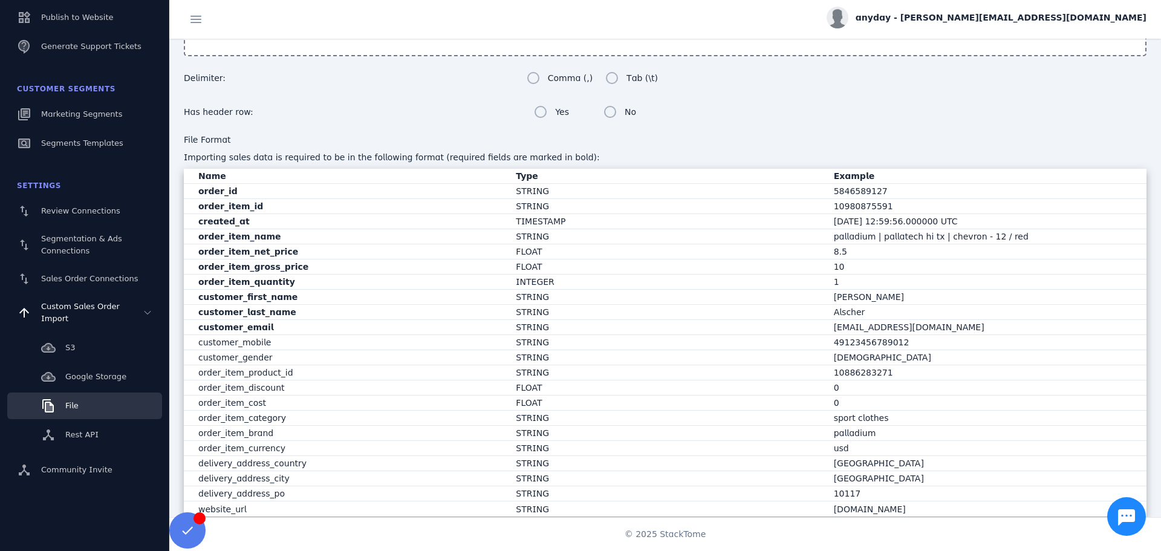
scroll to position [249, 0]
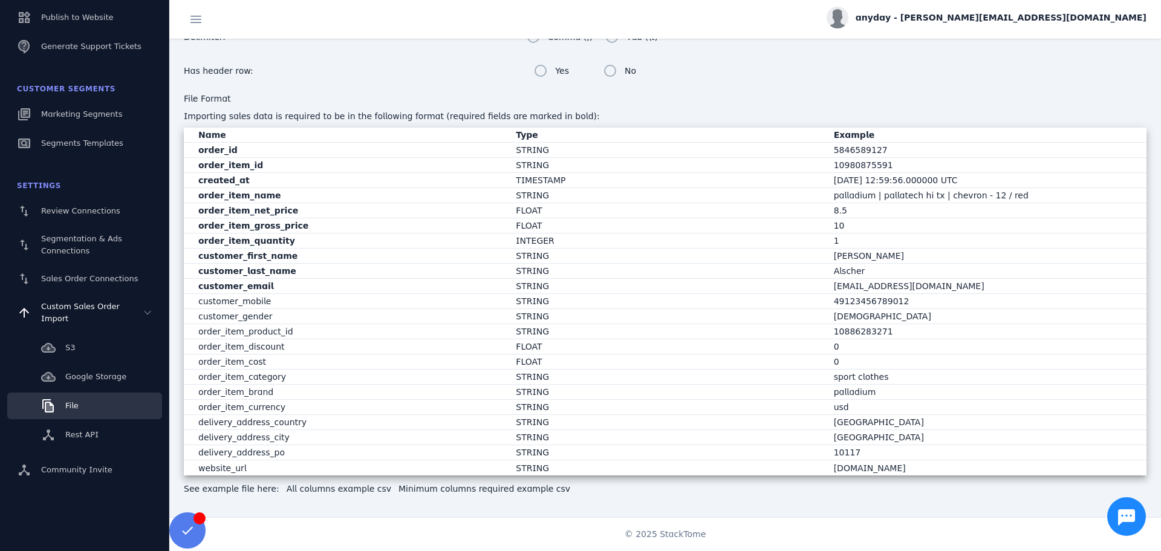
click at [217, 153] on strong "order_id" at bounding box center [217, 150] width 39 height 10
copy strong "order_id"
click at [242, 256] on strong "customer_first_name" at bounding box center [247, 256] width 99 height 10
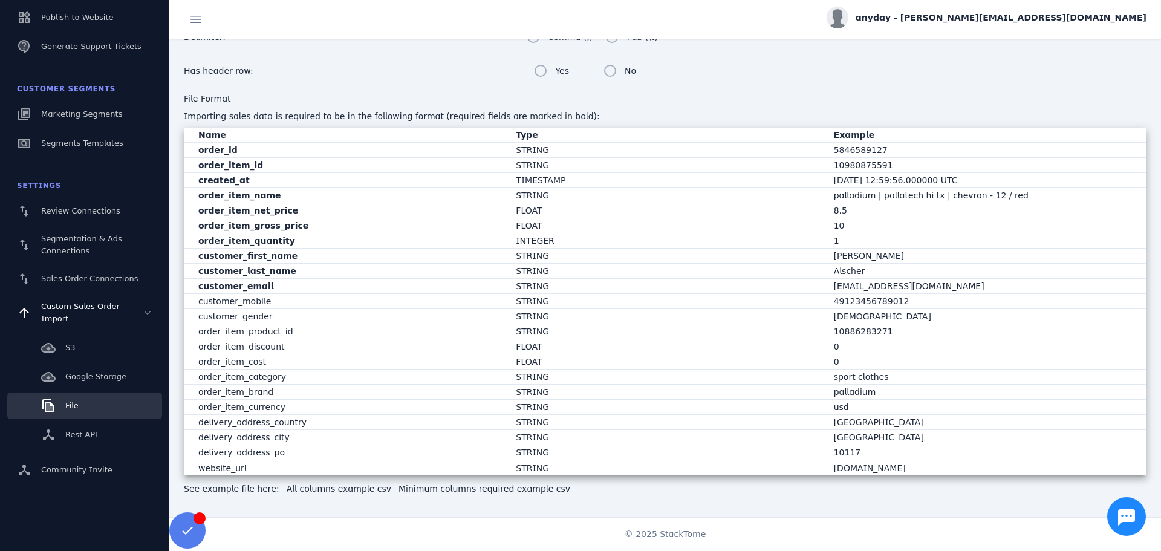
click at [242, 256] on strong "customer_first_name" at bounding box center [247, 256] width 99 height 10
copy strong "customer_first_name"
click at [364, 489] on link "All columns example csv" at bounding box center [339, 488] width 105 height 13
drag, startPoint x: 7, startPoint y: 285, endPoint x: 256, endPoint y: 529, distance: 348.4
click at [256, 529] on div "© 2025 StackTome" at bounding box center [664, 534] width 991 height 34
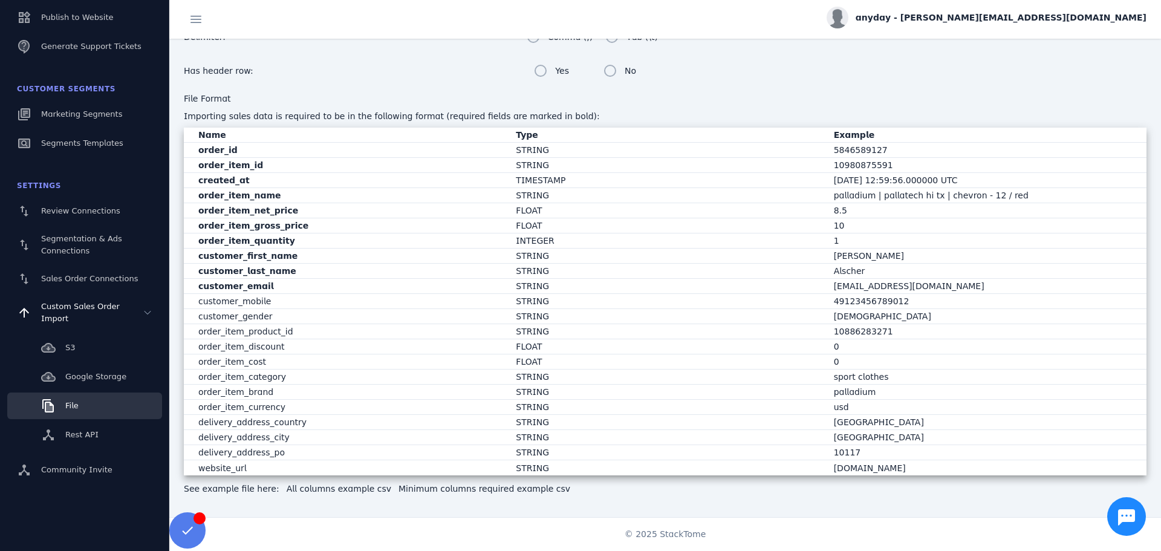
drag, startPoint x: 197, startPoint y: 147, endPoint x: 979, endPoint y: 283, distance: 793.4
click at [979, 283] on mat-table "Name Type Example order_id STRING 5846589127 order_item_id STRING 10980875591 c…" at bounding box center [665, 302] width 962 height 348
copy mat-table "order_id STRING 5846589127 order_item_id STRING 10980875591 created_at TIMESTAM…"
click at [493, 491] on link "Minimum columns required example csv" at bounding box center [484, 488] width 172 height 13
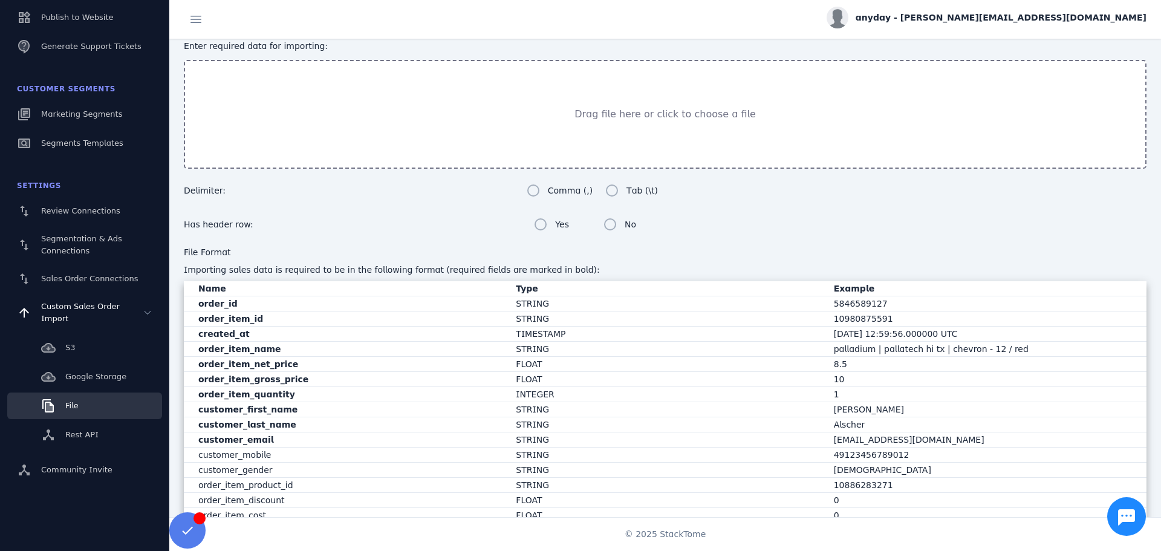
scroll to position [7, 0]
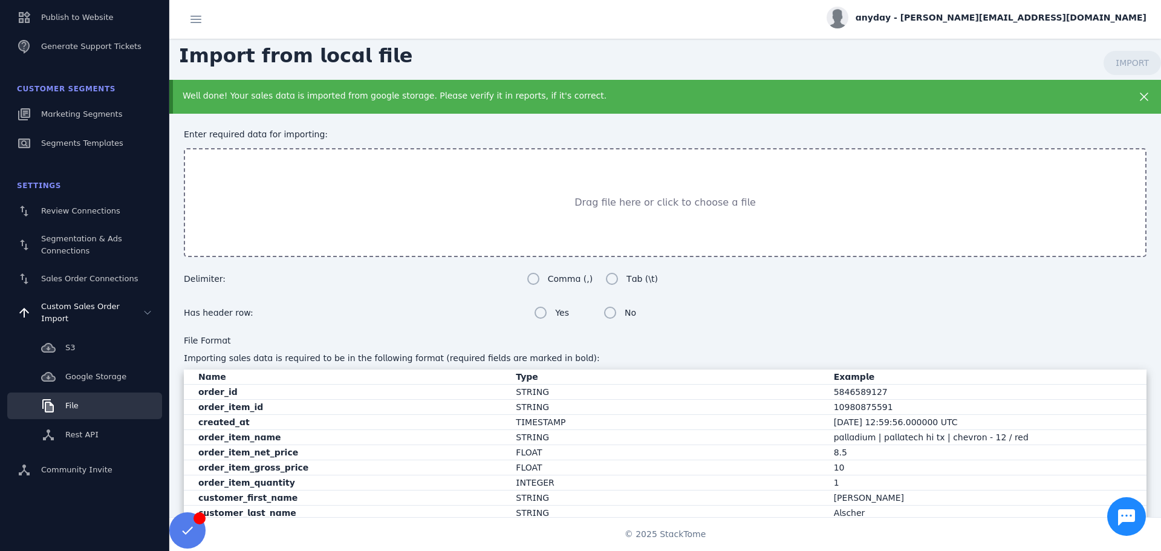
click at [325, 278] on div "Delimiter: Comma (,) Tab (\t)" at bounding box center [424, 279] width 481 height 24
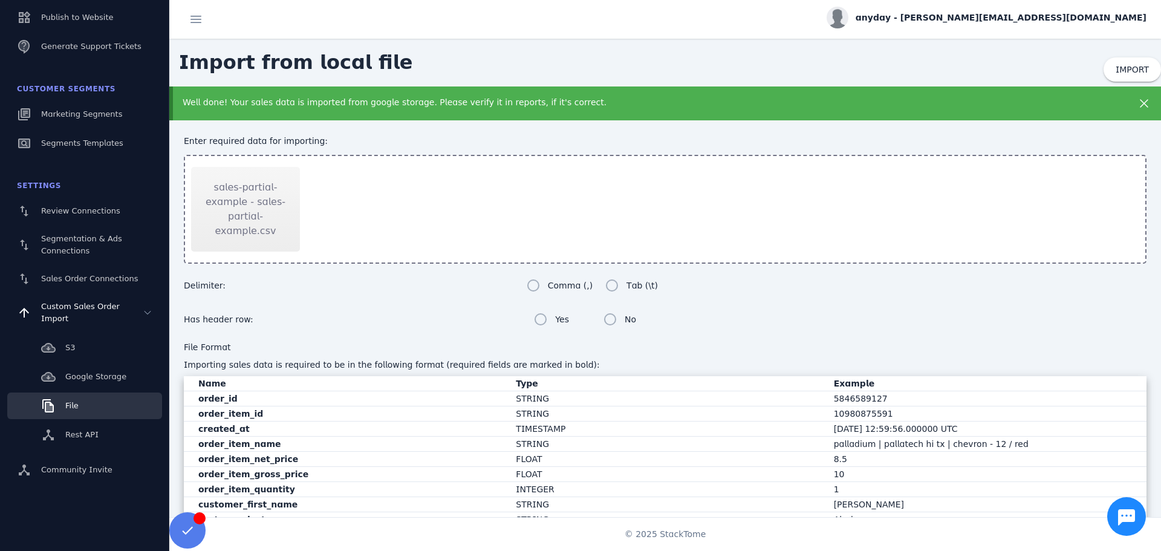
scroll to position [0, 0]
click at [91, 284] on div "Sales Order Connections" at bounding box center [89, 279] width 97 height 12
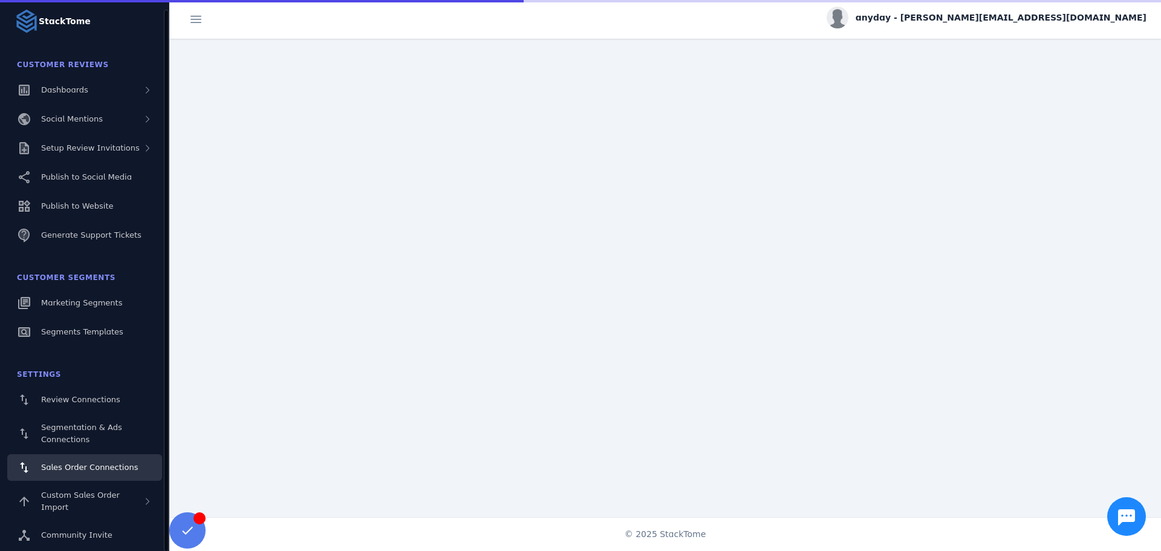
scroll to position [10, 0]
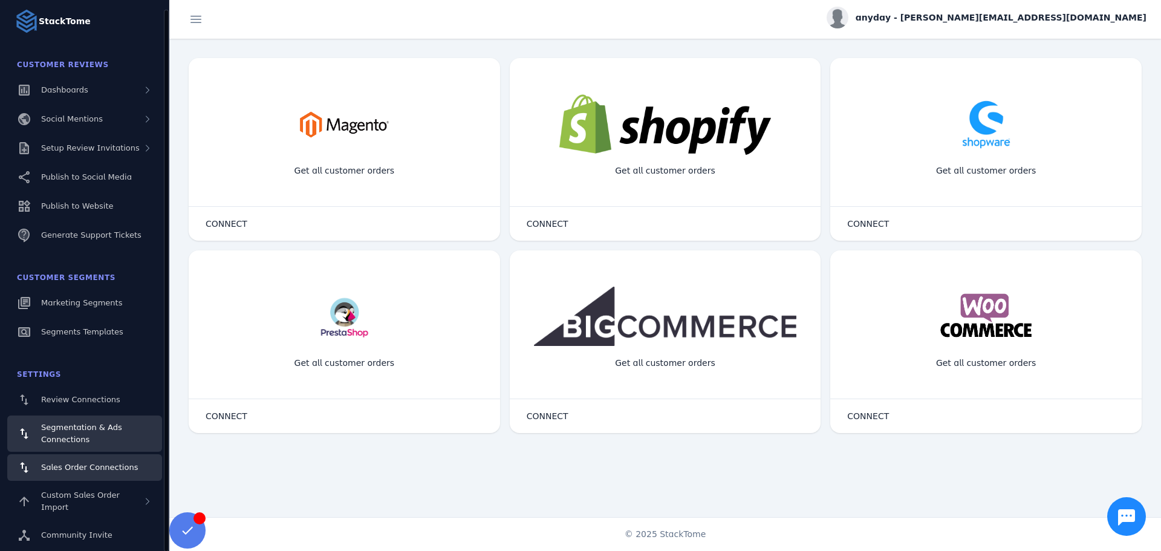
click at [89, 418] on link "Segmentation & Ads Connections" at bounding box center [84, 433] width 155 height 36
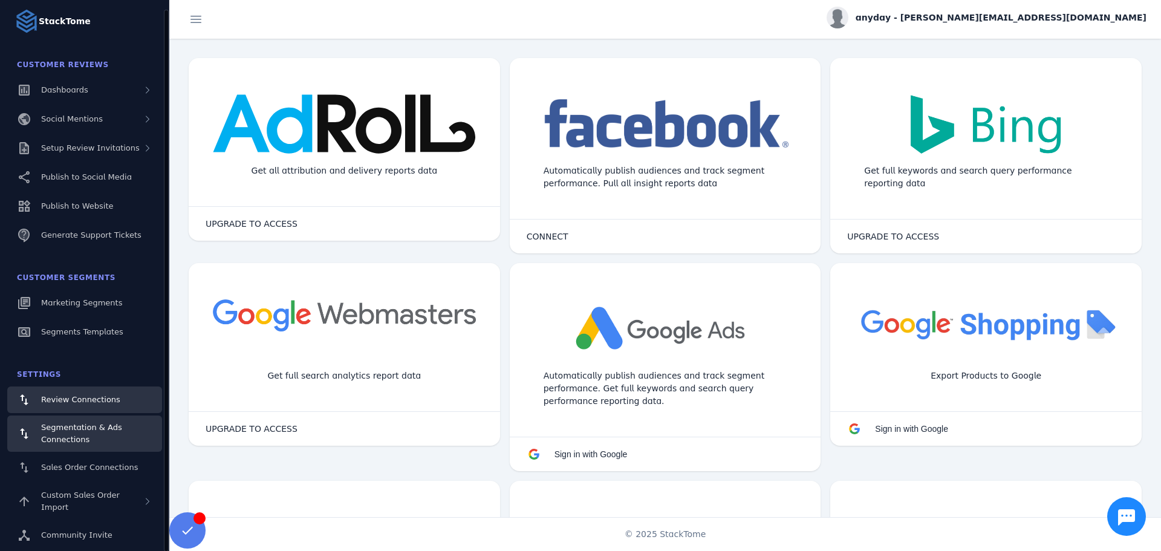
click at [77, 394] on div "Review Connections" at bounding box center [80, 400] width 79 height 12
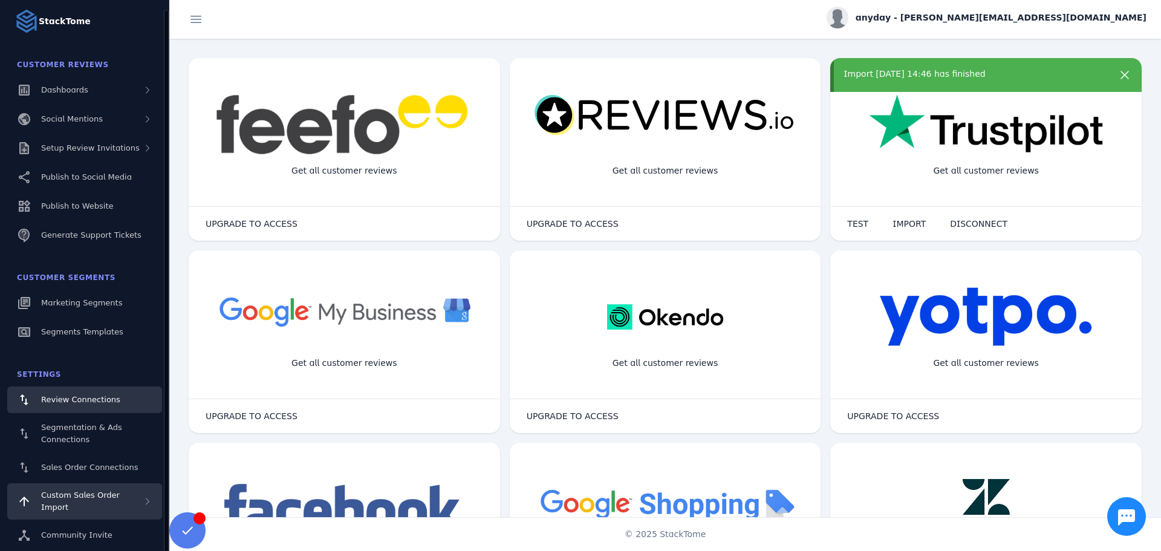
click at [89, 498] on span "Custom Sales Order Import" at bounding box center [80, 500] width 79 height 21
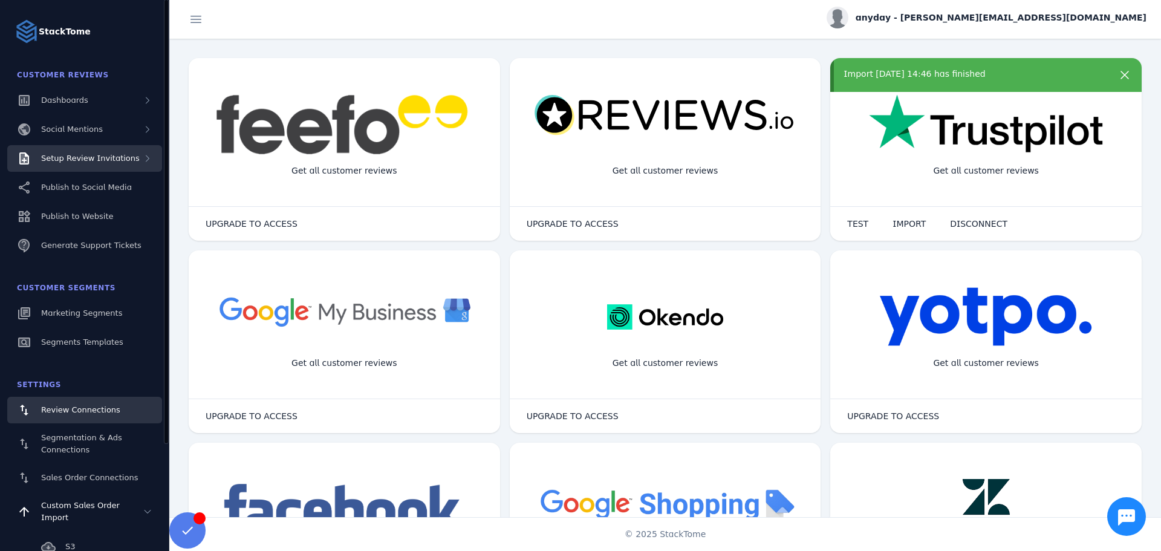
click at [121, 154] on span "Setup Review Invitations" at bounding box center [90, 158] width 99 height 9
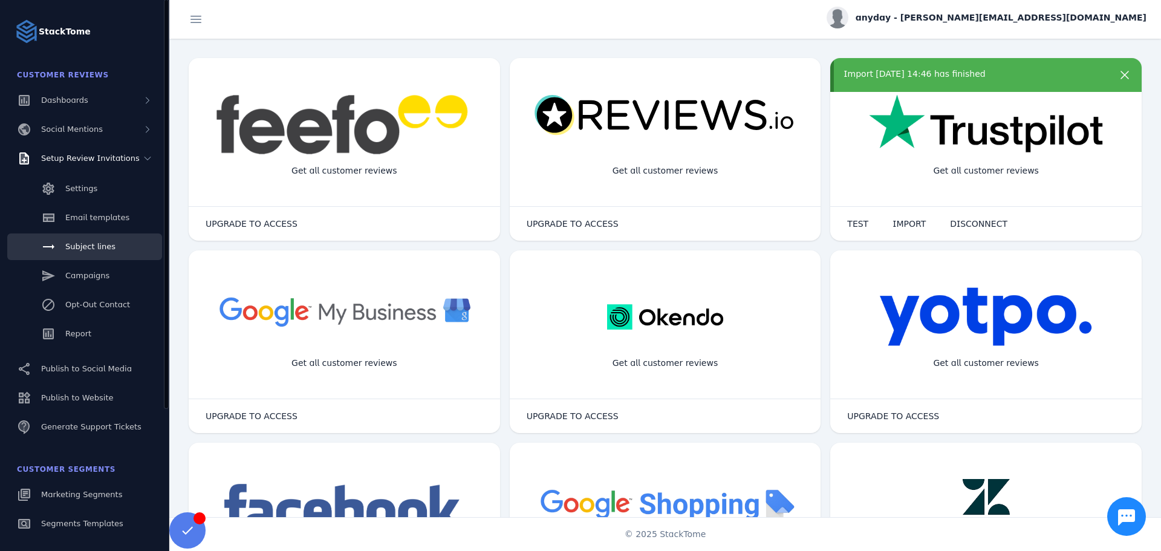
click at [106, 239] on link "Subject lines" at bounding box center [84, 246] width 155 height 27
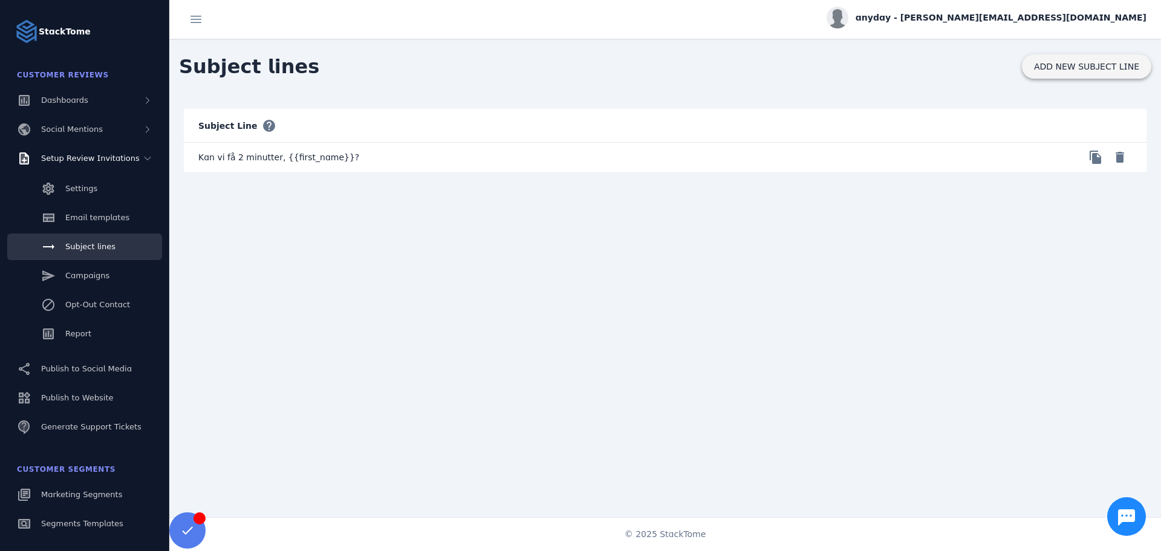
click at [1059, 62] on span "ADD NEW SUBJECT LINE" at bounding box center [1086, 66] width 105 height 8
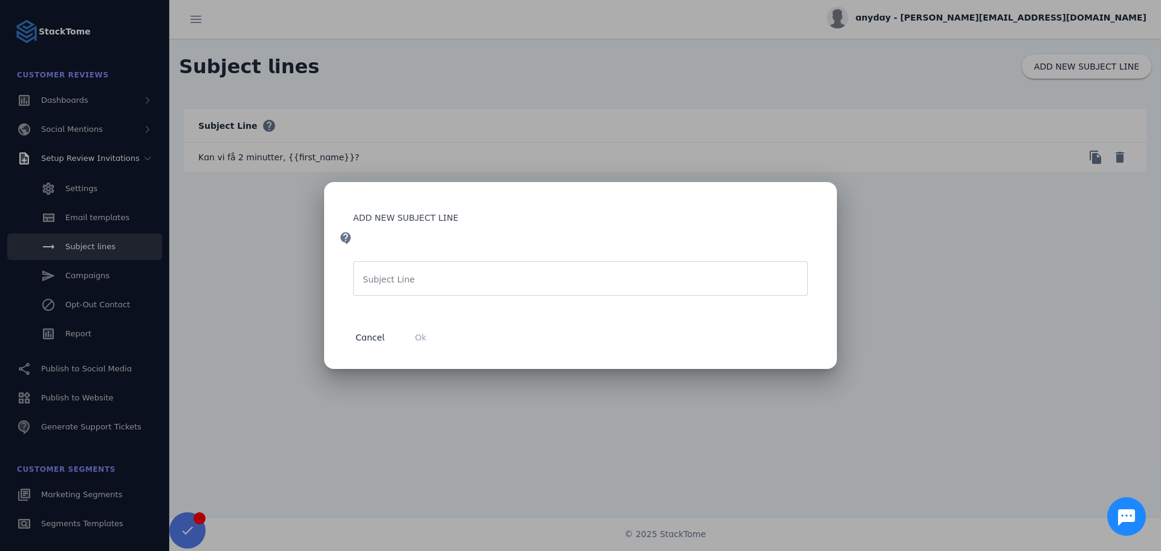
click at [395, 280] on mat-label "Subject Line" at bounding box center [389, 279] width 52 height 10
click at [395, 280] on input "Subject Line" at bounding box center [580, 278] width 435 height 15
paste input "**********"
click at [559, 273] on input "**********" at bounding box center [580, 278] width 435 height 15
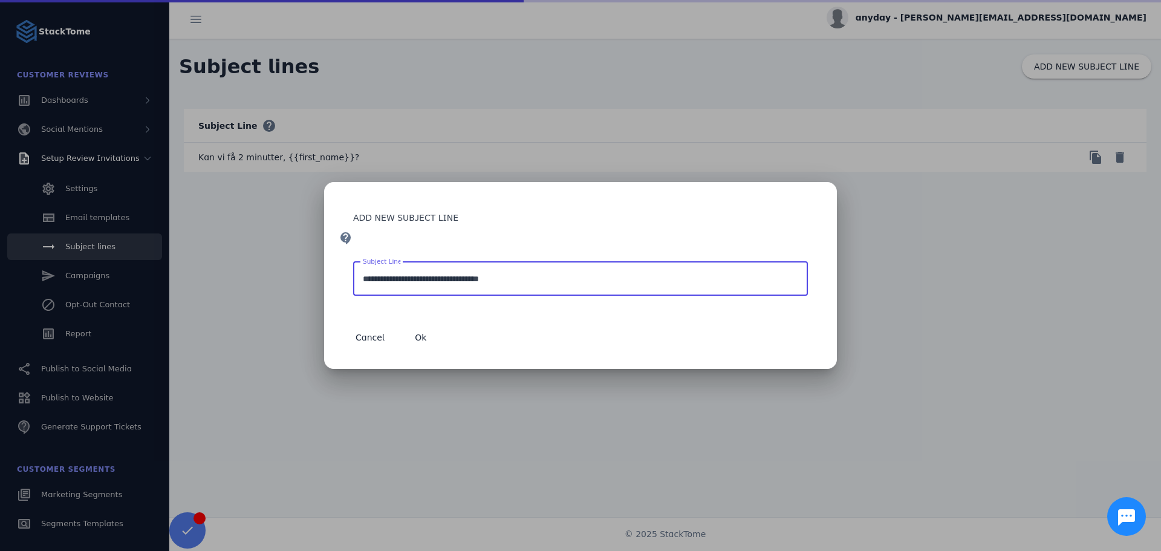
paste input "**********"
click at [506, 277] on input "**********" at bounding box center [580, 278] width 435 height 15
click at [515, 280] on input "**********" at bounding box center [580, 278] width 435 height 15
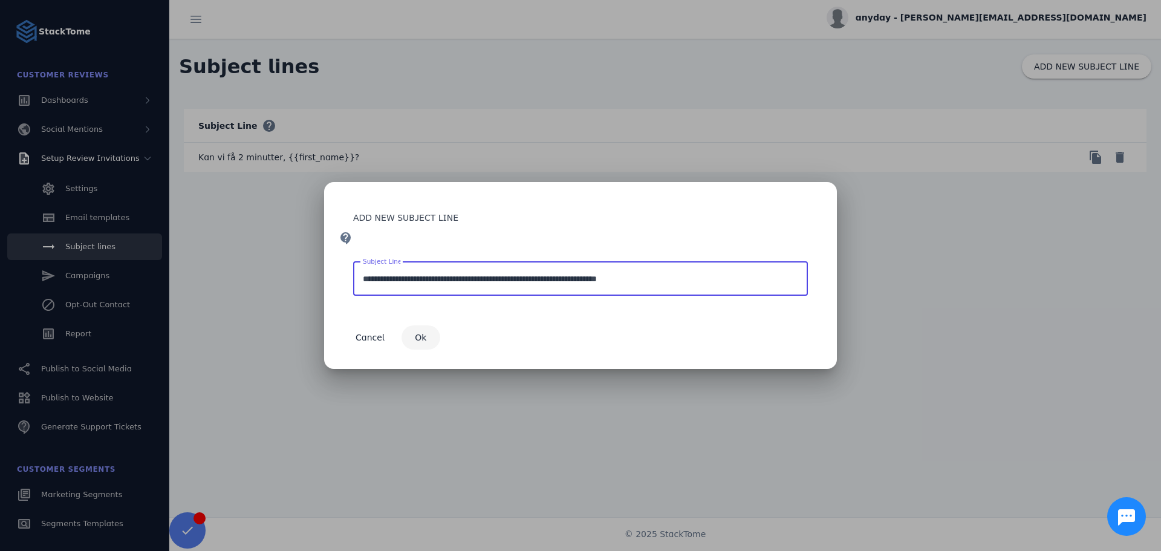
type input "**********"
click at [424, 345] on span "button" at bounding box center [420, 337] width 39 height 29
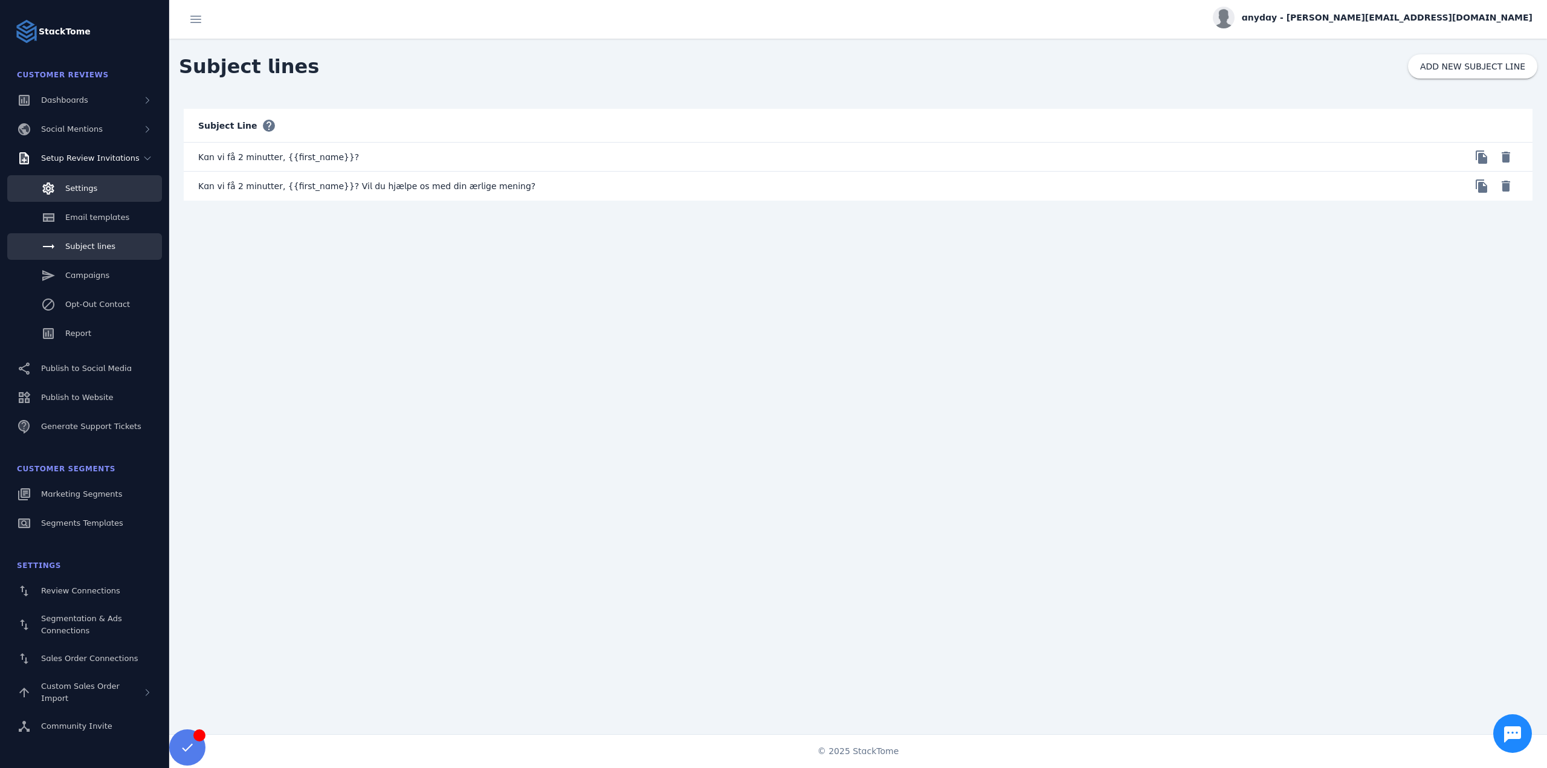
click at [89, 186] on span "Settings" at bounding box center [81, 188] width 32 height 9
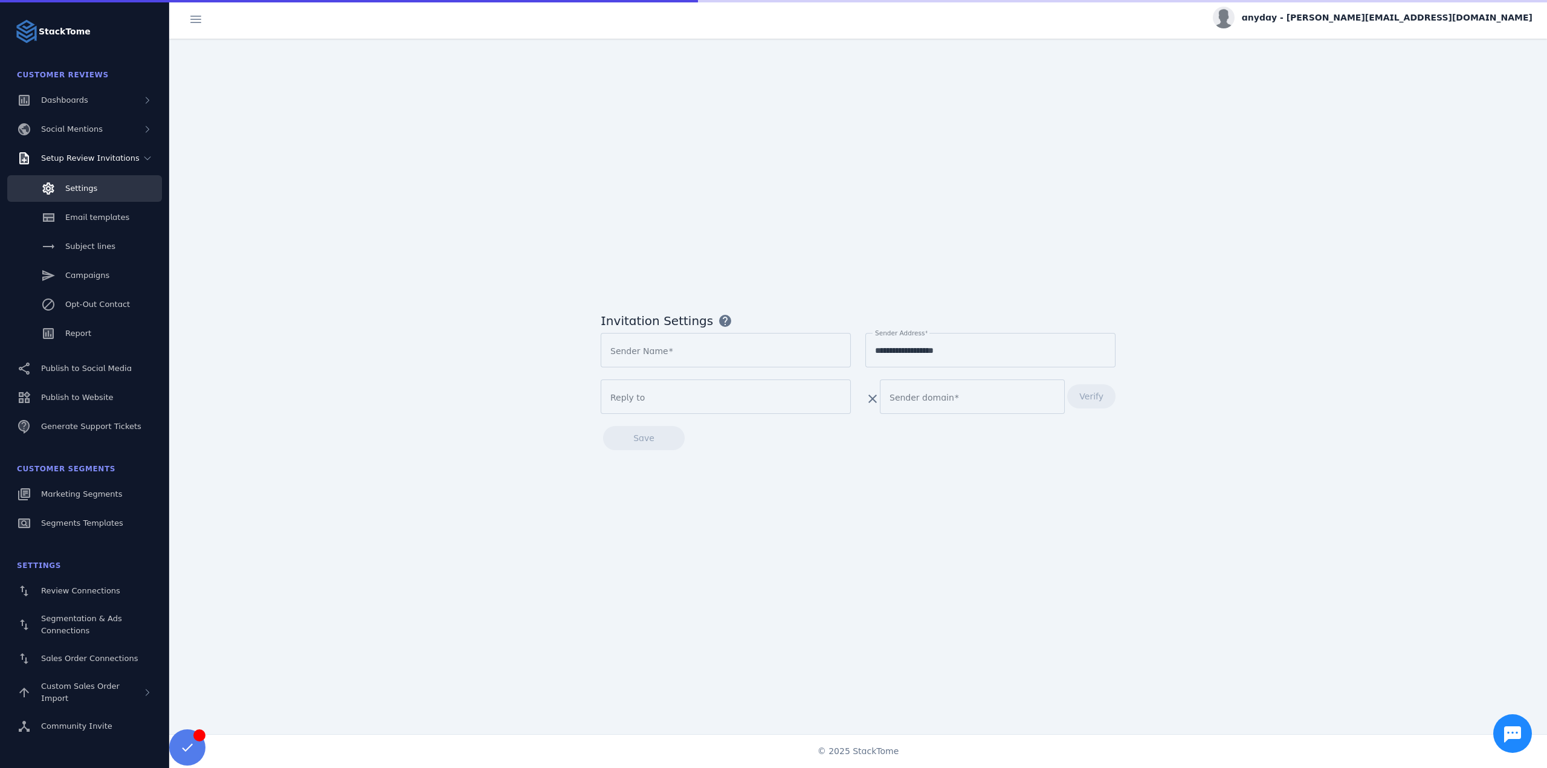
type input "**********"
type input "*******"
type input "*********"
click at [1077, 403] on span at bounding box center [1091, 396] width 48 height 29
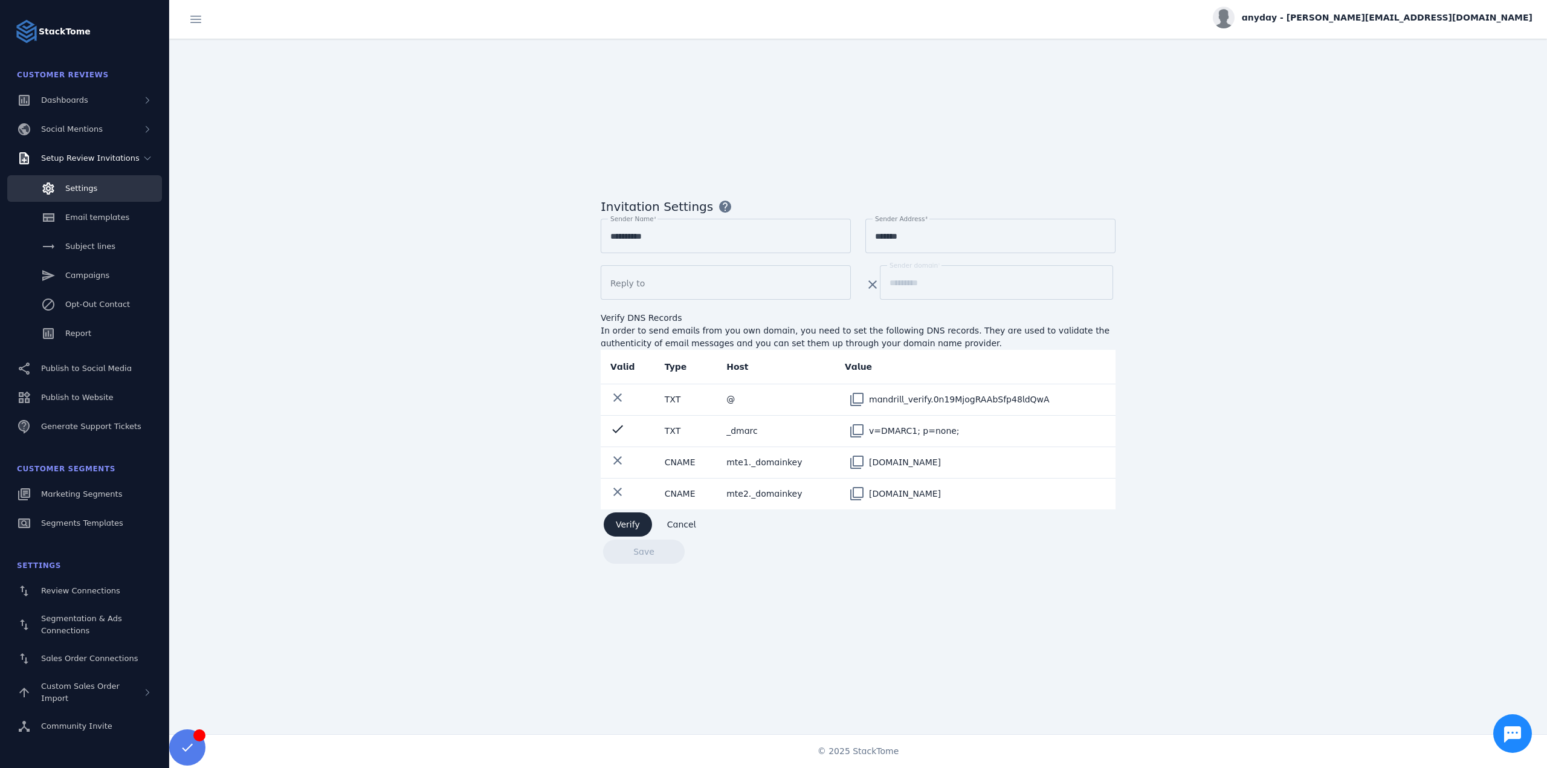
drag, startPoint x: 605, startPoint y: 355, endPoint x: 994, endPoint y: 486, distance: 410.8
click at [994, 486] on table "Valid Type Host Value clear TXT @ filter_none mandrill_verify.0n19MjogRAAbSfp48…" at bounding box center [858, 430] width 515 height 160
copy table "Valid Type Host Value clear TXT @ filter_none mandrill_verify.0n19MjogRAAbSfp48…"
click at [852, 395] on span at bounding box center [857, 399] width 29 height 29
copy table "Valid Type Host Value clear TXT @ filter_none mandrill_verify.0n19MjogRAAbSfp48…"
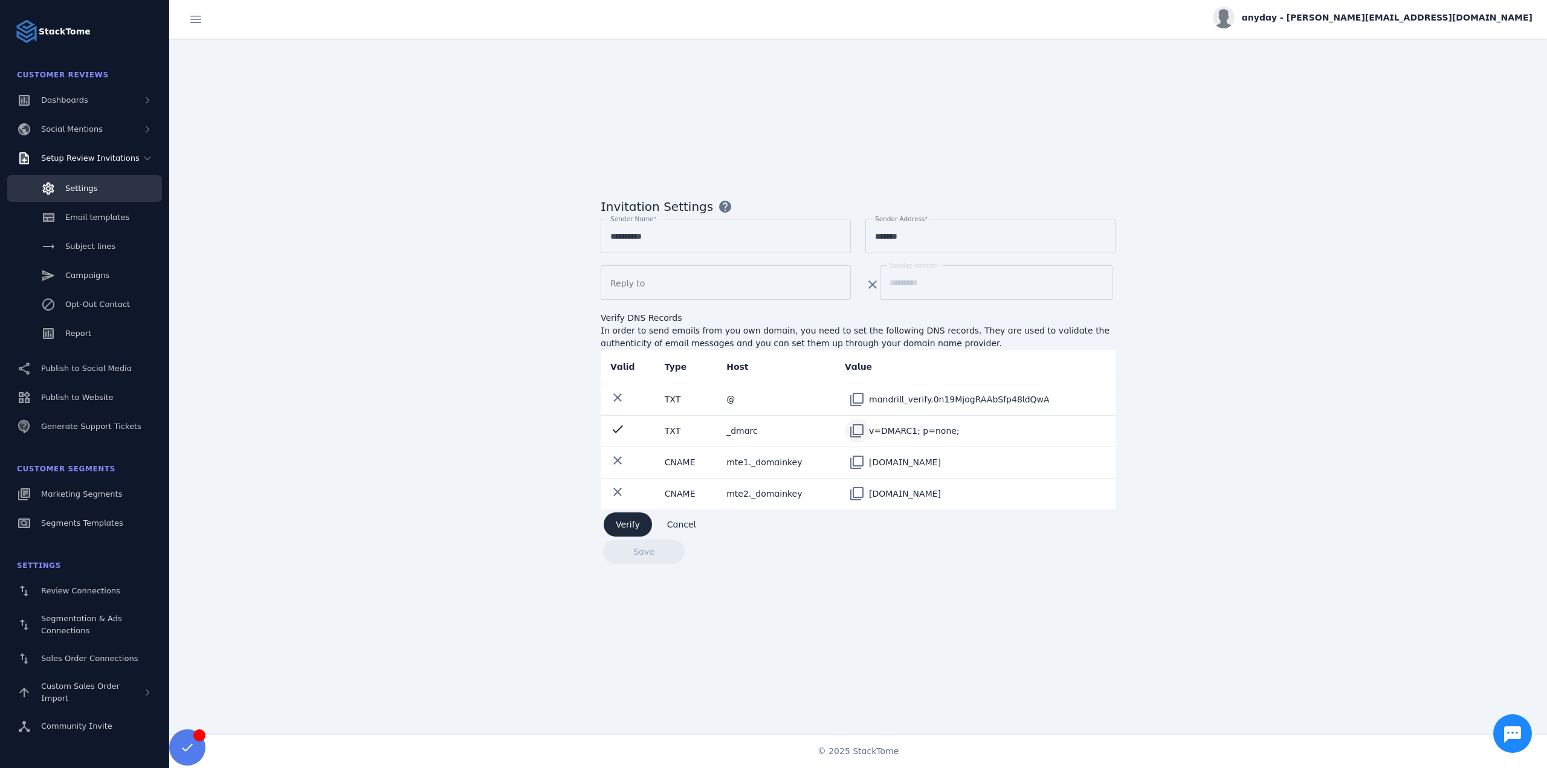
click at [856, 426] on span at bounding box center [857, 430] width 29 height 29
copy table "Valid Type Host Value clear TXT @ filter_none mandrill_verify.0n19MjogRAAbSfp48…"
click at [858, 455] on span at bounding box center [857, 462] width 29 height 29
copy table "Valid Type Host Value clear TXT @ filter_none mandrill_verify.0n19MjogRAAbSfp48…"
click at [854, 493] on span at bounding box center [857, 493] width 29 height 29
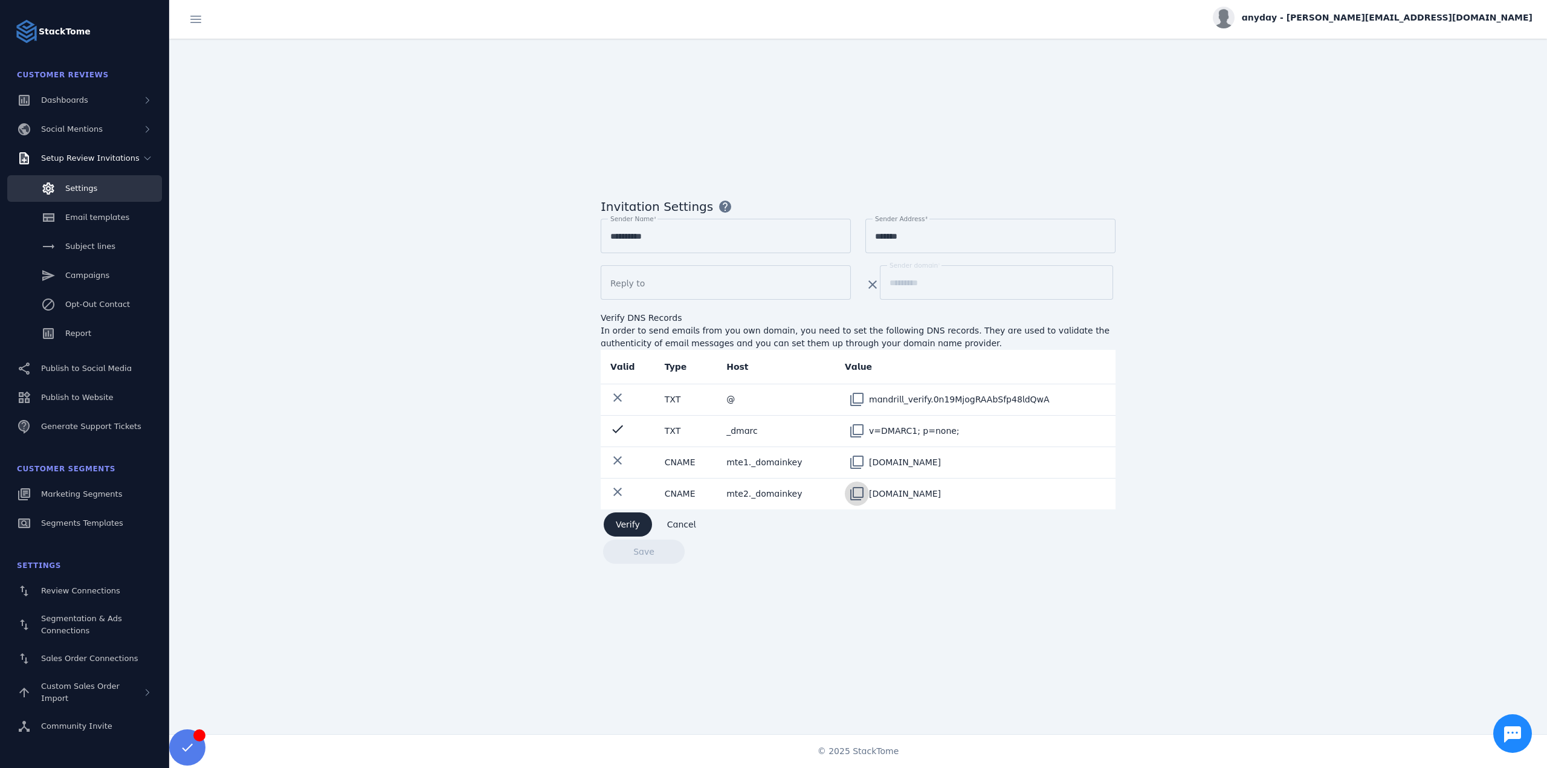
copy table "Valid Type Host Value clear TXT @ filter_none mandrill_verify.0n19MjogRAAbSfp48…"
click at [1160, 550] on div "**********" at bounding box center [858, 387] width 1378 height 696
